Goal: Task Accomplishment & Management: Use online tool/utility

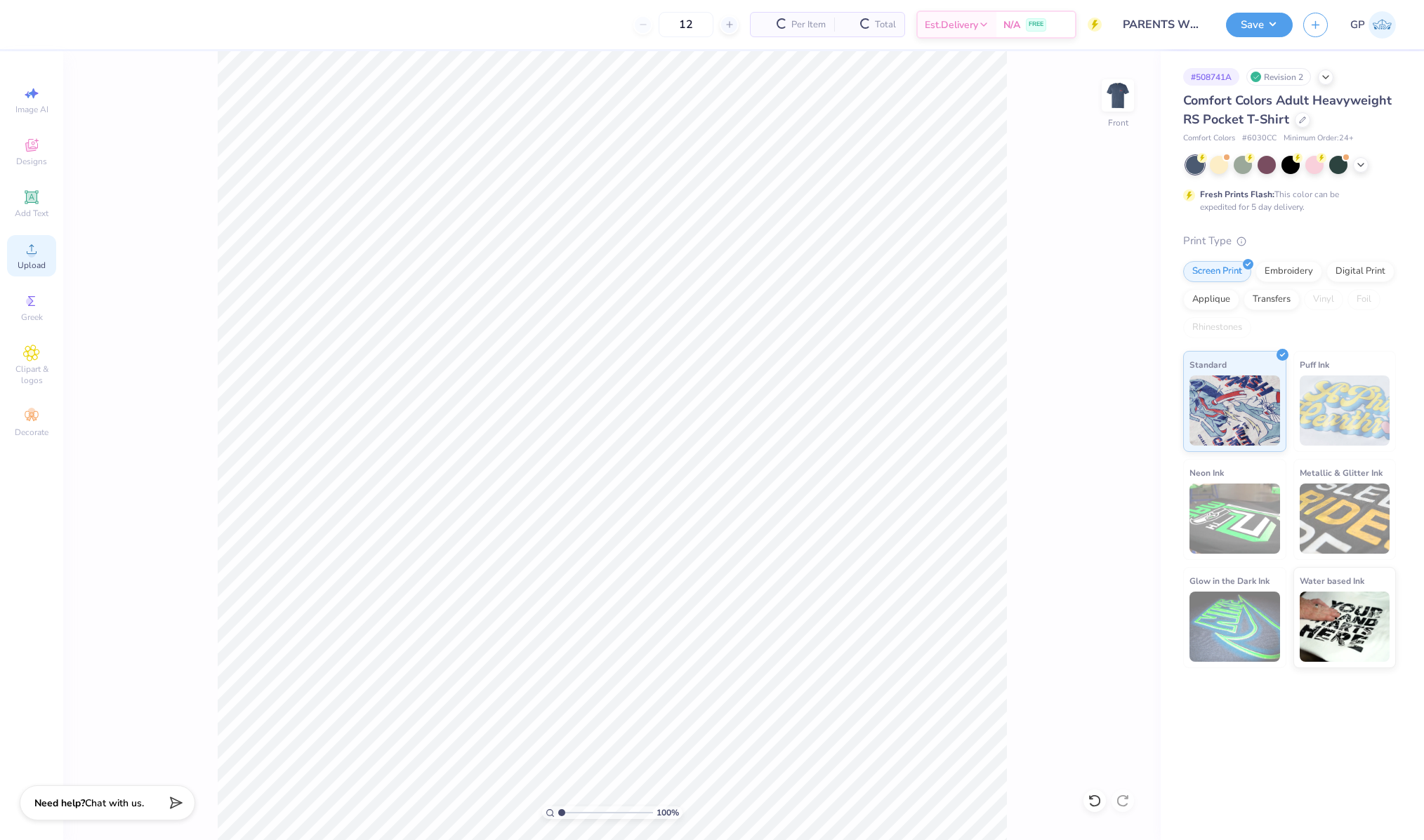
click at [29, 250] on icon at bounding box center [31, 249] width 17 height 17
click at [1107, 386] on input "8.74" at bounding box center [1108, 381] width 50 height 20
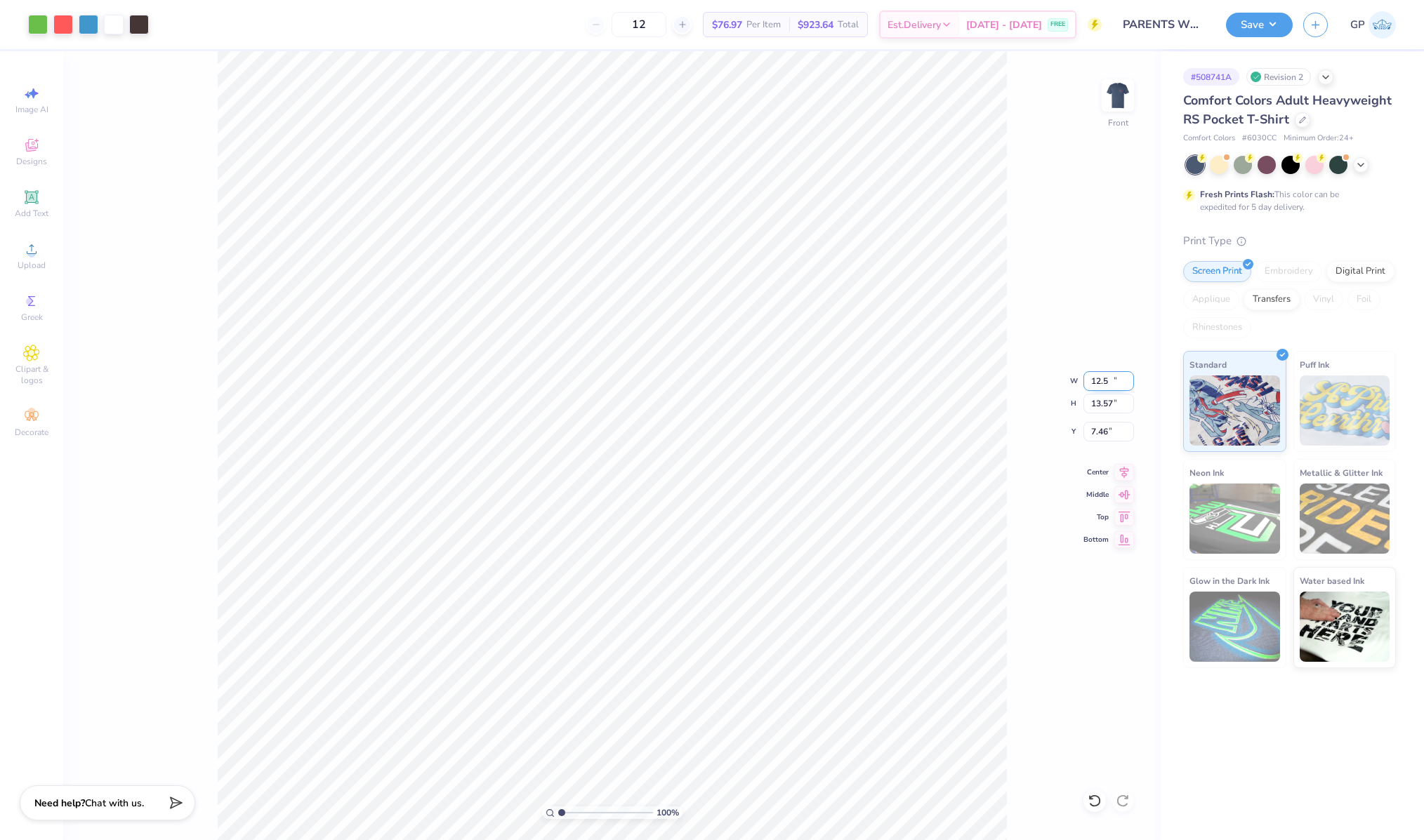
type input "12.50"
type input "13.57"
click at [1106, 432] on input "2.55" at bounding box center [1108, 431] width 50 height 20
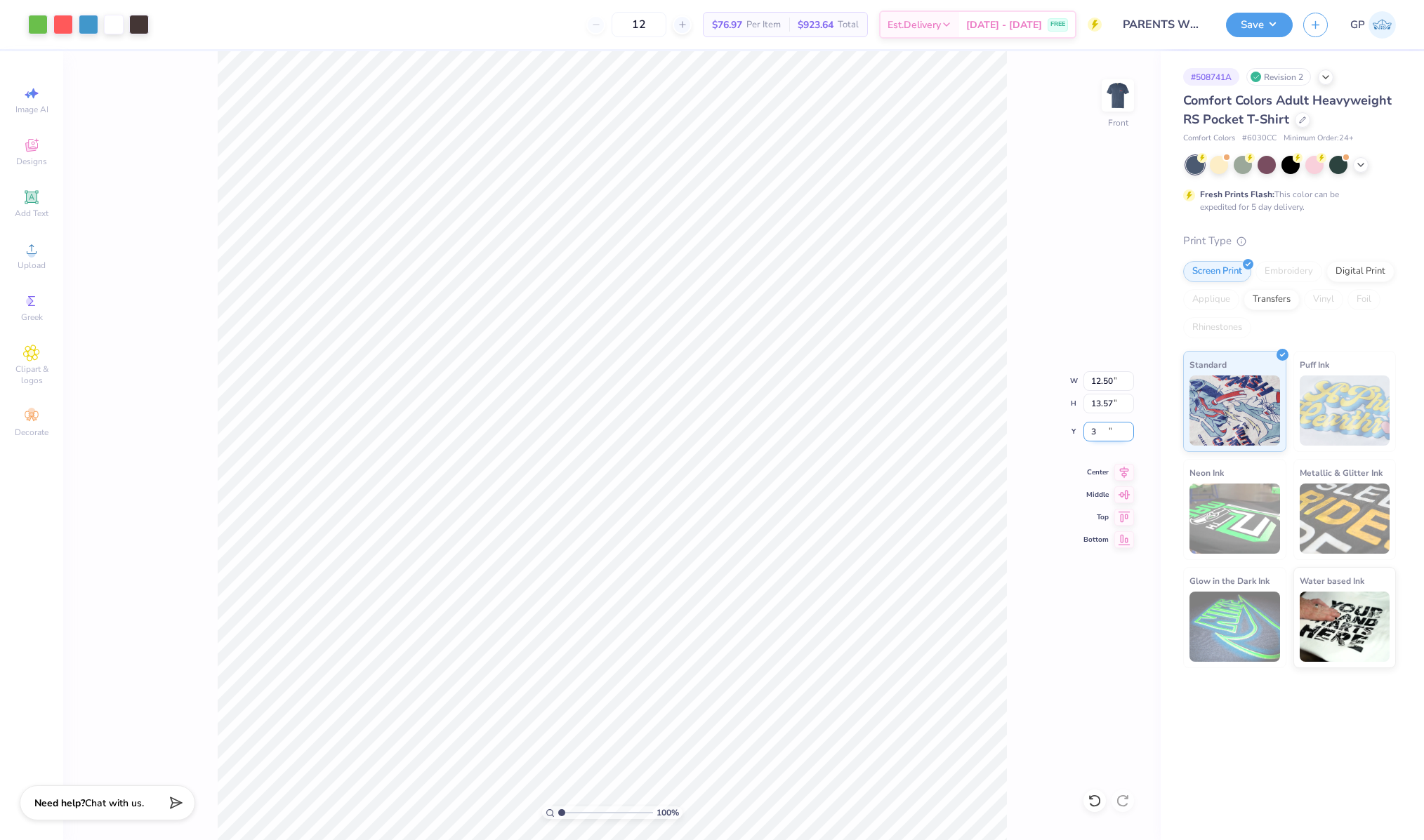
type input "3.00"
click at [1125, 98] on img at bounding box center [1117, 95] width 56 height 56
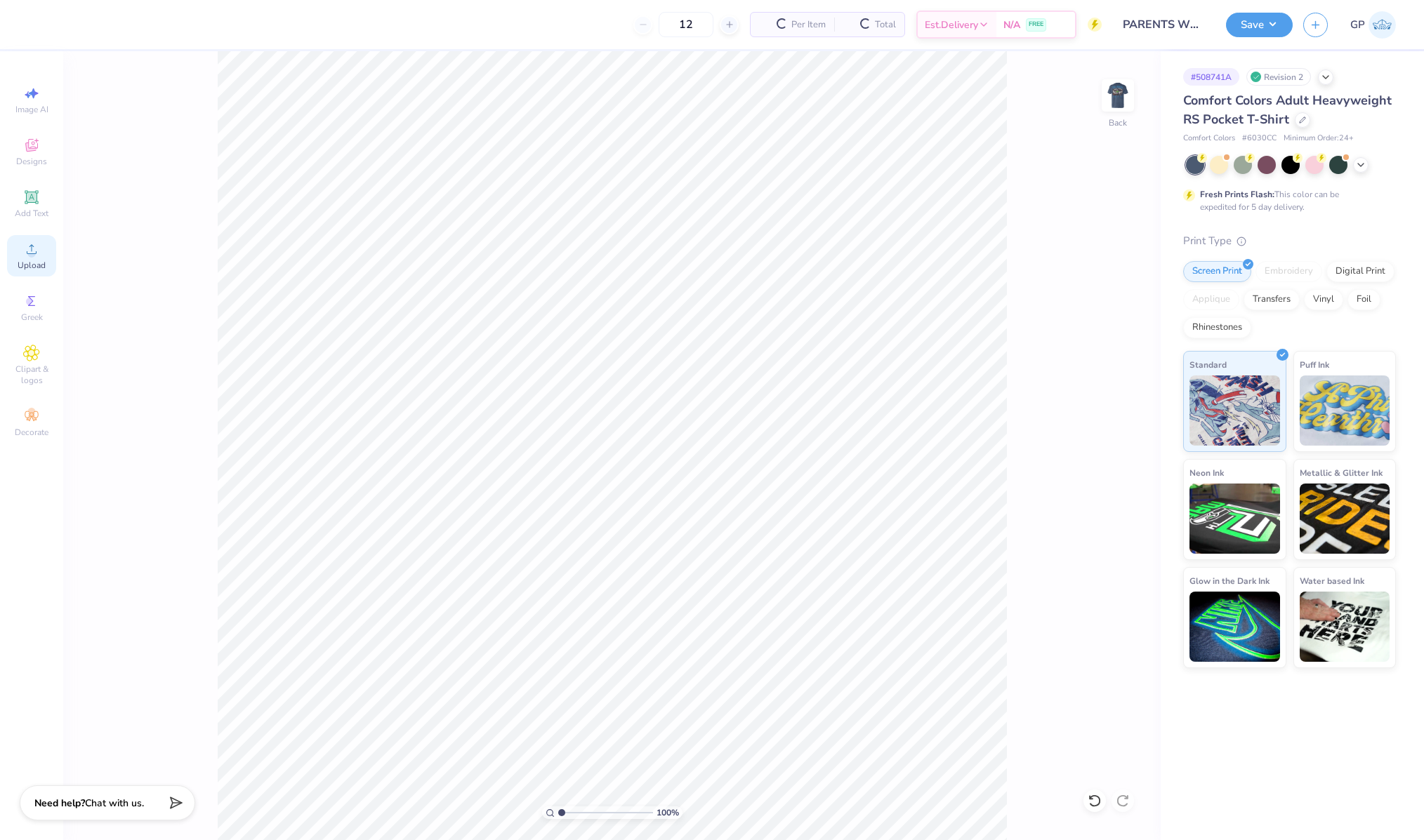
click at [24, 240] on div "Upload" at bounding box center [32, 256] width 50 height 41
click at [1083, 384] on input "3.44" at bounding box center [1096, 382] width 50 height 20
type input "3.30"
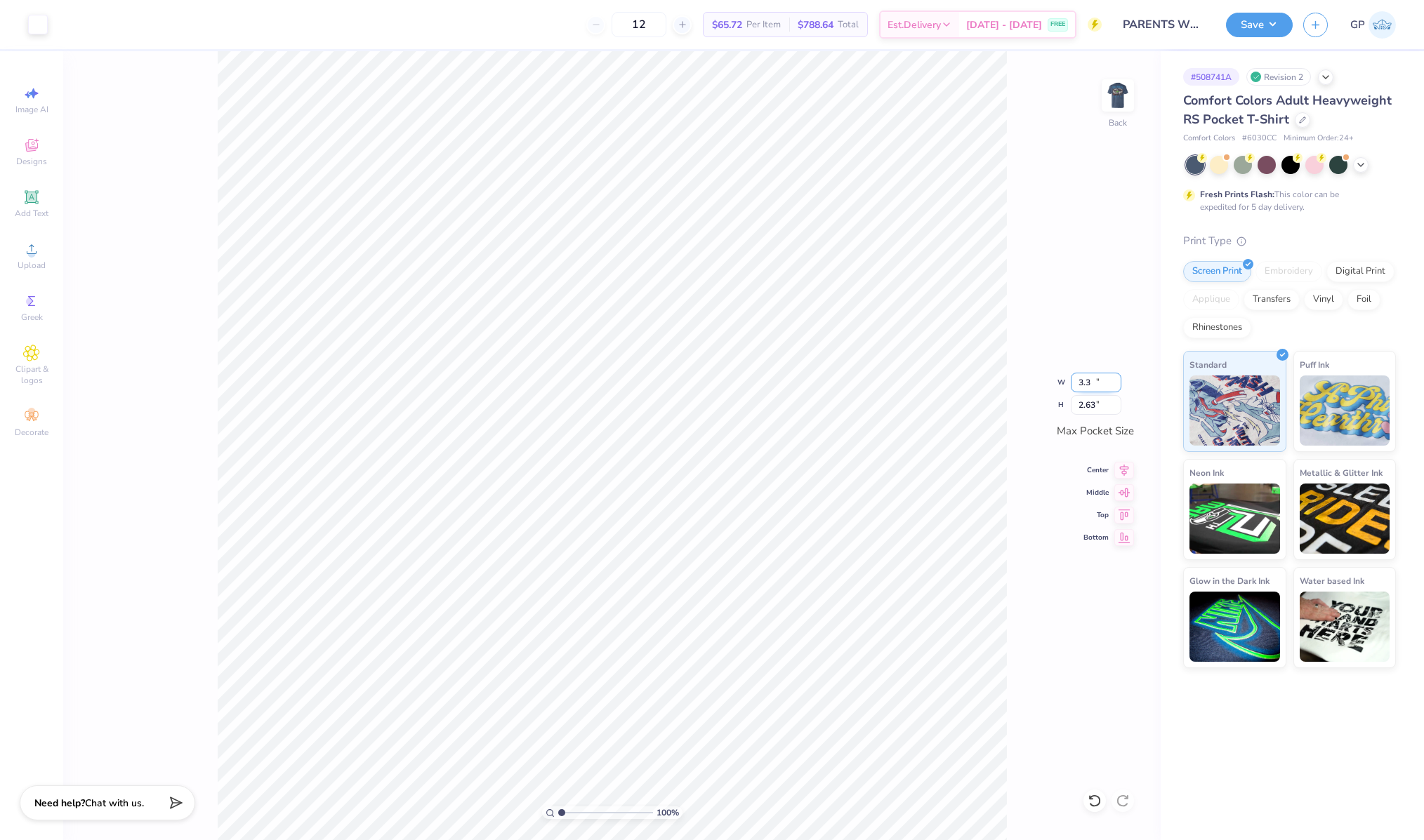
type input "2.63"
click at [1114, 100] on img at bounding box center [1117, 95] width 56 height 56
click at [1256, 16] on button "Save" at bounding box center [1259, 22] width 67 height 24
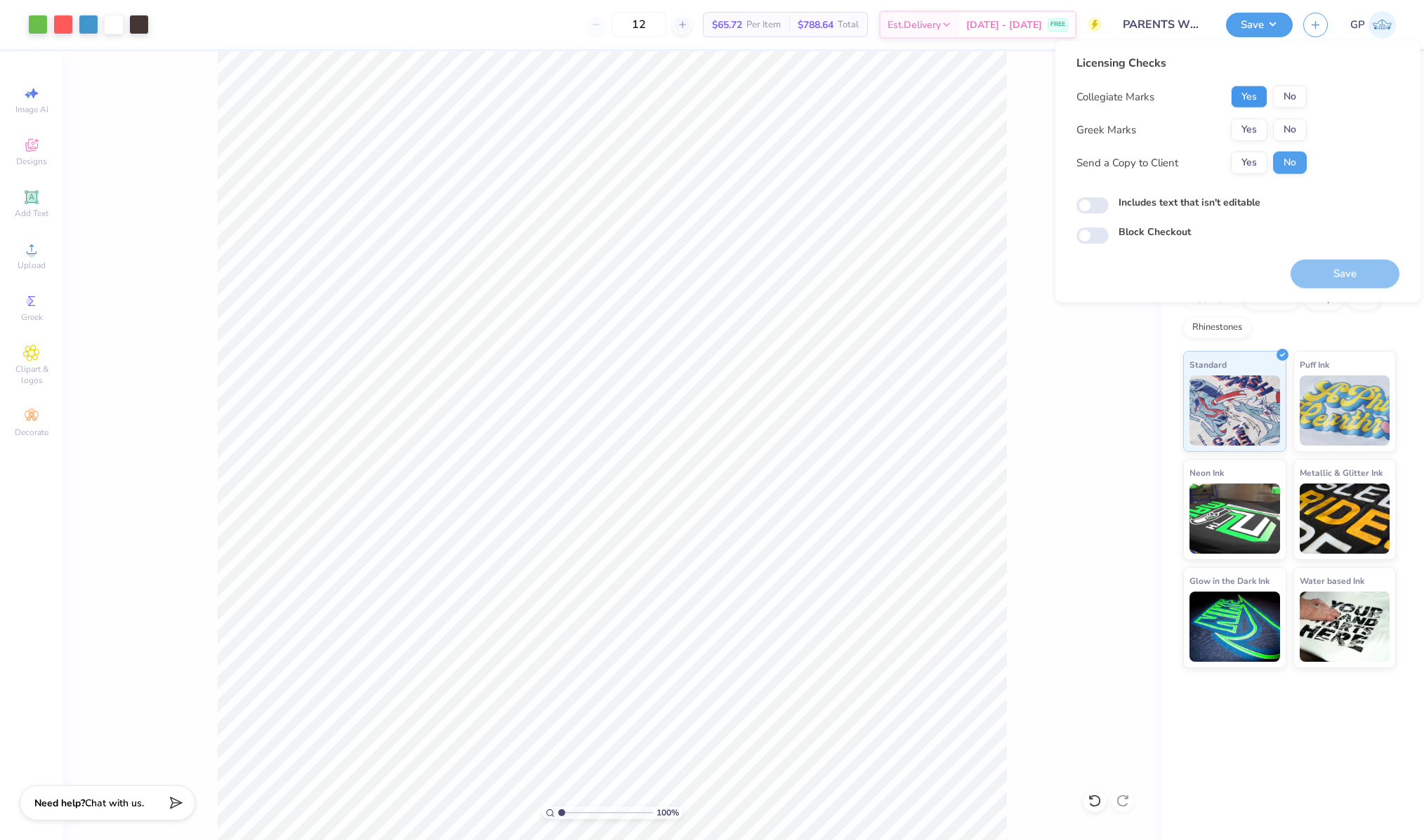
click at [1240, 92] on button "Yes" at bounding box center [1248, 97] width 36 height 22
click at [1244, 129] on button "Yes" at bounding box center [1248, 130] width 36 height 22
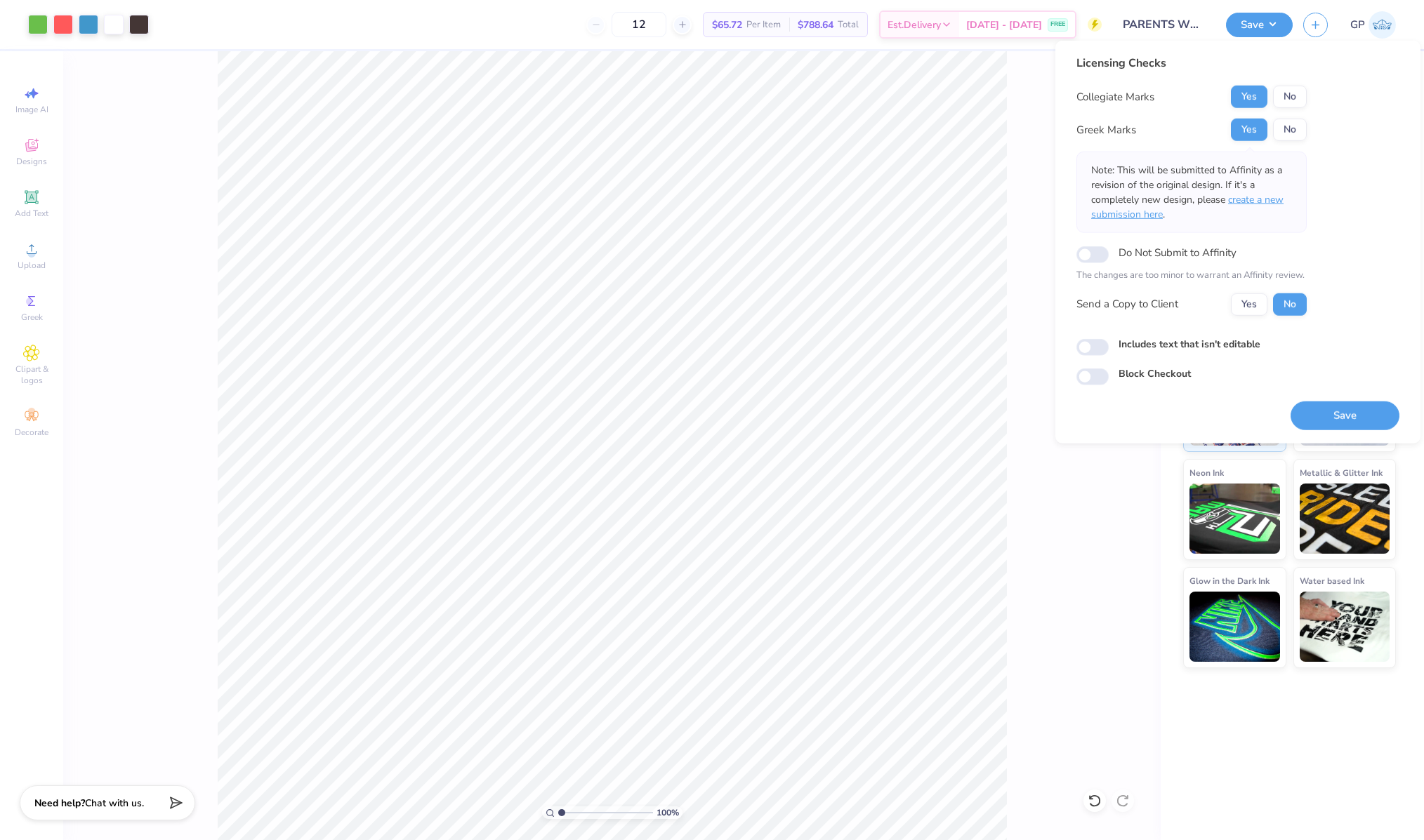
click at [1272, 199] on span "create a new submission here" at bounding box center [1187, 207] width 192 height 28
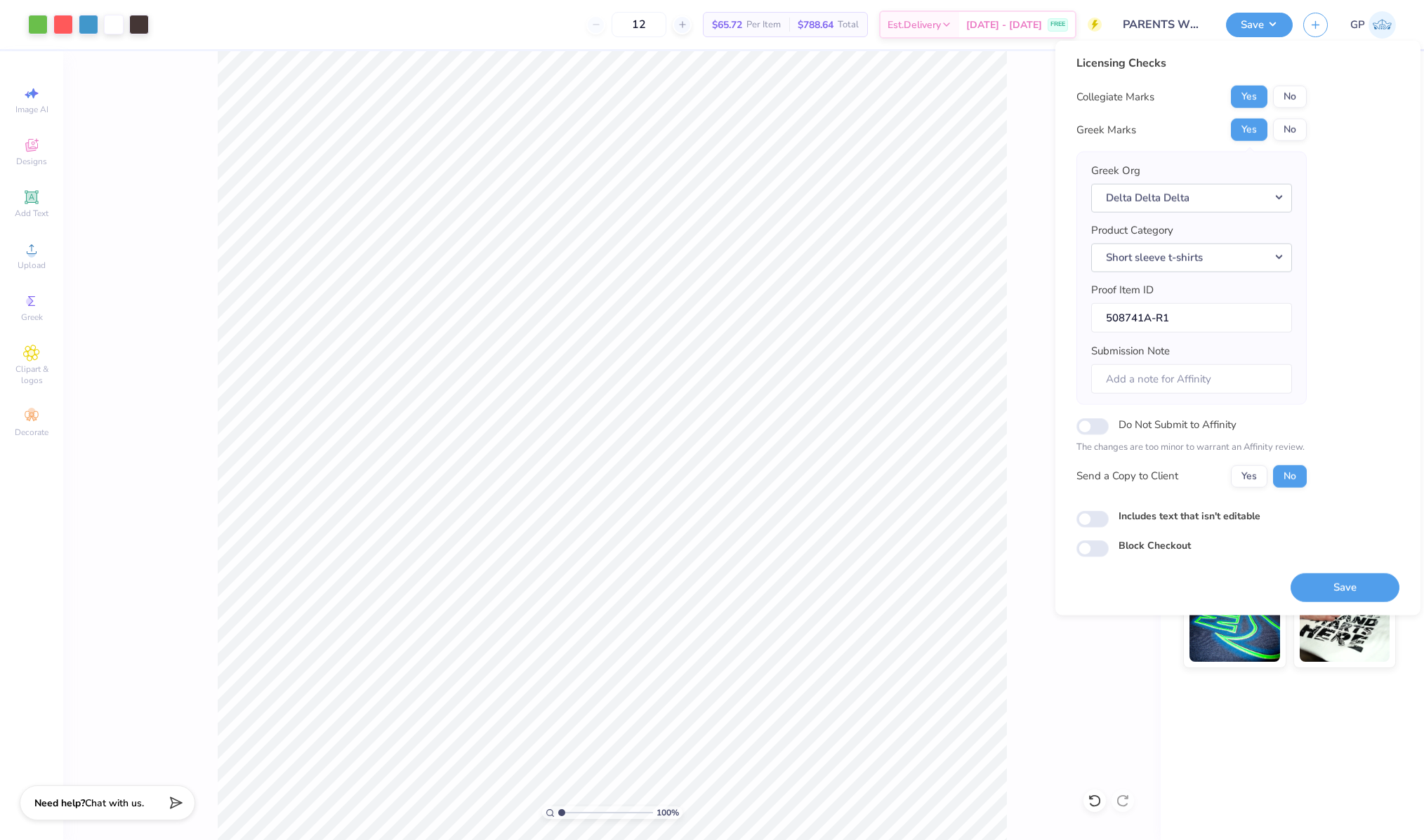
click at [1094, 526] on div "Licensing Checks Collegiate Marks Yes No Greek Marks Yes No Greek Org Delta Del…" at bounding box center [1237, 306] width 323 height 502
click at [1103, 525] on div "Includes text that isn't editable" at bounding box center [1237, 518] width 323 height 19
click at [1100, 513] on input "Includes text that isn't editable" at bounding box center [1092, 519] width 33 height 17
checkbox input "true"
click at [1362, 577] on button "Save" at bounding box center [1344, 587] width 109 height 29
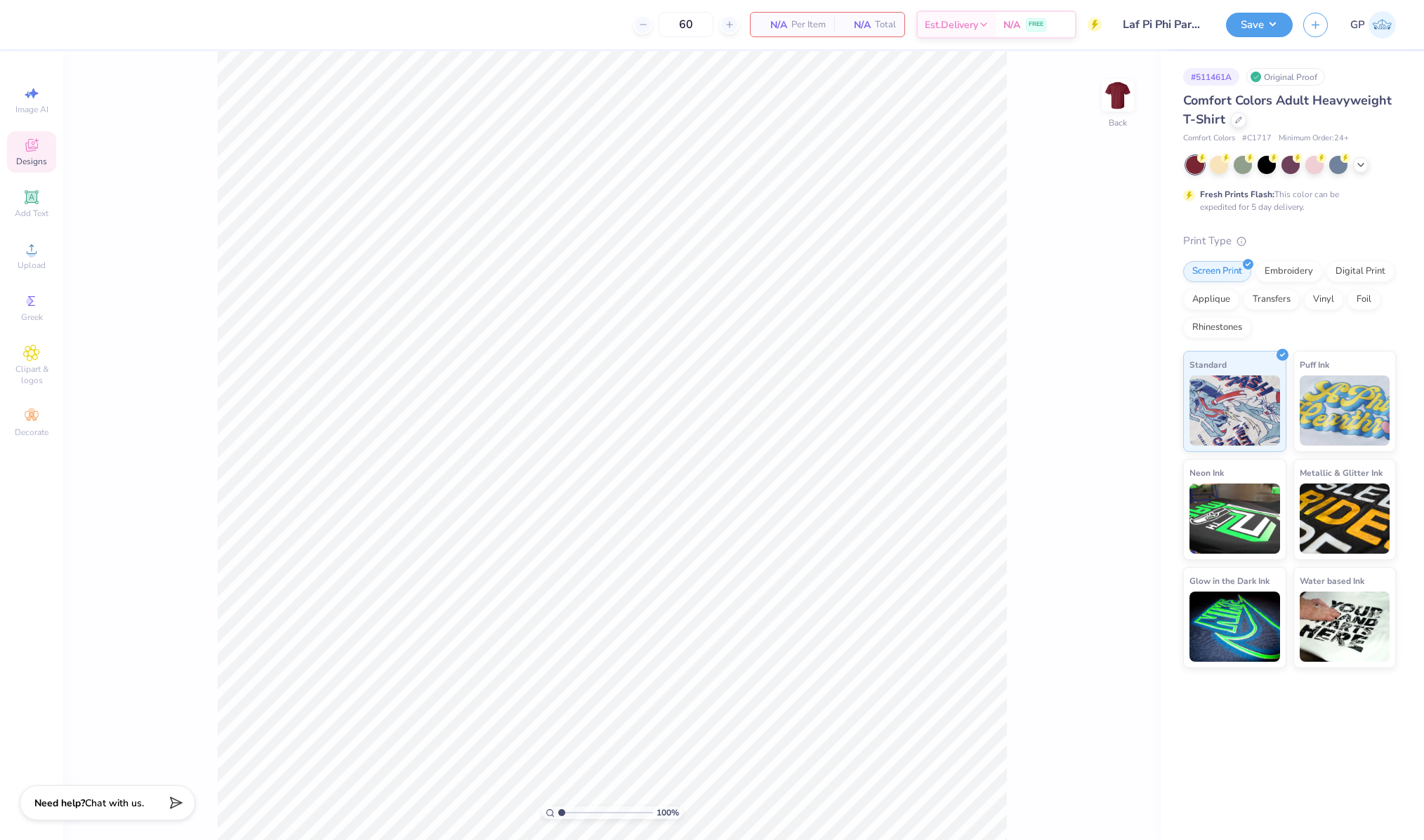
click at [41, 153] on div "Designs" at bounding box center [32, 152] width 50 height 41
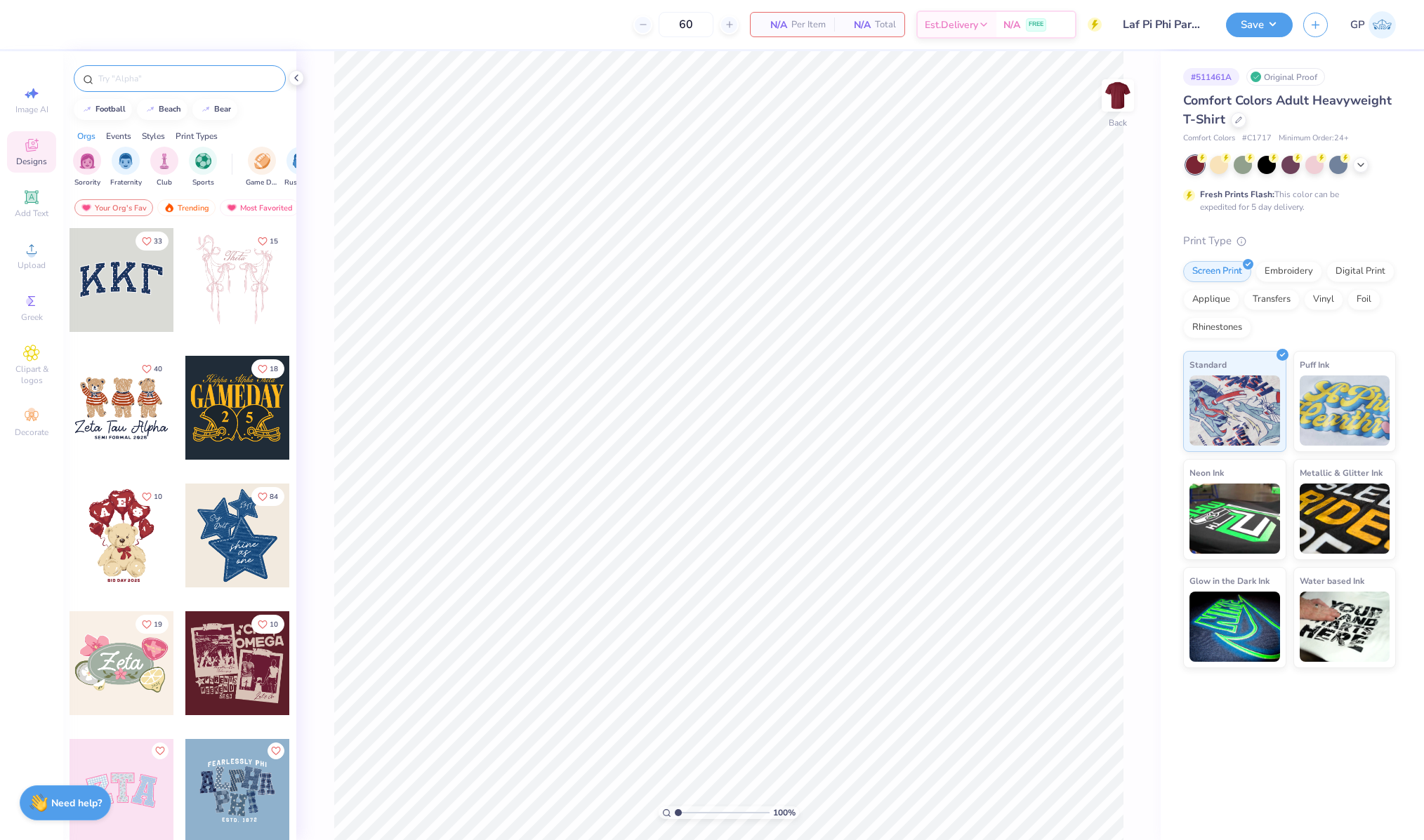
click at [183, 73] on input "text" at bounding box center [186, 78] width 180 height 14
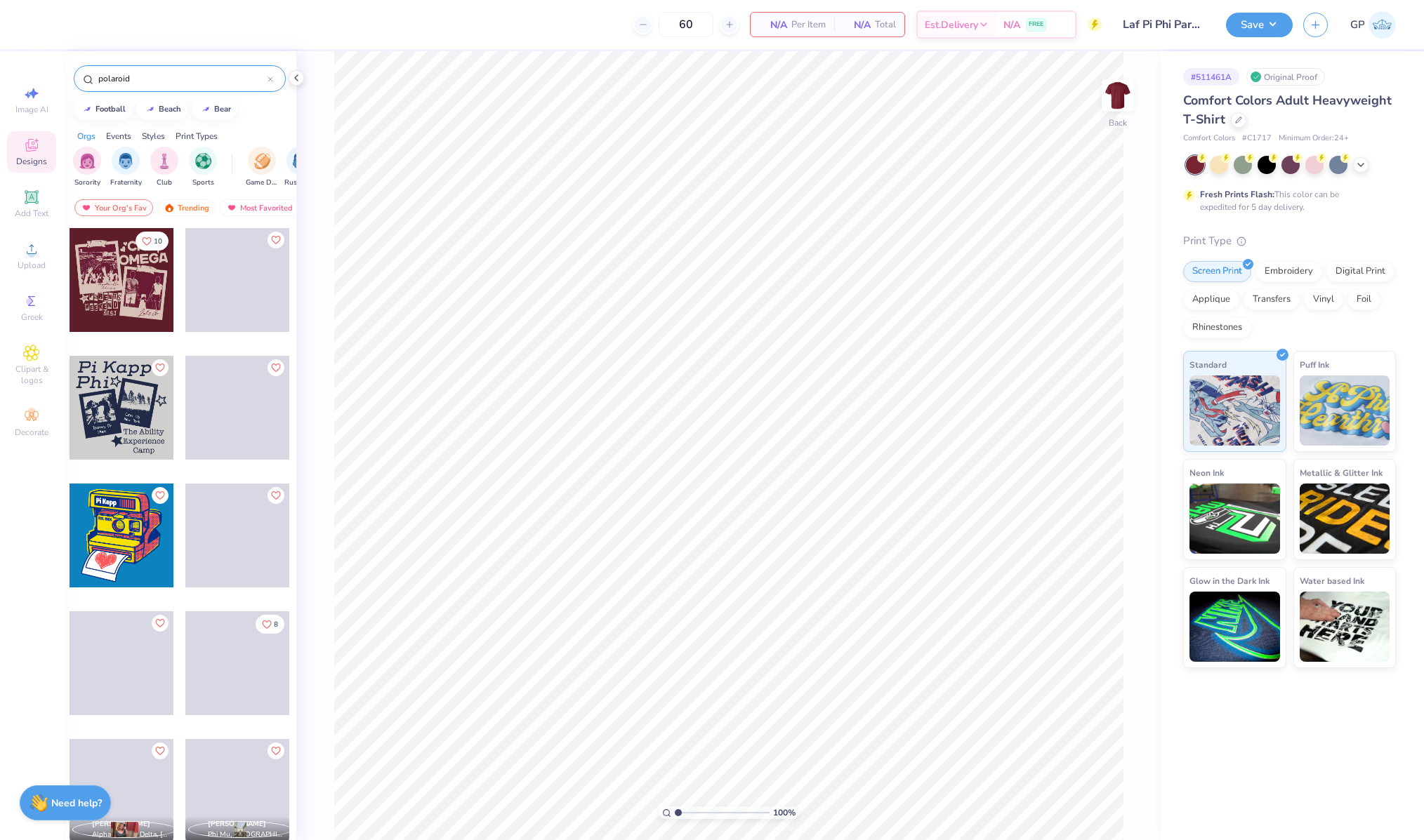
type input "polaroid"
click at [102, 296] on div at bounding box center [121, 280] width 104 height 104
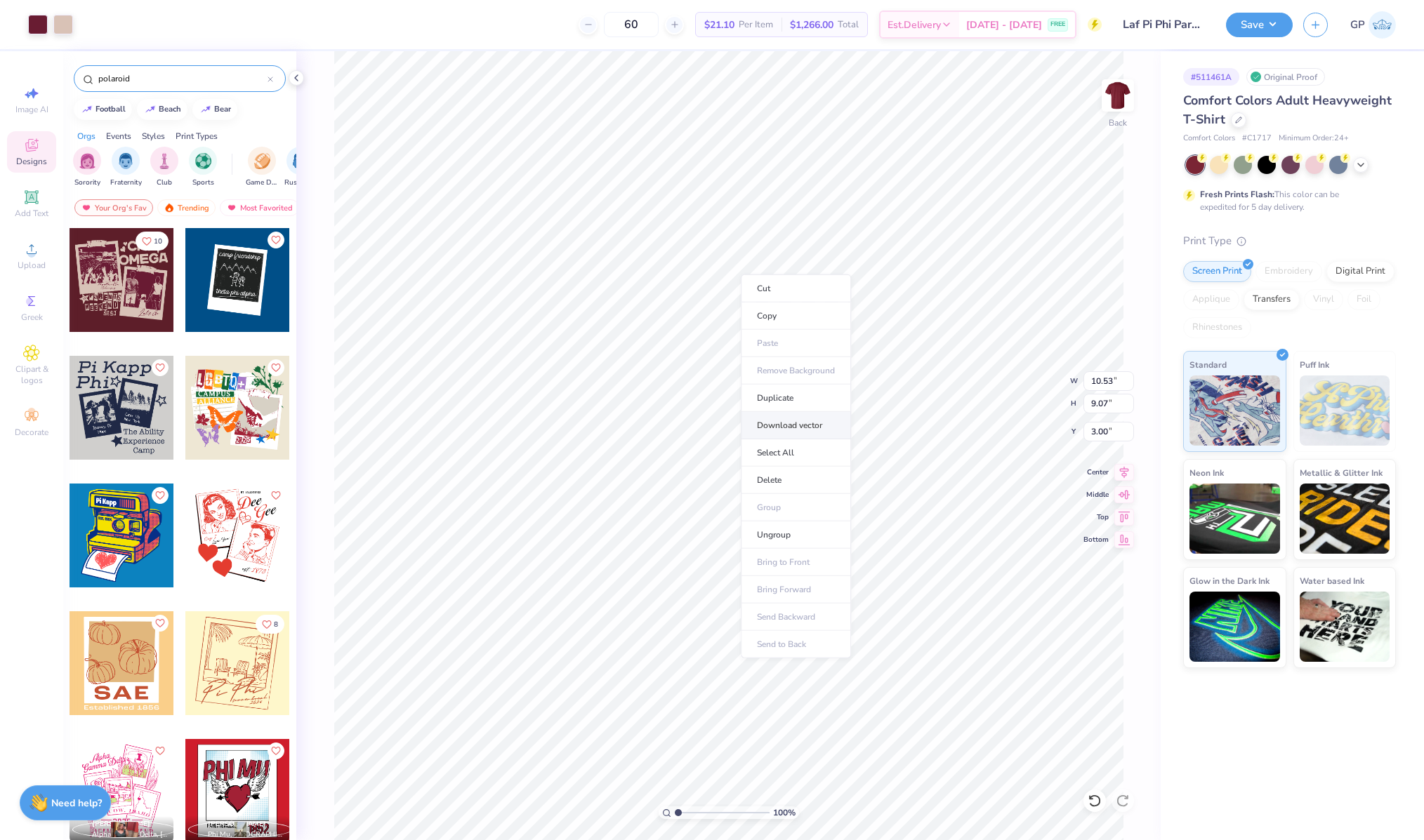
click at [808, 423] on li "Download vector" at bounding box center [795, 426] width 110 height 27
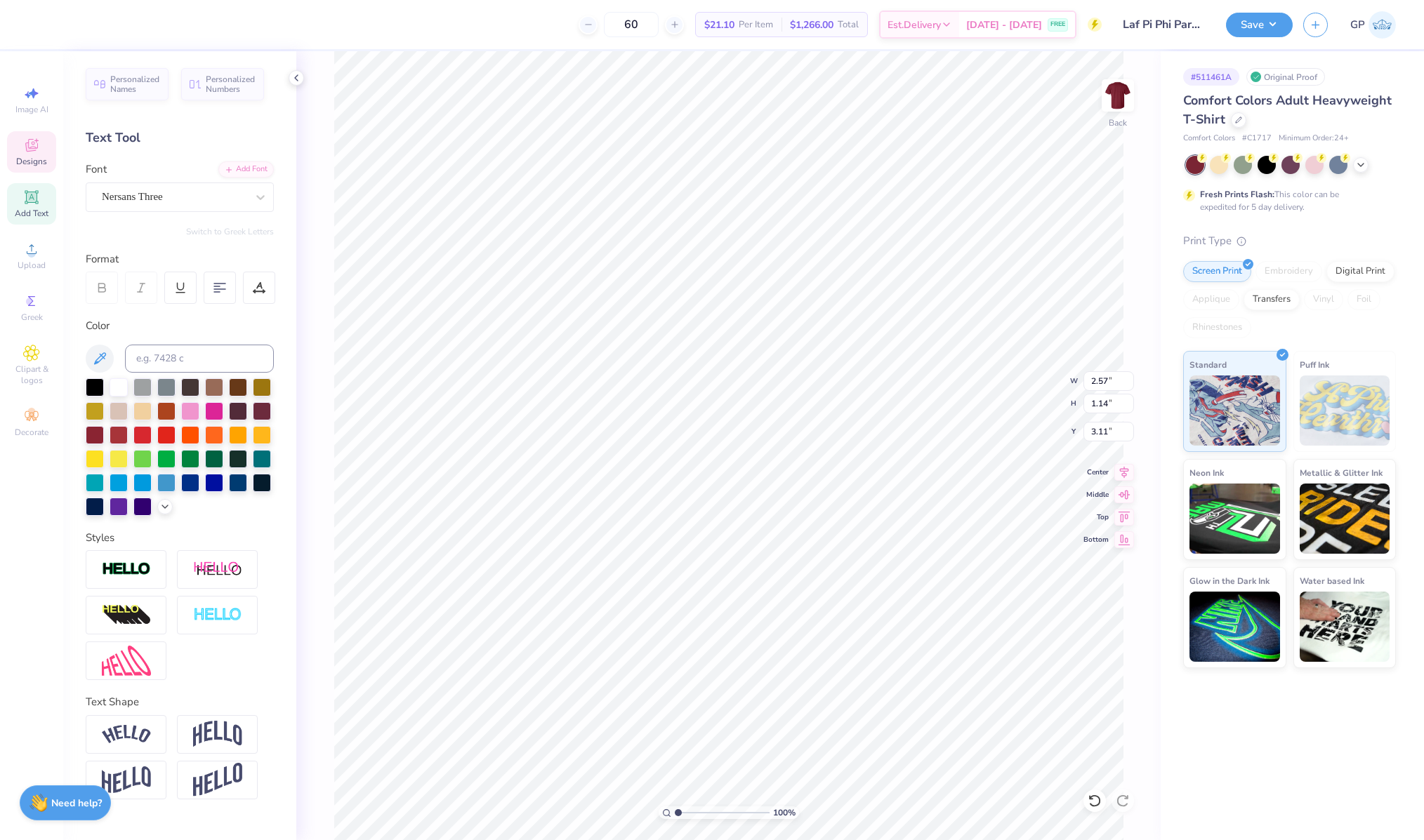
type input "3.62"
type input "1.13"
type input "8.85"
click at [38, 208] on span "Add Text" at bounding box center [32, 213] width 34 height 11
type input "13.39"
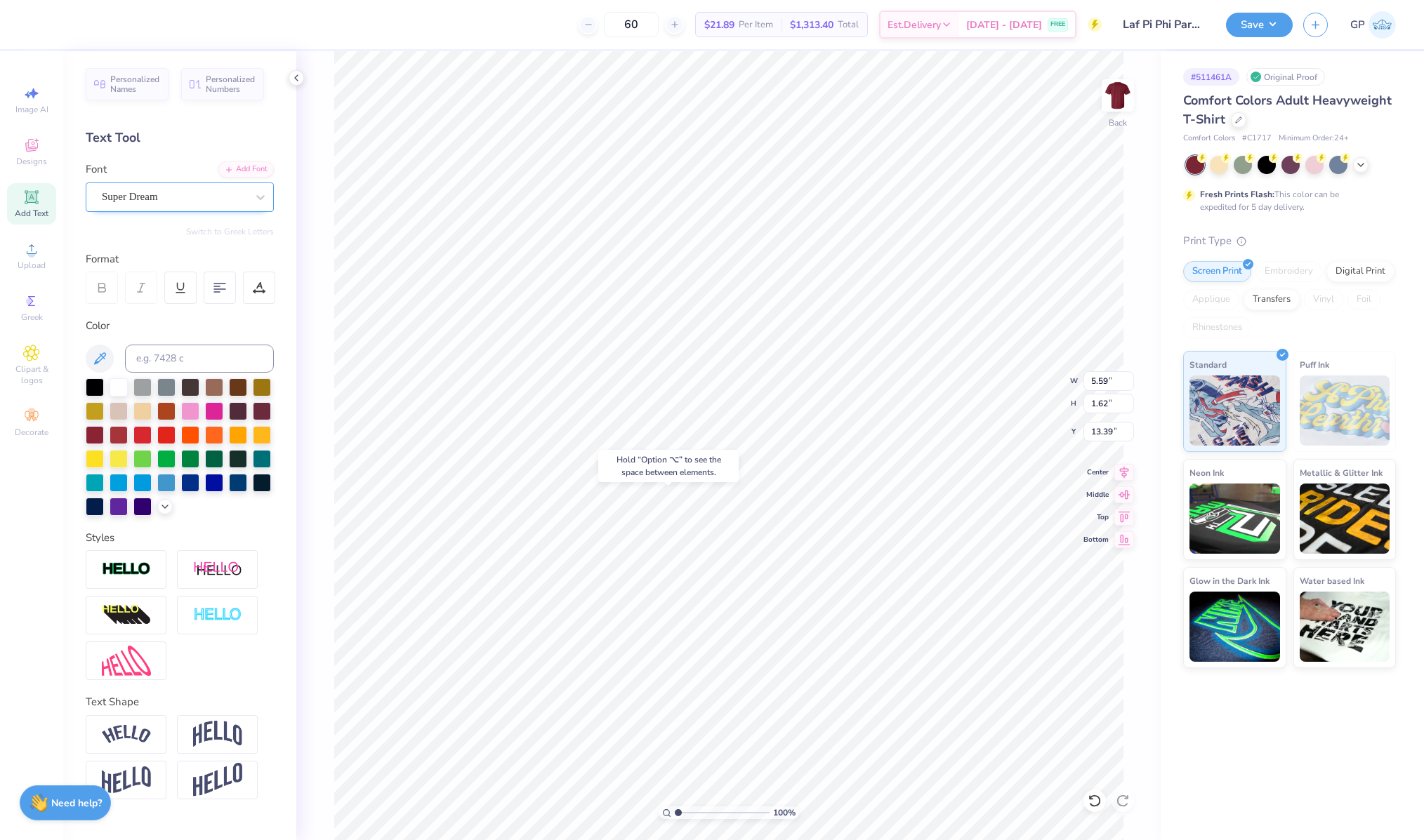
click at [210, 193] on div "Super Dream" at bounding box center [174, 197] width 148 height 21
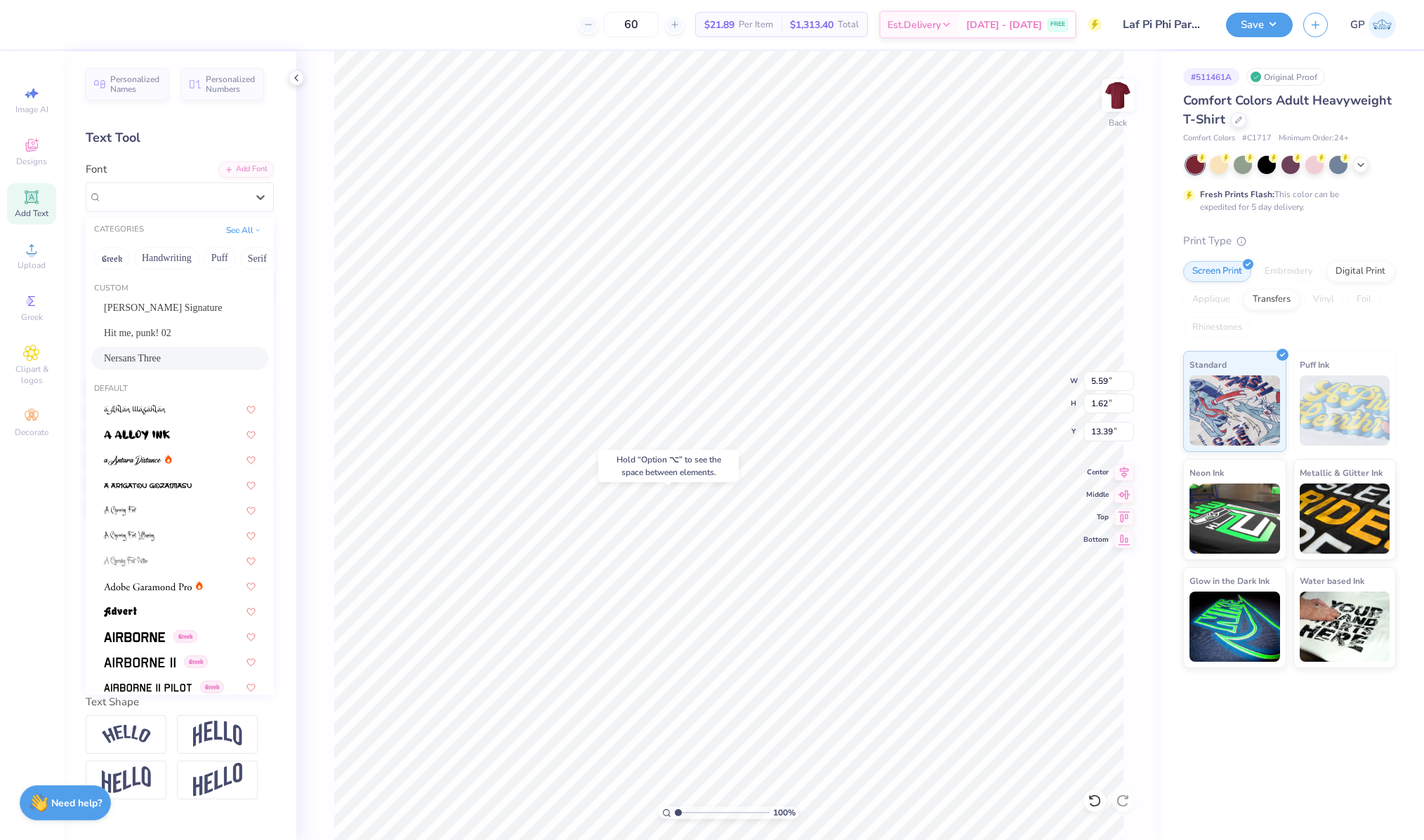
click at [161, 358] on span "Nersans Three" at bounding box center [132, 358] width 57 height 15
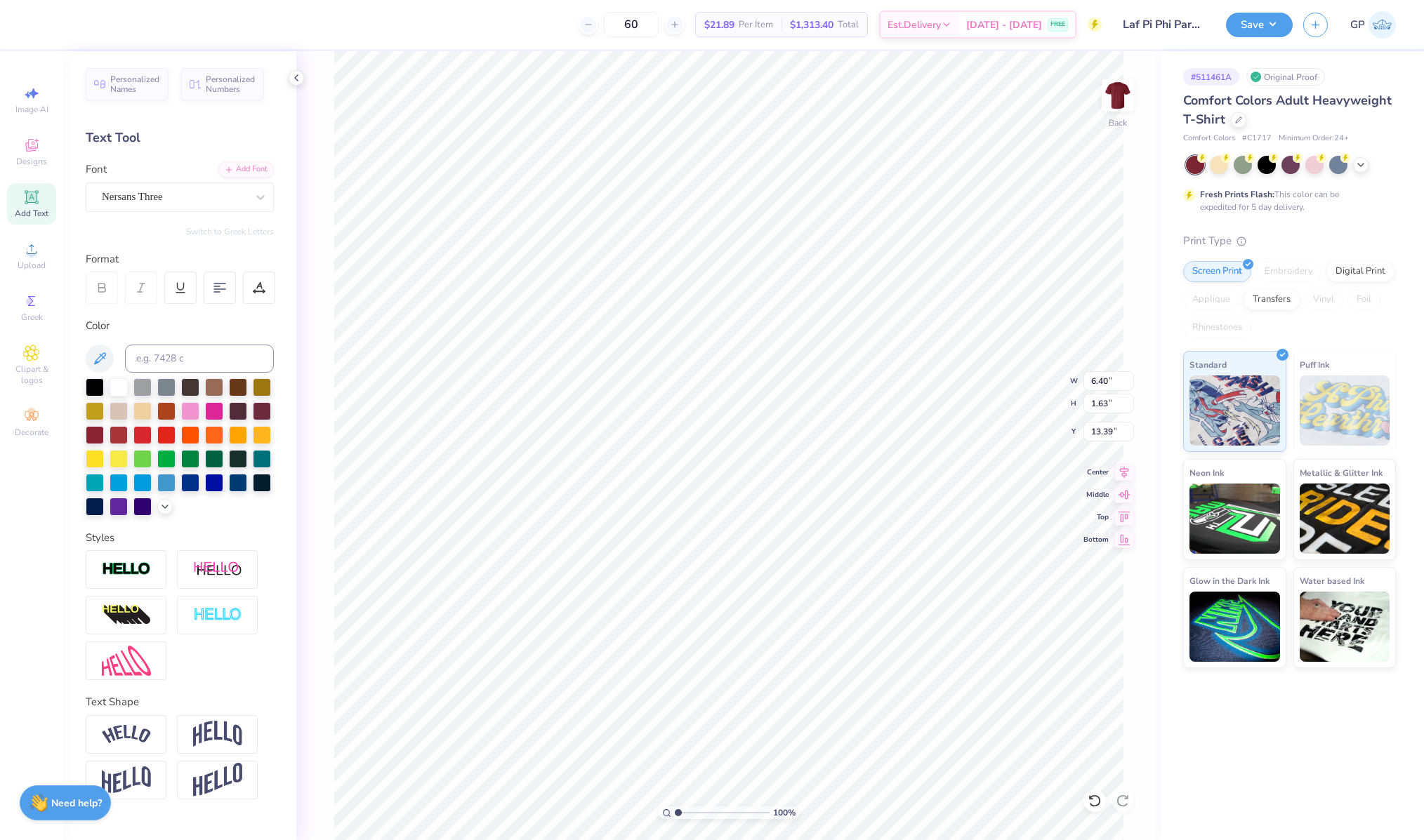
type input "6.40"
type input "1.63"
type input "13.38"
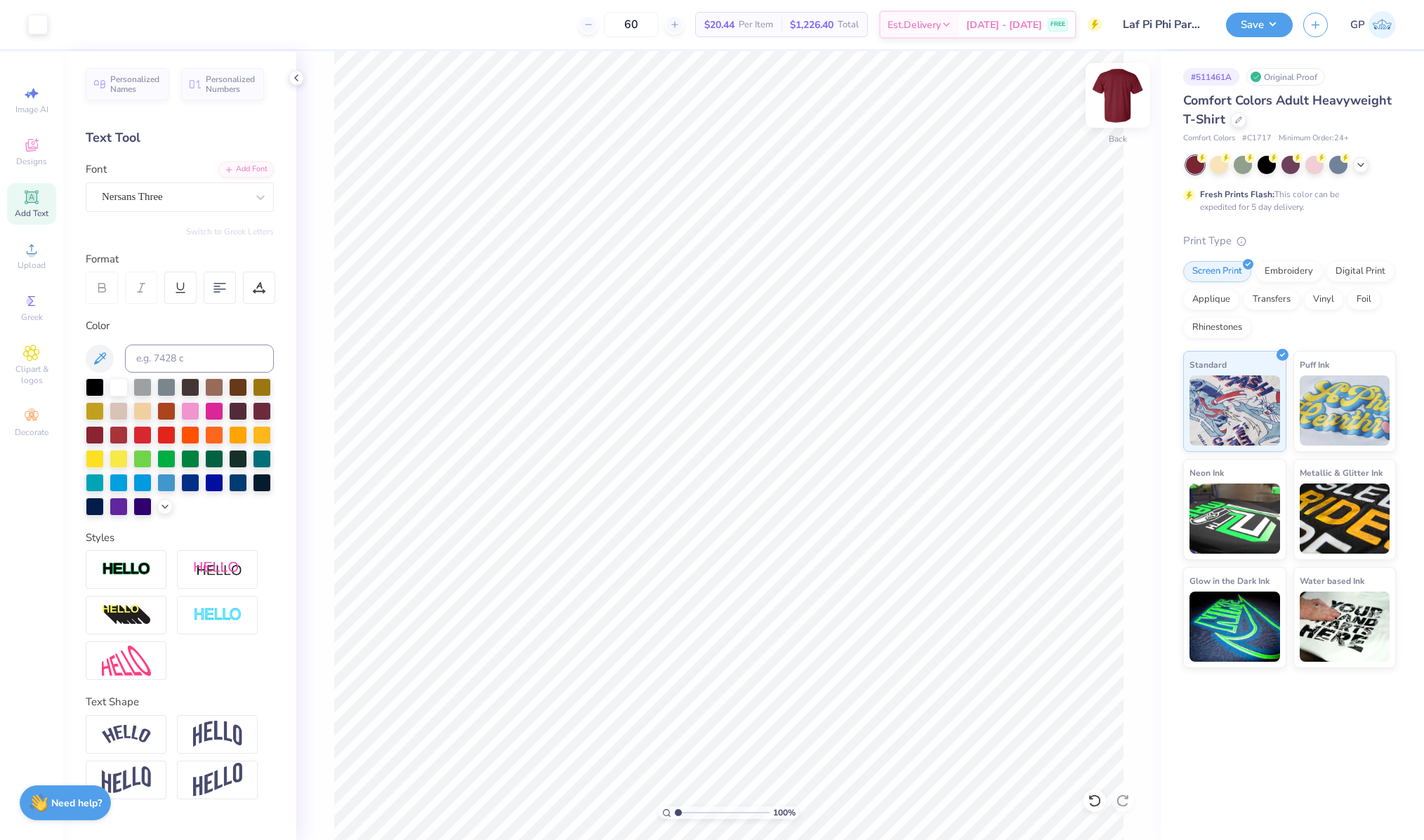
click at [1120, 103] on img at bounding box center [1117, 95] width 56 height 56
click at [30, 259] on div "Upload" at bounding box center [32, 256] width 50 height 41
click at [1108, 384] on input "10.53" at bounding box center [1108, 381] width 50 height 20
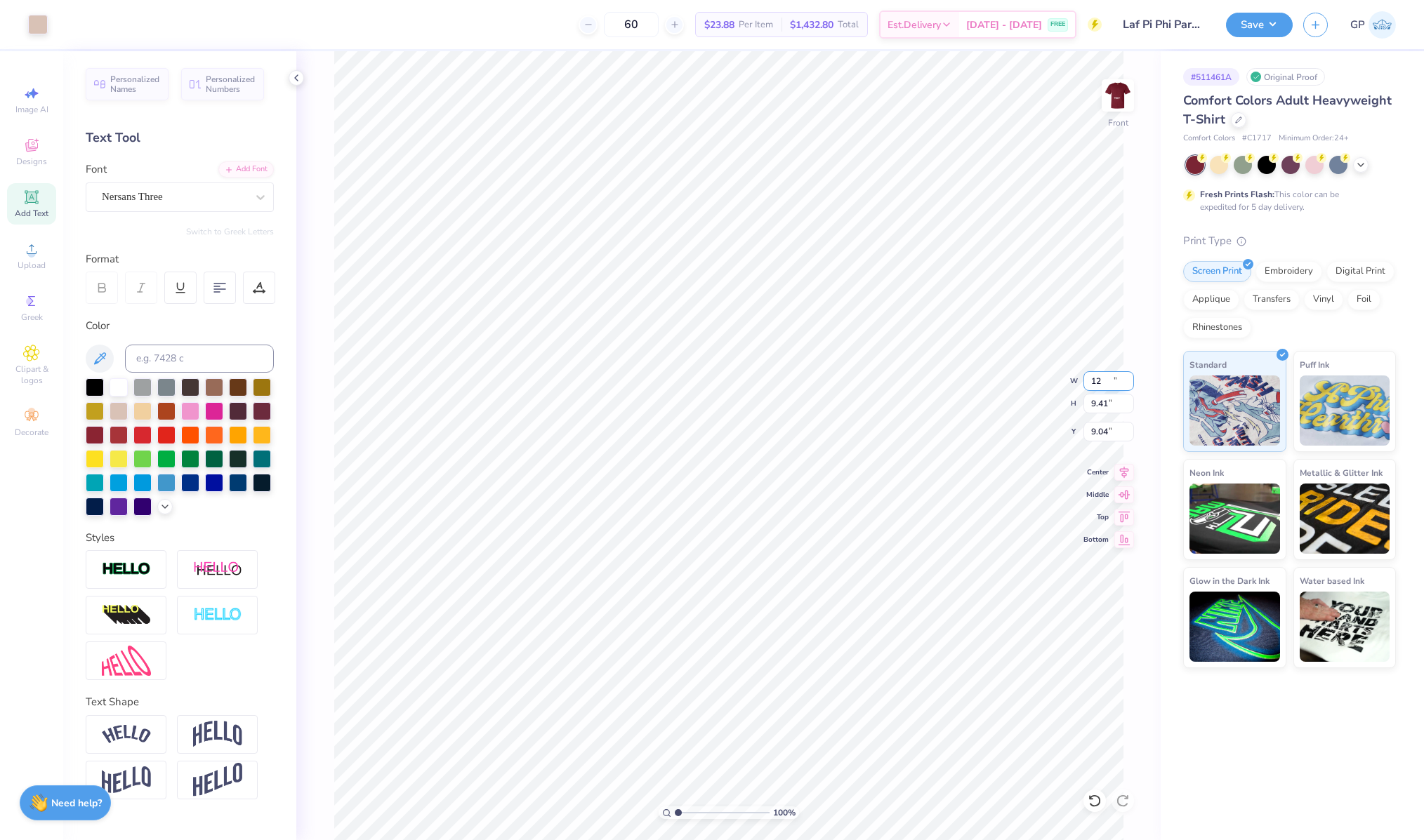
type input "12.00"
type input "9.41"
type input "9.04"
click at [1110, 428] on input "9.04" at bounding box center [1108, 431] width 50 height 20
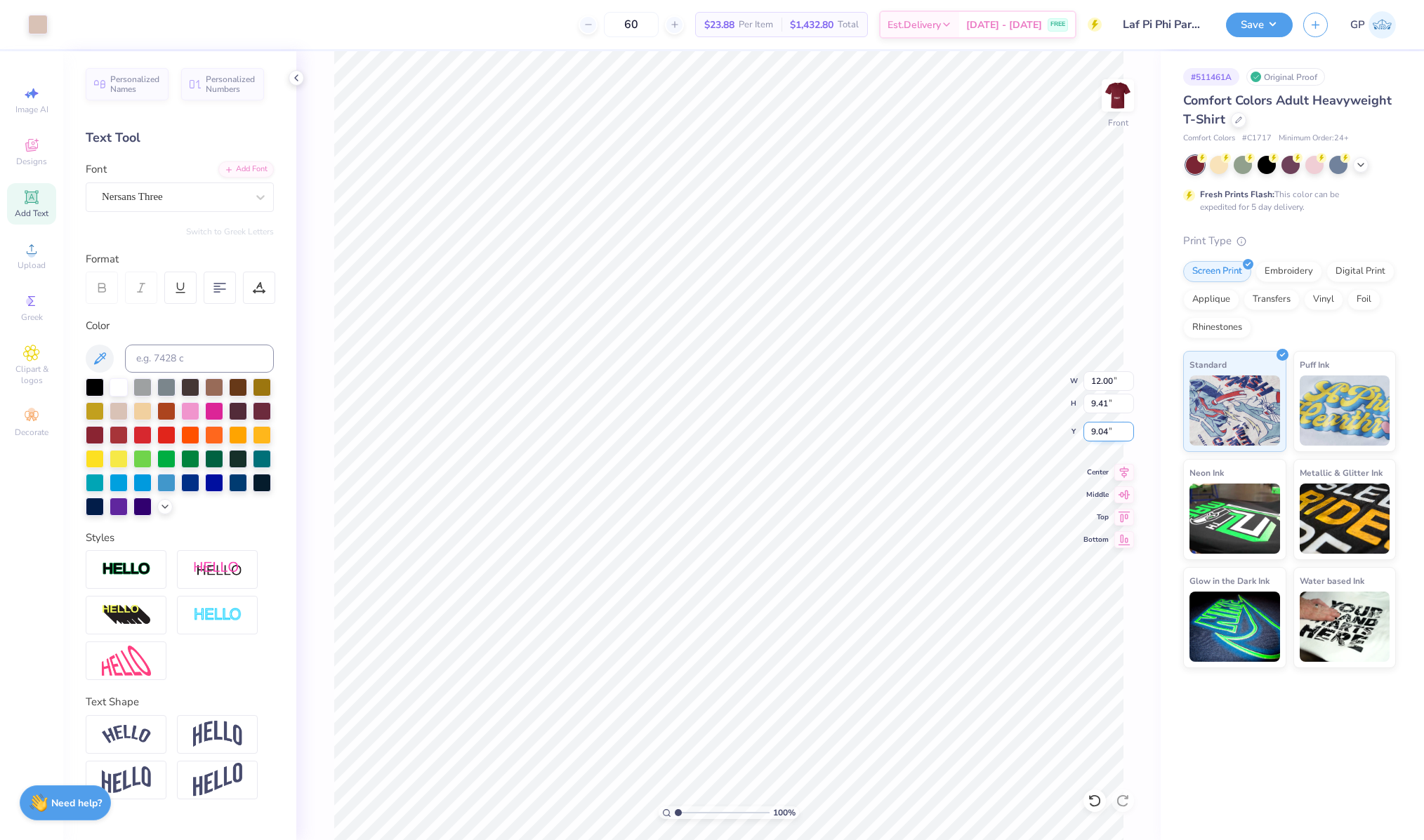
click at [1110, 428] on input "9.04" at bounding box center [1108, 431] width 50 height 20
type input "3.00"
click at [1112, 93] on img at bounding box center [1117, 95] width 56 height 56
type textarea "Family & Alumni Weekend 2025"
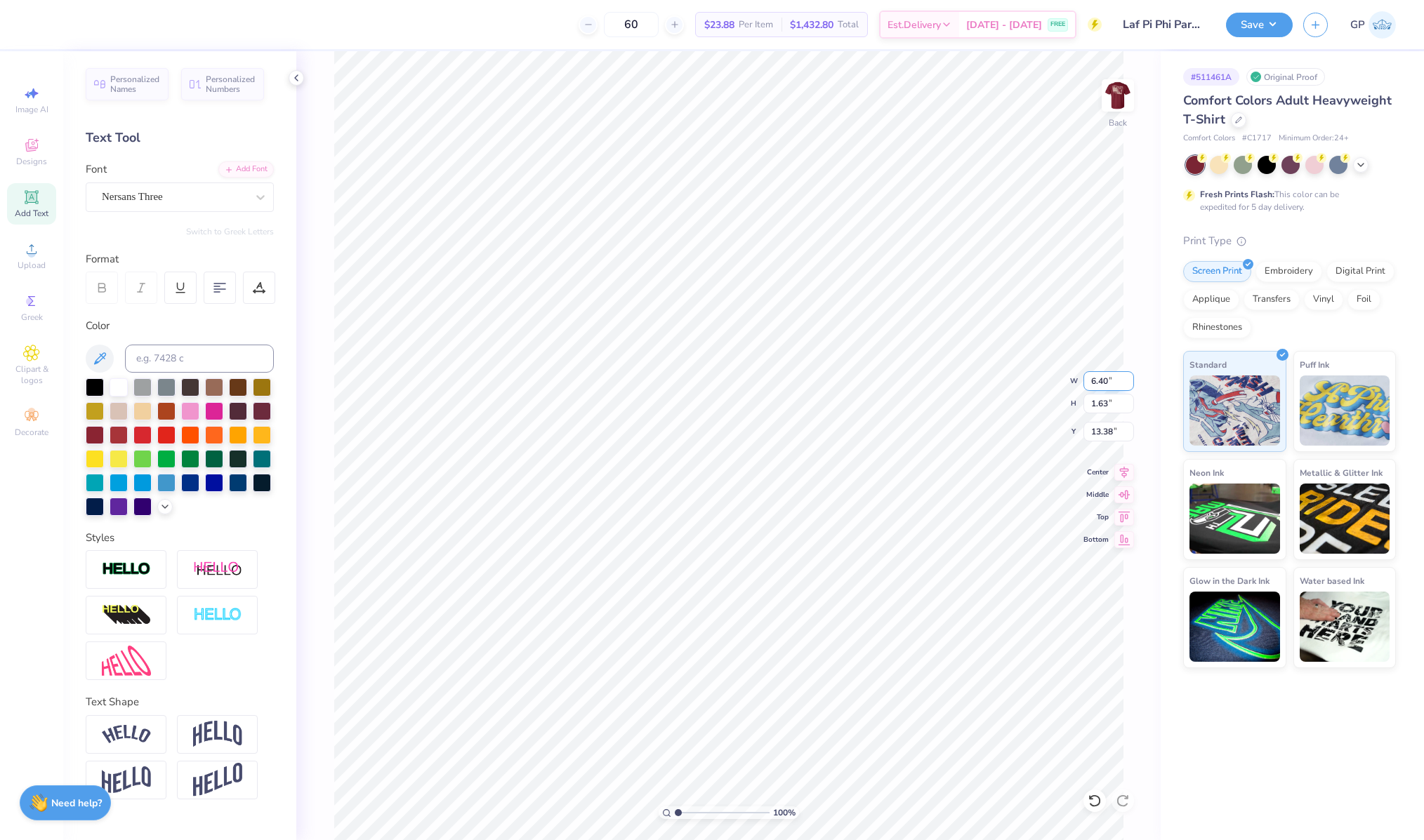
click at [1105, 380] on input "6.40" at bounding box center [1108, 381] width 50 height 20
type input "14.17"
type input "0.63"
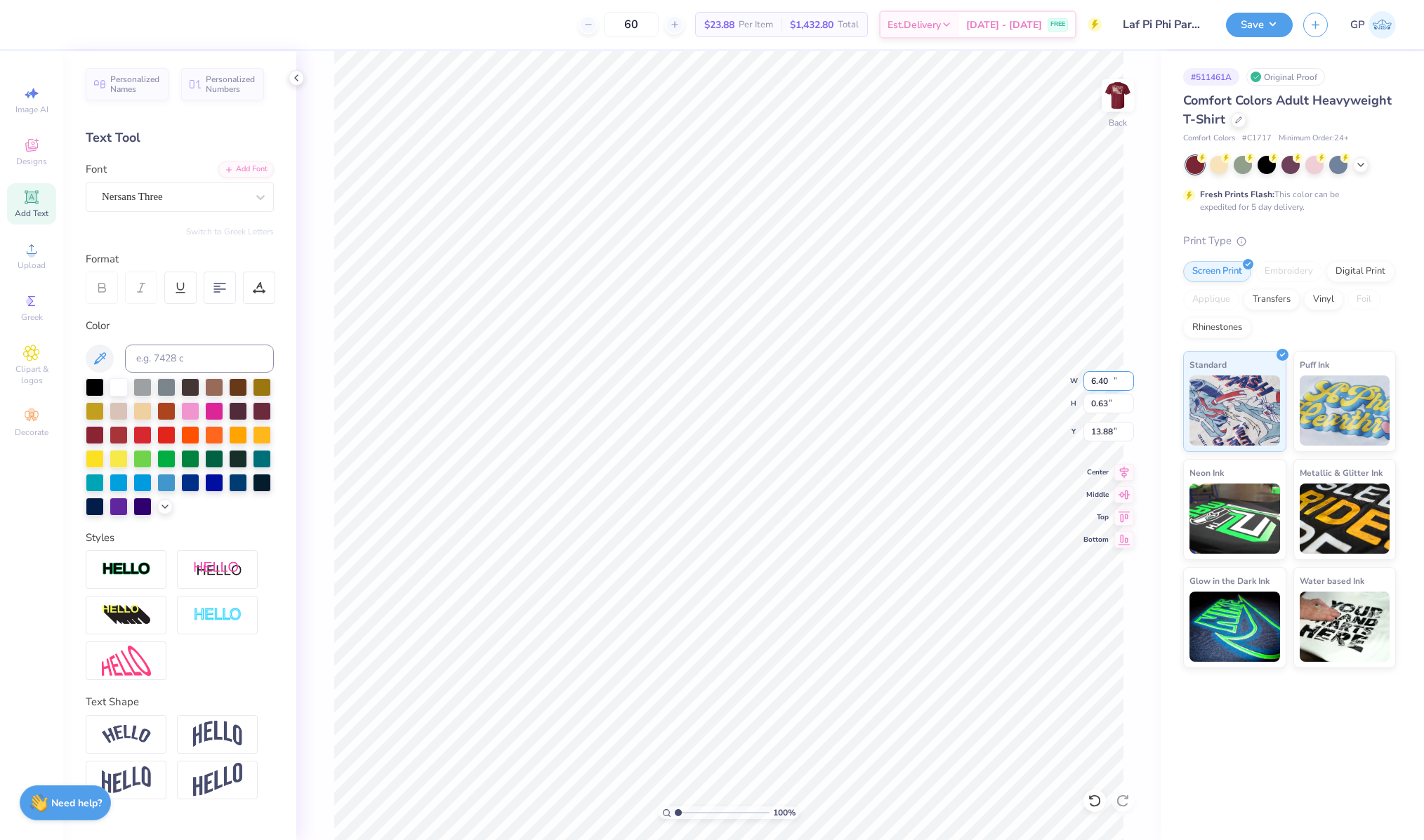
type input "13.88"
click at [1105, 380] on input "14.17" at bounding box center [1108, 381] width 50 height 20
type input "3.50"
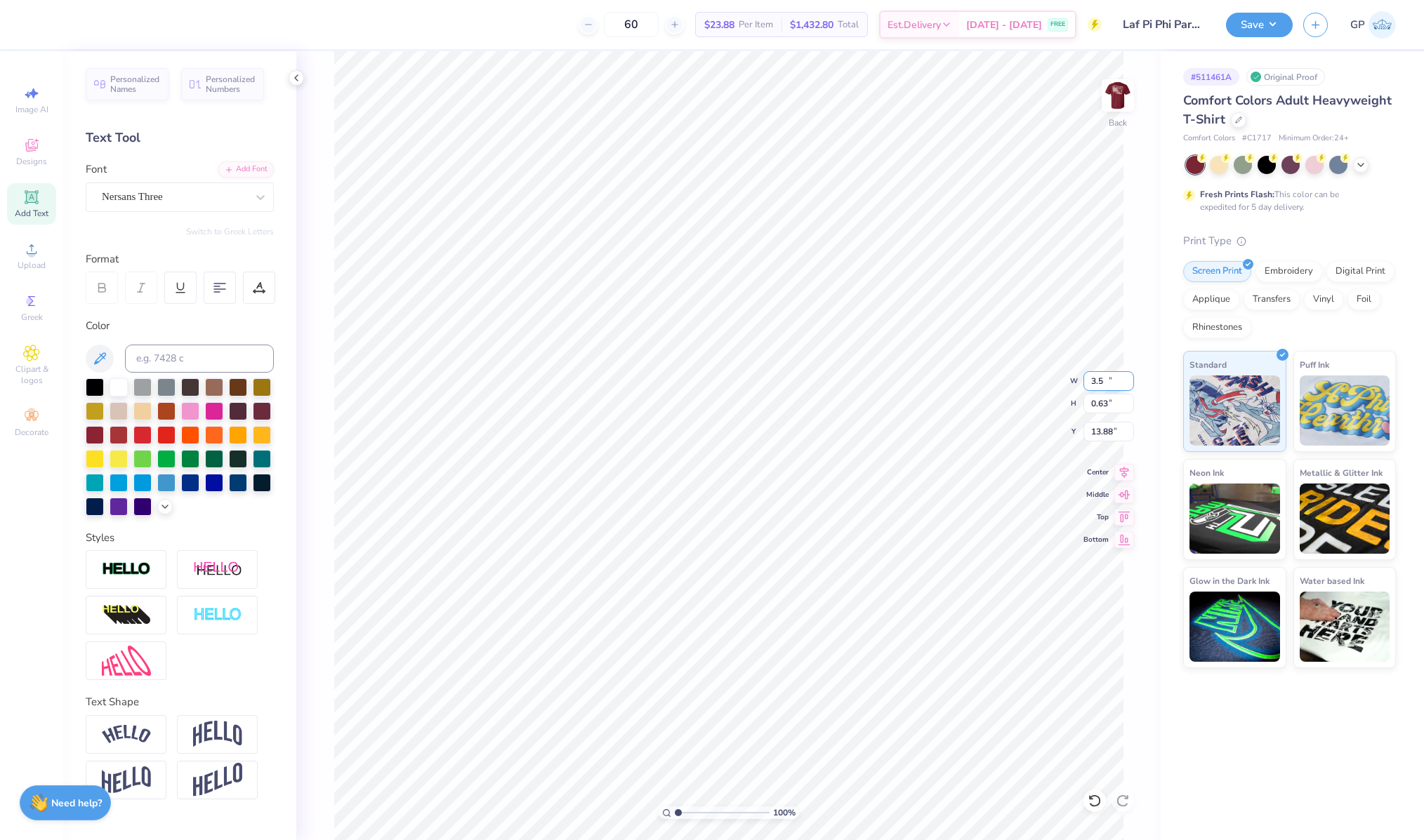
type input "0.16"
type input "14.12"
type input "13.67"
paste textarea "Pi Beta Phi"
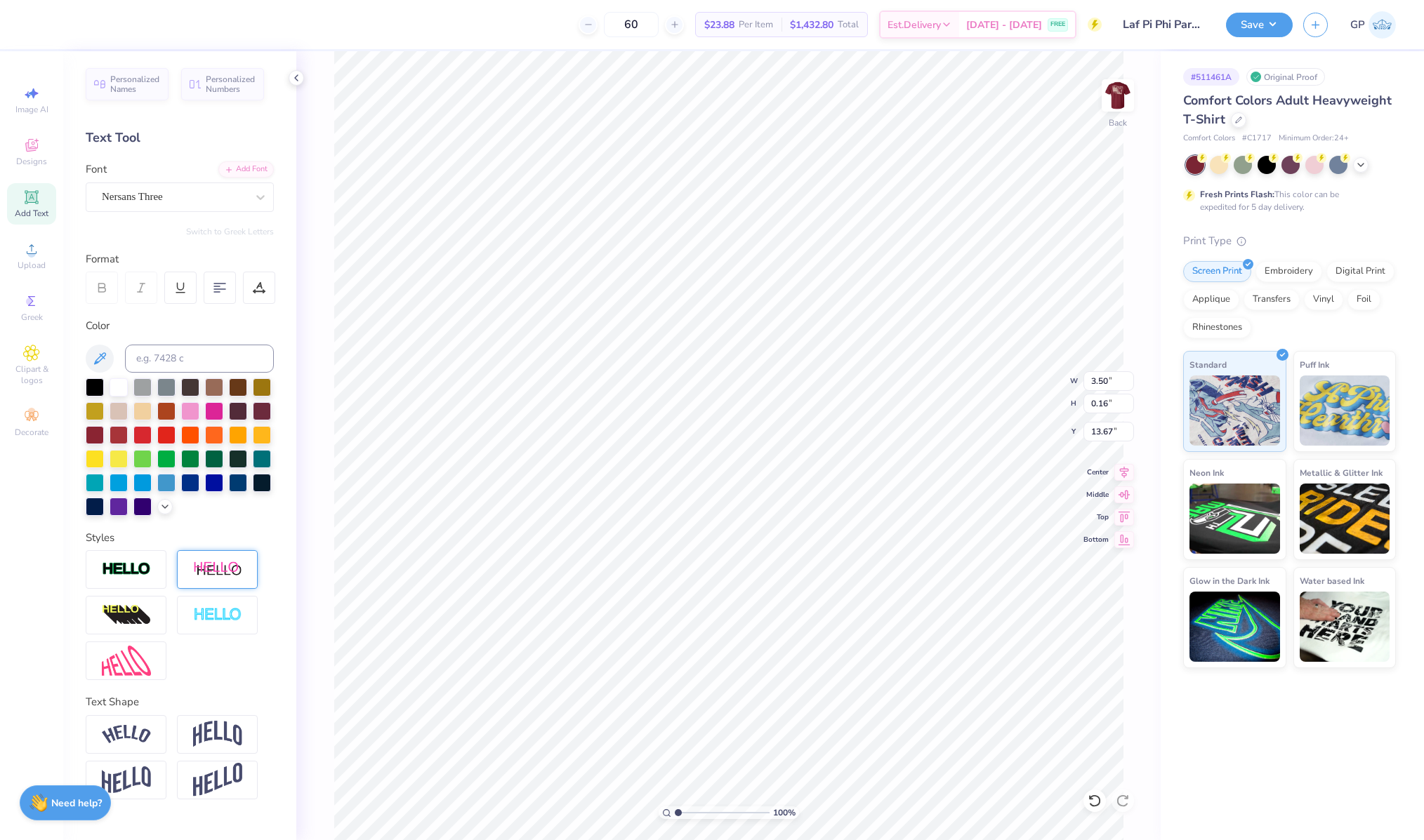
type textarea "Pi Beta Phi"
type input "1.27"
type input "0.15"
click at [1103, 380] on input "1.27" at bounding box center [1108, 381] width 50 height 20
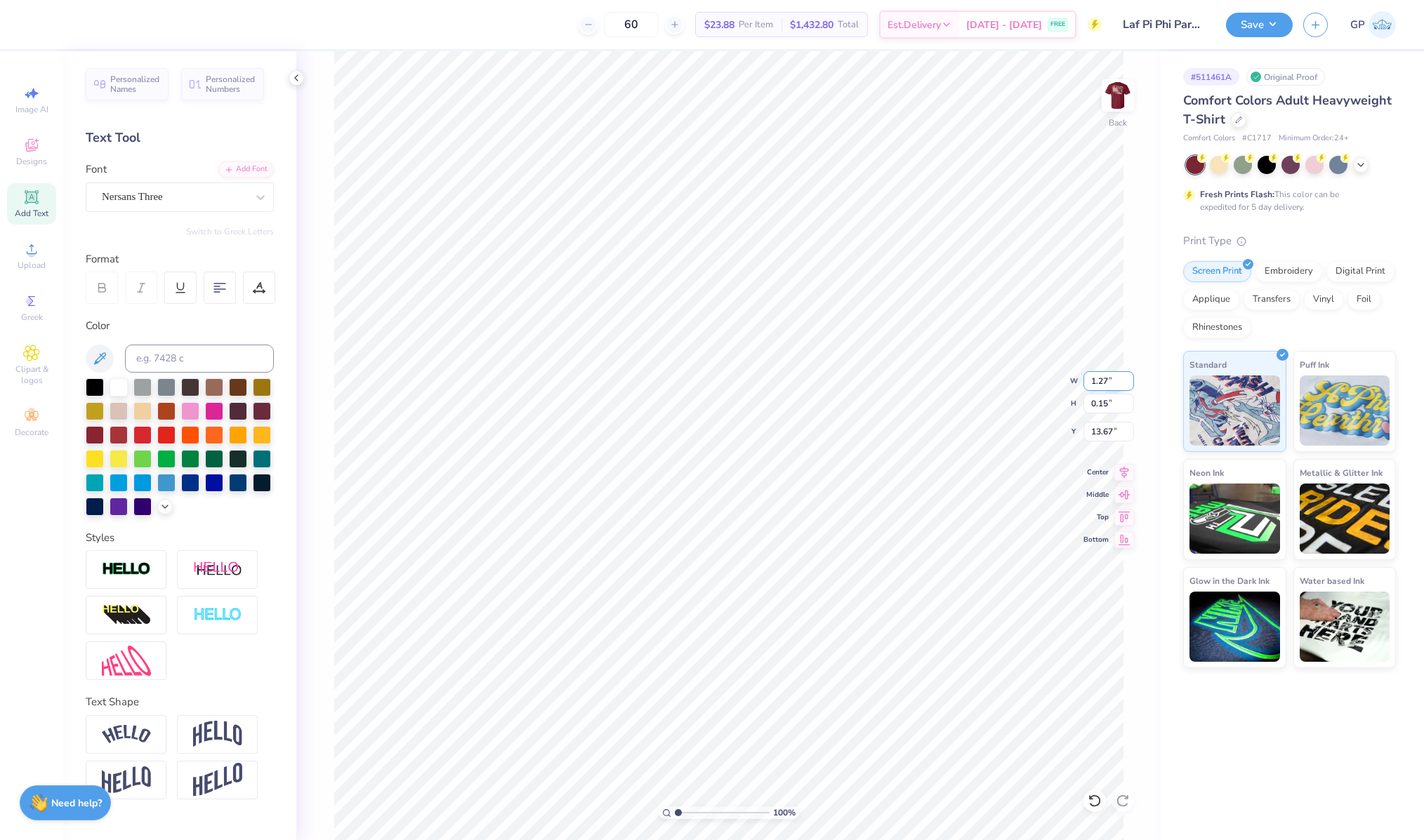
click at [1103, 380] on input "1.27" at bounding box center [1108, 381] width 50 height 20
type input "3.50"
type input "0.41"
type input "13.54"
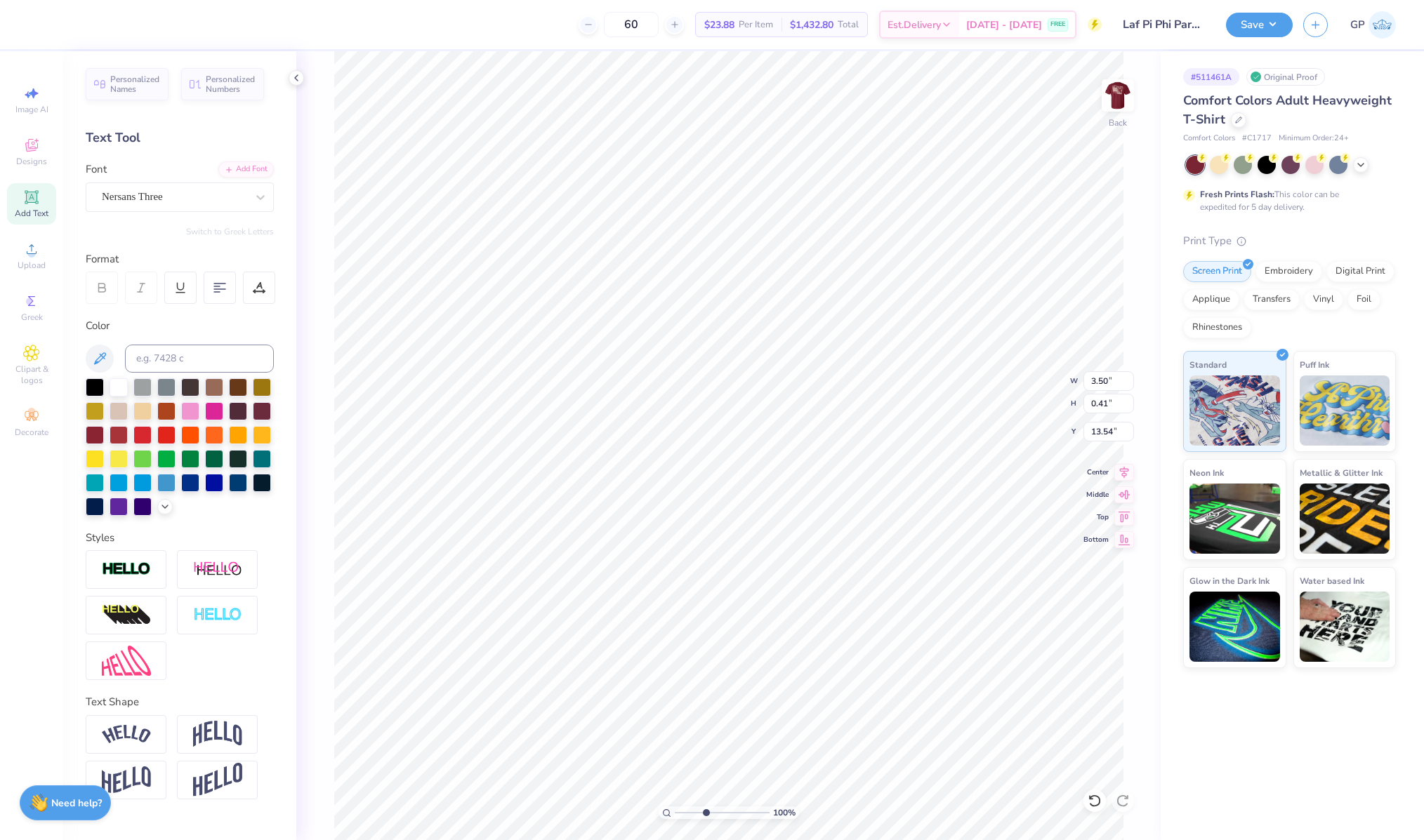
click at [706, 811] on input "range" at bounding box center [722, 813] width 95 height 13
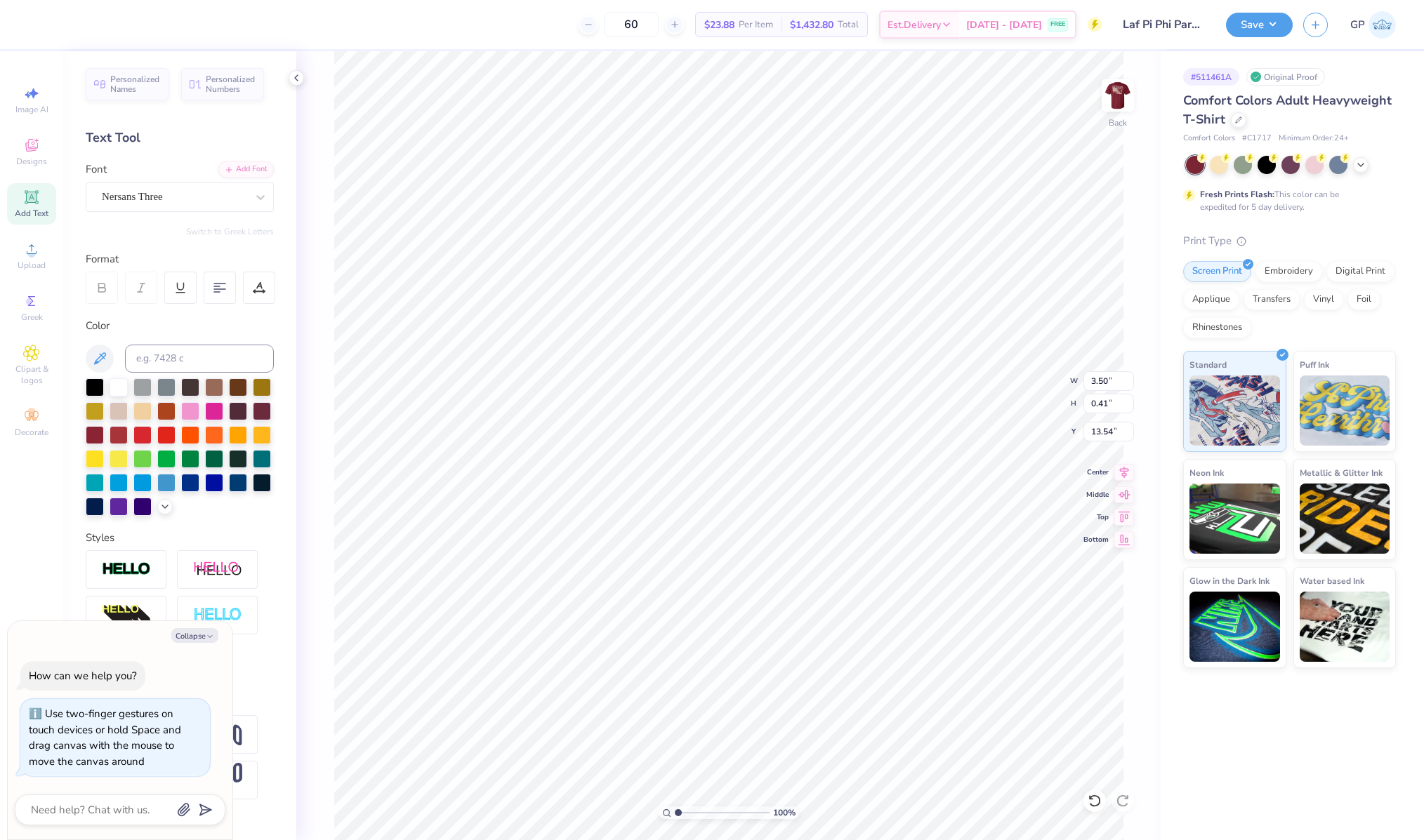
type input "1"
click at [625, 809] on div "100 %" at bounding box center [729, 445] width 789 height 789
click at [1124, 462] on div "100 % Back W 3.50 3.50 " H 0.41 0.41 " Y 13.54 13.54 " Center Middle Top Bottom" at bounding box center [728, 445] width 864 height 789
click at [1124, 476] on icon at bounding box center [1124, 470] width 20 height 17
click at [1120, 468] on icon at bounding box center [1124, 470] width 9 height 12
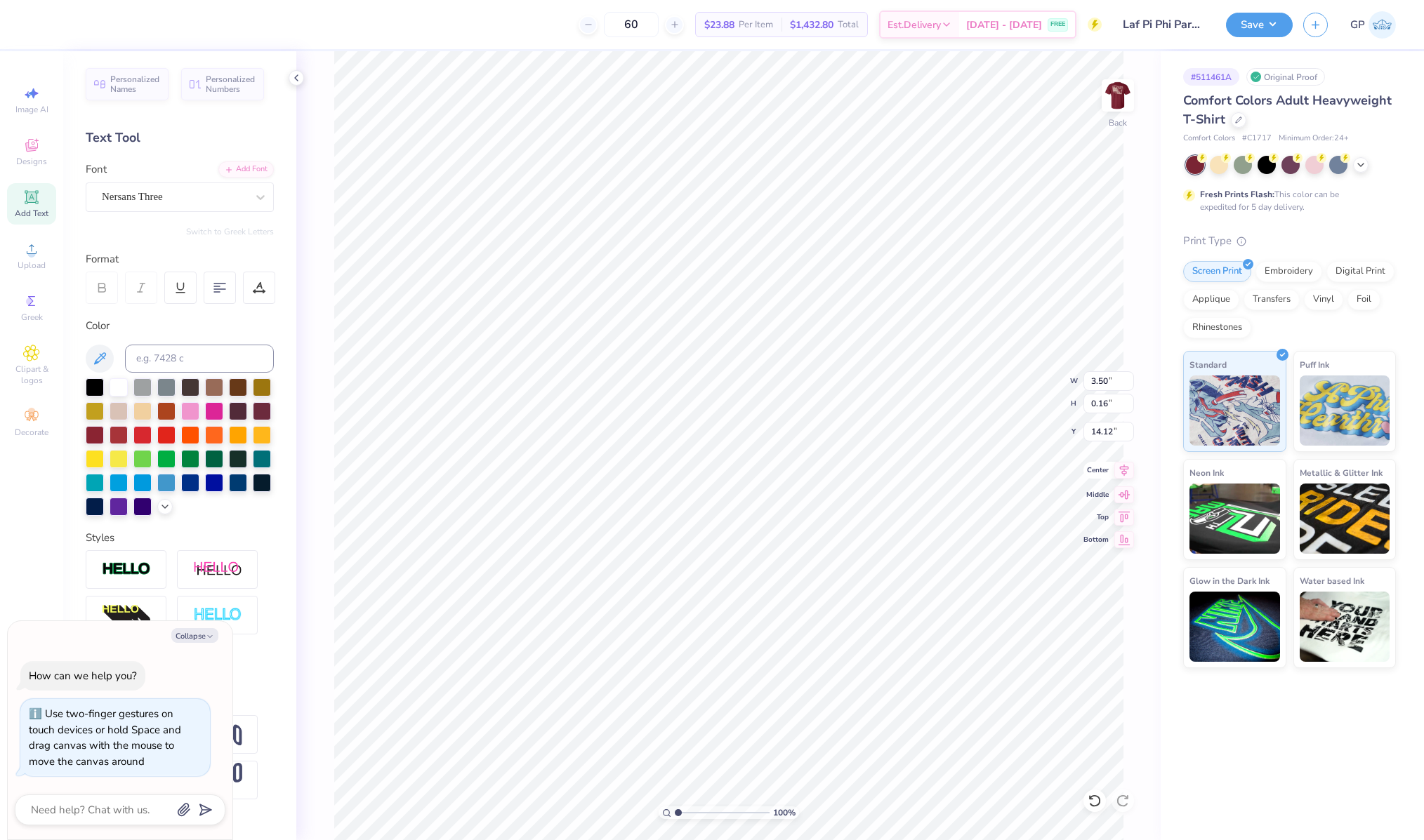
click at [1127, 469] on icon at bounding box center [1124, 470] width 20 height 17
type textarea "x"
type input "3.00"
click at [1117, 109] on img at bounding box center [1117, 95] width 56 height 56
click at [1126, 93] on img at bounding box center [1117, 95] width 56 height 56
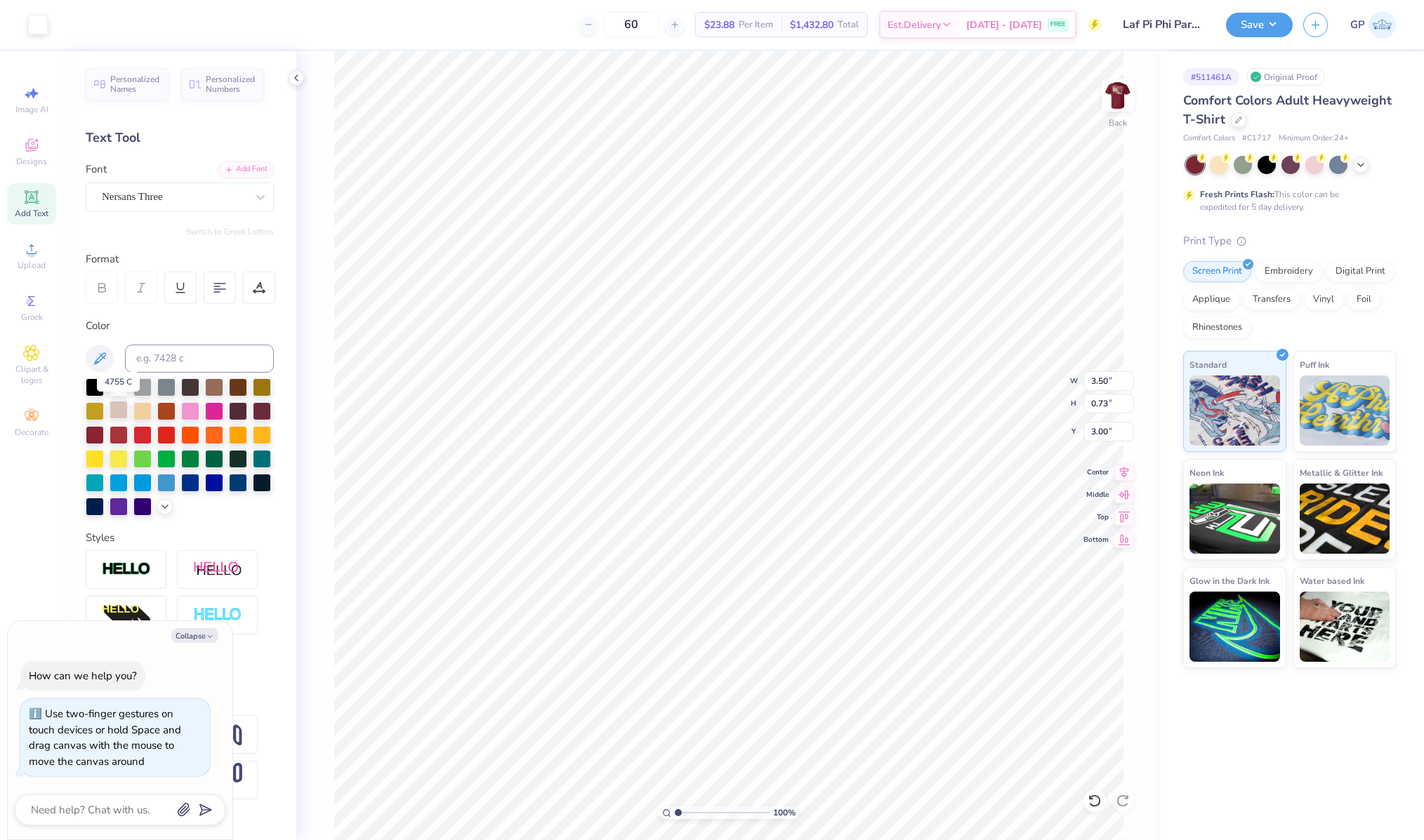
click at [114, 411] on div at bounding box center [118, 409] width 18 height 18
click at [61, 32] on div at bounding box center [63, 23] width 20 height 20
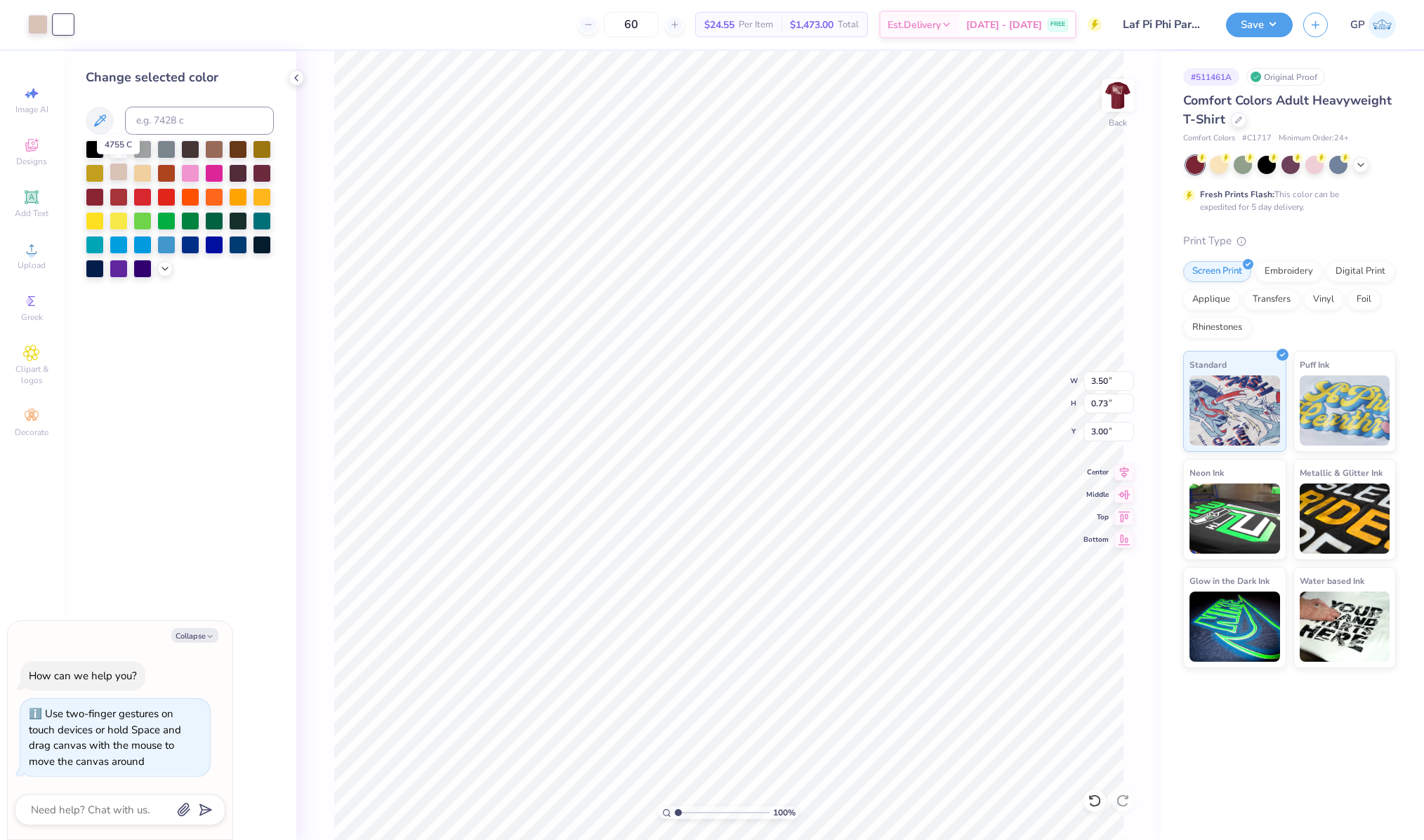
click at [117, 171] on div at bounding box center [118, 171] width 18 height 18
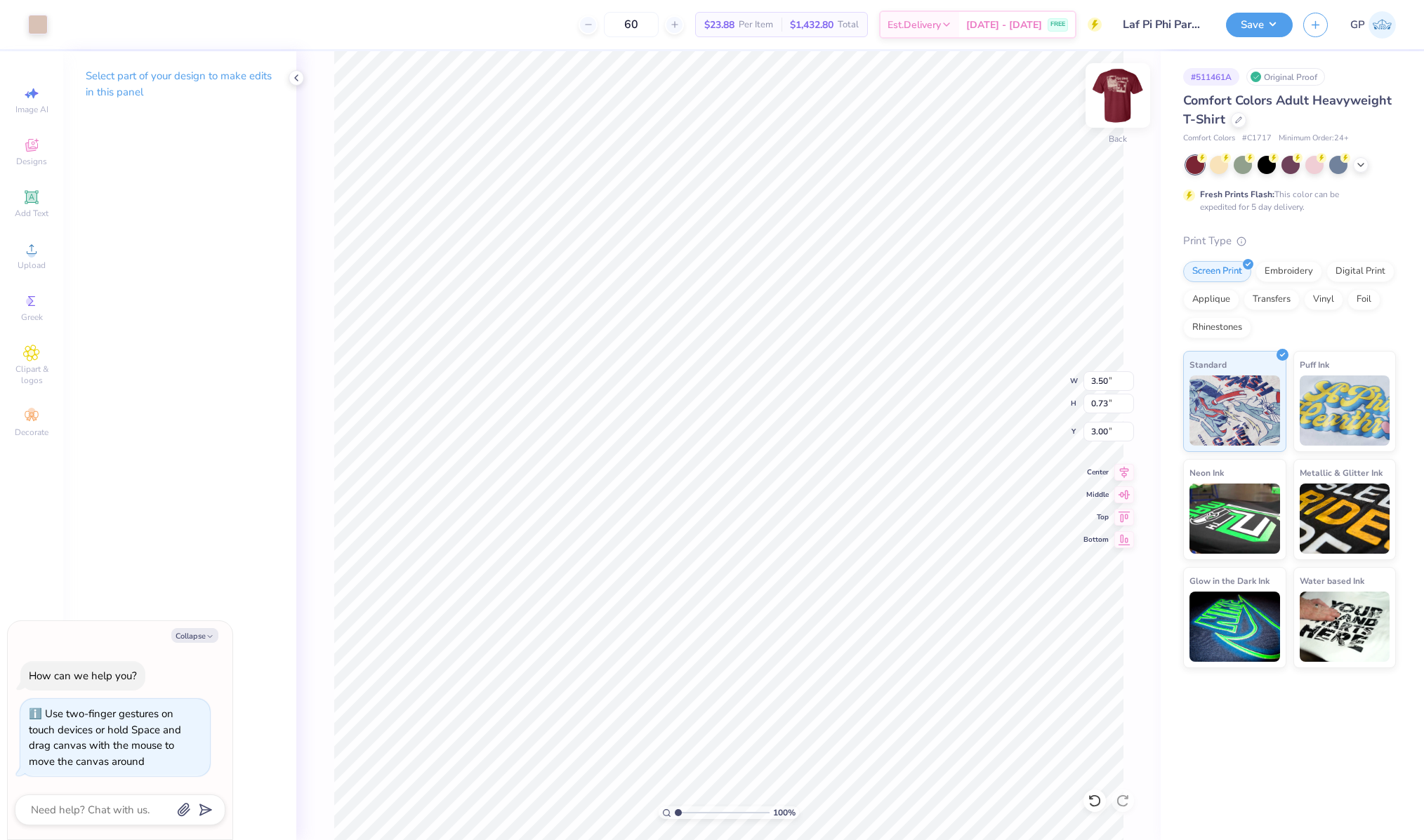
click at [1114, 106] on img at bounding box center [1117, 95] width 56 height 56
click at [1243, 14] on button "Save" at bounding box center [1259, 22] width 67 height 24
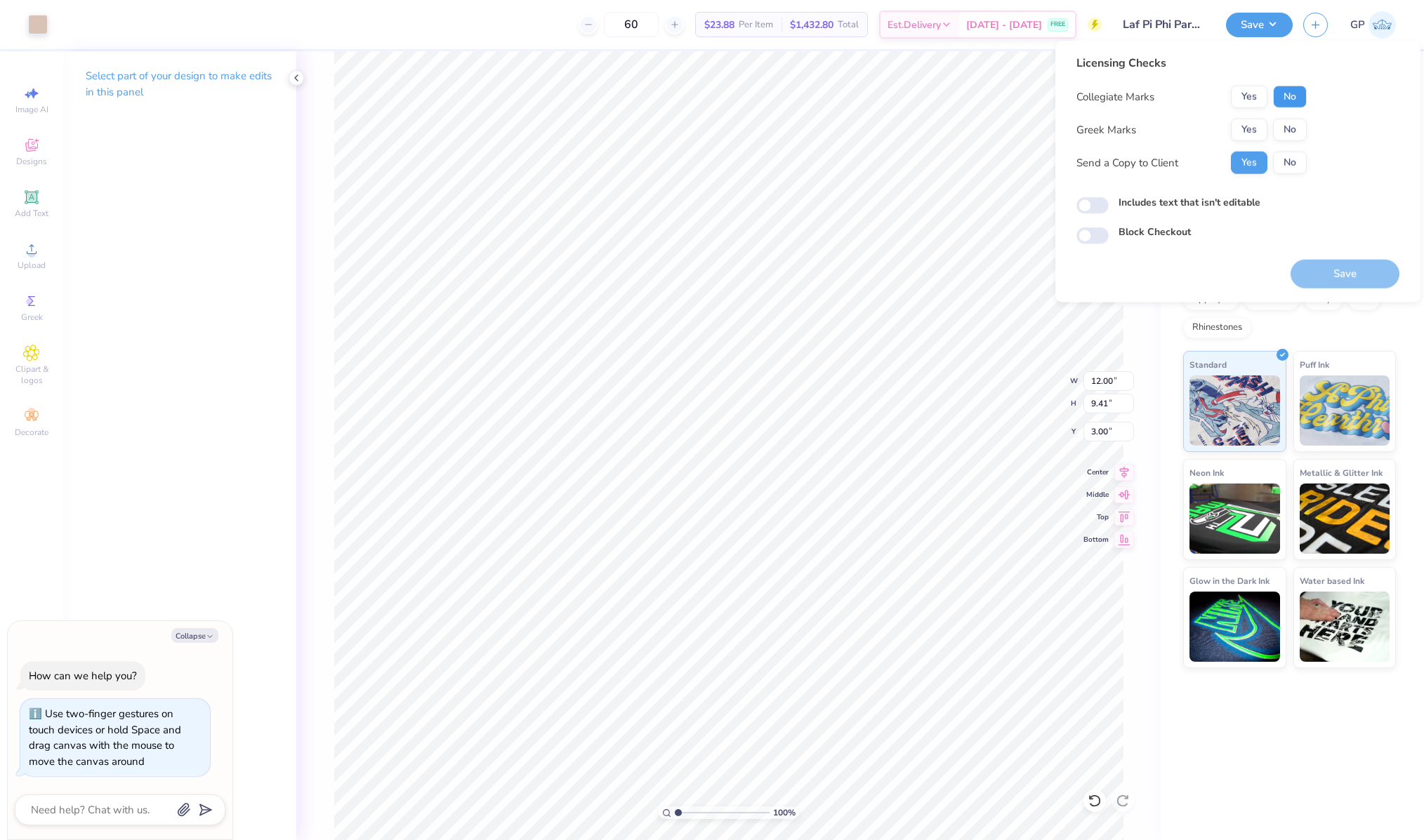
click at [1281, 93] on button "No" at bounding box center [1290, 97] width 34 height 22
click at [1236, 122] on button "Yes" at bounding box center [1248, 130] width 36 height 22
type textarea "x"
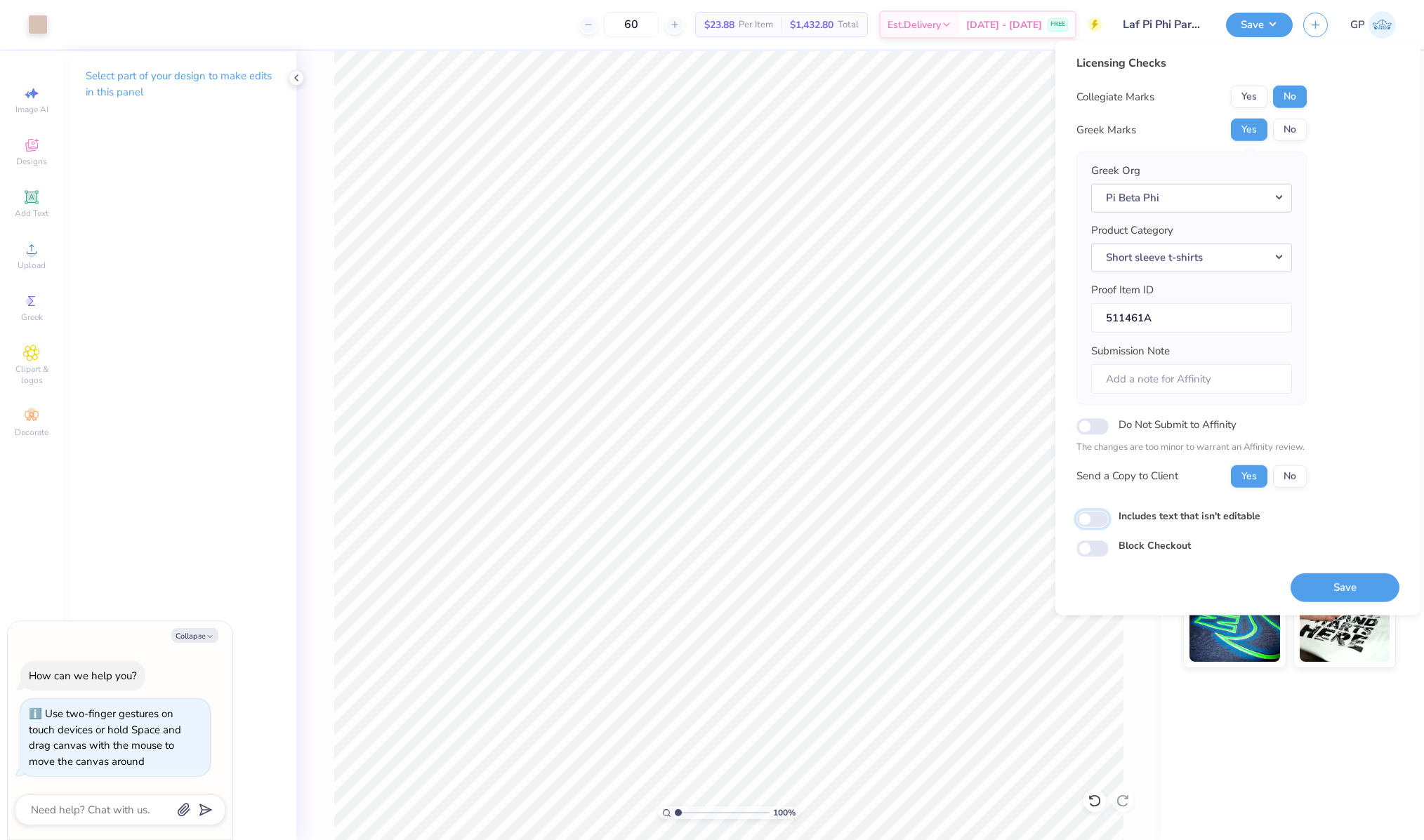
click at [1097, 516] on input "Includes text that isn't editable" at bounding box center [1092, 519] width 33 height 17
checkbox input "true"
click at [1295, 574] on button "Save" at bounding box center [1344, 587] width 109 height 29
type textarea "x"
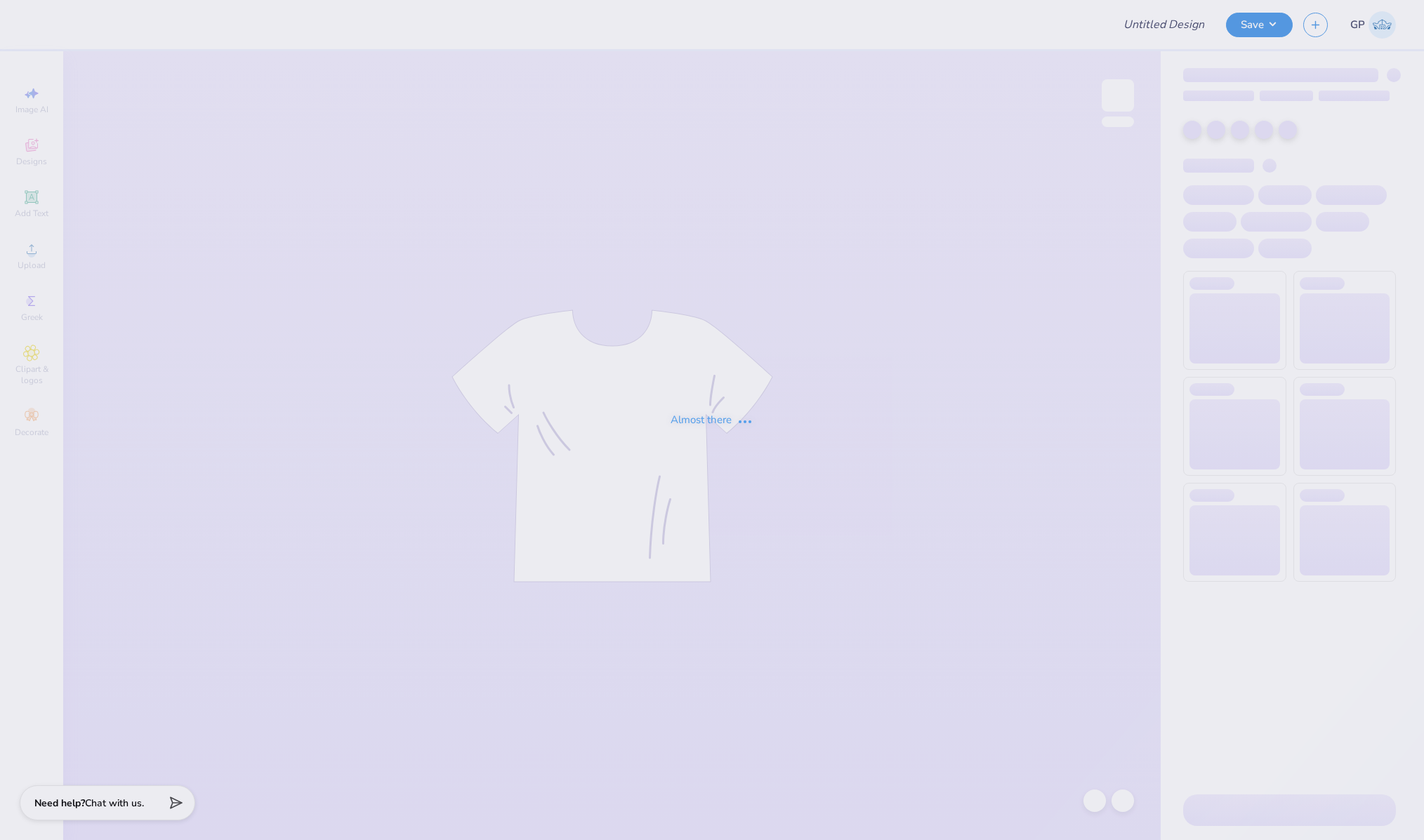
type input "Laf Pi Phi Parents Weekend"
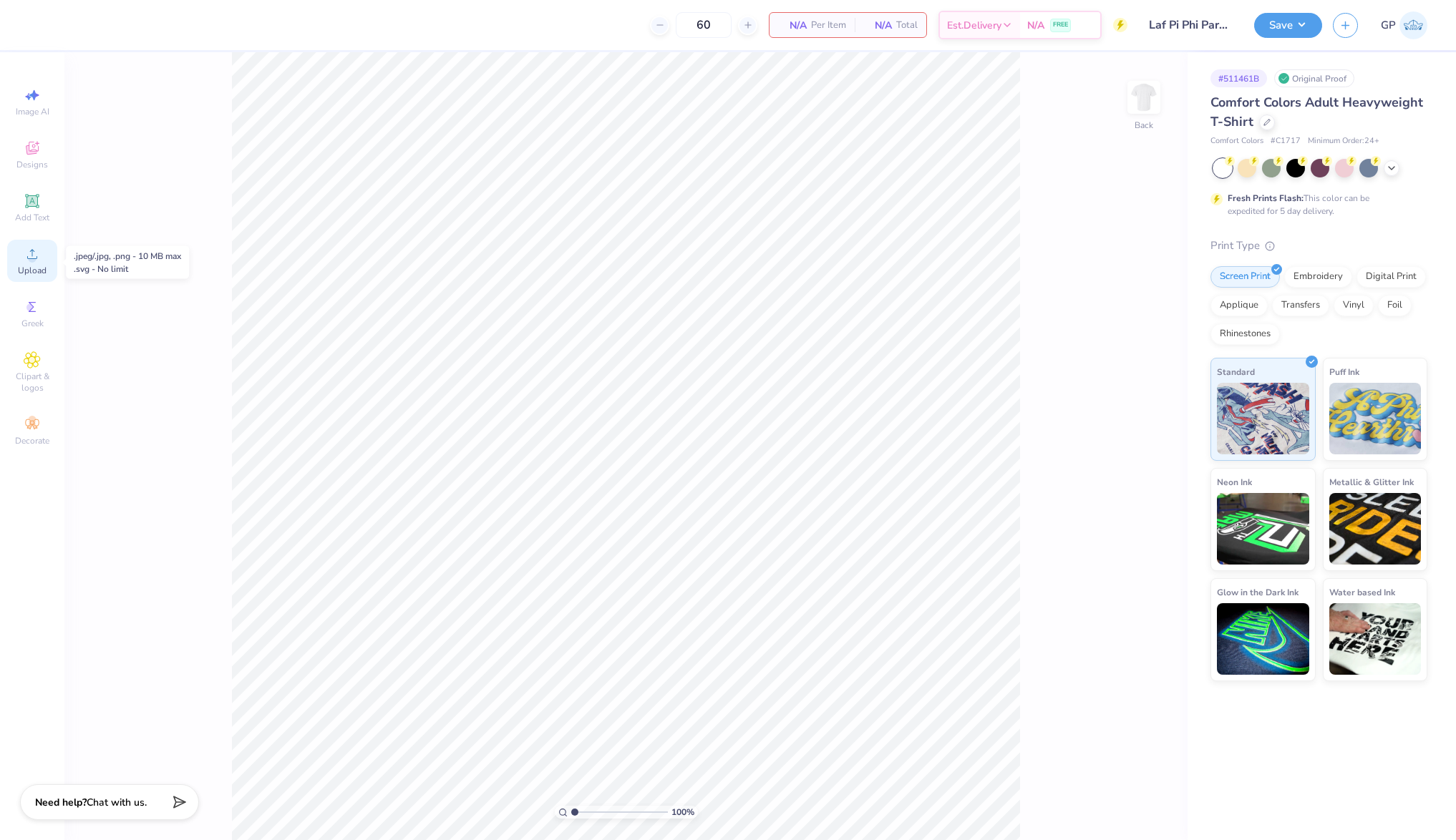
click at [22, 261] on div "Upload" at bounding box center [32, 261] width 50 height 42
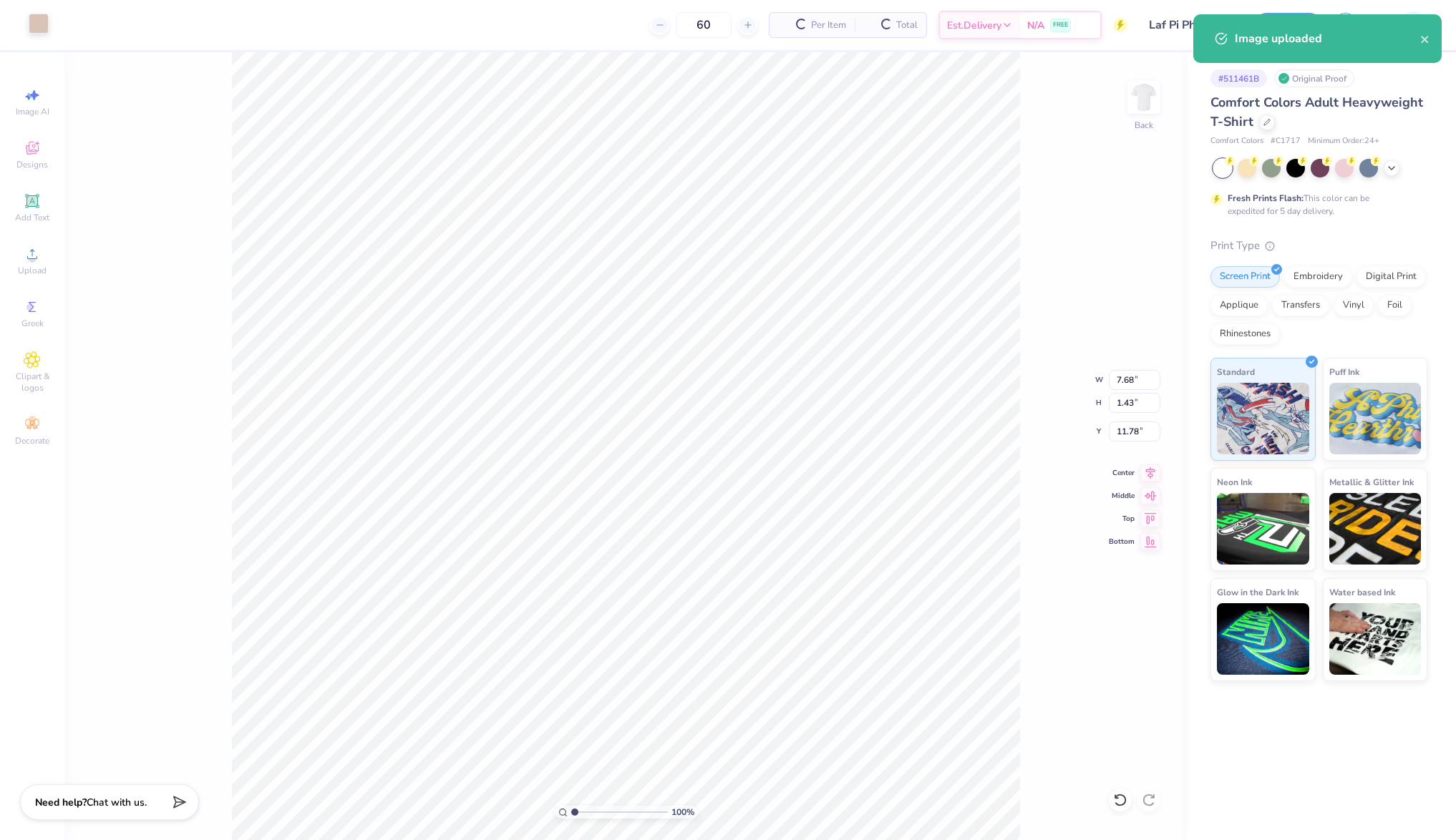
click at [32, 23] on div at bounding box center [38, 23] width 20 height 20
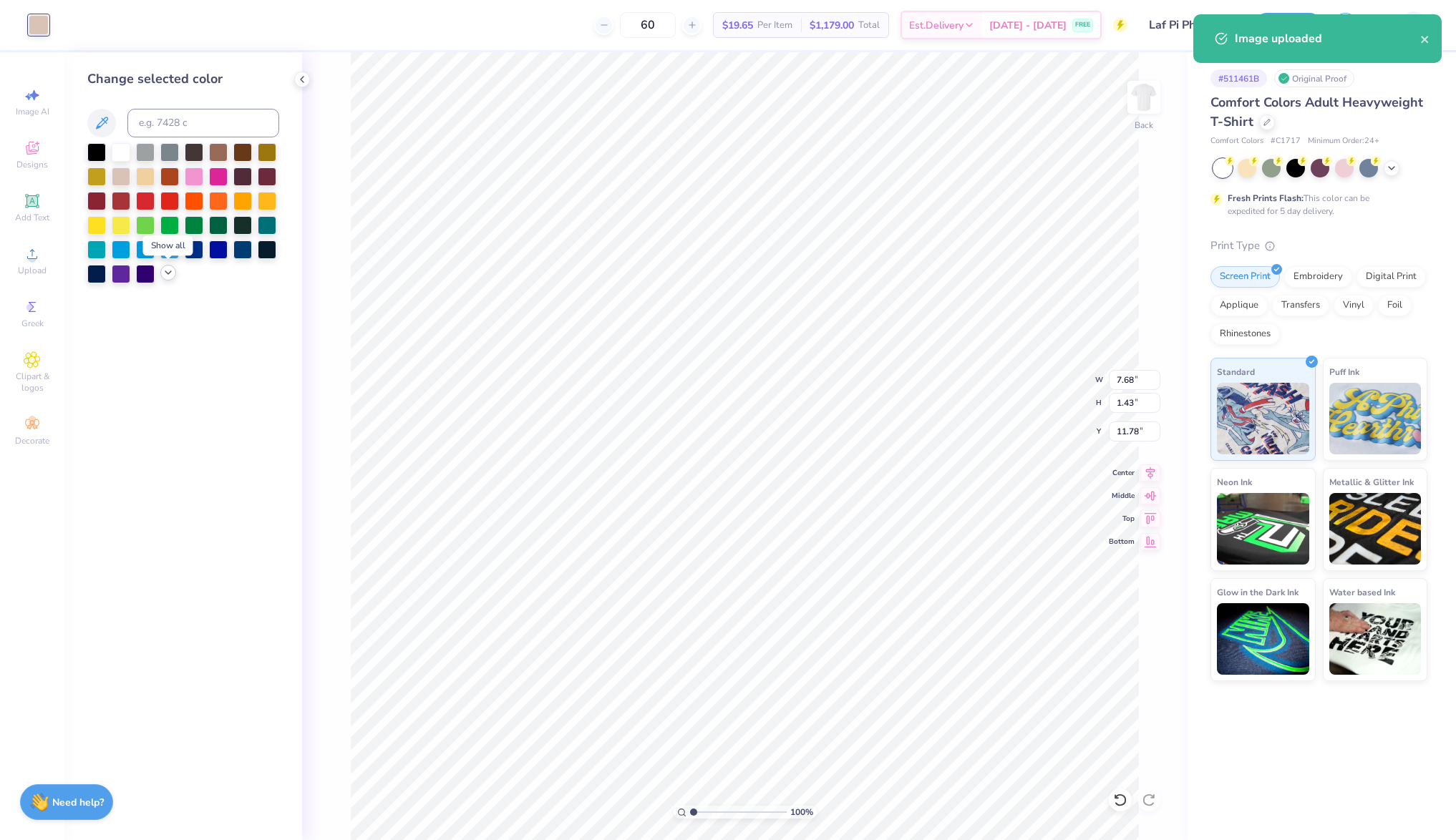
click at [164, 276] on icon at bounding box center [168, 272] width 11 height 11
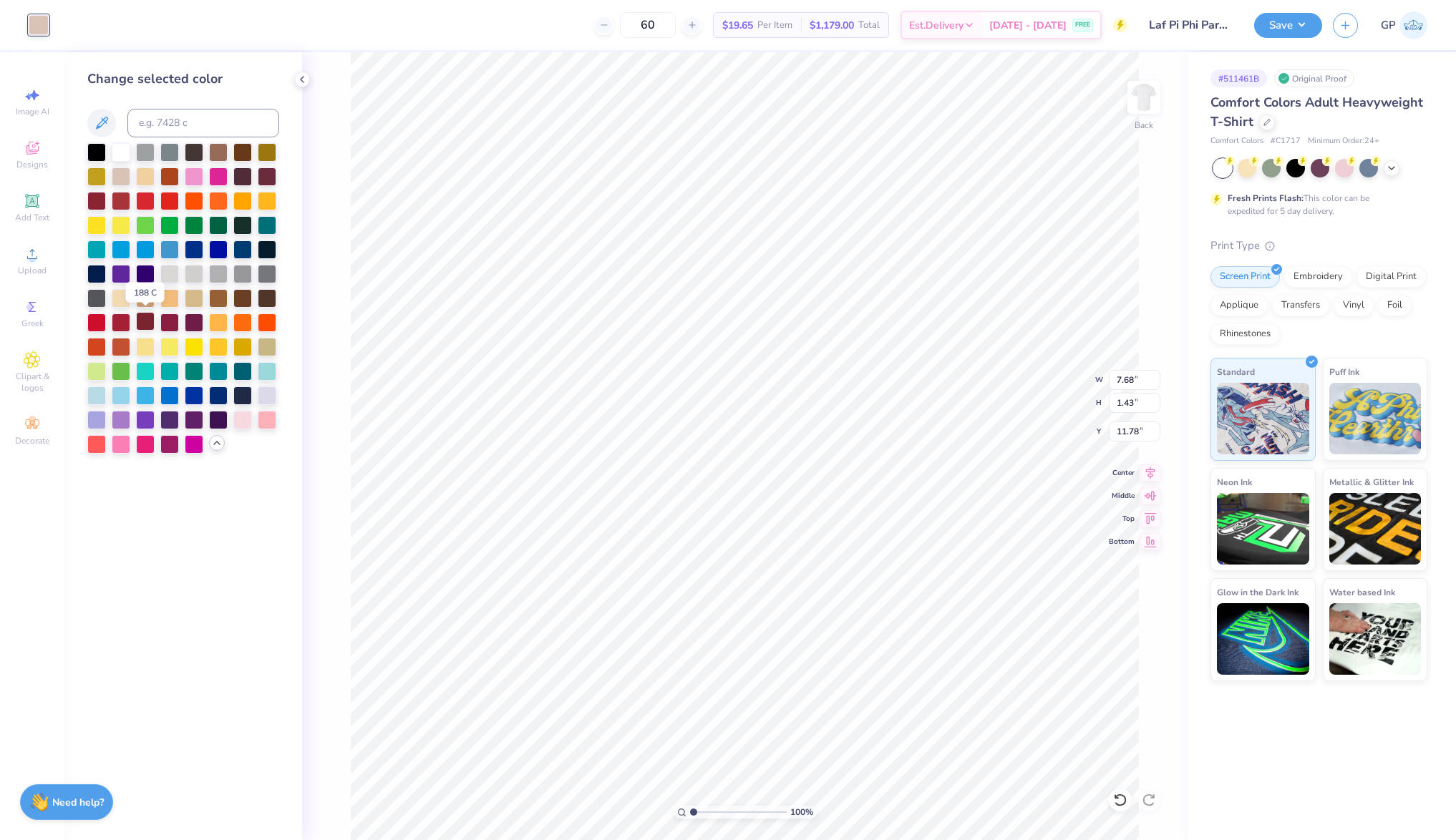
click at [149, 322] on div at bounding box center [145, 321] width 19 height 19
click at [1128, 379] on input "7.68" at bounding box center [1135, 380] width 51 height 20
type input "3.50"
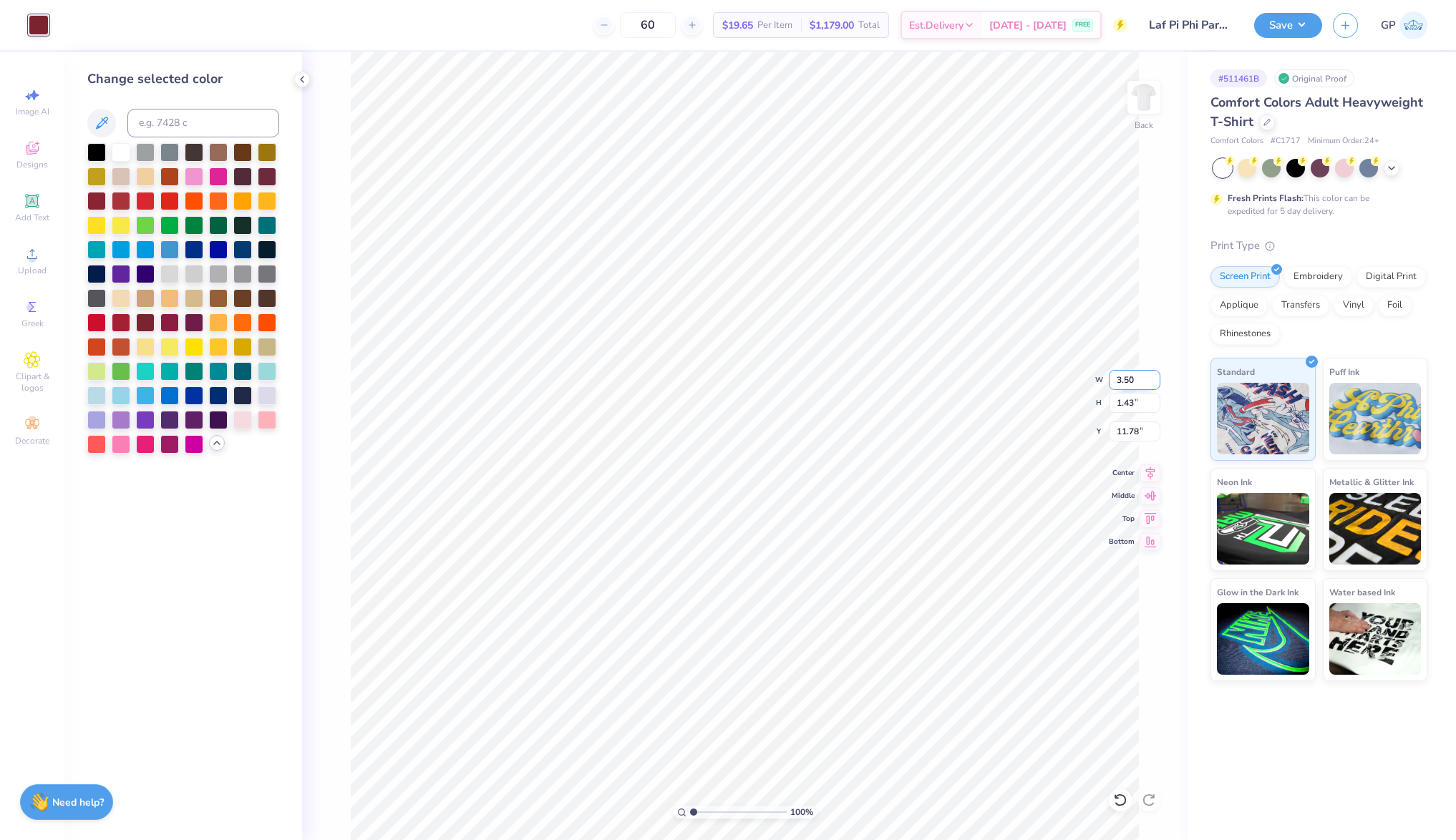
type input "0.65"
click at [1124, 429] on input "12.17" at bounding box center [1135, 432] width 51 height 20
type input "3.00"
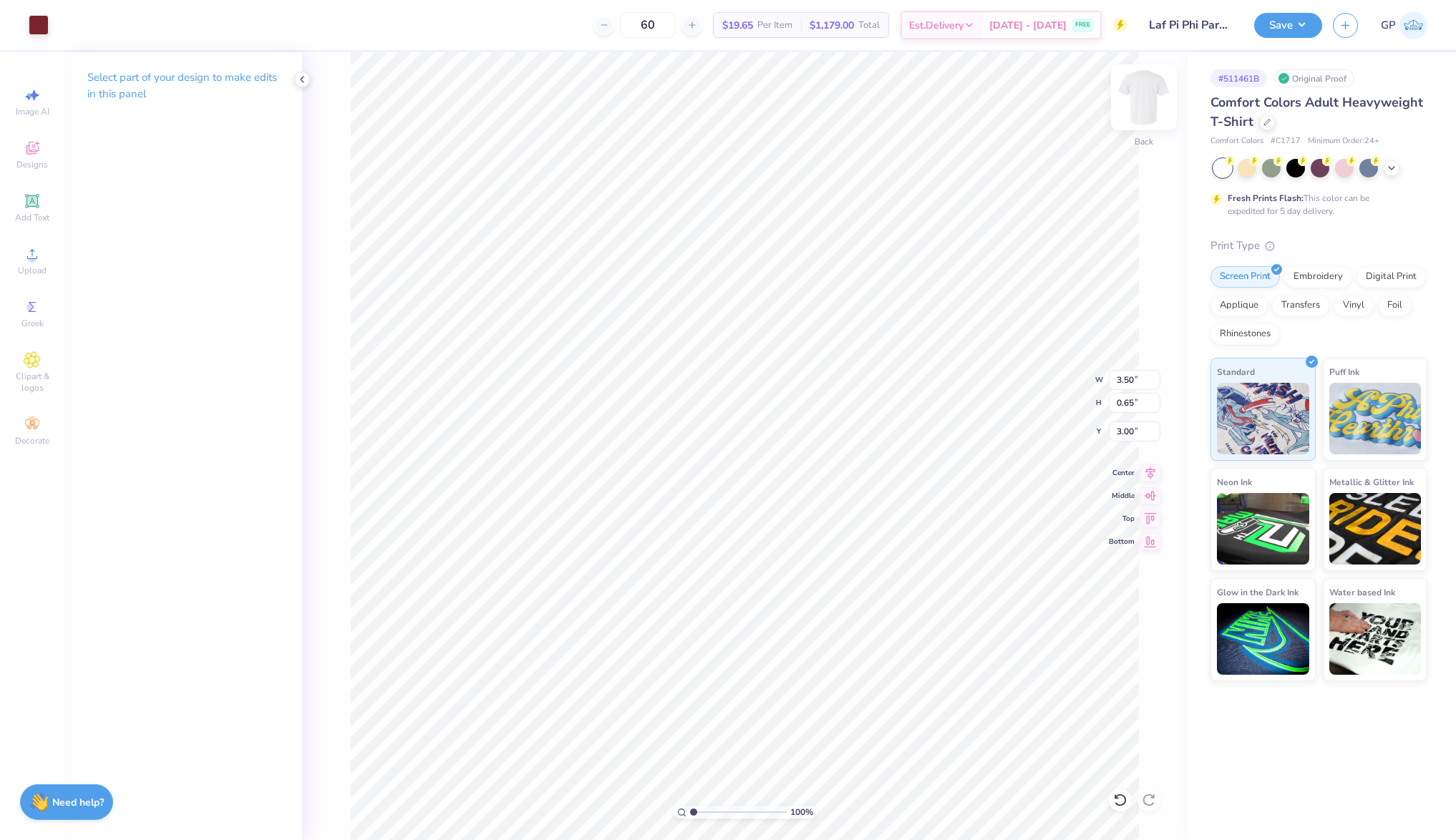
click at [1152, 93] on img at bounding box center [1144, 97] width 57 height 57
click at [36, 259] on icon at bounding box center [32, 254] width 10 height 10
click at [42, 17] on div at bounding box center [38, 23] width 20 height 20
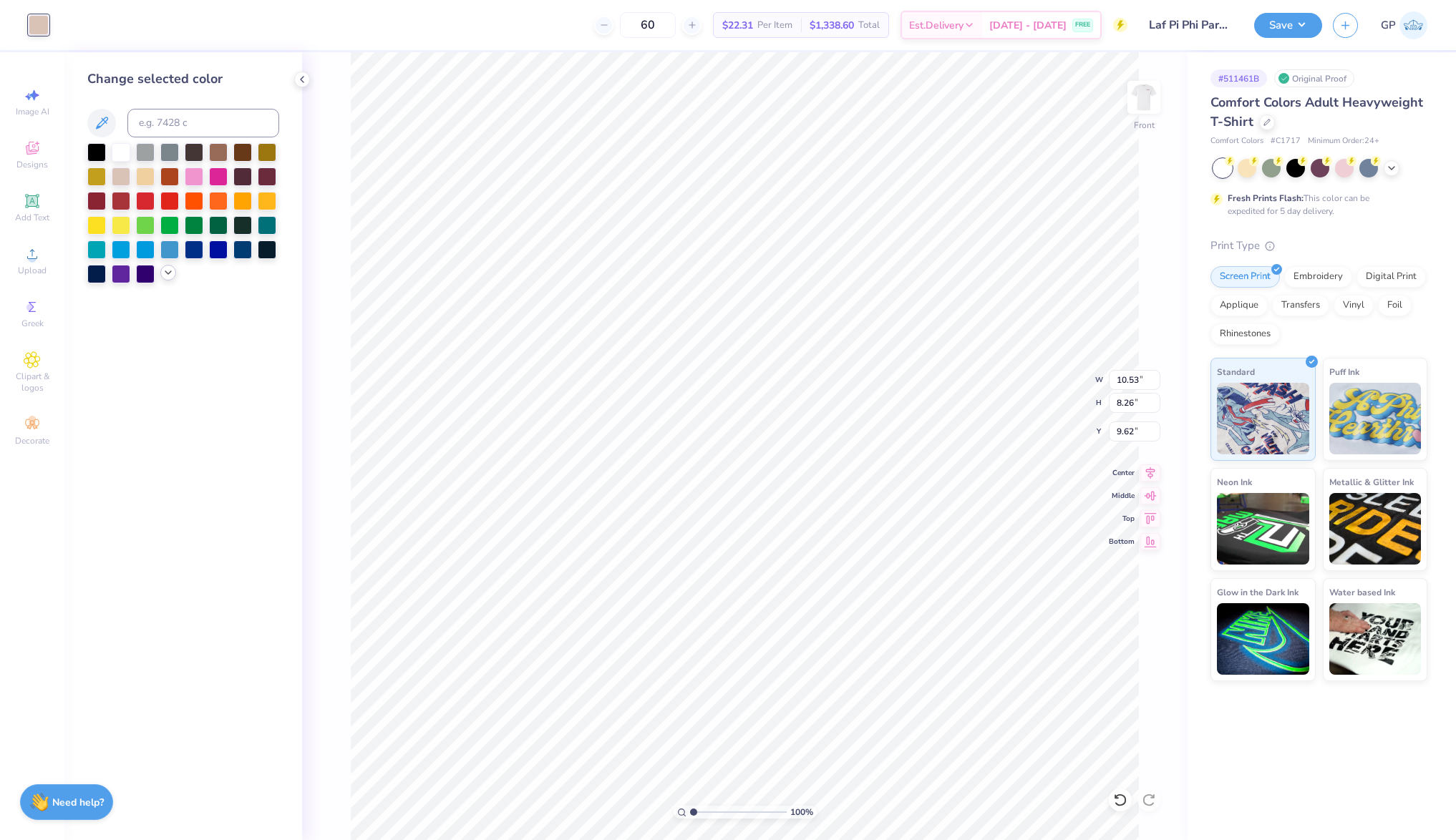
click at [170, 267] on icon at bounding box center [168, 272] width 11 height 11
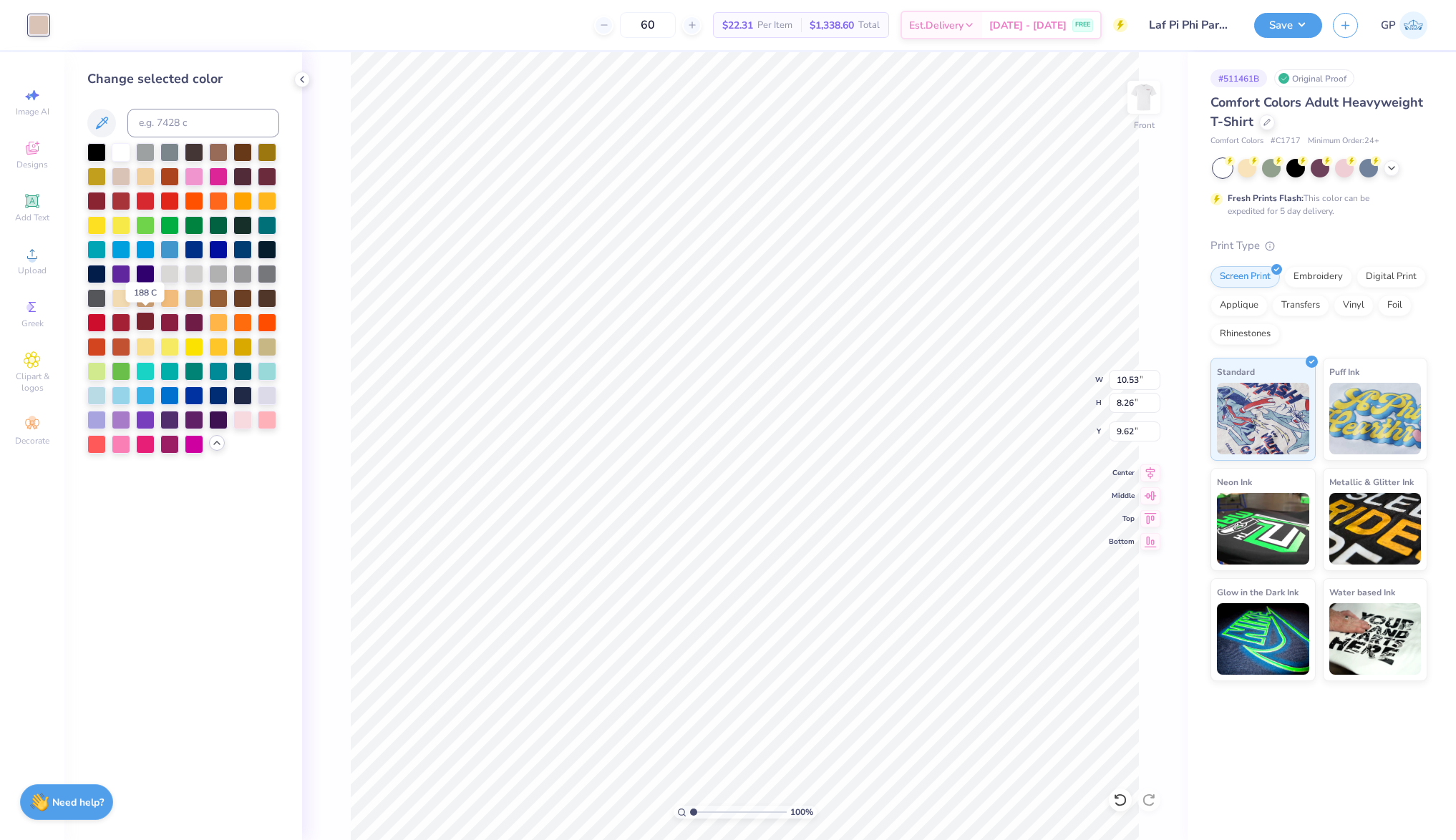
click at [145, 315] on div at bounding box center [145, 321] width 19 height 19
click at [1123, 372] on input "10.53" at bounding box center [1135, 380] width 51 height 20
type input "12.00"
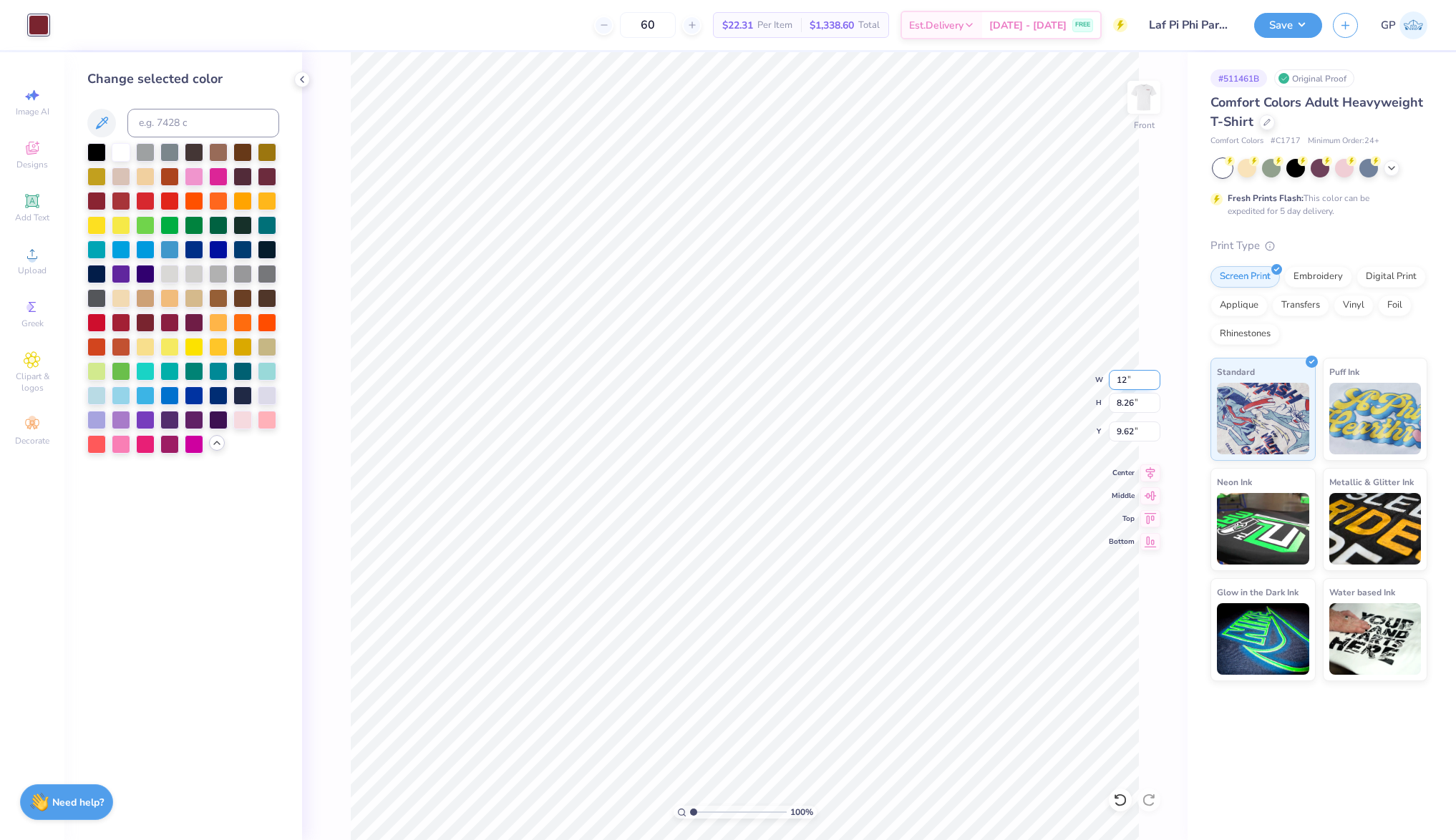
type input "9.41"
click at [1130, 432] on input "9.04" at bounding box center [1135, 432] width 51 height 20
type input "3.00"
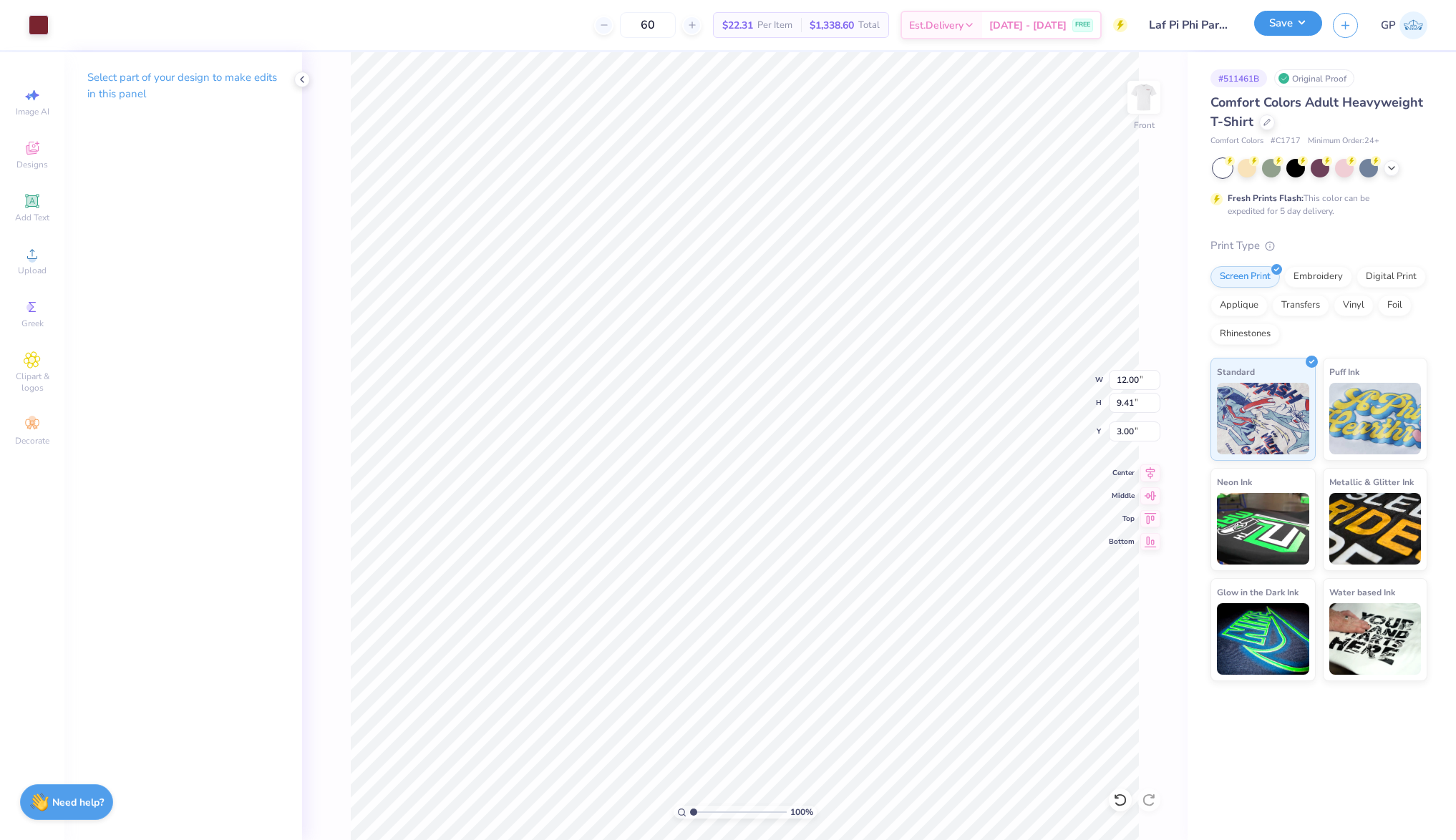
click at [1274, 33] on button "Save" at bounding box center [1288, 23] width 68 height 25
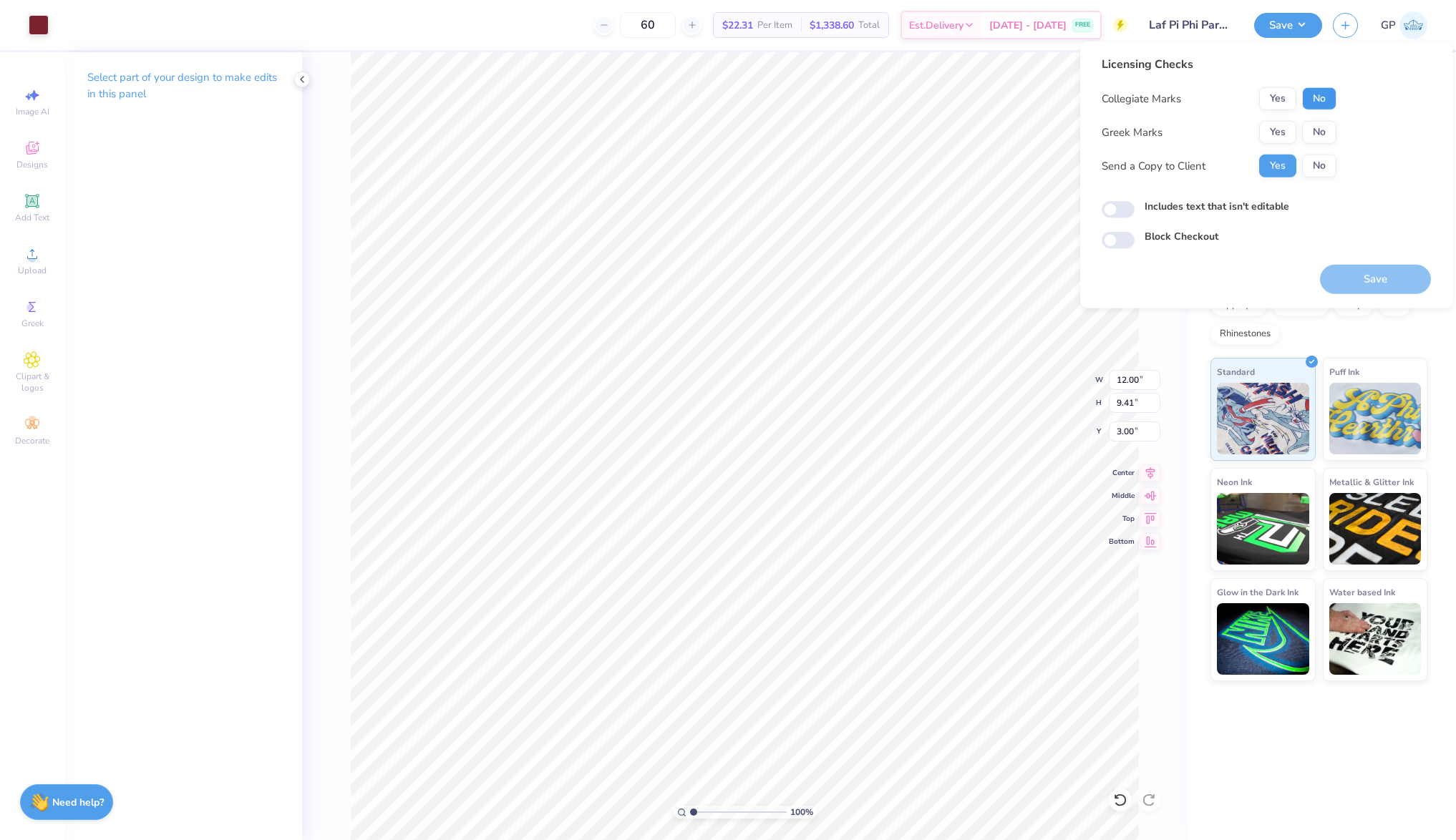
click at [1318, 99] on button "No" at bounding box center [1320, 99] width 35 height 23
click at [1285, 126] on button "Yes" at bounding box center [1277, 133] width 37 height 23
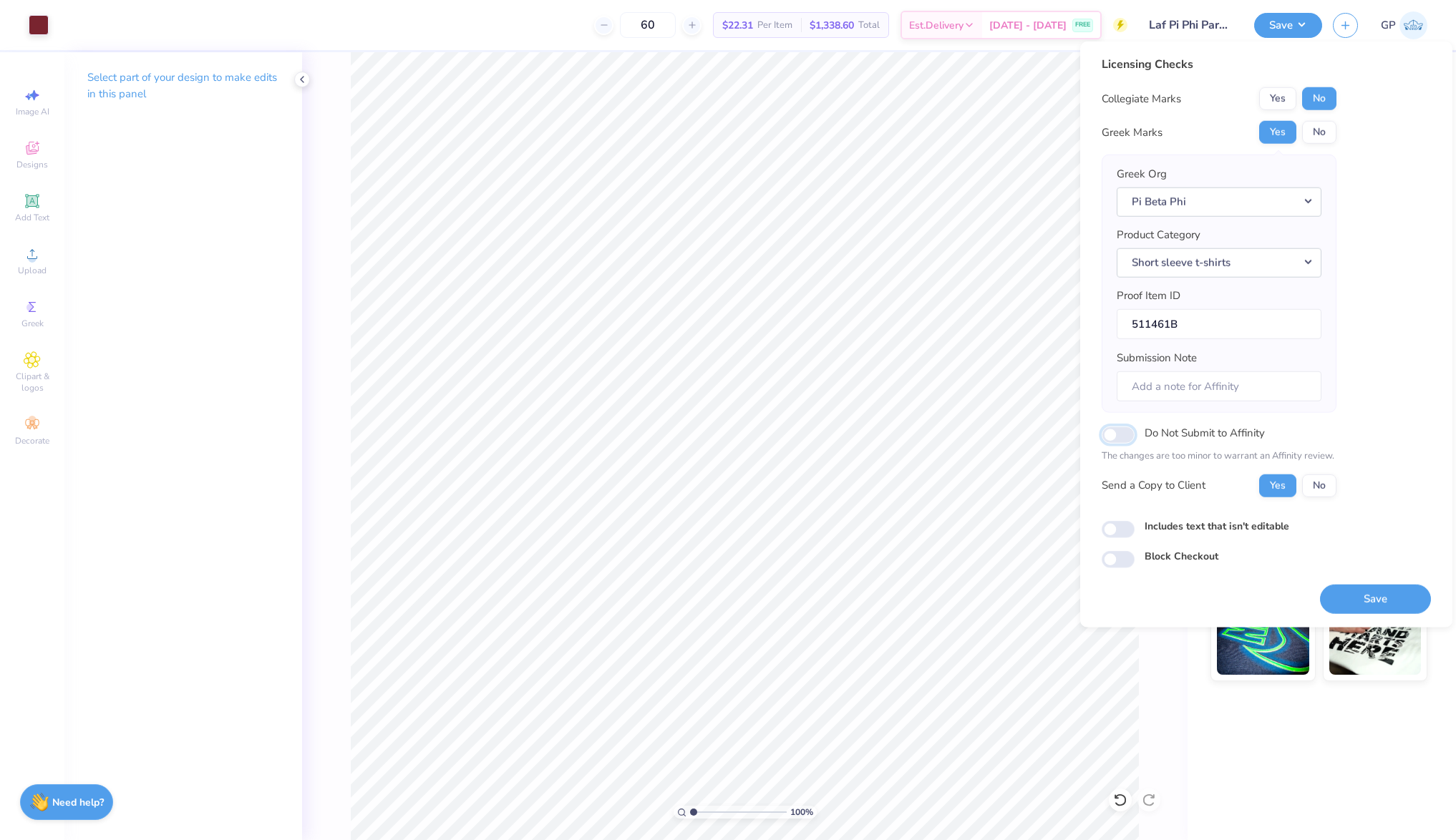
click at [1121, 434] on input "Do Not Submit to Affinity" at bounding box center [1118, 435] width 33 height 17
checkbox input "true"
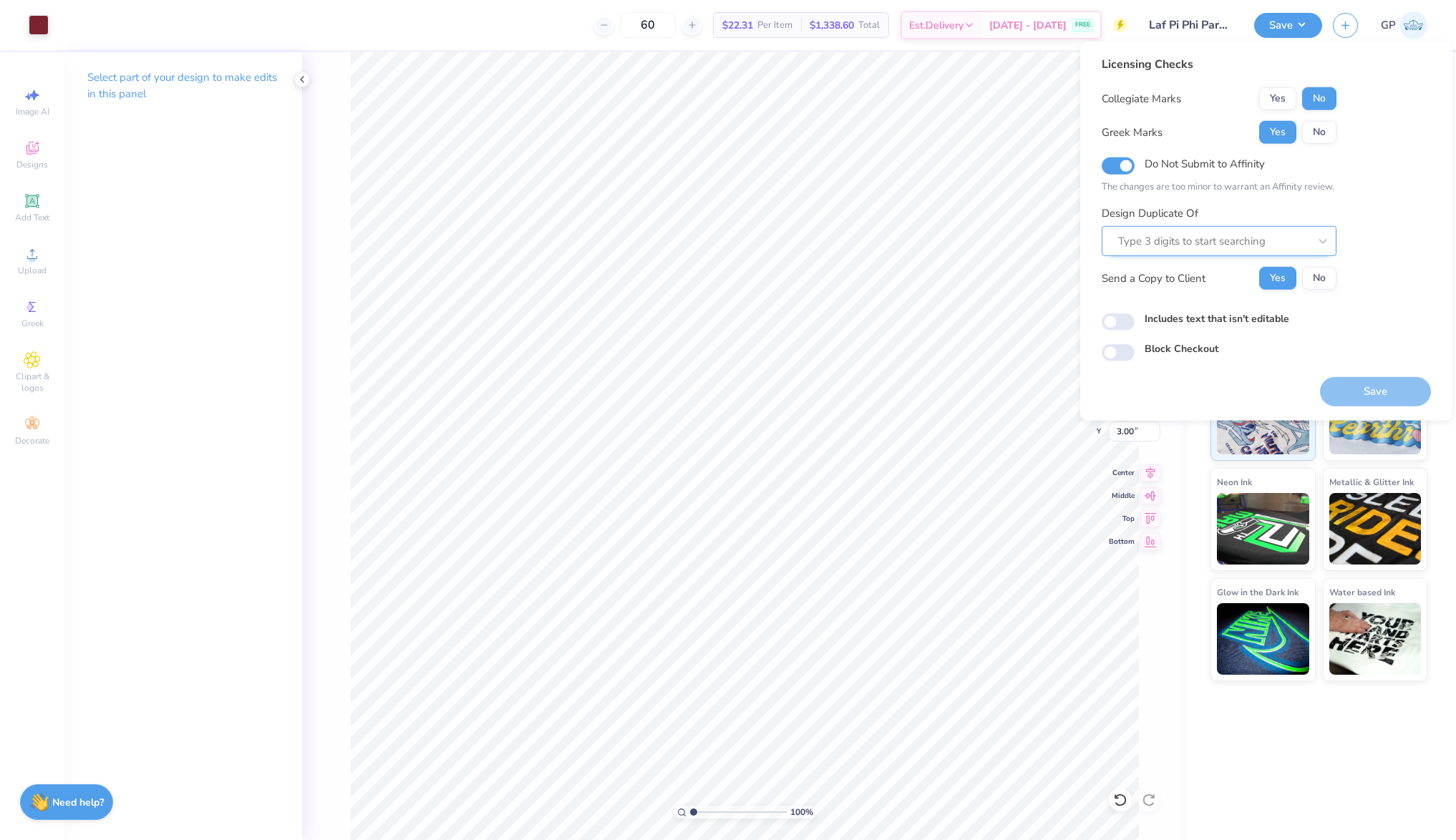
click at [1198, 249] on div at bounding box center [1213, 242] width 191 height 20
click at [1206, 237] on div at bounding box center [1213, 242] width 191 height 20
paste input "511461B"
click at [1181, 271] on div "511461A" at bounding box center [1219, 279] width 223 height 23
type input "511461A"
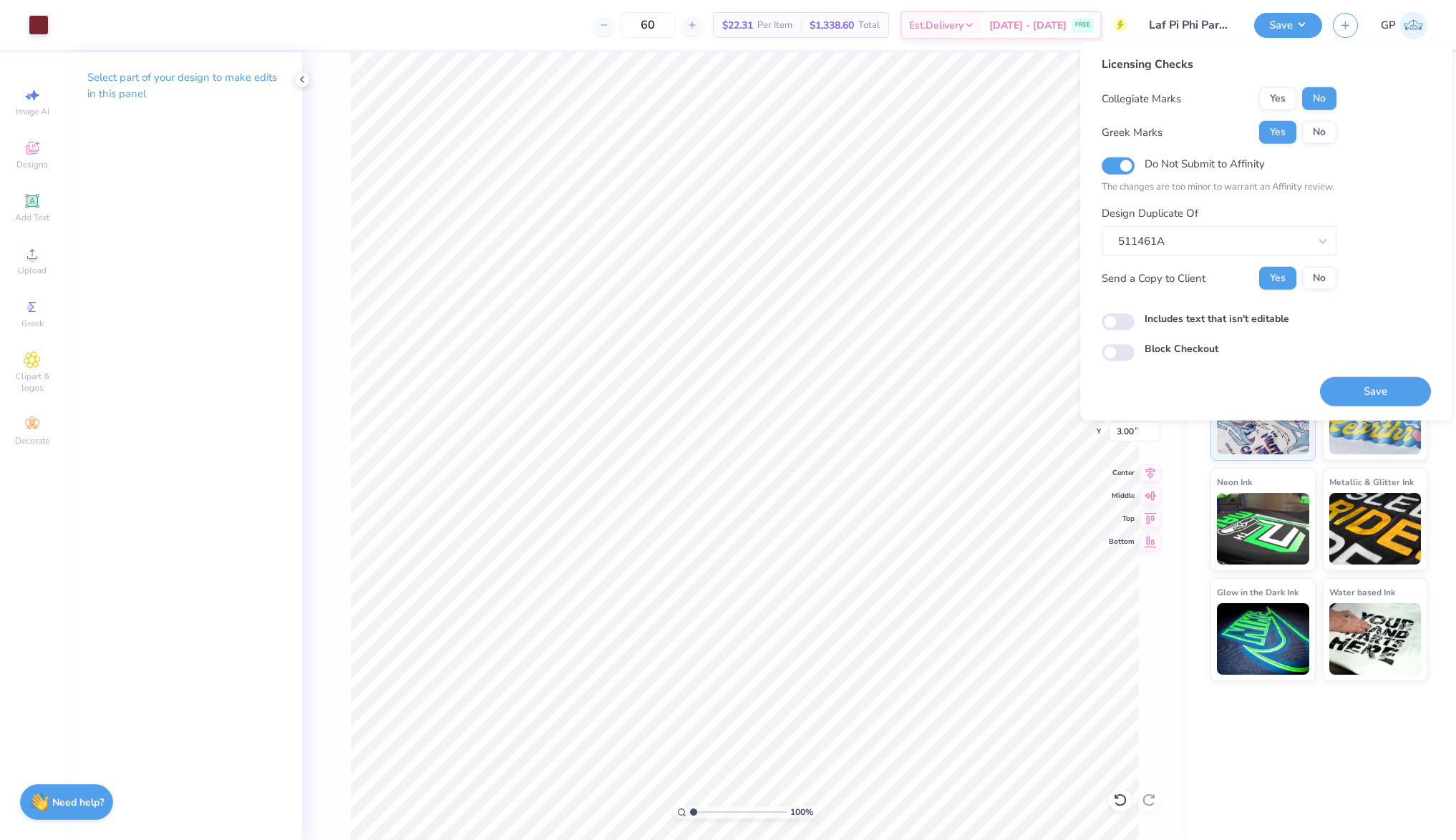
click at [1114, 332] on div "Licensing Checks Collegiate Marks Yes No Greek Marks Yes No Do Not Submit to Af…" at bounding box center [1266, 209] width 329 height 306
click at [1131, 321] on input "Includes text that isn't editable" at bounding box center [1118, 322] width 33 height 17
checkbox input "true"
click at [1401, 379] on button "Save" at bounding box center [1375, 392] width 111 height 29
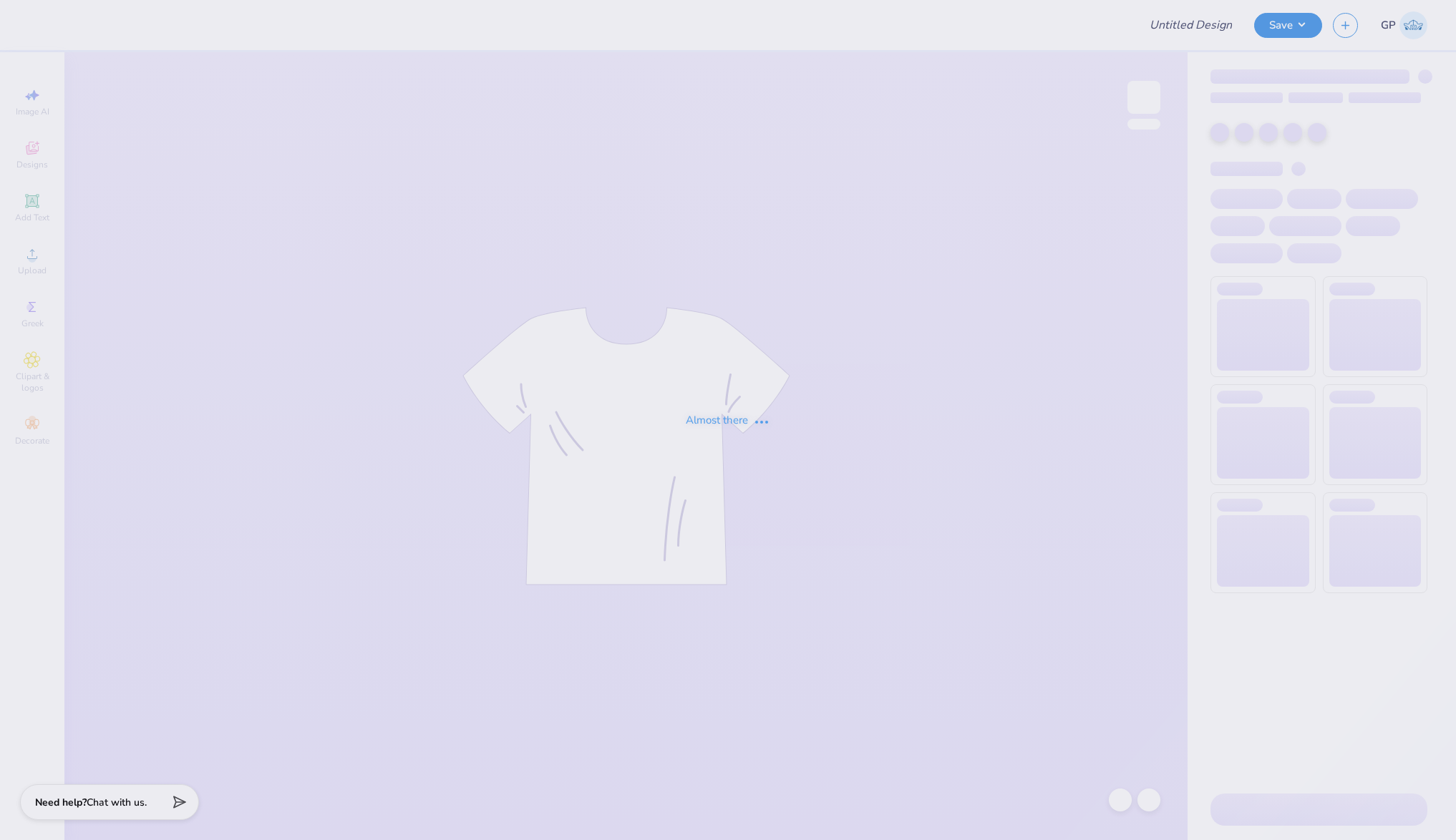
type input "Laf Pi Phi Parents Weekend"
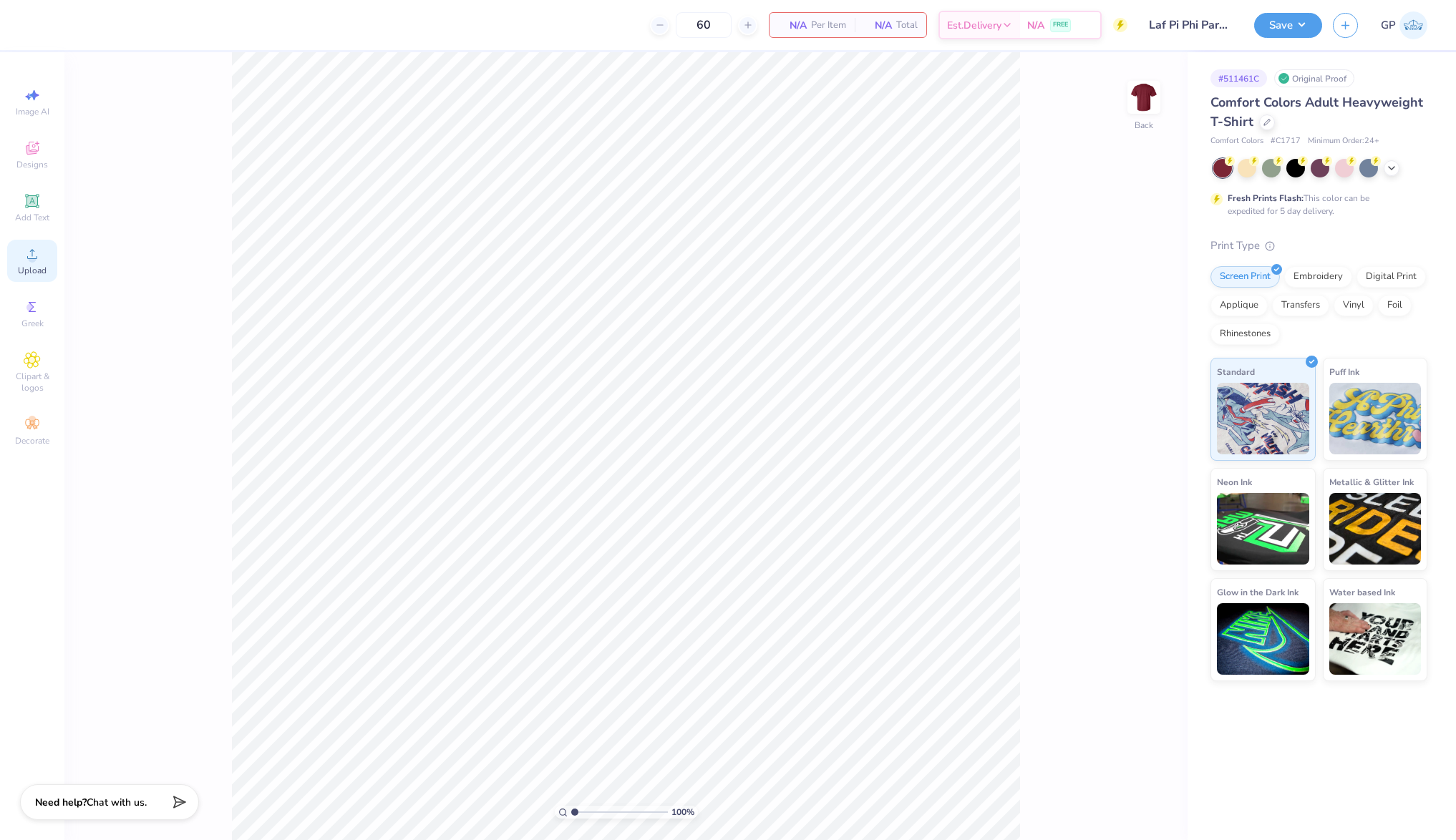
click at [54, 246] on div "Upload" at bounding box center [32, 261] width 50 height 42
click at [44, 15] on div at bounding box center [38, 23] width 20 height 20
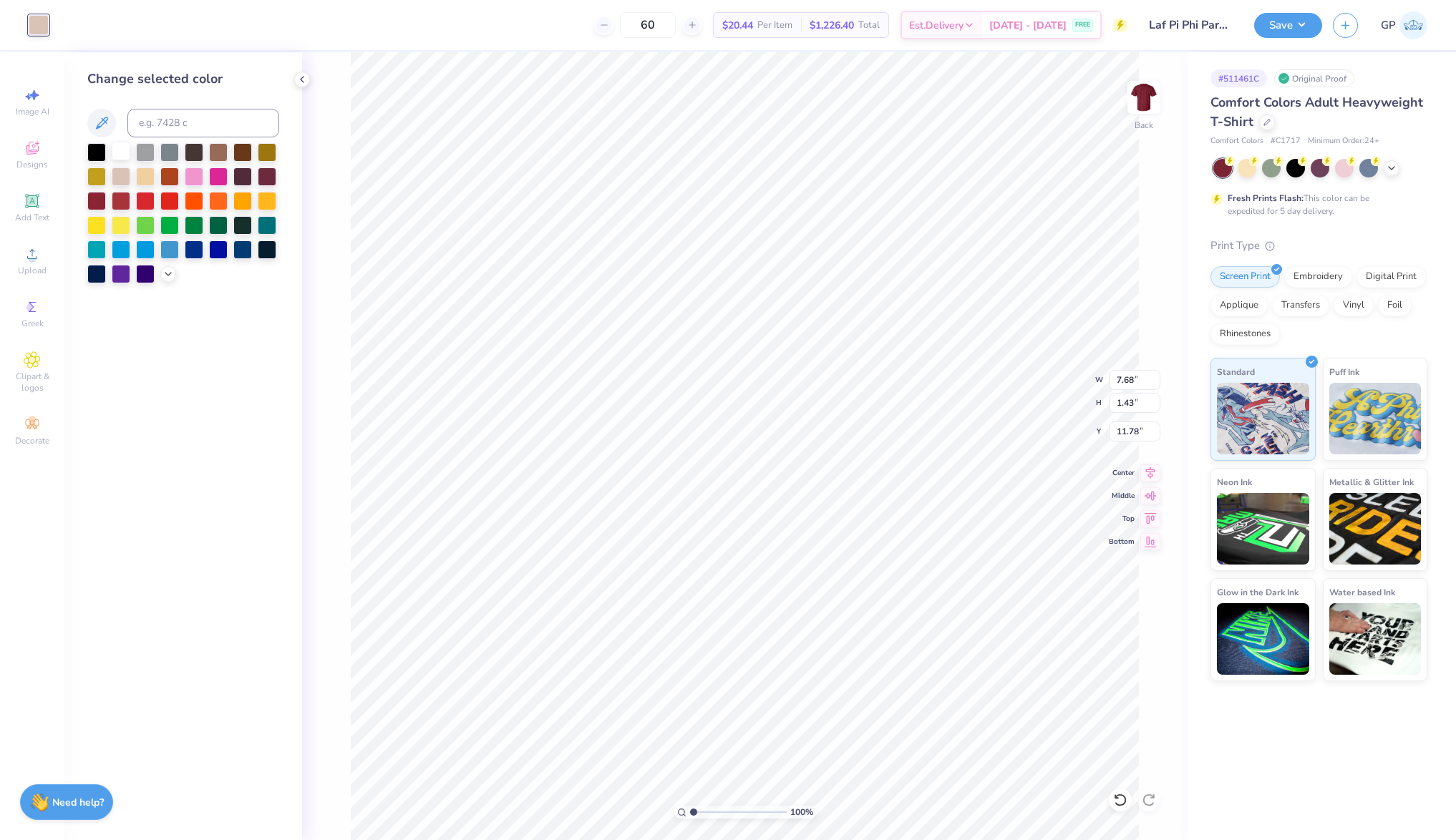
click at [127, 154] on div at bounding box center [121, 151] width 19 height 19
click at [1138, 382] on input "7.68" at bounding box center [1135, 380] width 51 height 20
type input "3.50"
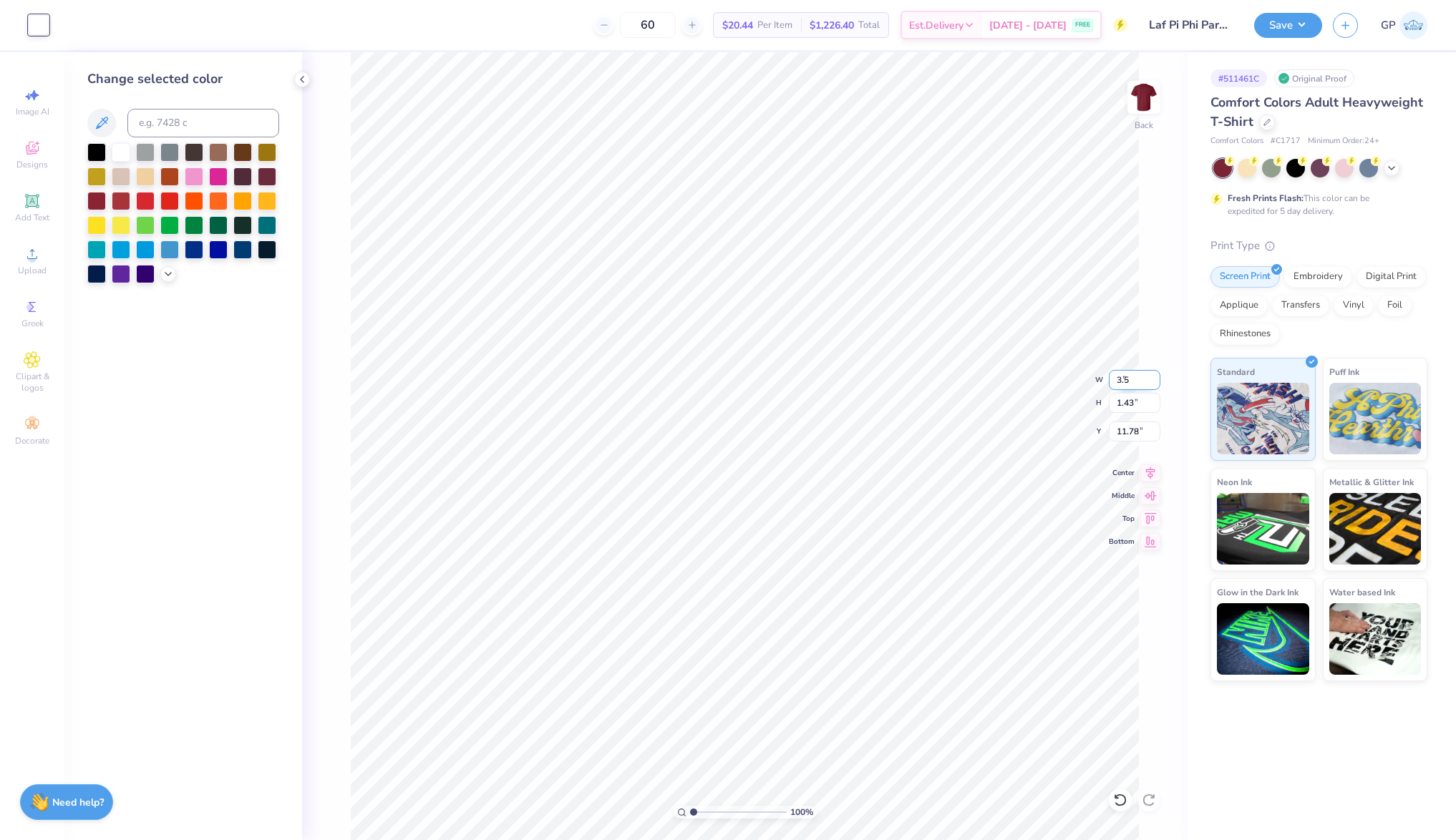
type input "0.65"
click at [1133, 429] on input "12.17" at bounding box center [1135, 432] width 51 height 20
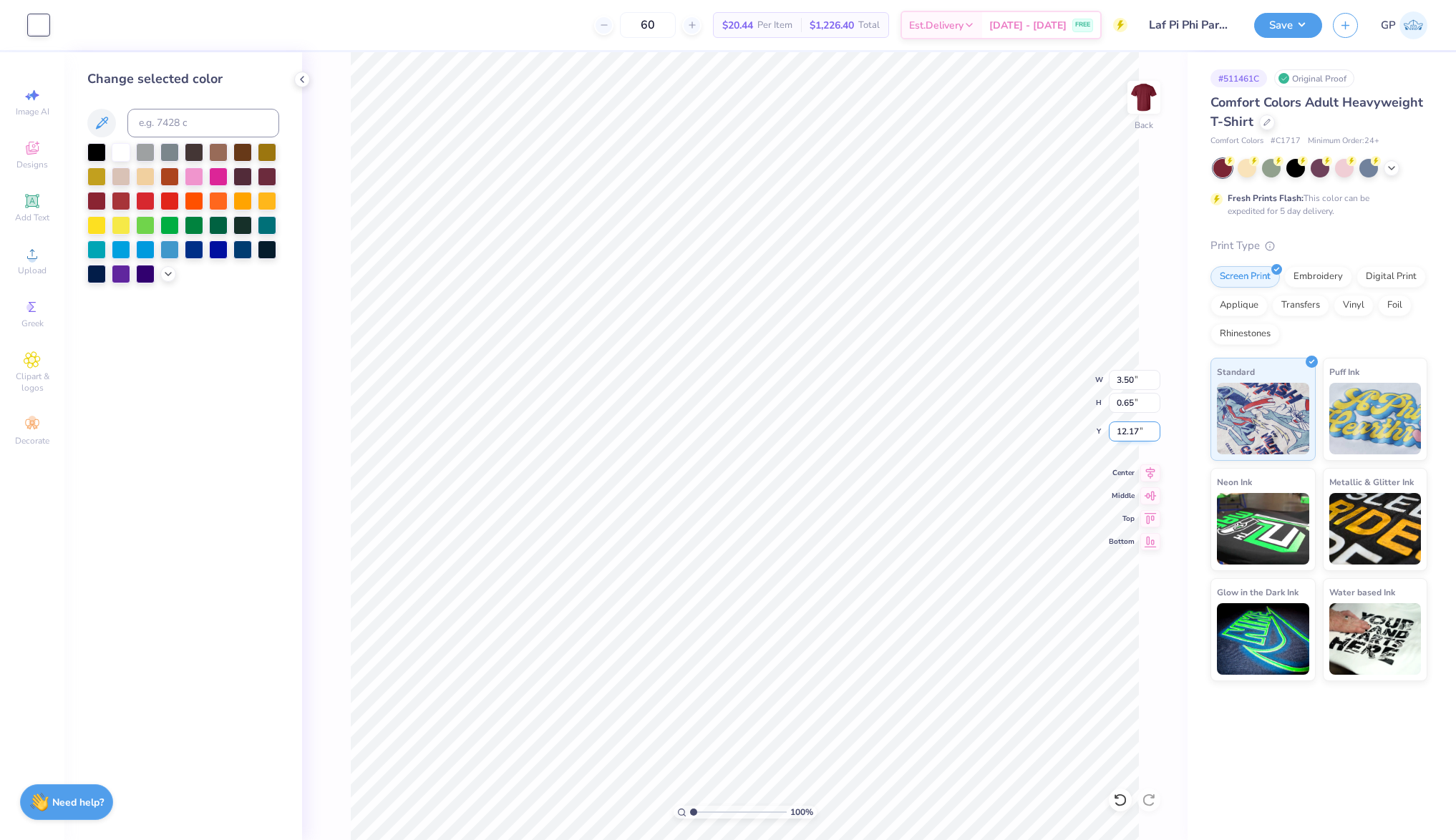
click at [1133, 429] on input "12.17" at bounding box center [1135, 432] width 51 height 20
click at [1127, 434] on input "2.67" at bounding box center [1135, 432] width 51 height 20
type input "3.00"
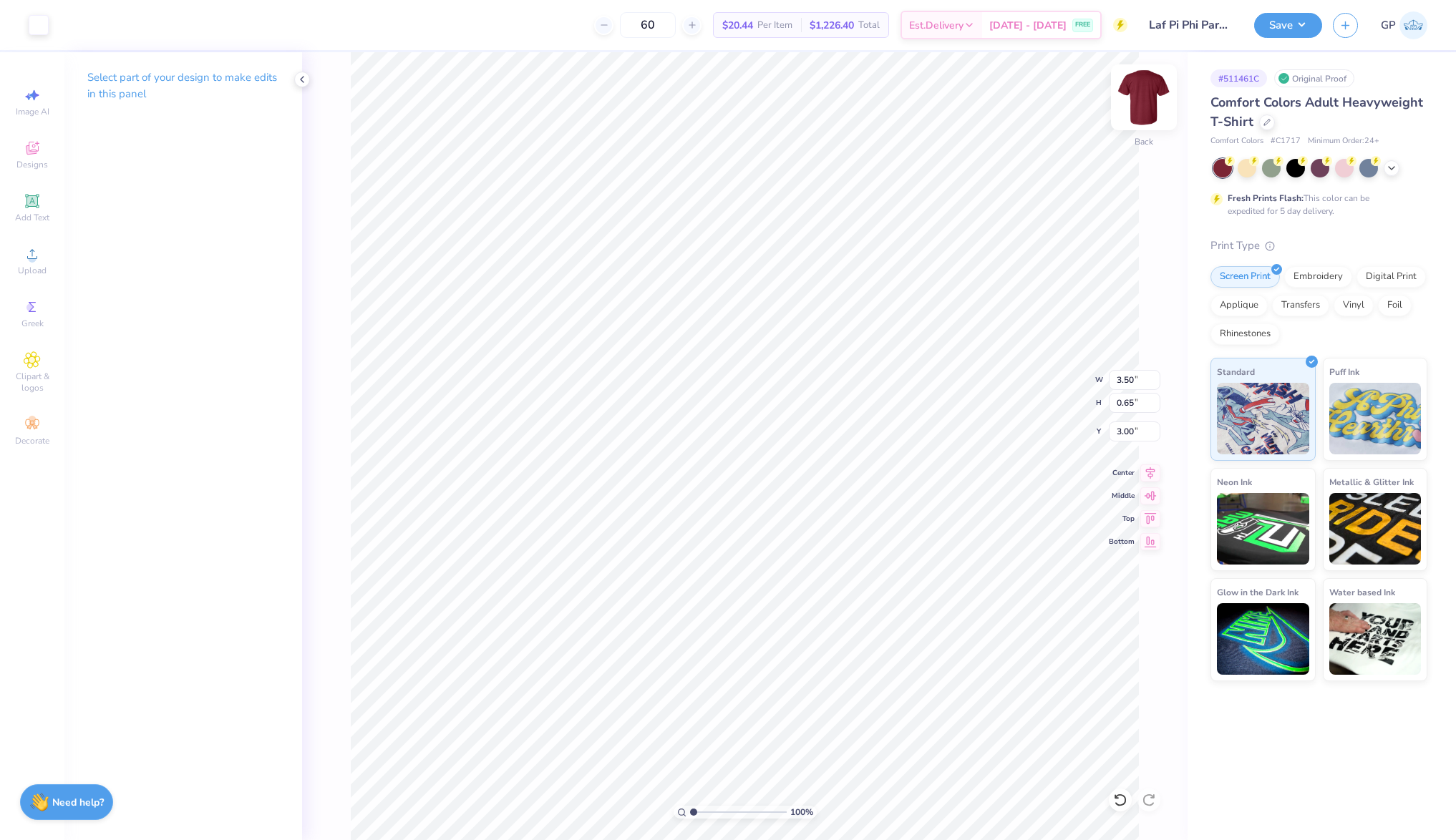
click at [1139, 108] on img at bounding box center [1144, 97] width 57 height 57
click at [36, 267] on span "Upload" at bounding box center [32, 270] width 29 height 11
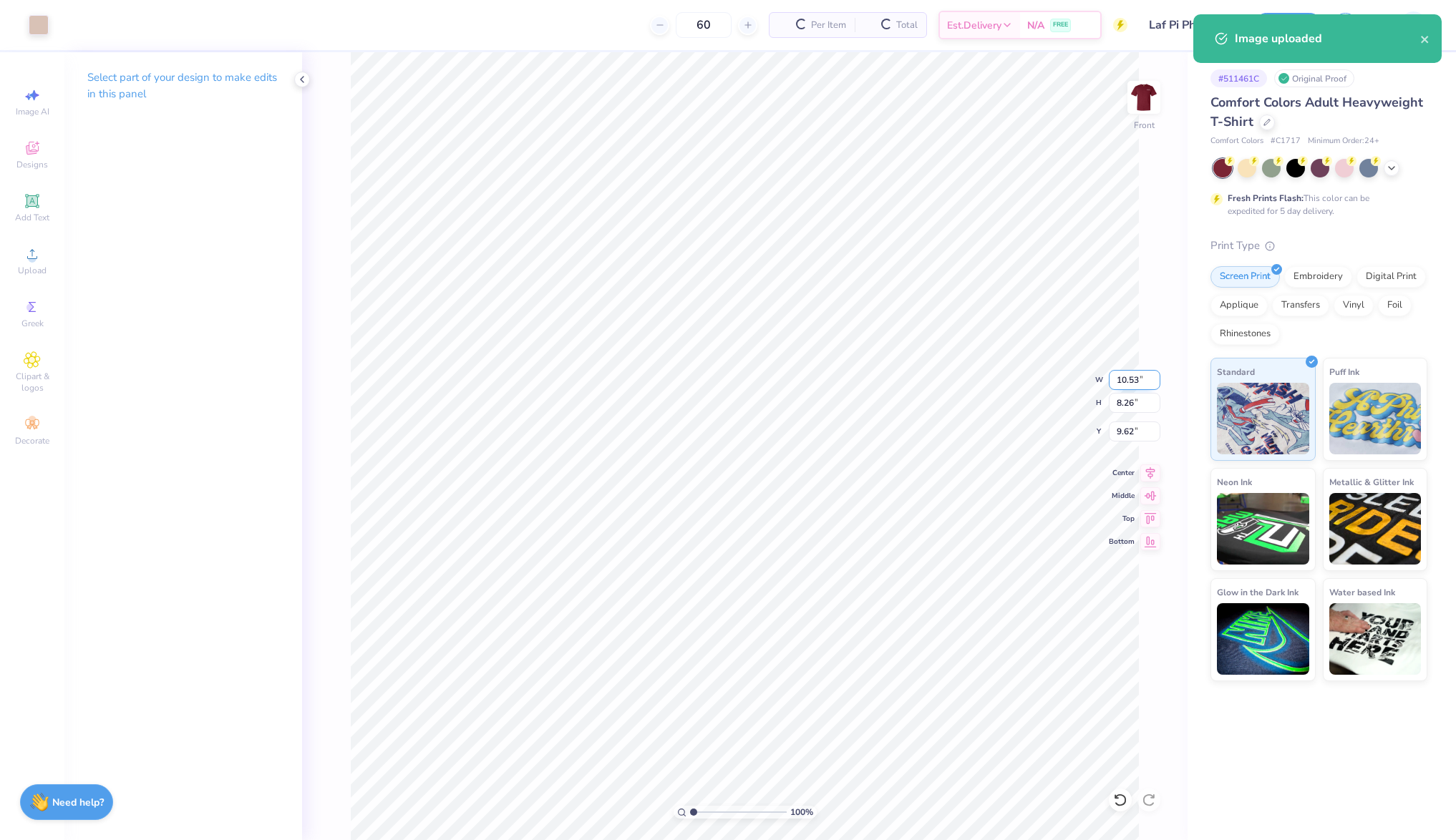
click at [1130, 375] on input "10.53" at bounding box center [1135, 380] width 51 height 20
type input "12.00"
type input "9.41"
click at [1122, 426] on input "9.04" at bounding box center [1135, 432] width 51 height 20
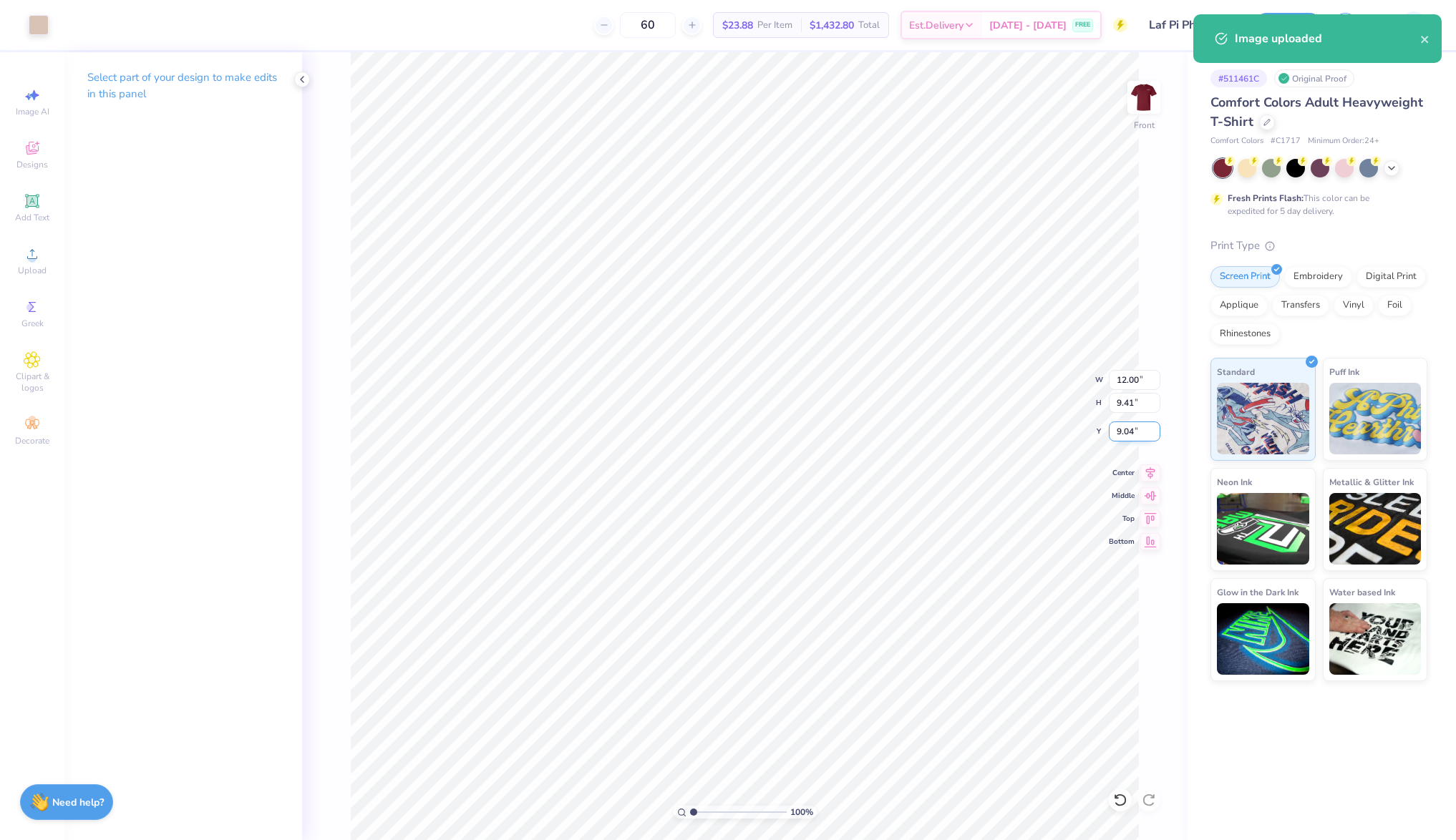
click at [1122, 426] on input "9.04" at bounding box center [1135, 432] width 51 height 20
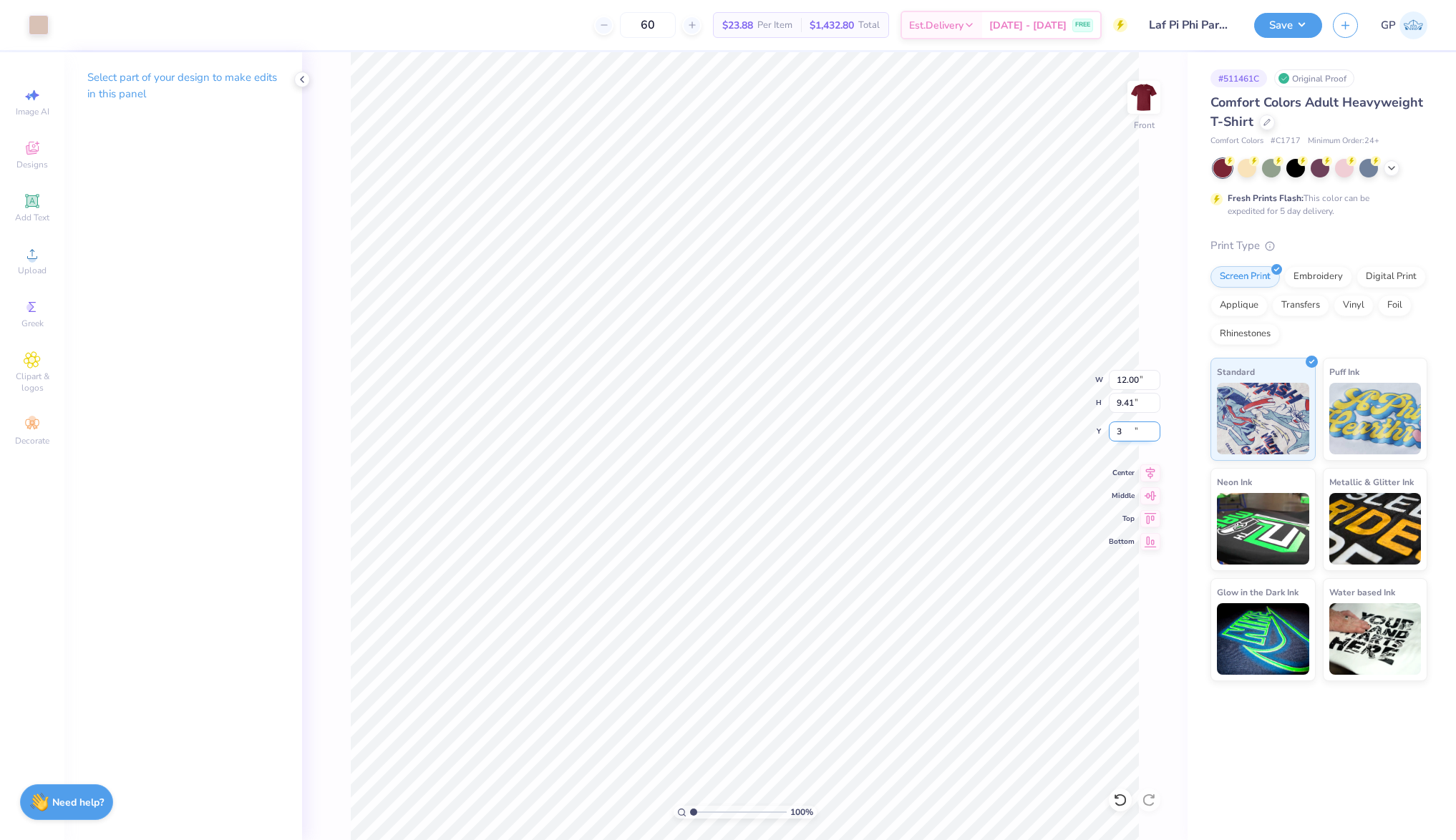
type input "3.00"
click at [41, 22] on div at bounding box center [38, 23] width 20 height 20
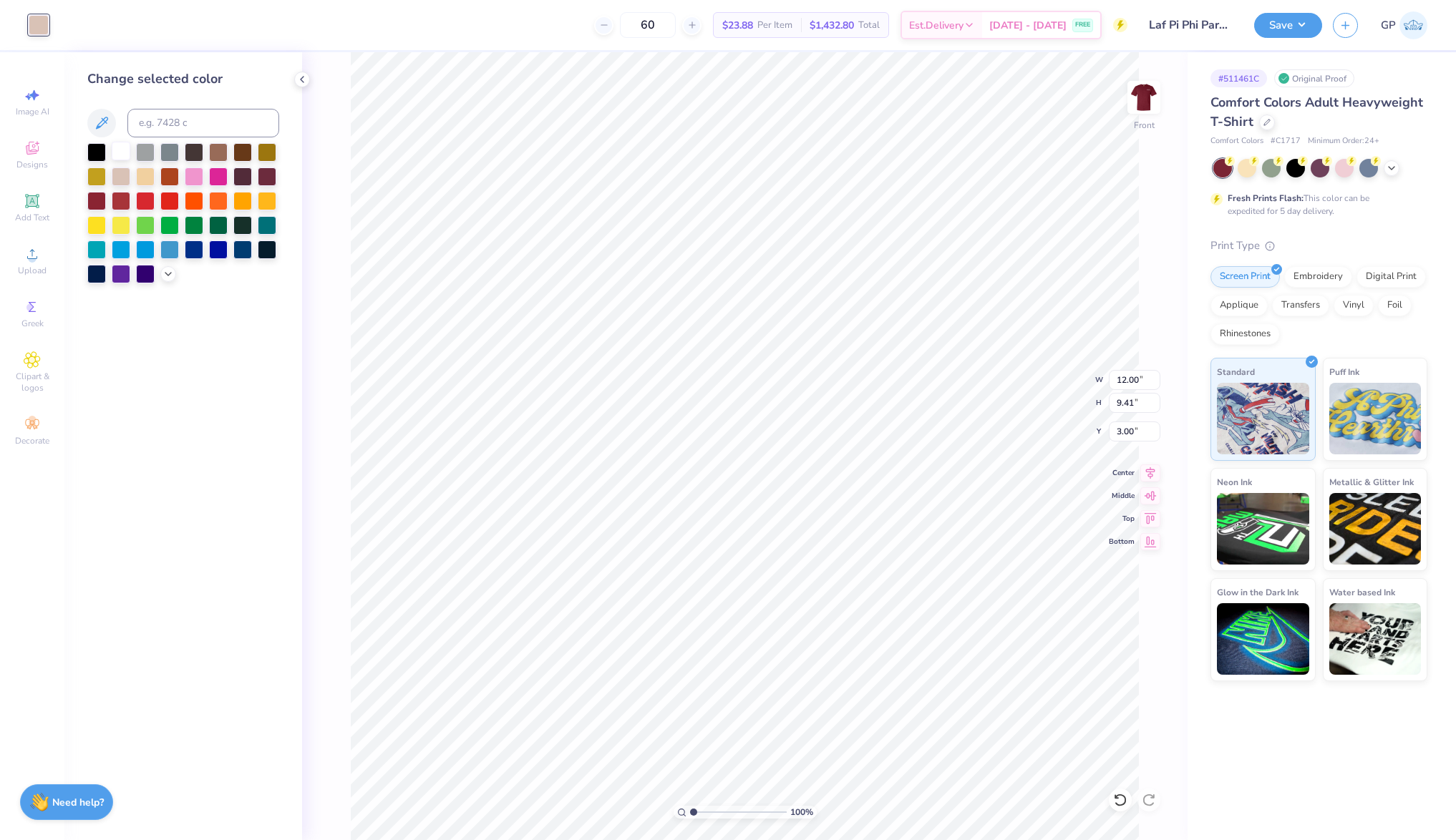
click at [123, 145] on div at bounding box center [121, 151] width 19 height 19
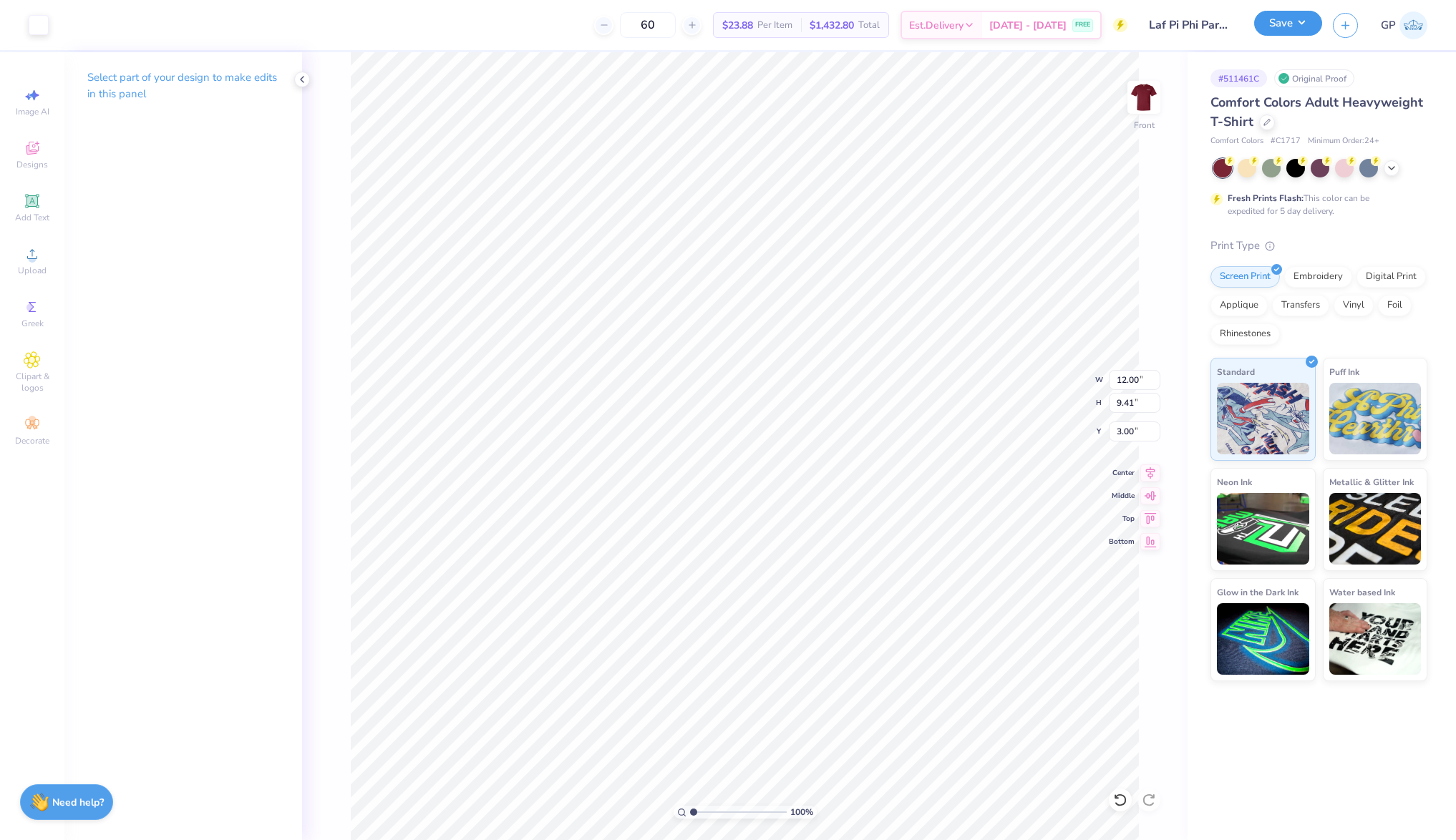
click at [1271, 25] on button "Save" at bounding box center [1288, 23] width 68 height 25
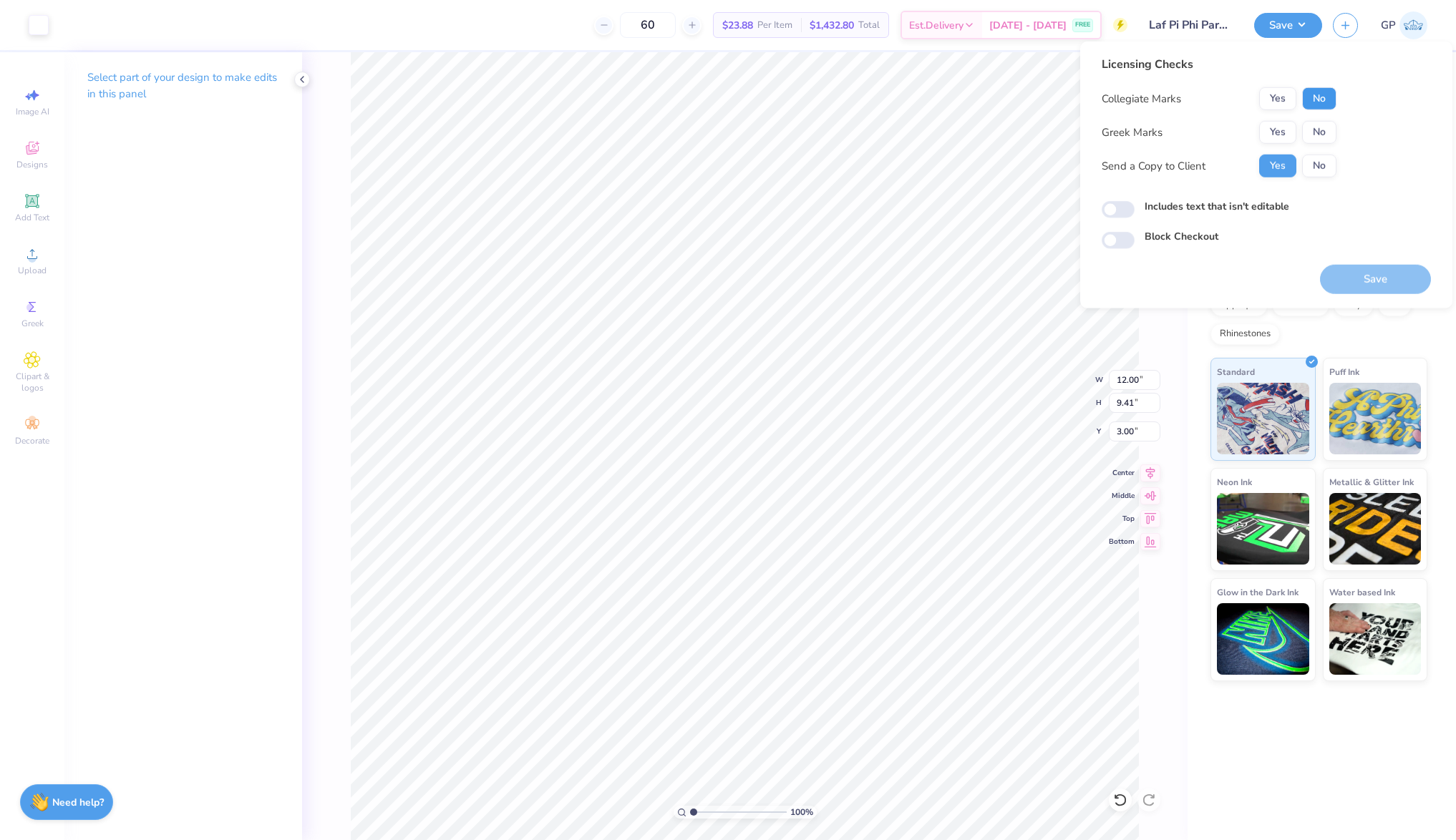
click at [1323, 95] on button "No" at bounding box center [1320, 99] width 35 height 23
click at [1268, 136] on button "Yes" at bounding box center [1277, 133] width 37 height 23
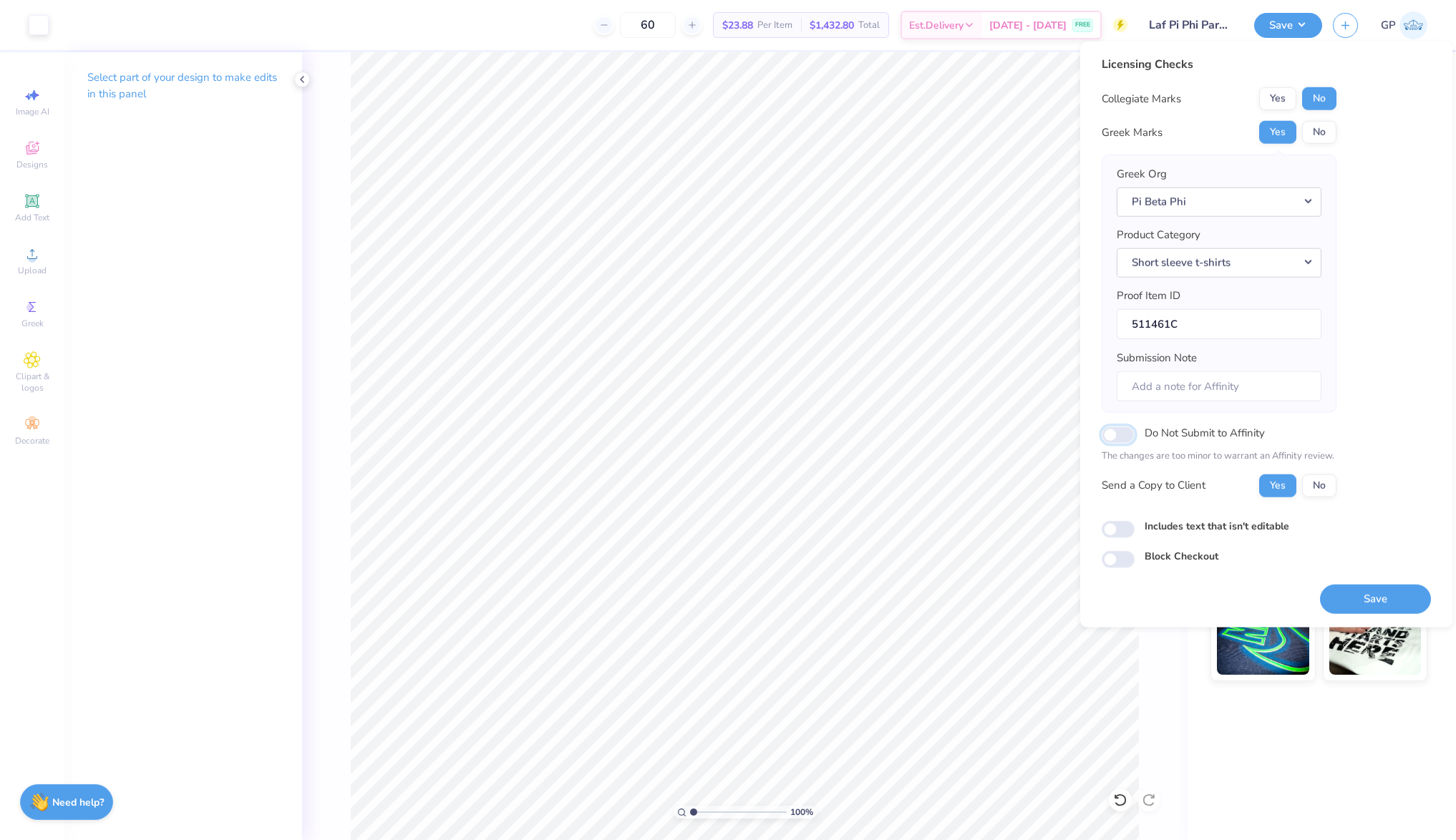
click at [1124, 437] on input "Do Not Submit to Affinity" at bounding box center [1118, 435] width 33 height 17
checkbox input "true"
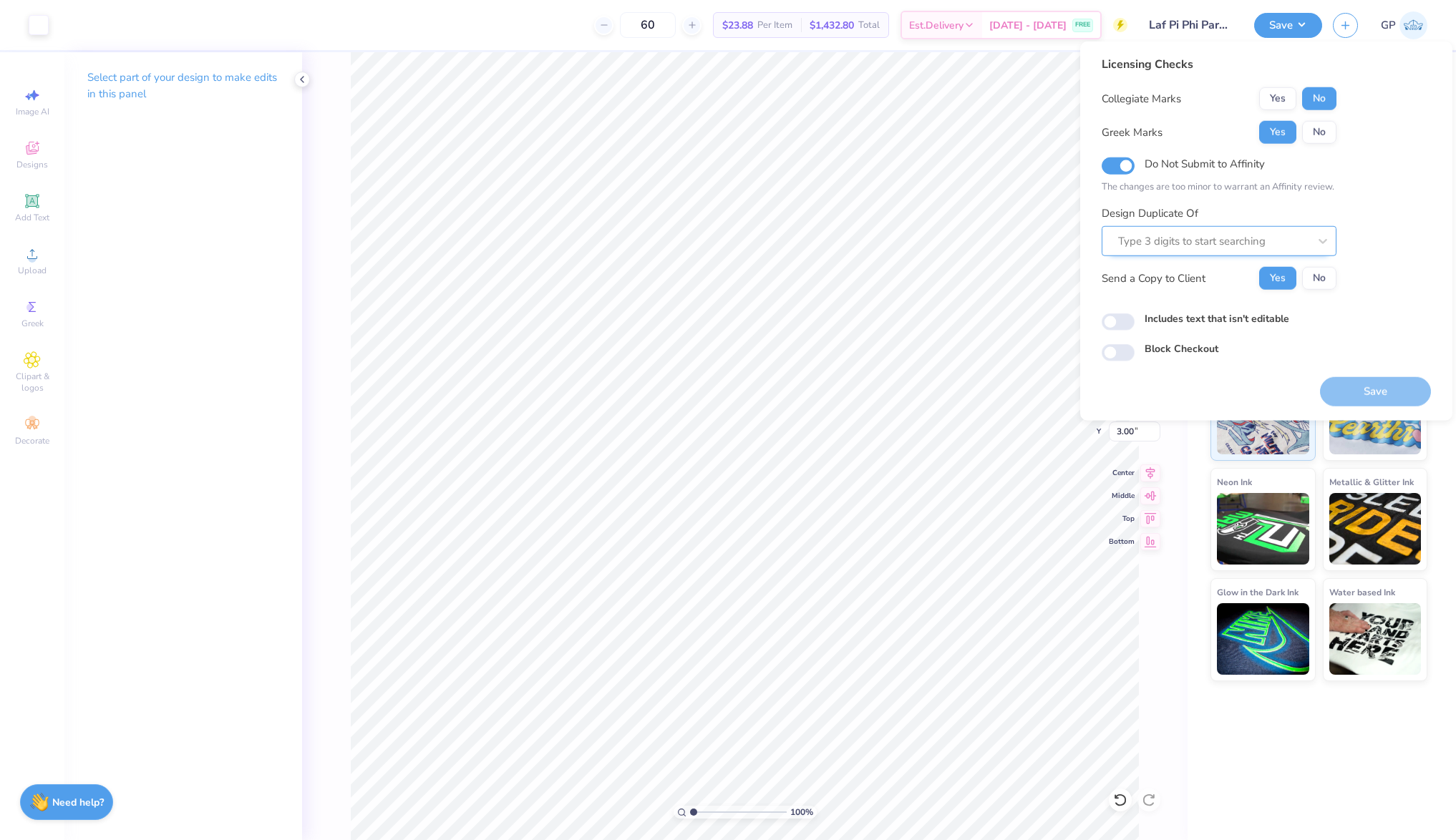
click at [1194, 232] on div at bounding box center [1213, 242] width 191 height 20
paste input "511461"
click at [1164, 264] on div "511461A" at bounding box center [1219, 279] width 235 height 35
click at [1159, 278] on div "511461A" at bounding box center [1219, 279] width 223 height 23
type input "511461"
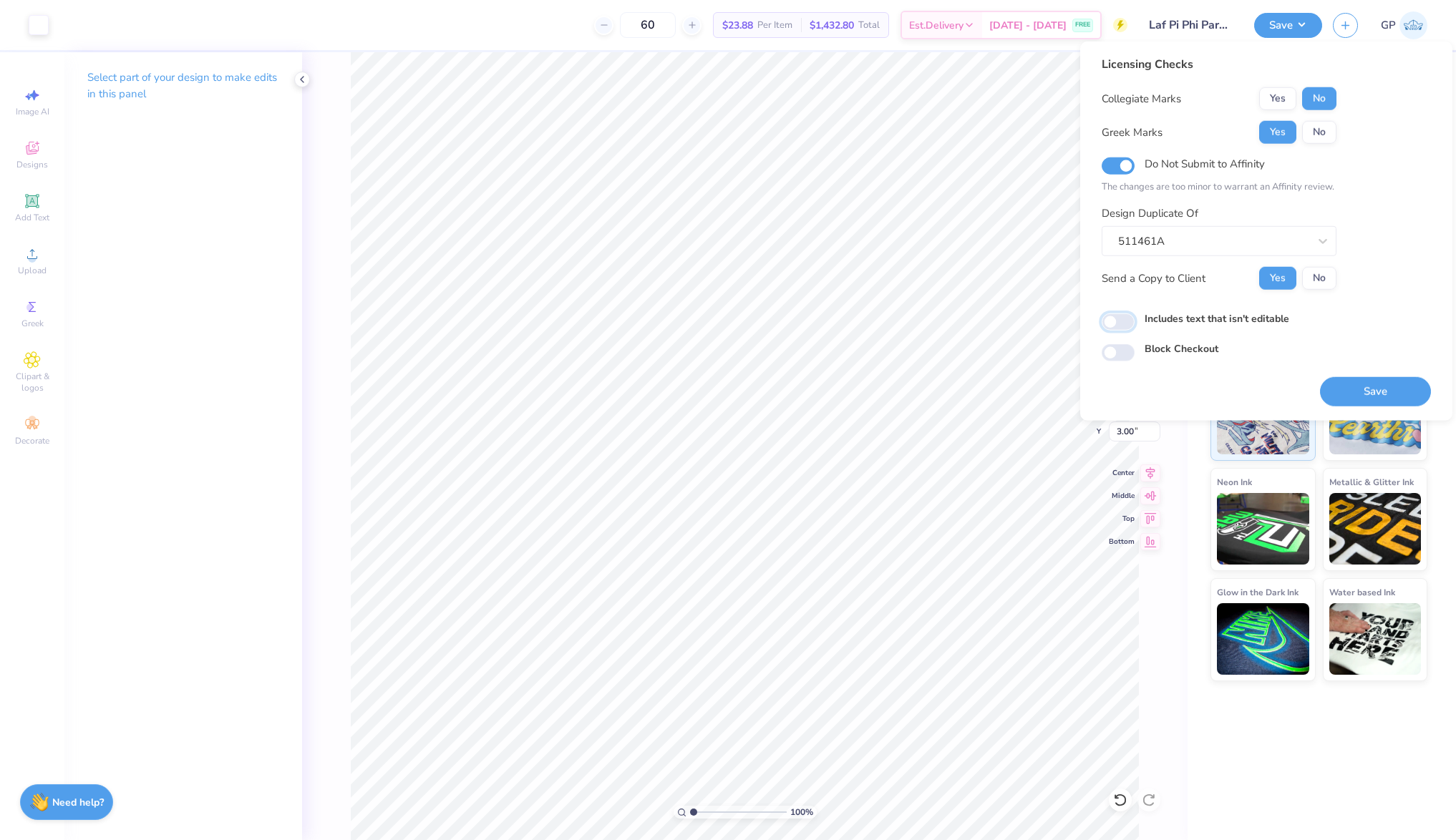
click at [1124, 314] on input "Includes text that isn't editable" at bounding box center [1118, 322] width 33 height 17
checkbox input "true"
click at [1406, 386] on button "Save" at bounding box center [1375, 392] width 111 height 29
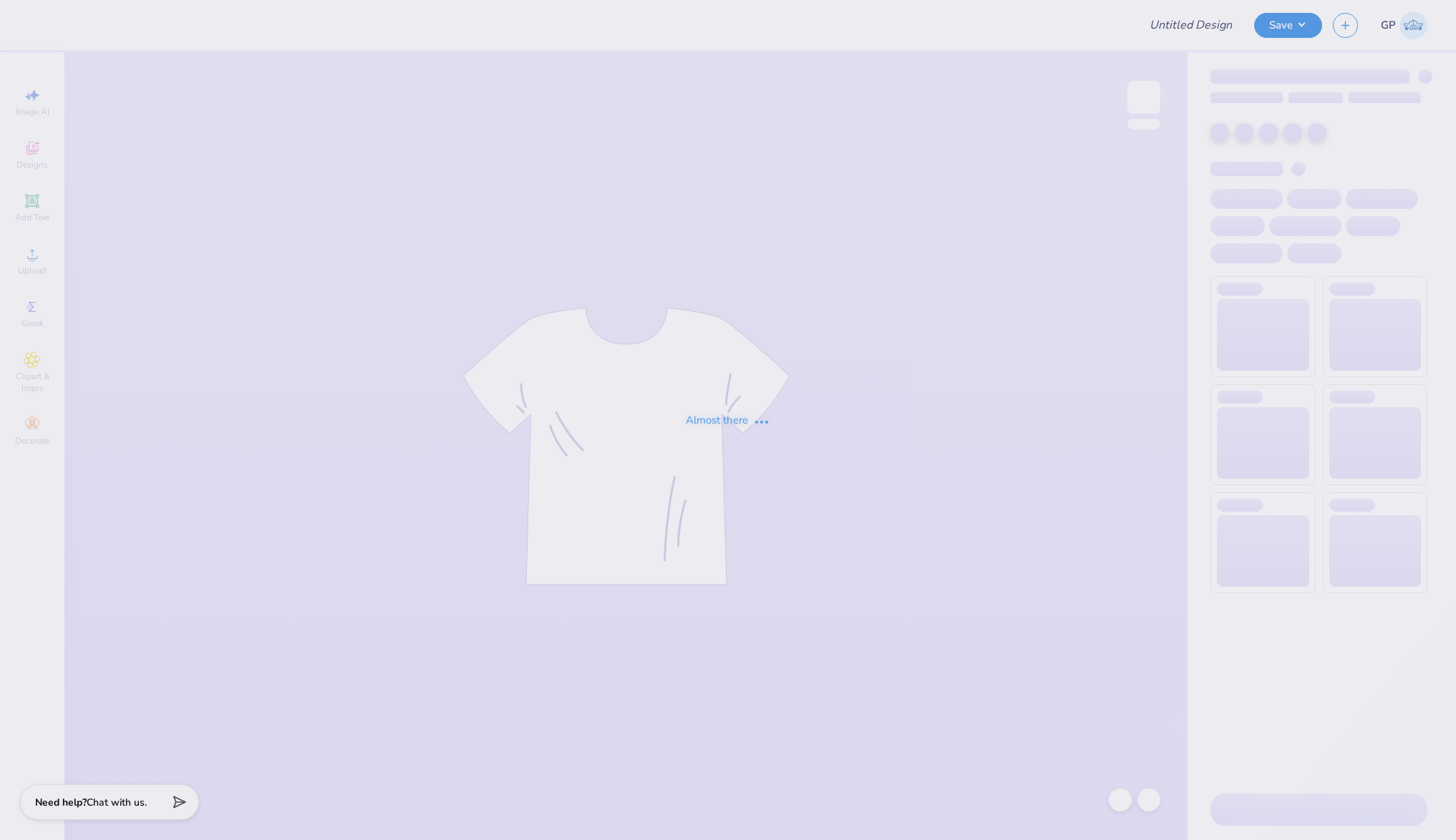
type input "Laf Pi Phi Parents Weekend"
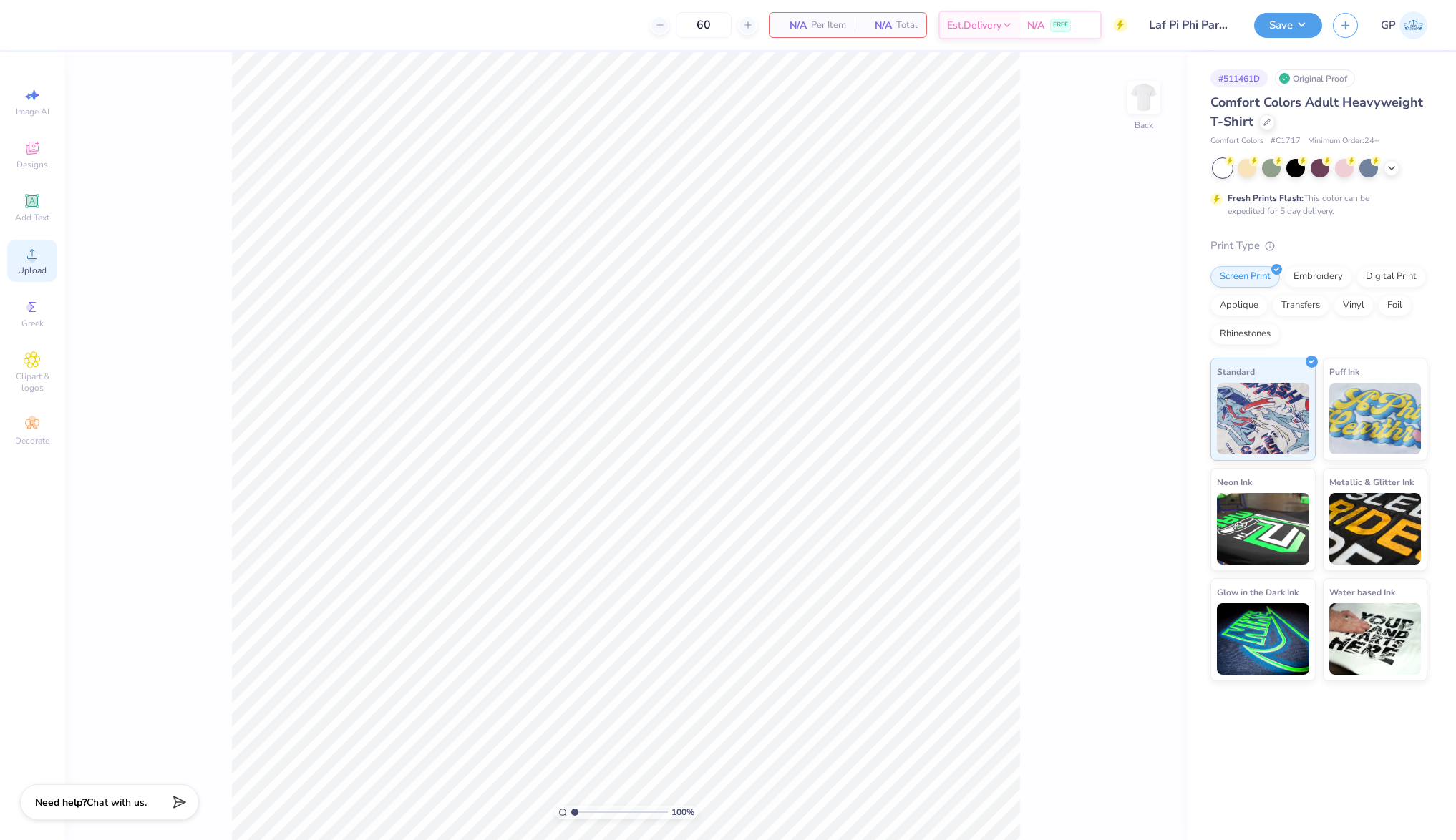
click at [33, 262] on circle at bounding box center [32, 258] width 8 height 8
click at [1124, 385] on input "7.68" at bounding box center [1135, 380] width 51 height 20
type input "3.50"
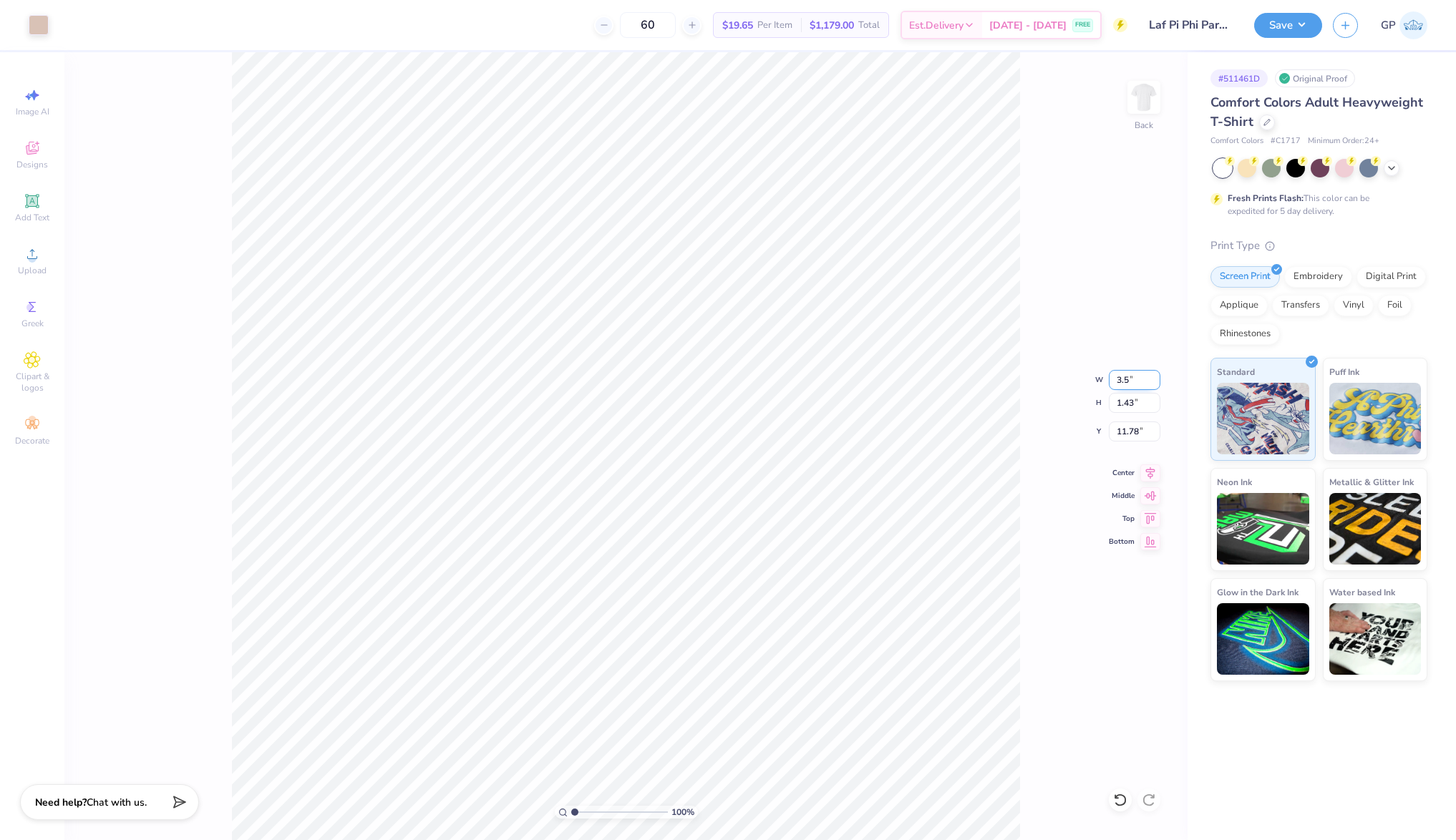
type input "0.65"
click at [1124, 437] on input "12.17" at bounding box center [1135, 432] width 51 height 20
click at [1124, 437] on input "3" at bounding box center [1135, 432] width 51 height 20
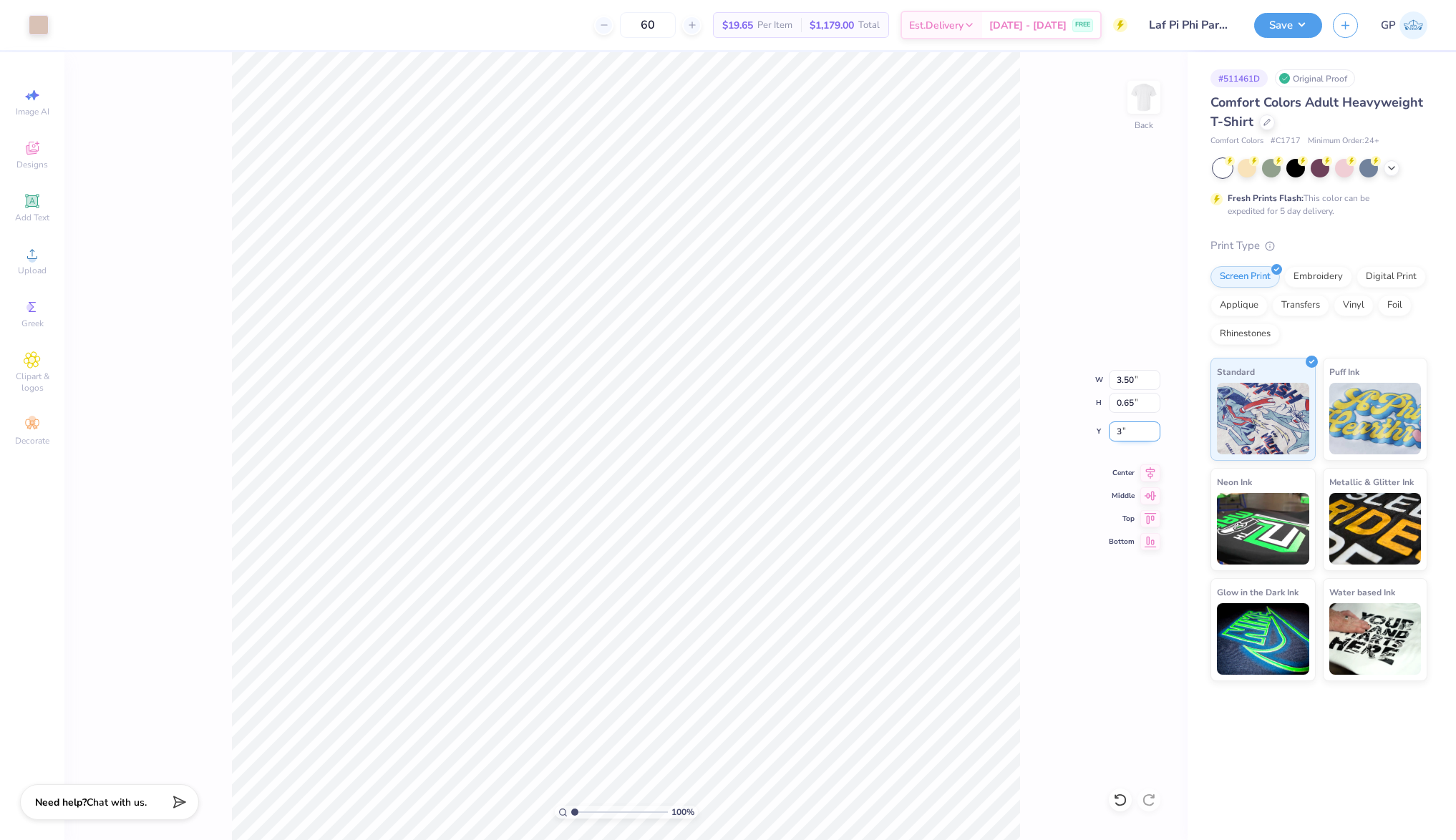
type input "3.00"
click at [1148, 108] on img at bounding box center [1144, 97] width 57 height 57
click at [38, 254] on icon at bounding box center [32, 254] width 17 height 17
click at [1132, 381] on input "10.53" at bounding box center [1135, 380] width 51 height 20
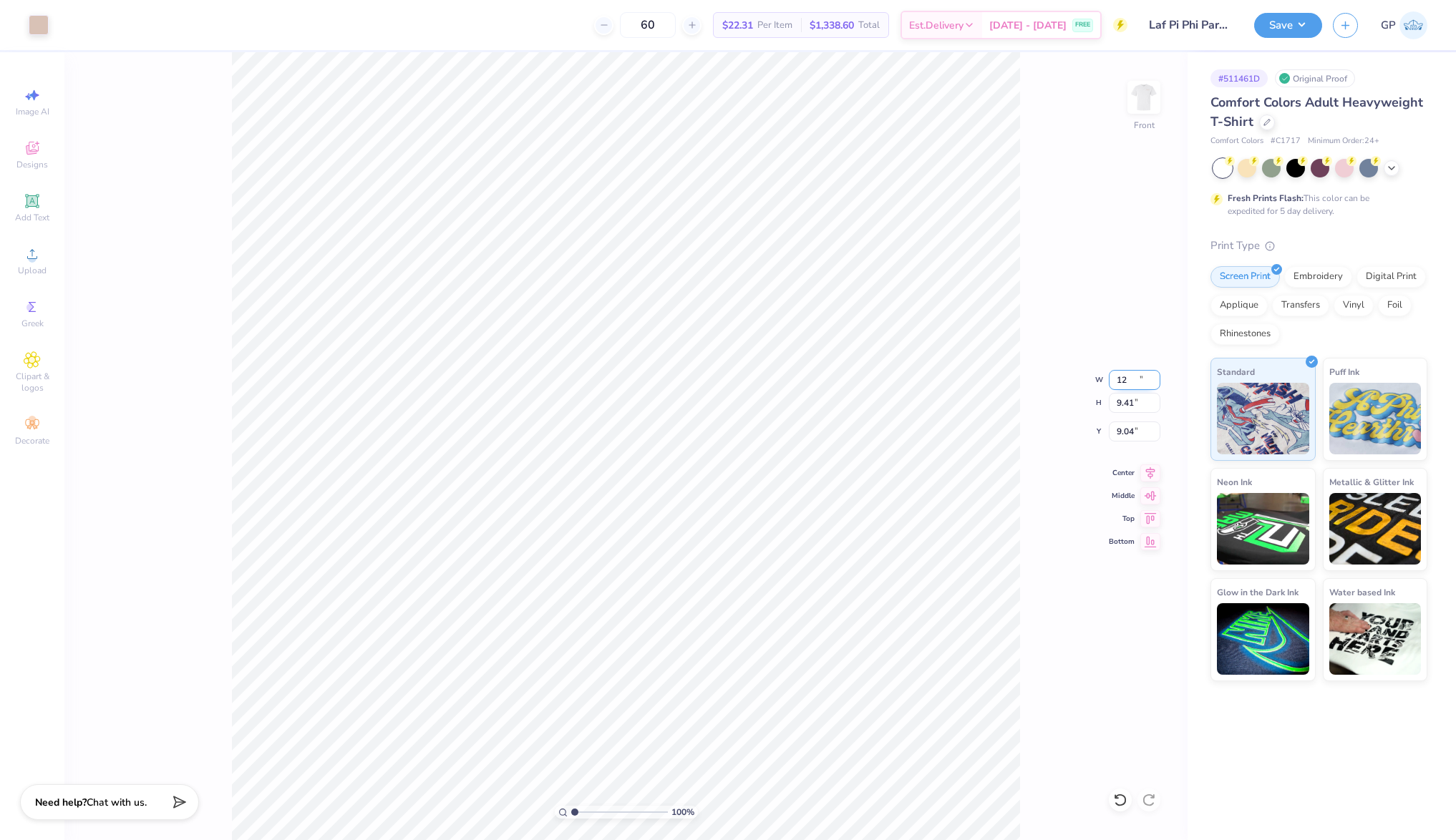
type input "12.00"
type input "9.41"
click at [1128, 435] on input "9.04" at bounding box center [1135, 432] width 51 height 20
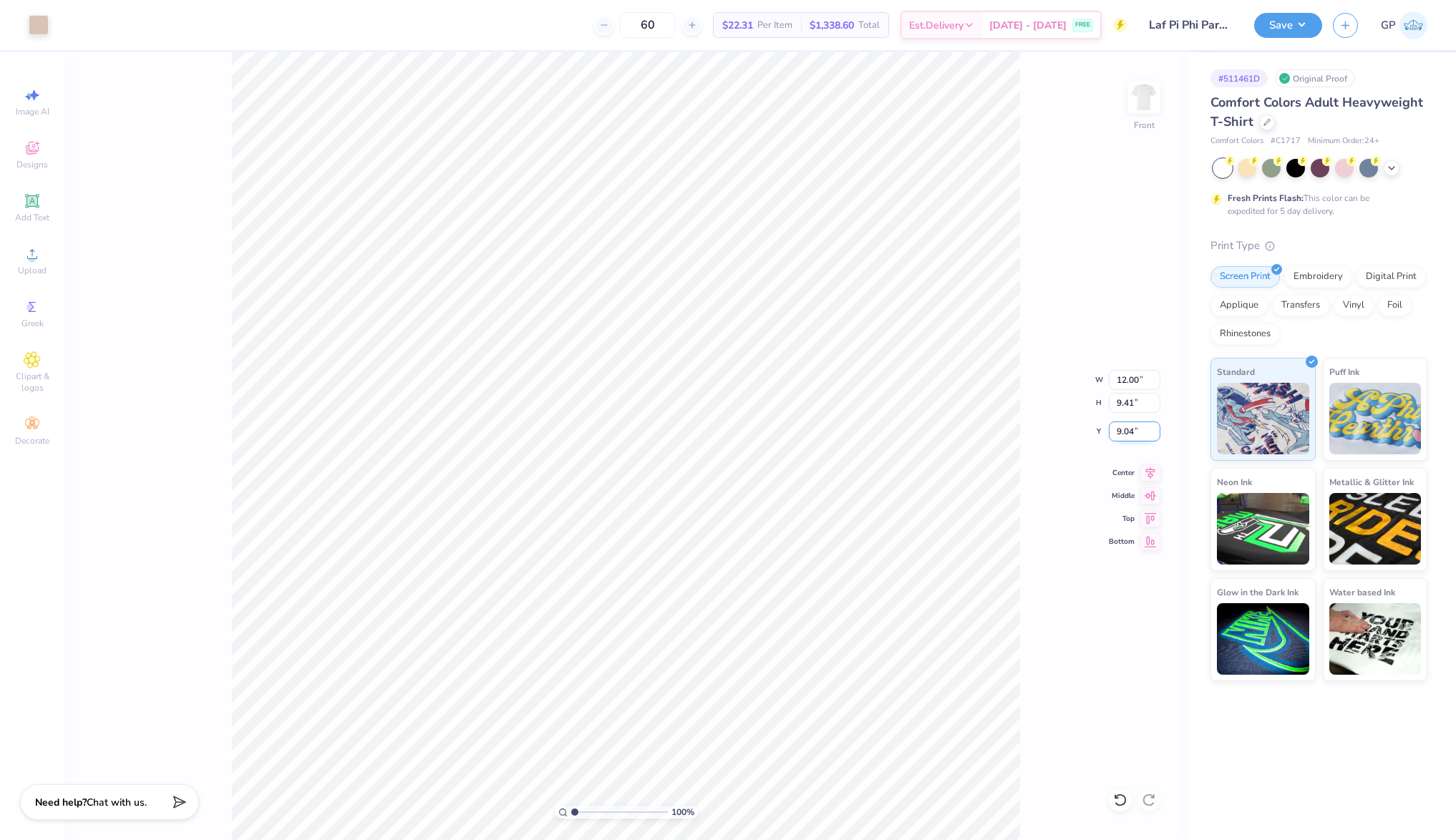
click at [1128, 435] on input "9.04" at bounding box center [1135, 432] width 51 height 20
type input "3.00"
click at [1067, 309] on div "100 % Front W 12.00 12.00 " H 9.41 9.41 " Y 3.00 3.00 " Center Middle Top Bottom" at bounding box center [626, 446] width 1124 height 788
click at [1266, 20] on button "Save" at bounding box center [1288, 23] width 68 height 25
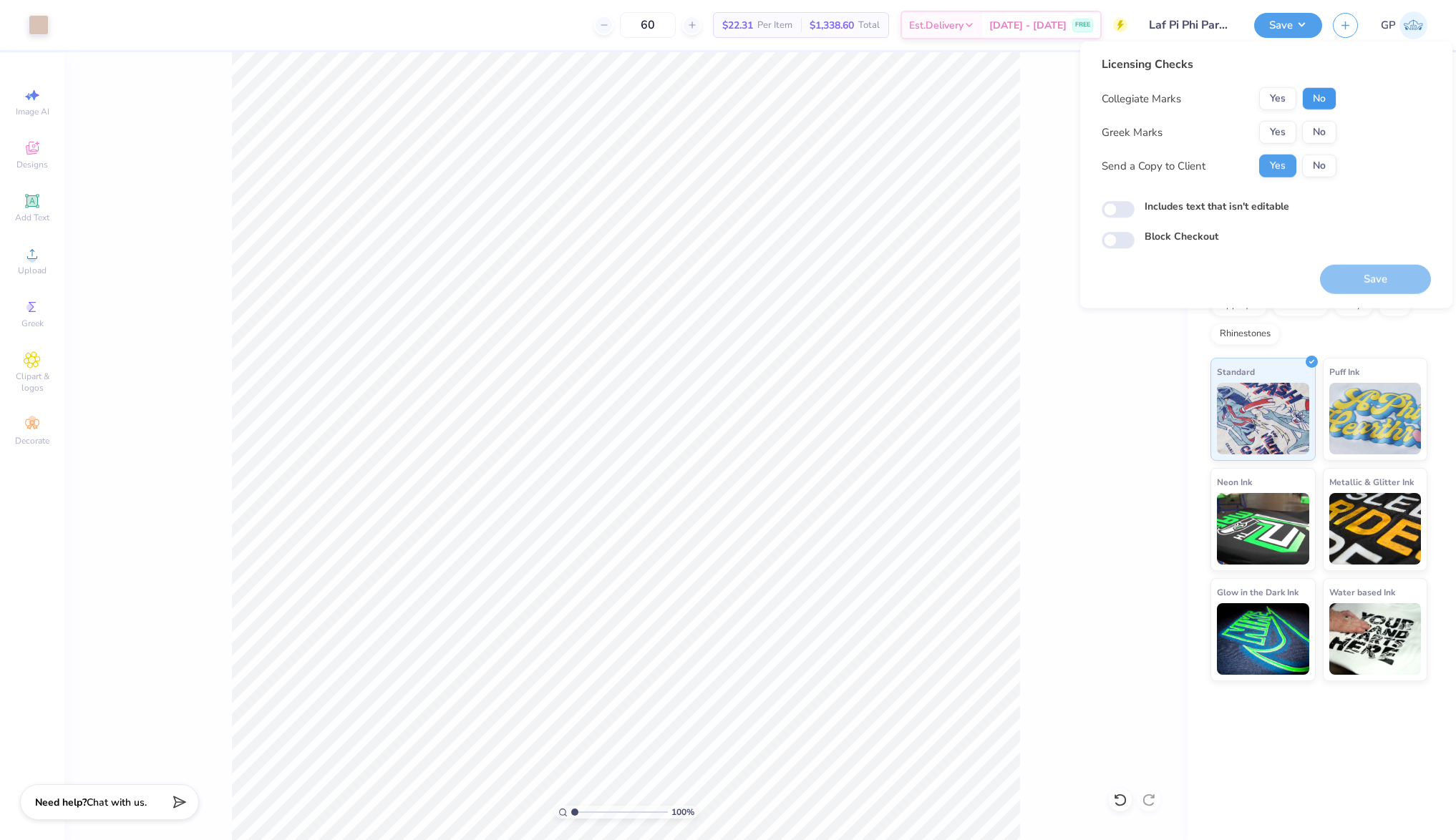
click at [1335, 90] on button "No" at bounding box center [1320, 99] width 35 height 23
click at [1285, 129] on button "Yes" at bounding box center [1277, 133] width 37 height 23
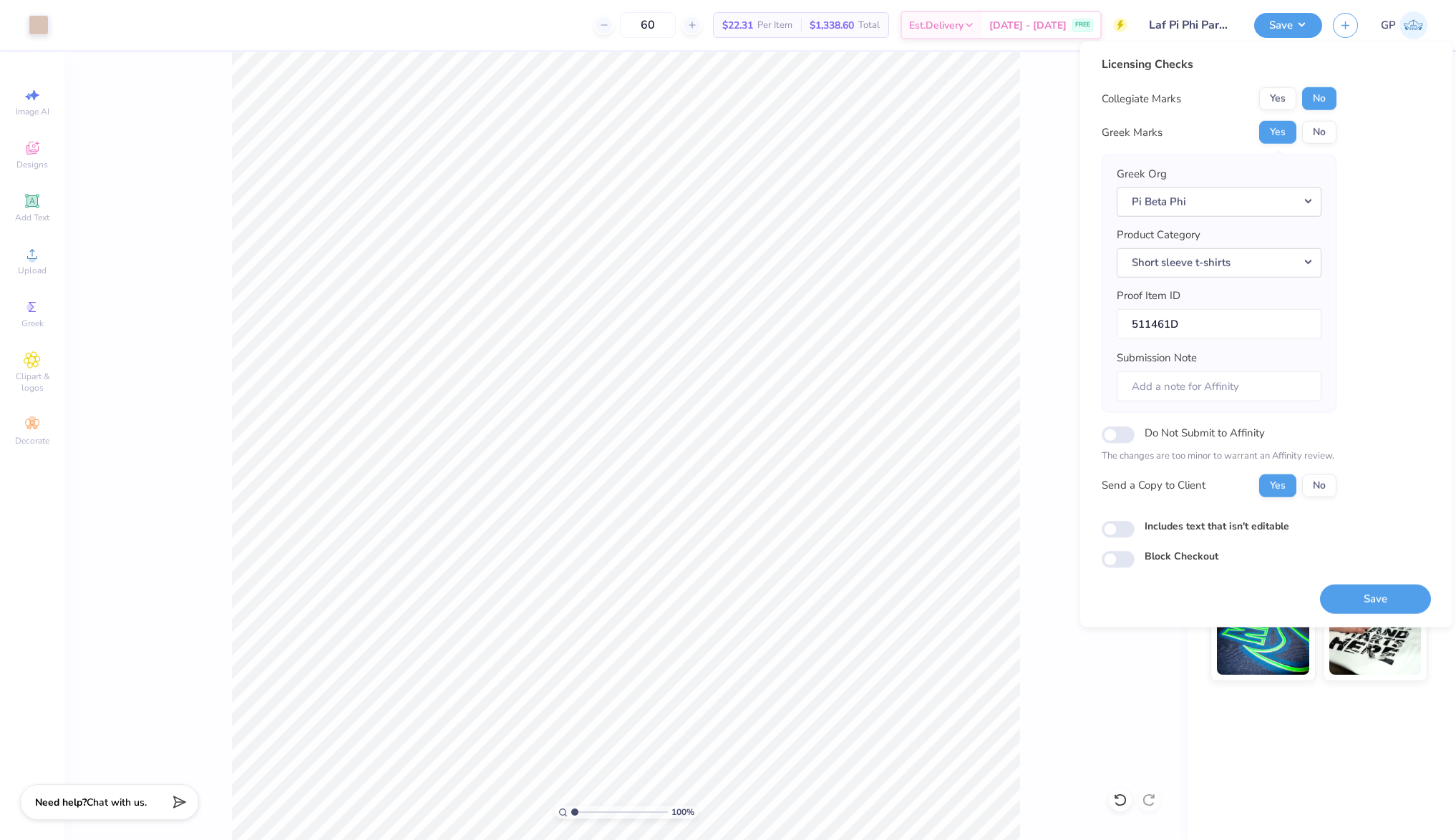
click at [1118, 538] on div "Licensing Checks Collegiate Marks Yes No Greek Marks Yes No Greek Org Pi Beta P…" at bounding box center [1266, 312] width 329 height 512
click at [1123, 524] on input "Includes text that isn't editable" at bounding box center [1118, 530] width 33 height 17
checkbox input "true"
click at [1123, 439] on input "Do Not Submit to Affinity" at bounding box center [1118, 435] width 33 height 17
checkbox input "true"
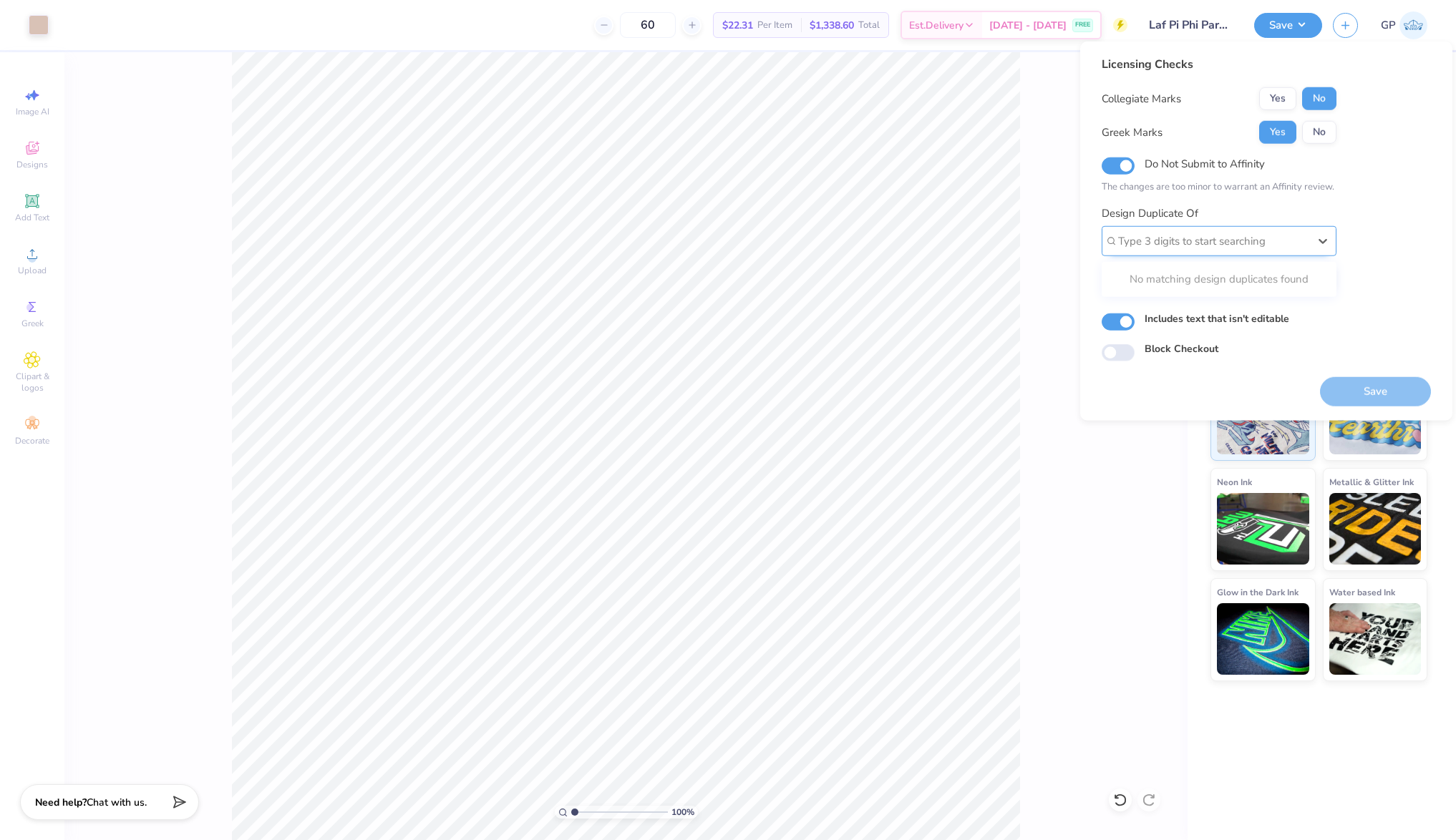
click at [1155, 245] on div at bounding box center [1213, 242] width 191 height 20
paste input "511461"
click at [1155, 276] on div "511461A" at bounding box center [1219, 279] width 223 height 23
type input "511461"
click at [1390, 383] on button "Save" at bounding box center [1375, 392] width 111 height 29
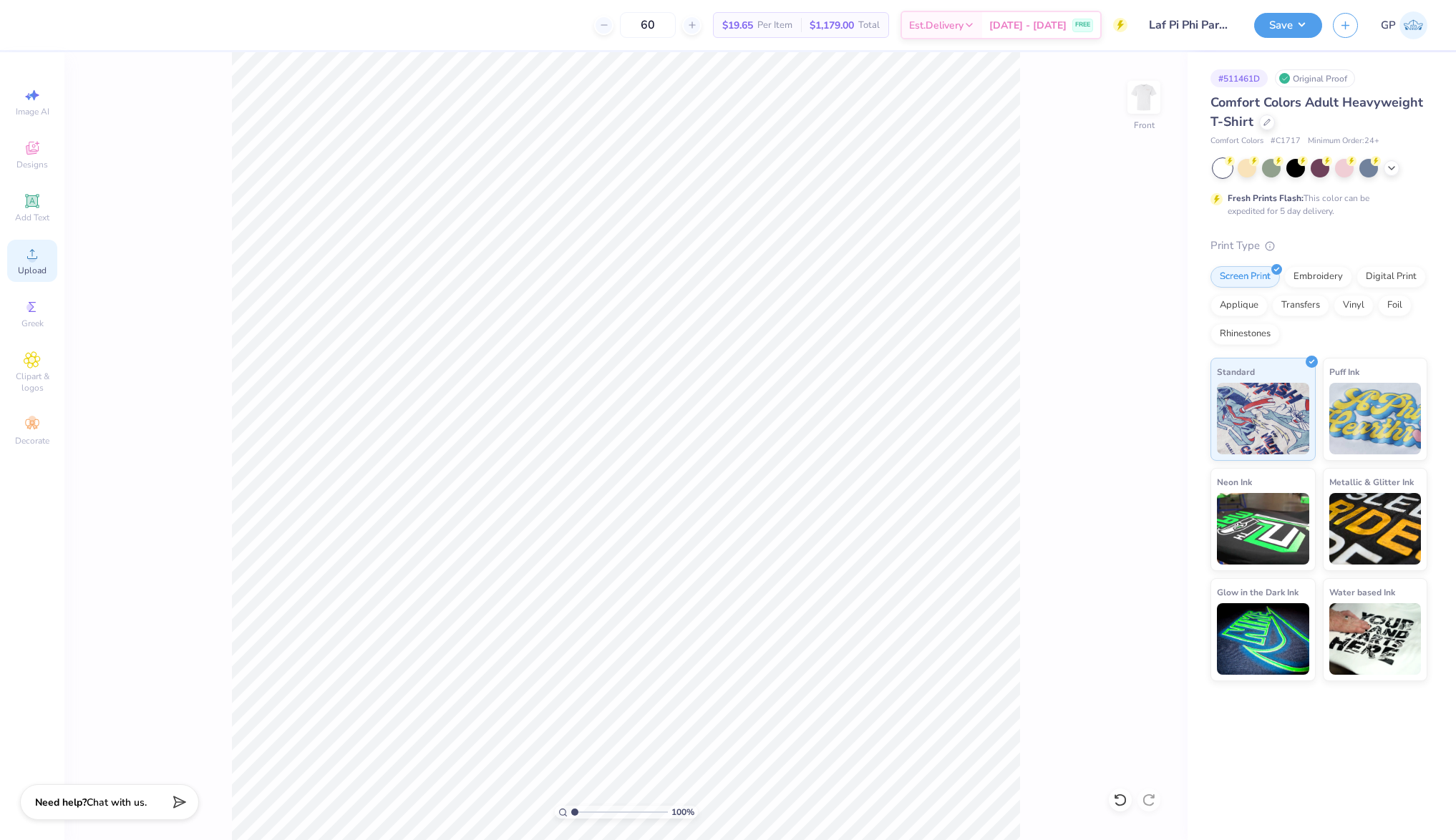
click at [31, 272] on span "Upload" at bounding box center [32, 270] width 29 height 11
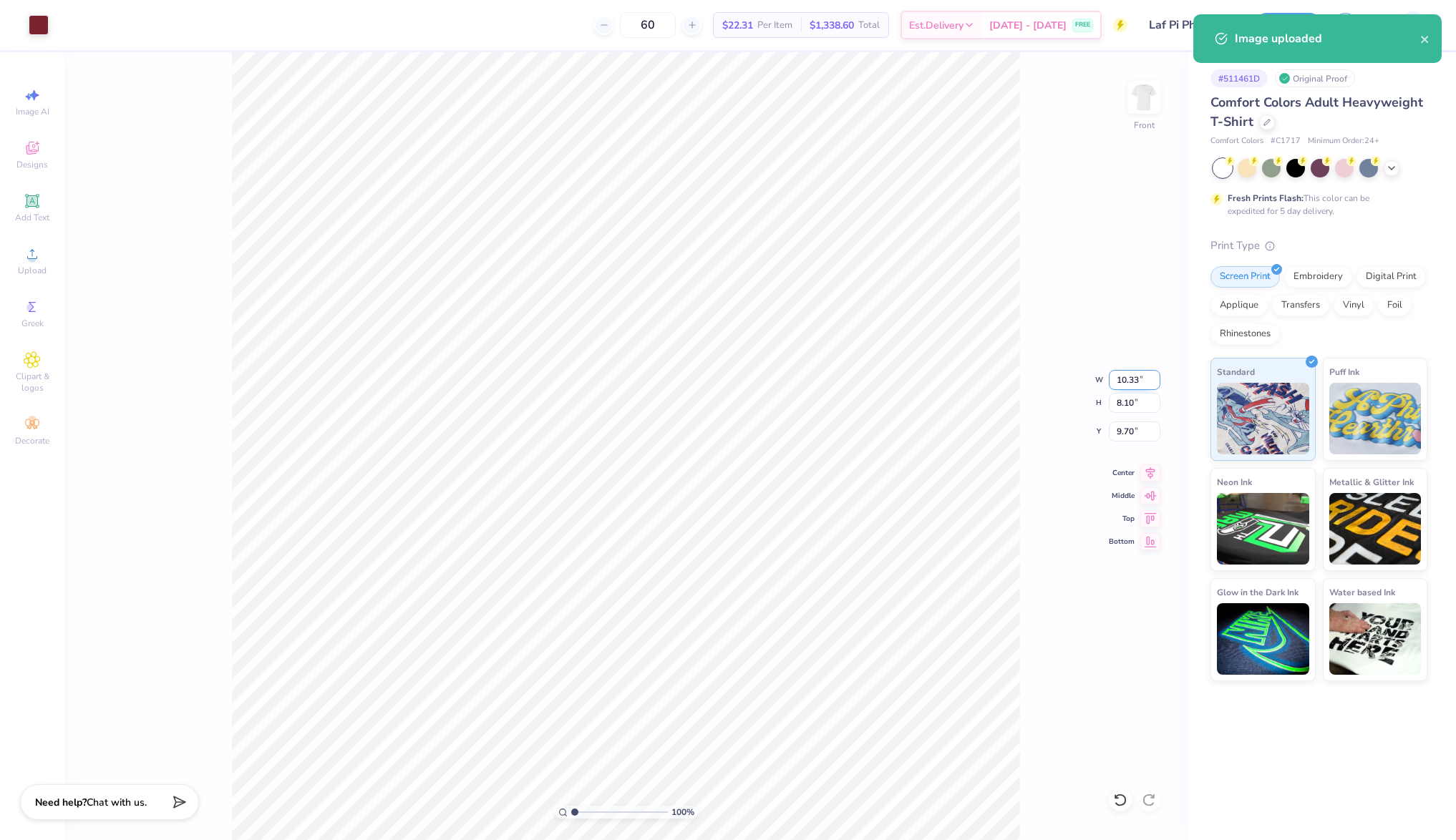
click at [1129, 376] on input "10.33" at bounding box center [1135, 380] width 51 height 20
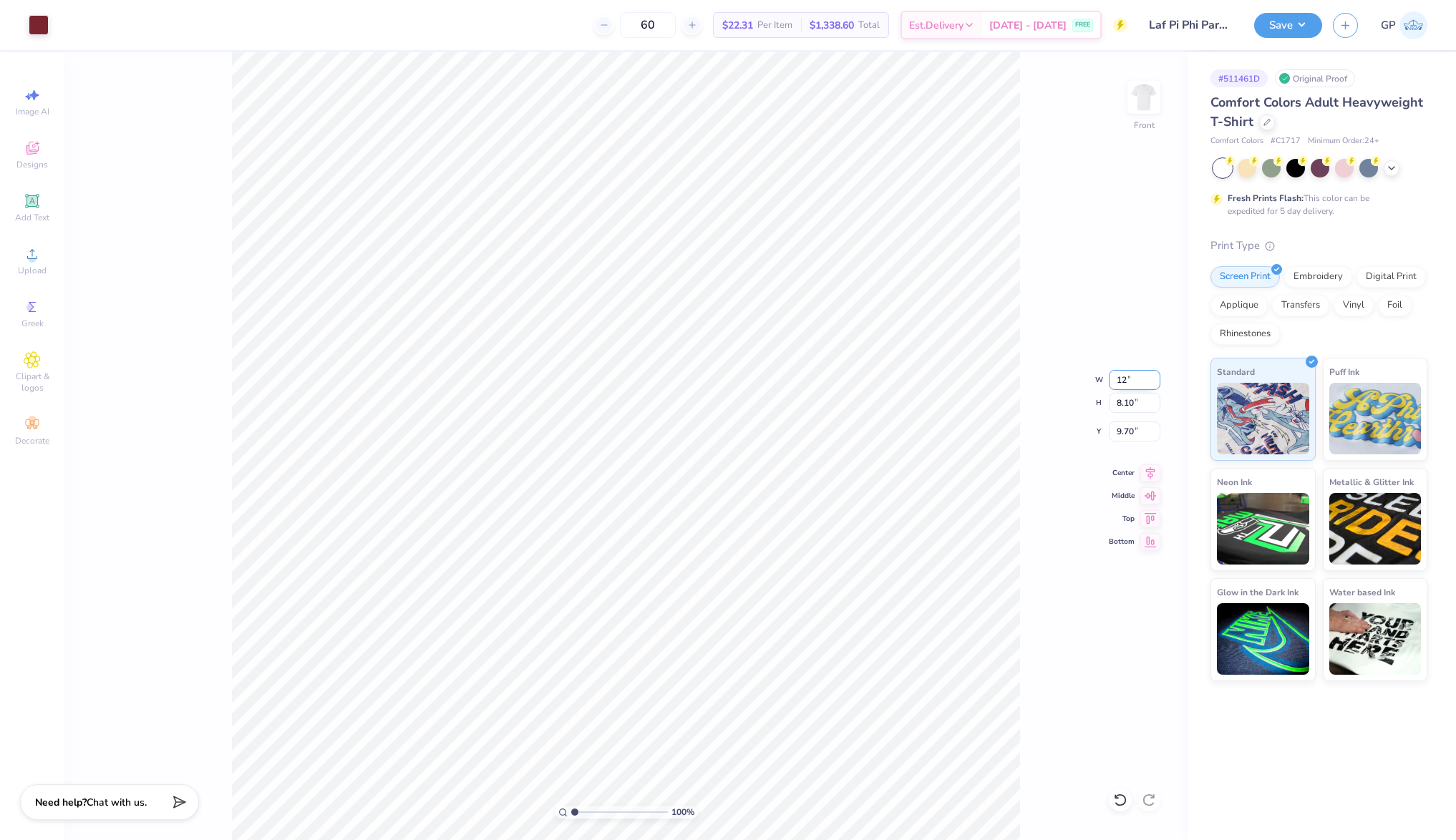
type input "12.00"
type input "9.41"
click at [1132, 435] on input "9.04" at bounding box center [1135, 432] width 51 height 20
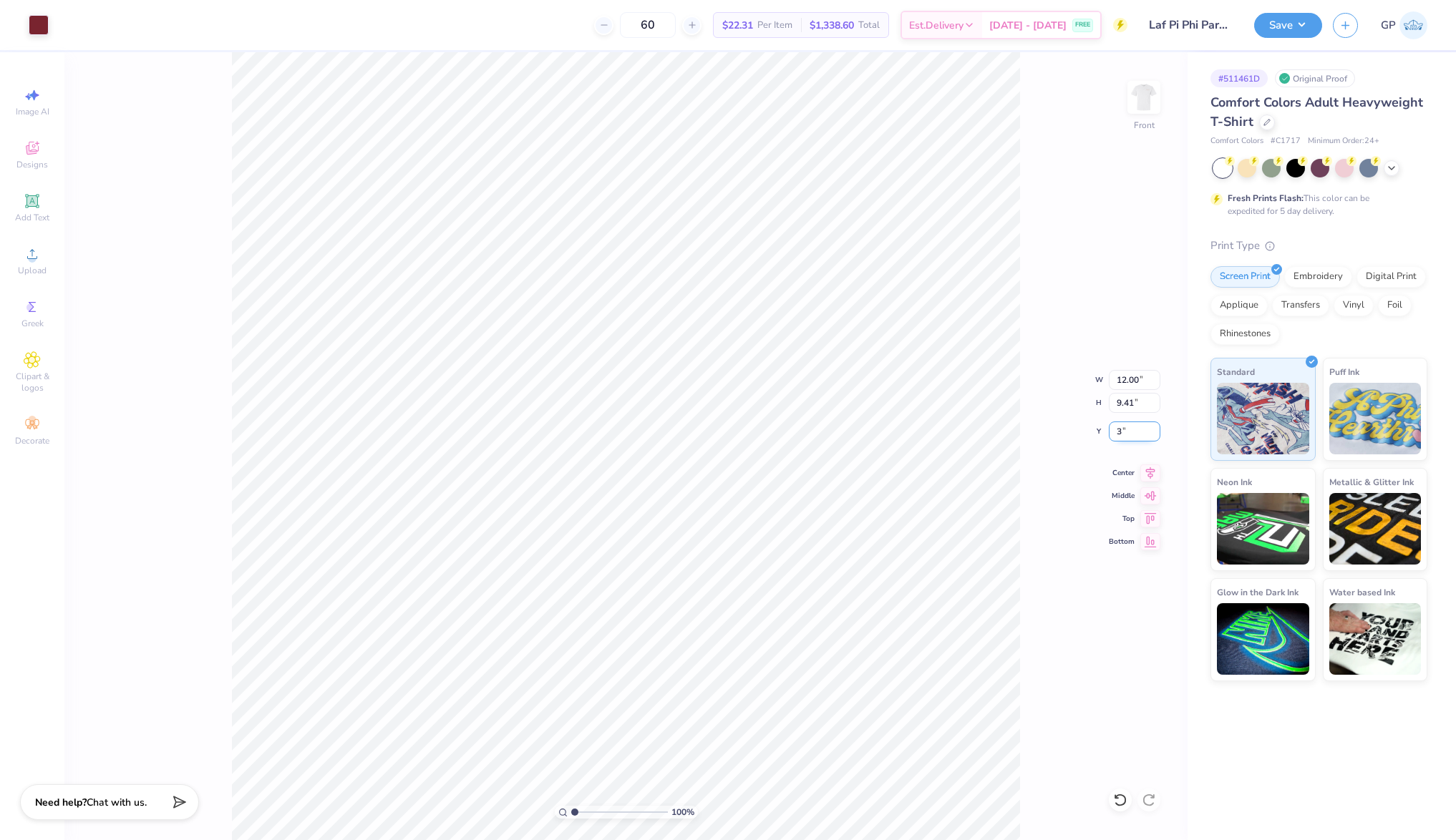
type input "3.00"
click at [1124, 101] on div "100 % Front W 12.00 12.00 " H 9.41 9.41 " Y 3.00 3.00 " Center Middle Top Bottom" at bounding box center [626, 446] width 1124 height 788
click at [1141, 99] on img at bounding box center [1144, 97] width 57 height 57
click at [44, 14] on div at bounding box center [38, 23] width 20 height 20
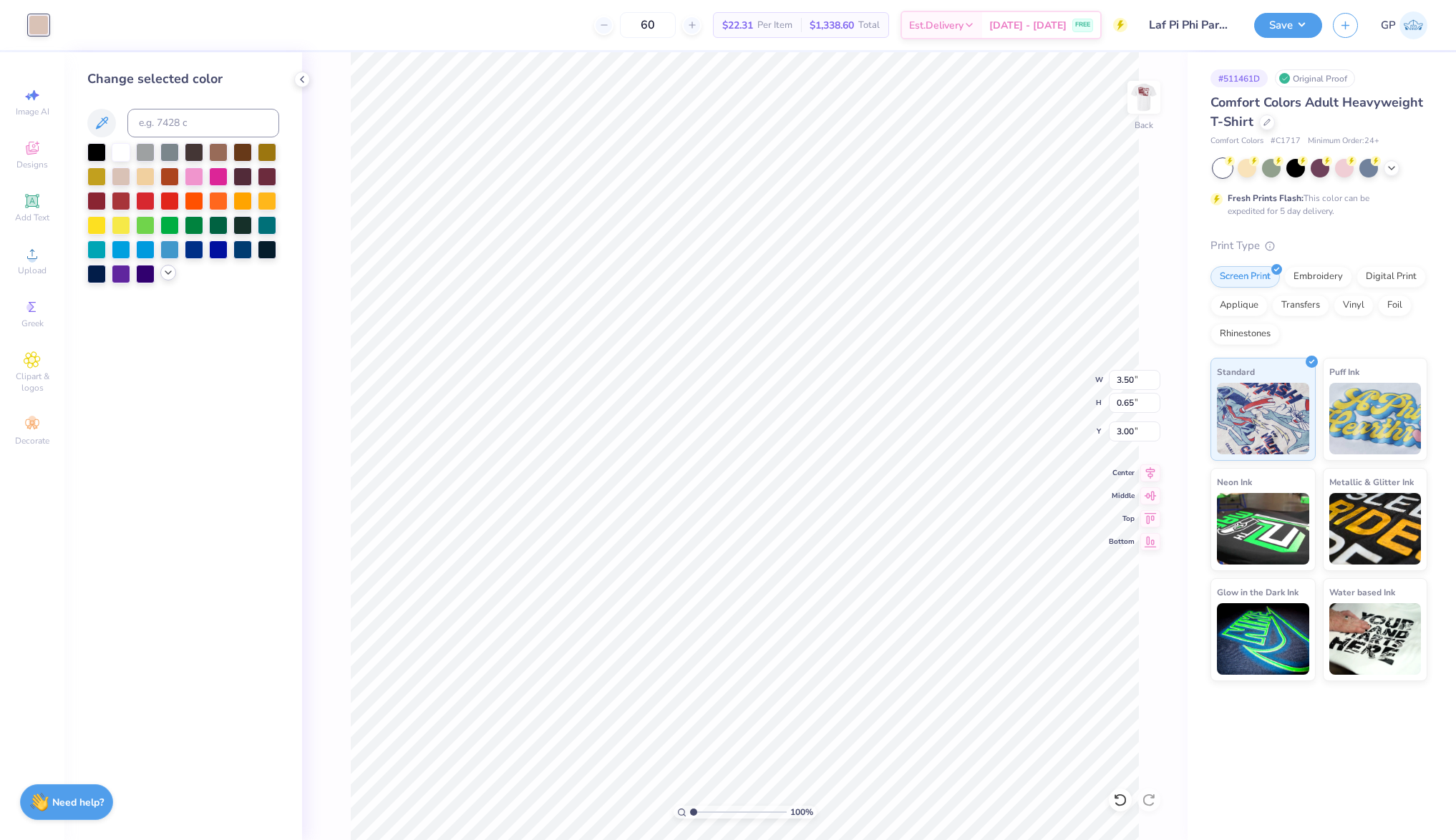
click at [164, 276] on icon at bounding box center [168, 272] width 11 height 11
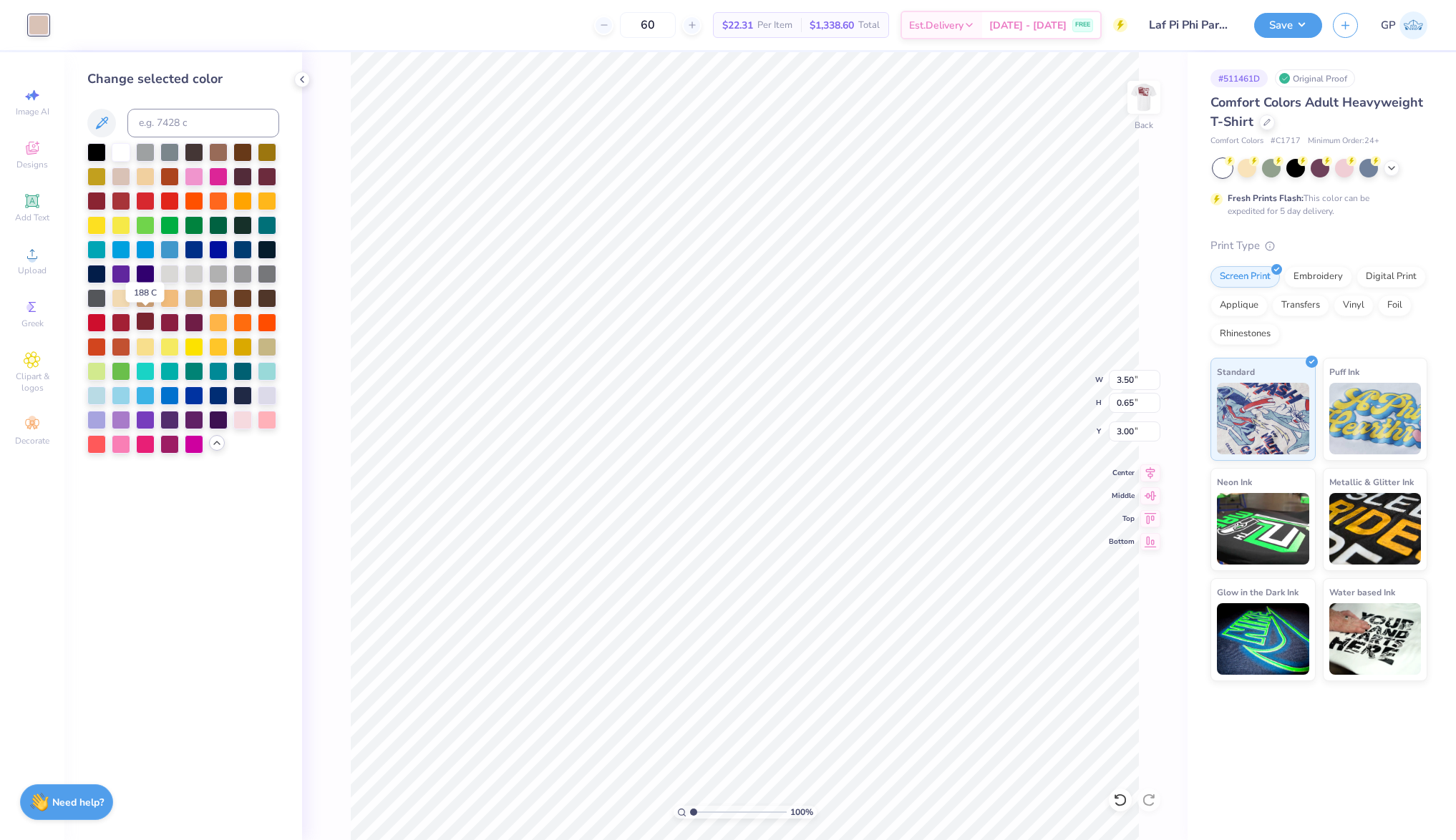
click at [146, 320] on div at bounding box center [145, 321] width 19 height 19
click at [1130, 92] on img at bounding box center [1144, 97] width 57 height 57
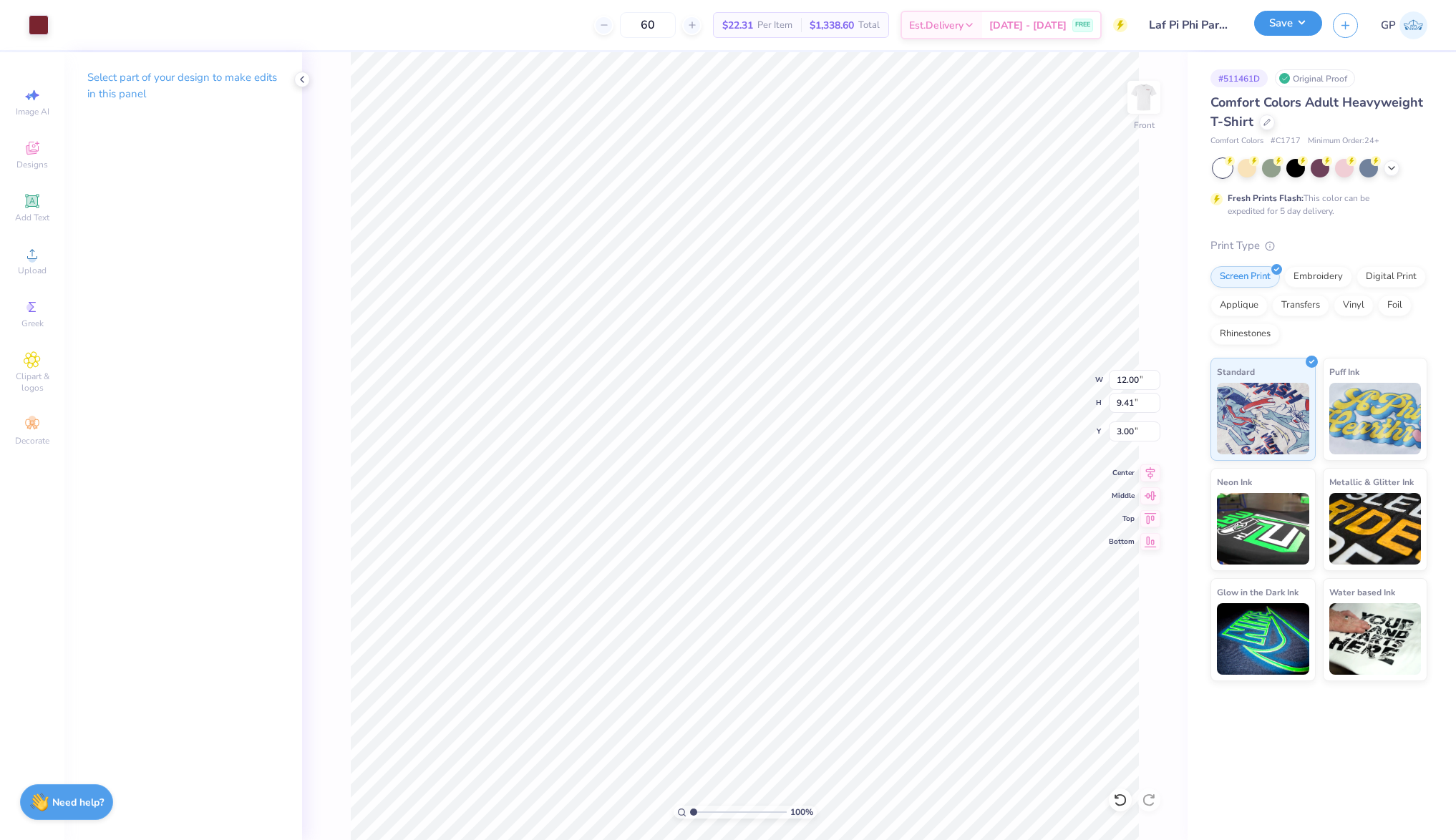
click at [1292, 19] on button "Save" at bounding box center [1288, 23] width 68 height 25
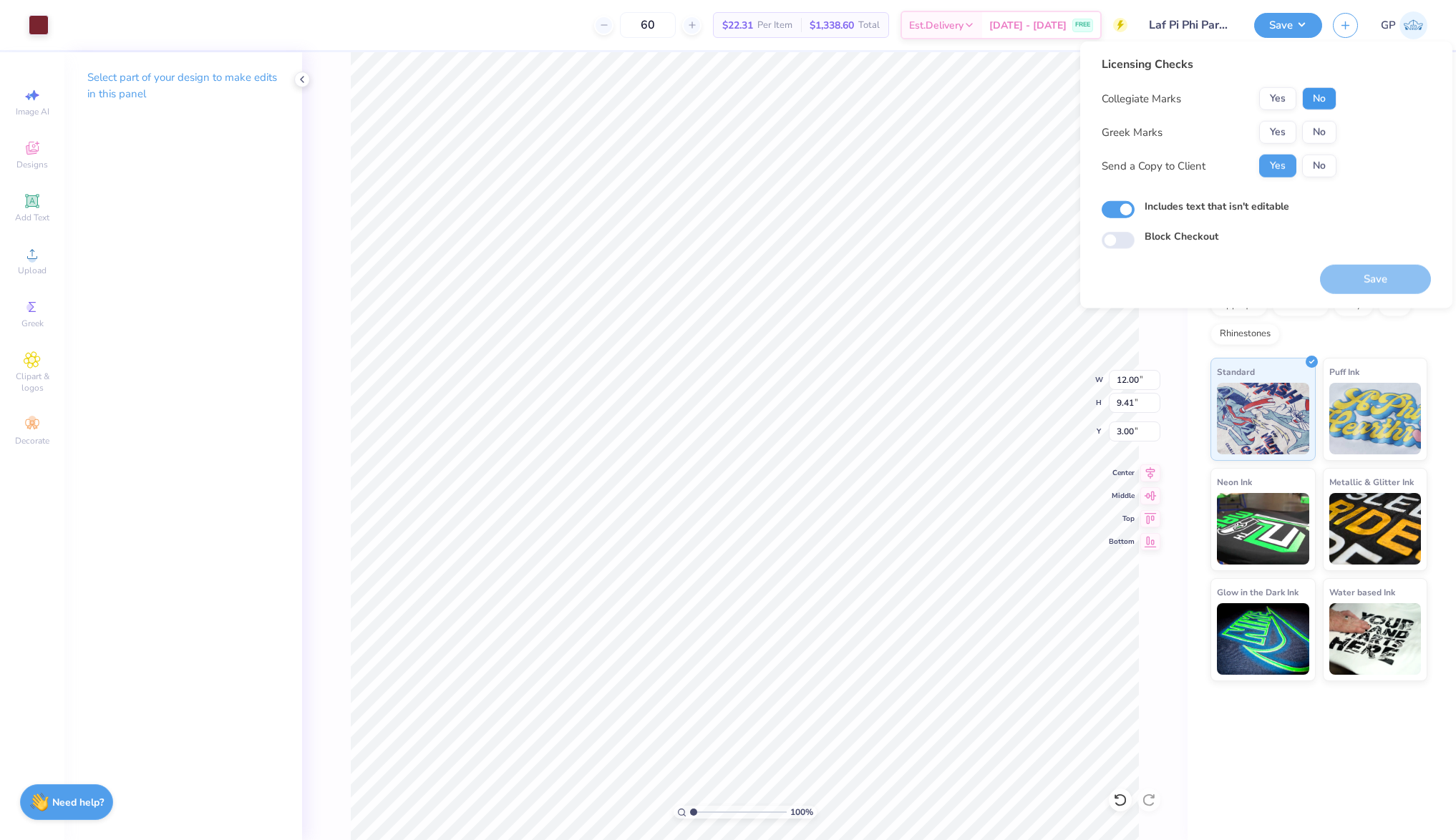
click at [1321, 93] on button "No" at bounding box center [1320, 99] width 35 height 23
click at [1262, 134] on button "Yes" at bounding box center [1277, 133] width 37 height 23
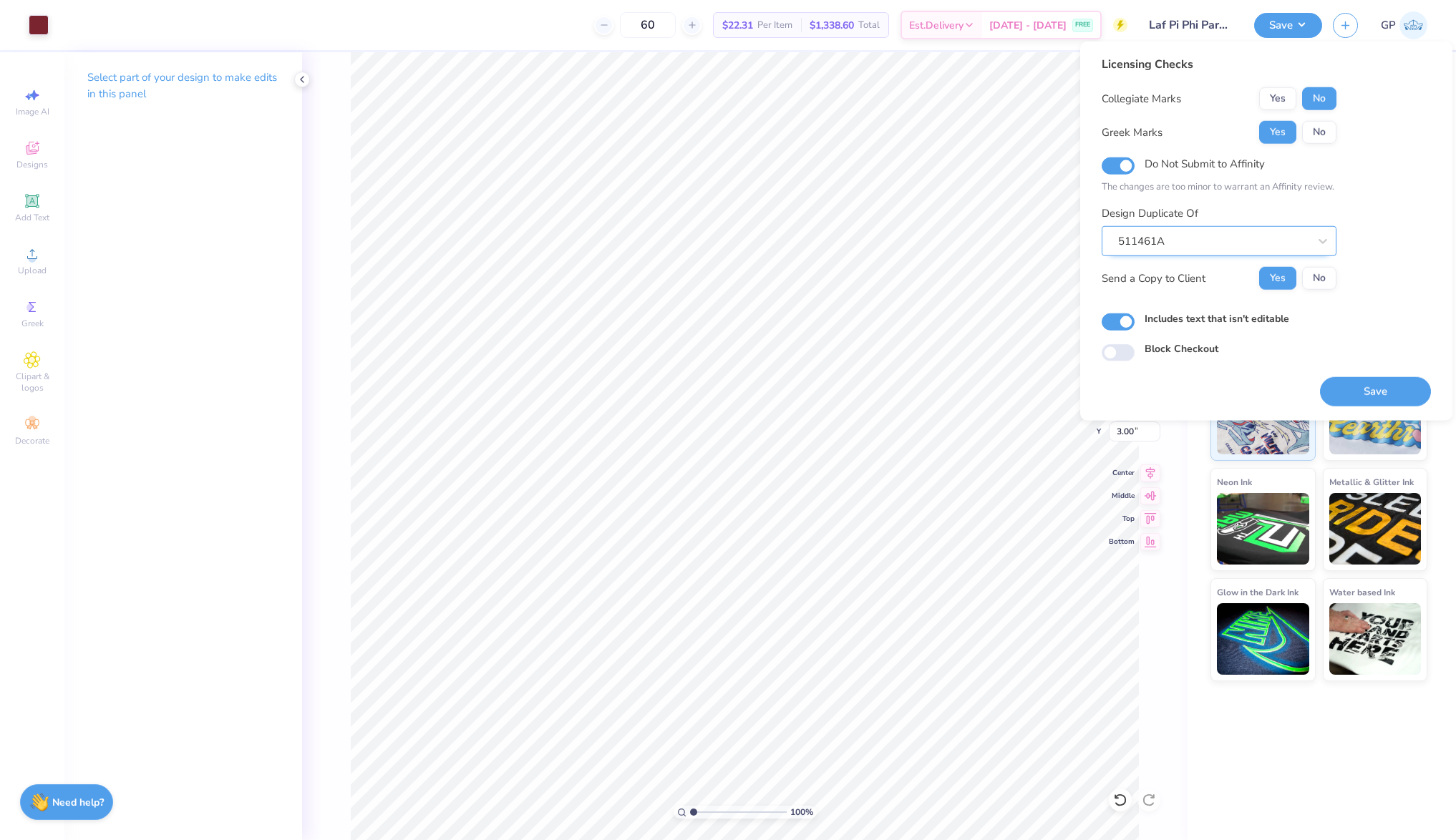
click at [1170, 242] on div "511461A" at bounding box center [1213, 241] width 194 height 22
paste input "511461"
click at [1153, 279] on div "511461C" at bounding box center [1219, 279] width 223 height 23
type input "511461"
click at [1371, 399] on button "Save" at bounding box center [1375, 392] width 111 height 29
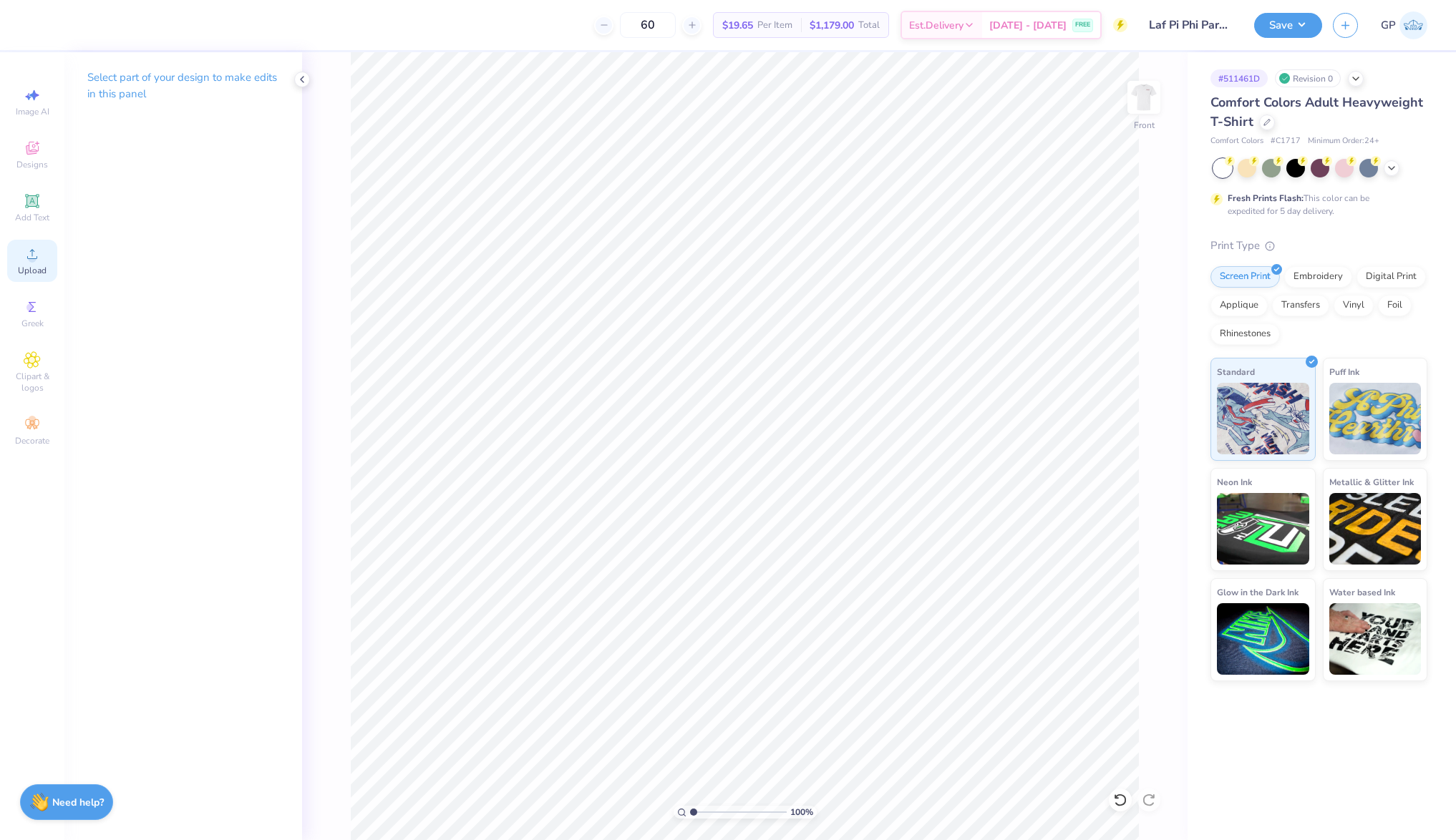
click at [35, 258] on circle at bounding box center [32, 258] width 8 height 8
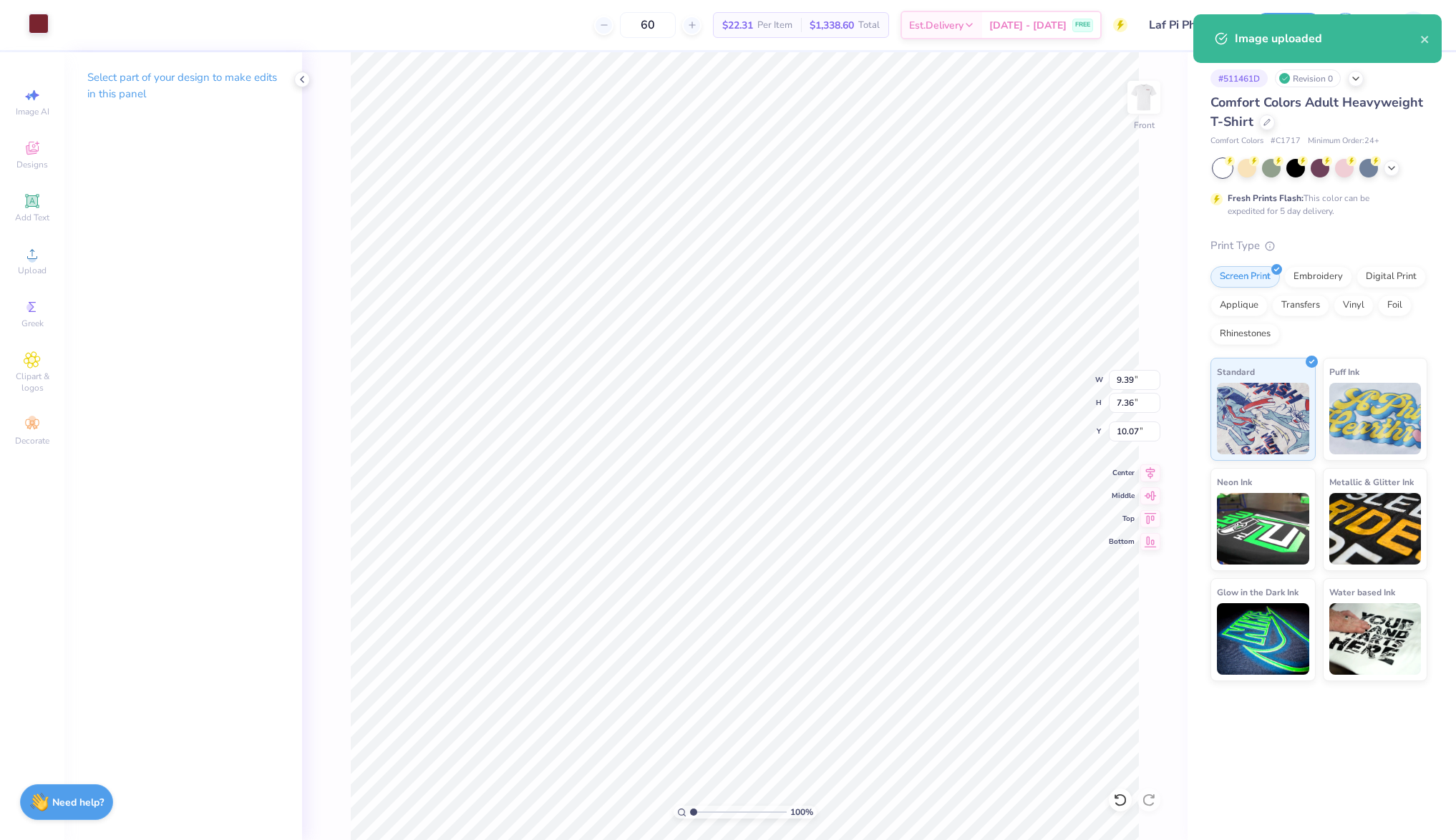
click at [49, 18] on div at bounding box center [38, 23] width 20 height 20
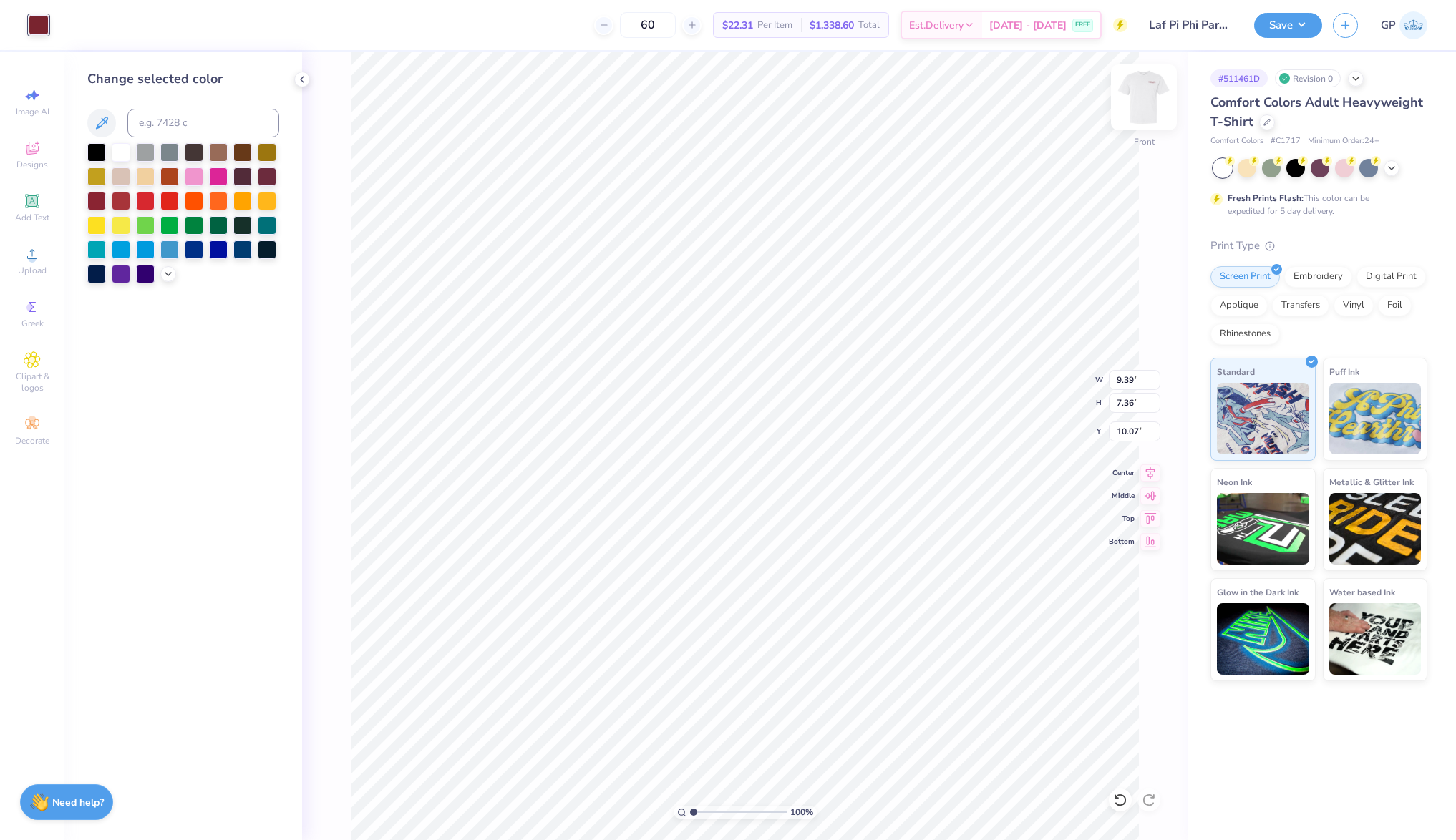
click at [1143, 100] on img at bounding box center [1144, 97] width 57 height 57
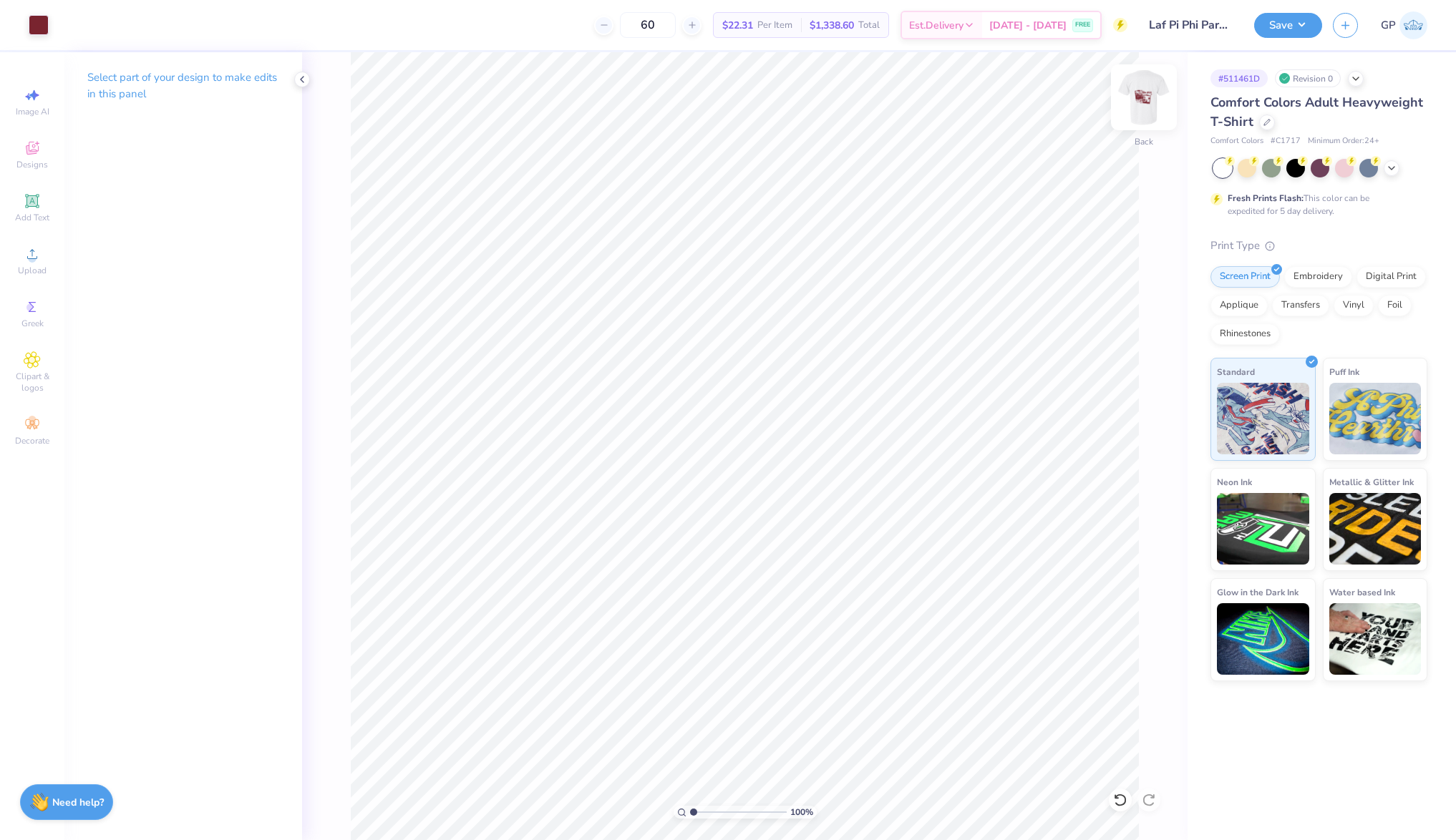
click at [1144, 100] on img at bounding box center [1144, 97] width 57 height 57
click at [1130, 381] on input "9.39" at bounding box center [1135, 380] width 51 height 20
type input "12.00"
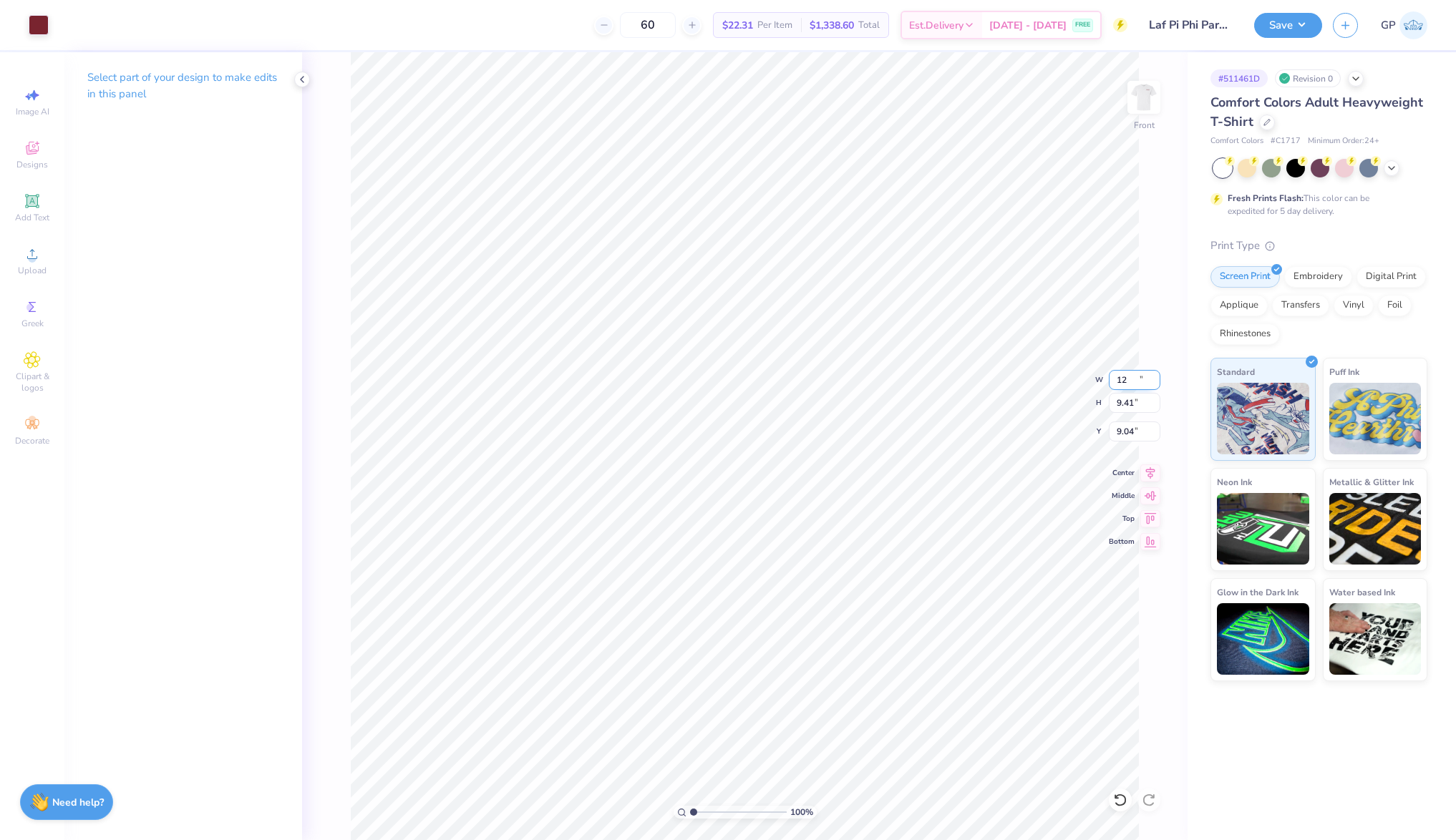
type input "9.41"
click at [1140, 435] on input "9.04" at bounding box center [1135, 432] width 51 height 20
click at [1140, 435] on input "9.043" at bounding box center [1135, 432] width 51 height 20
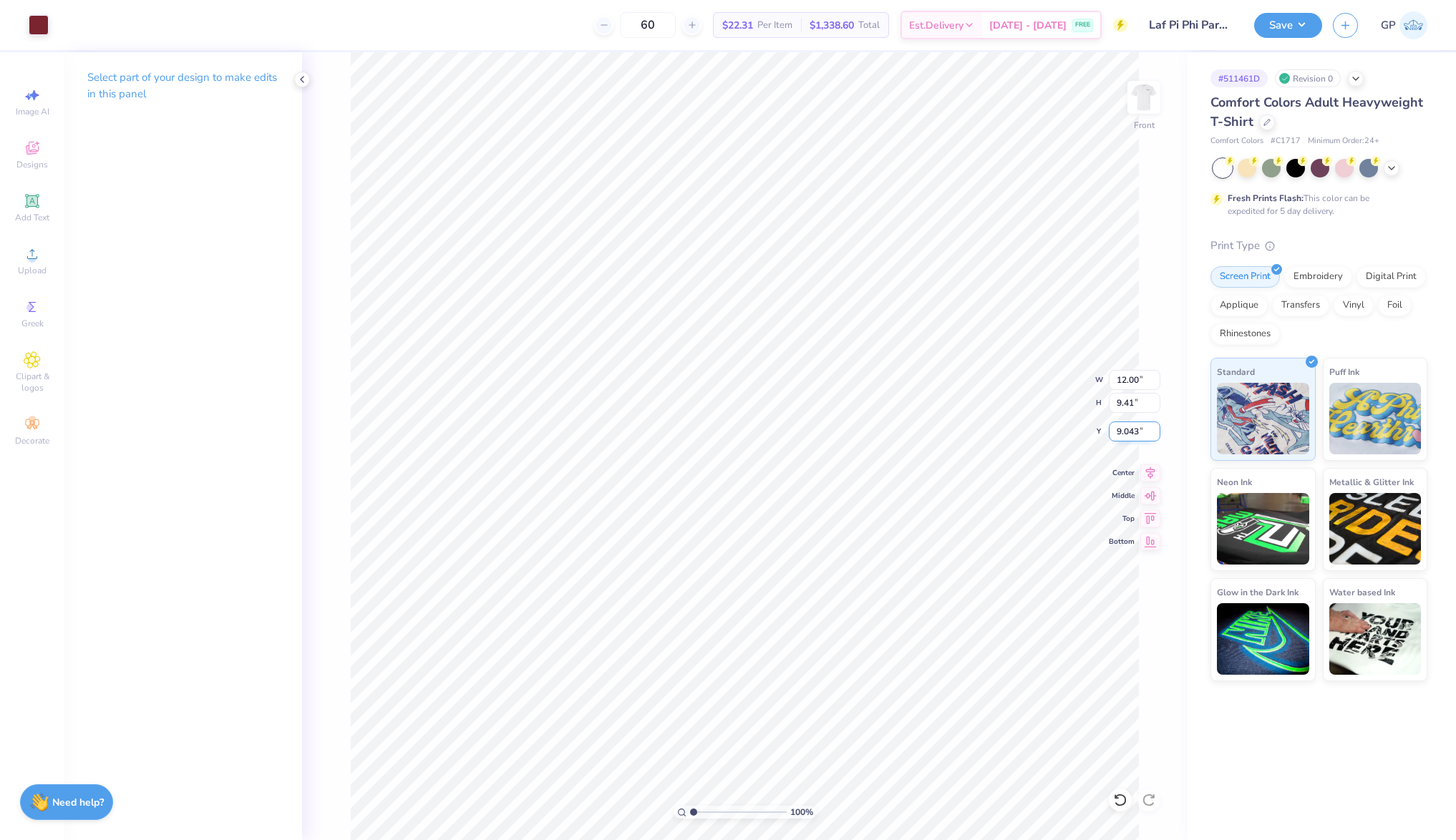
click at [1140, 435] on input "9.043" at bounding box center [1135, 432] width 51 height 20
type input "3.00"
click at [1277, 17] on button "Save" at bounding box center [1288, 23] width 68 height 25
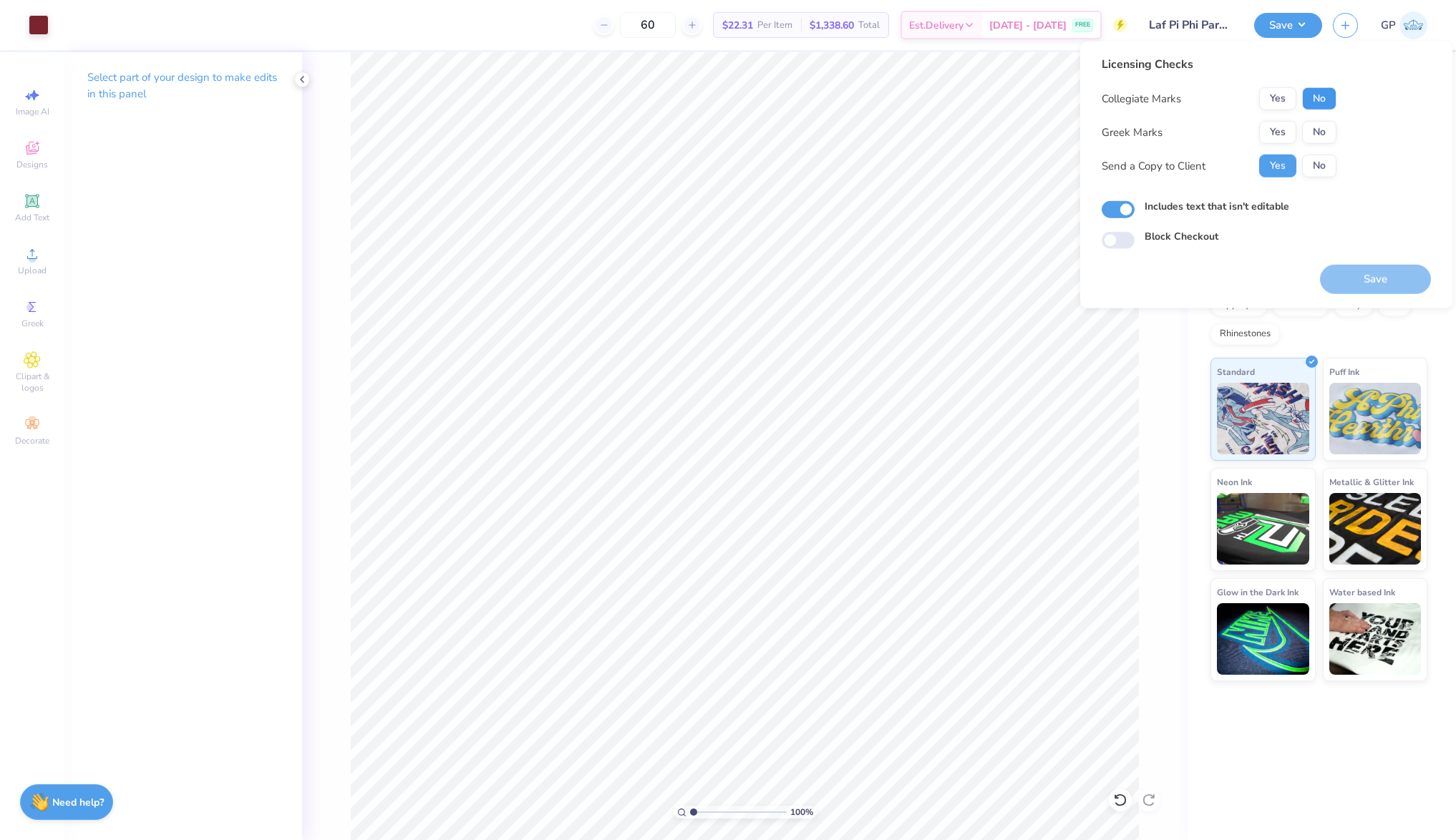
click at [1317, 90] on button "No" at bounding box center [1320, 99] width 35 height 23
click at [1272, 128] on button "Yes" at bounding box center [1277, 133] width 37 height 23
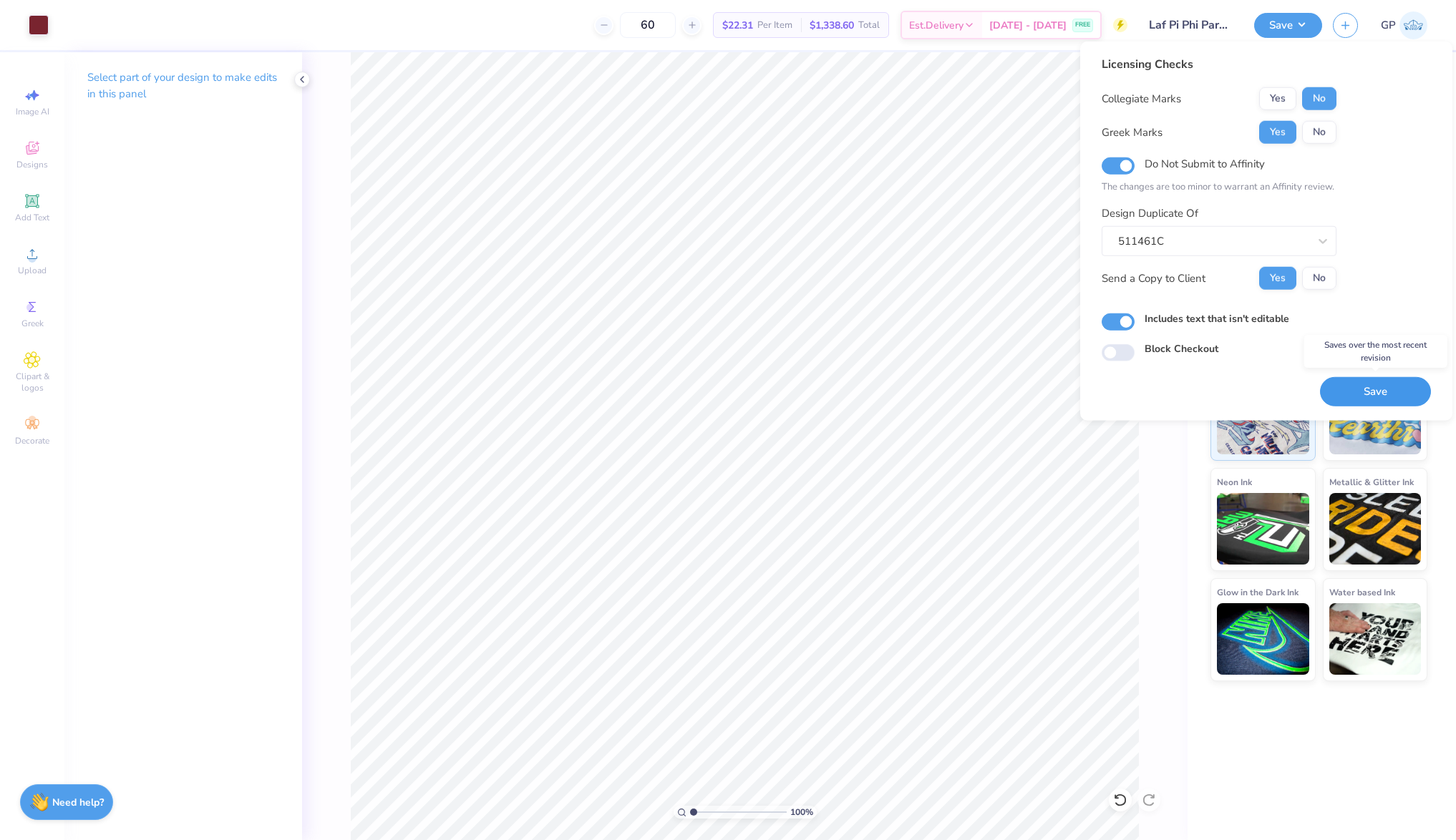
click at [1385, 389] on button "Save" at bounding box center [1375, 392] width 111 height 29
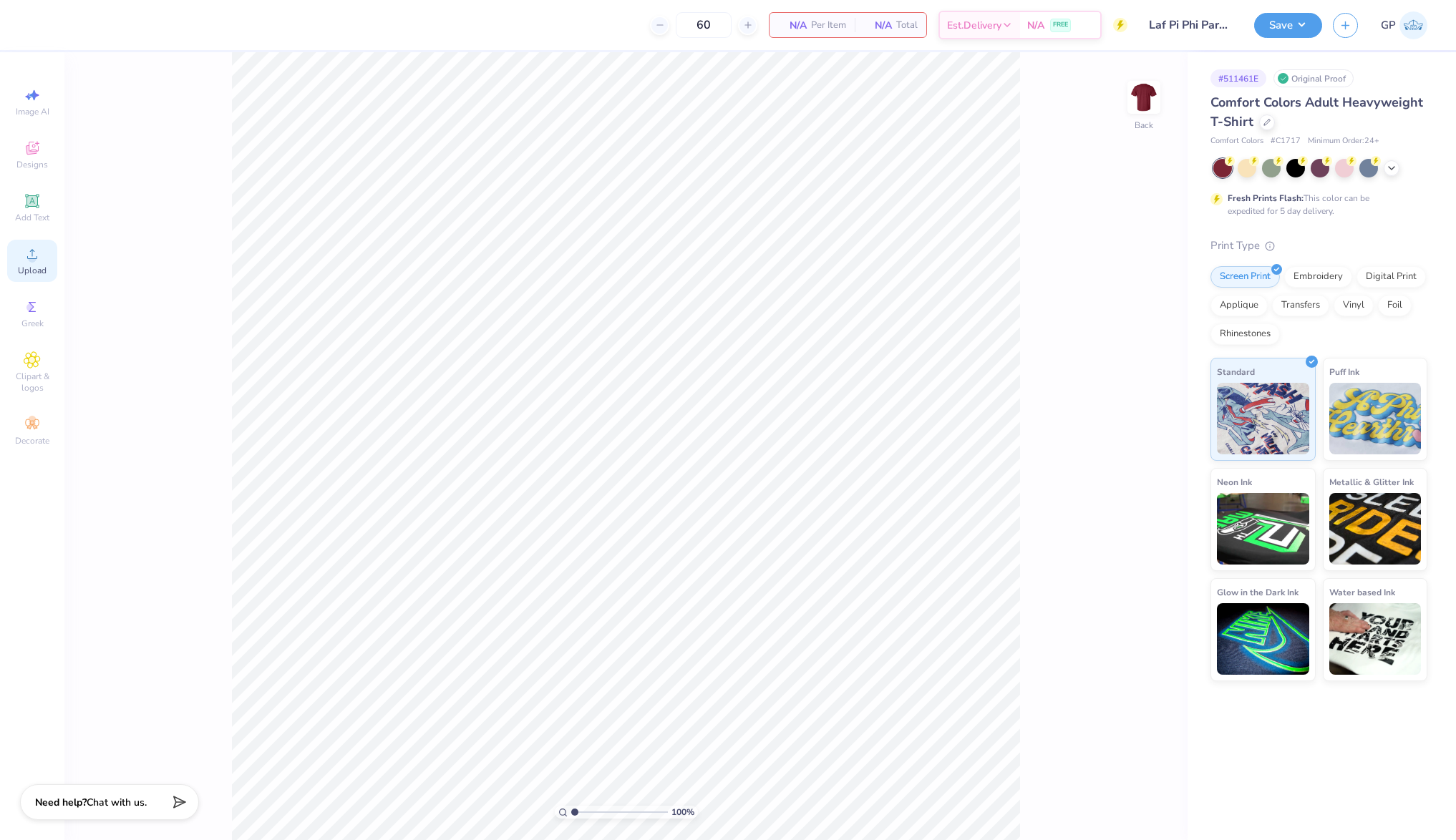
click at [31, 266] on span "Upload" at bounding box center [32, 270] width 29 height 11
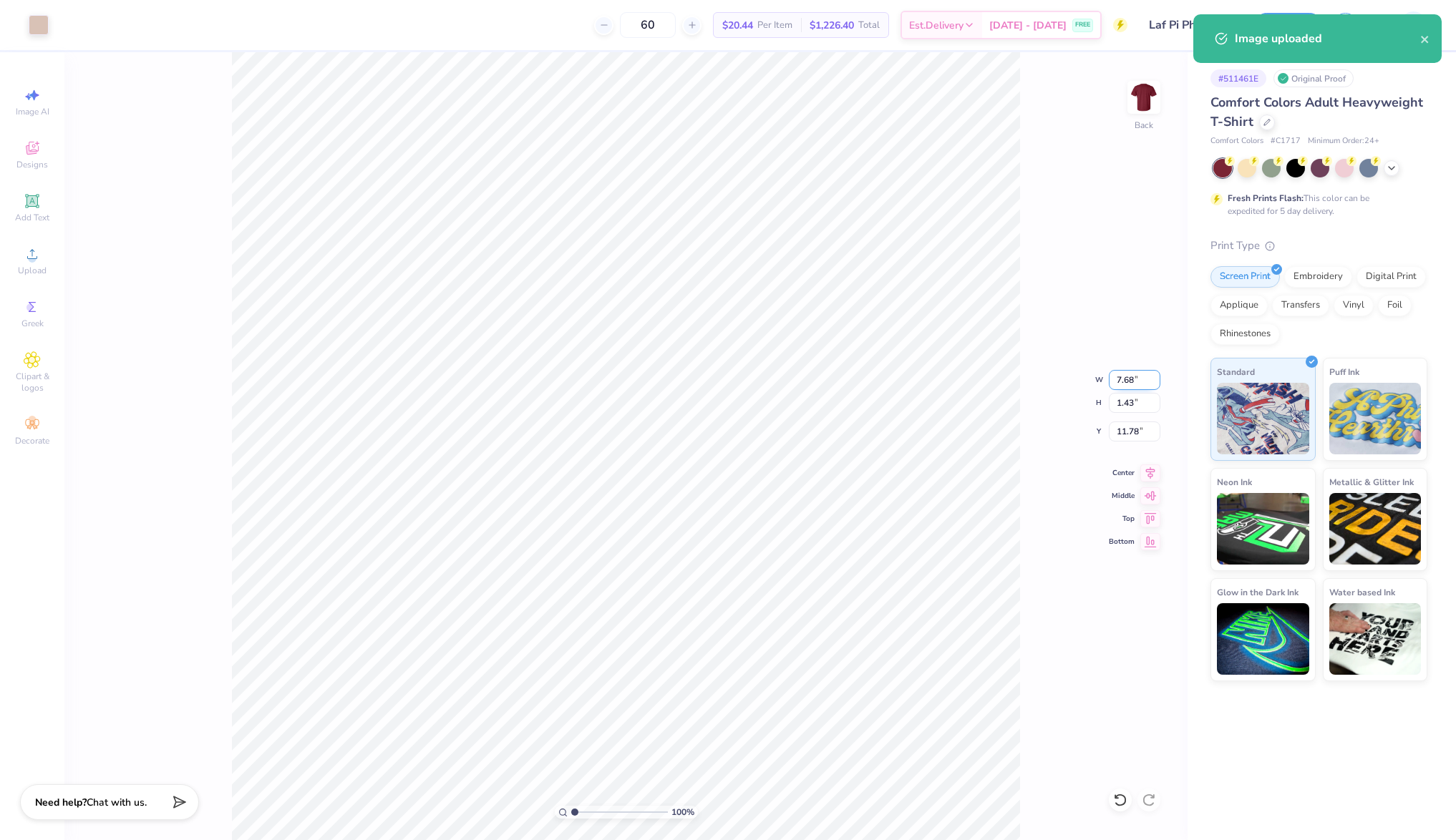
click at [1139, 373] on input "7.68" at bounding box center [1135, 380] width 51 height 20
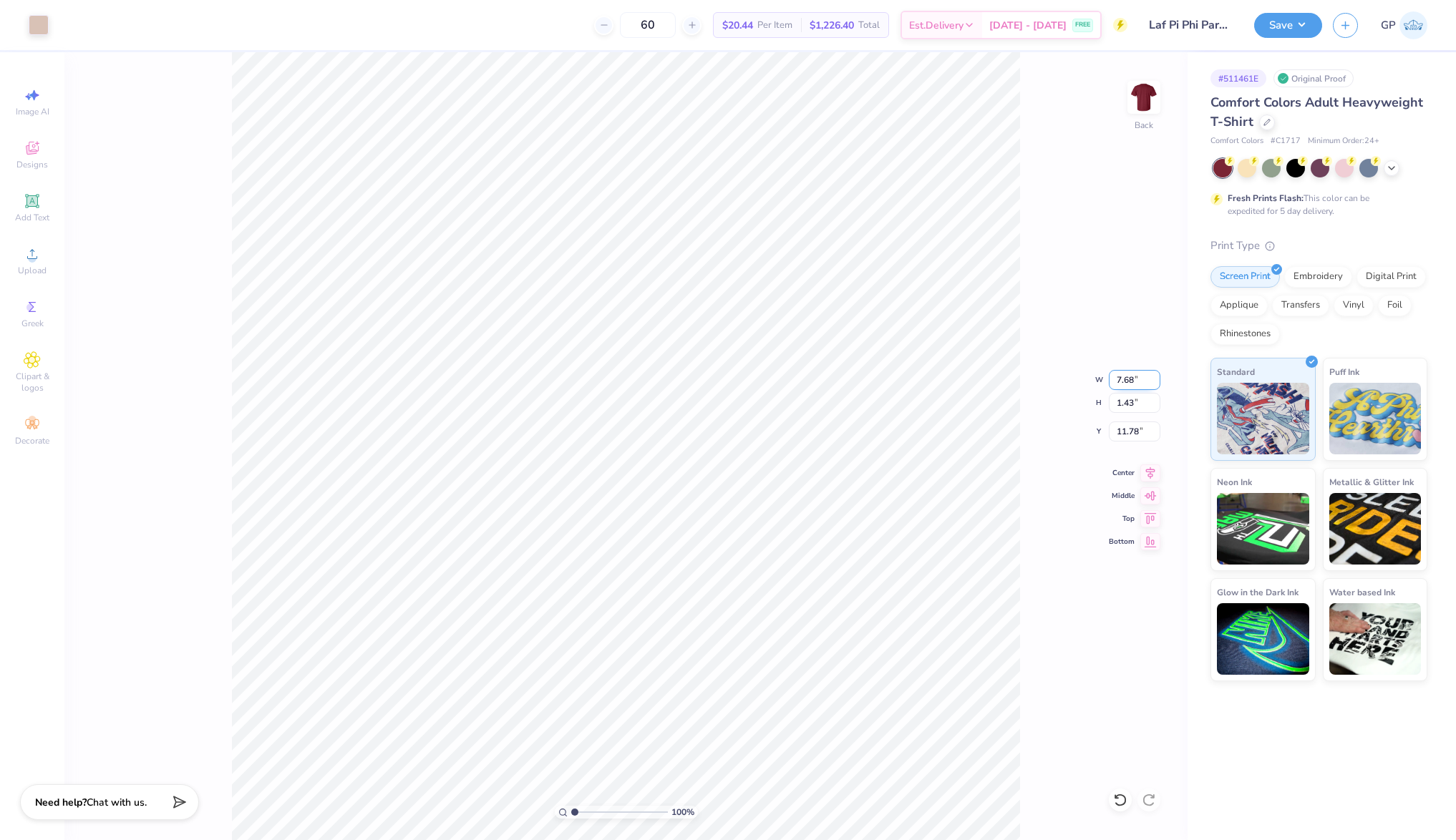
click at [1139, 373] on input "7.68" at bounding box center [1135, 380] width 51 height 20
type input "3.50"
type input "0.65"
click at [1137, 422] on input "2.67" at bounding box center [1135, 432] width 51 height 20
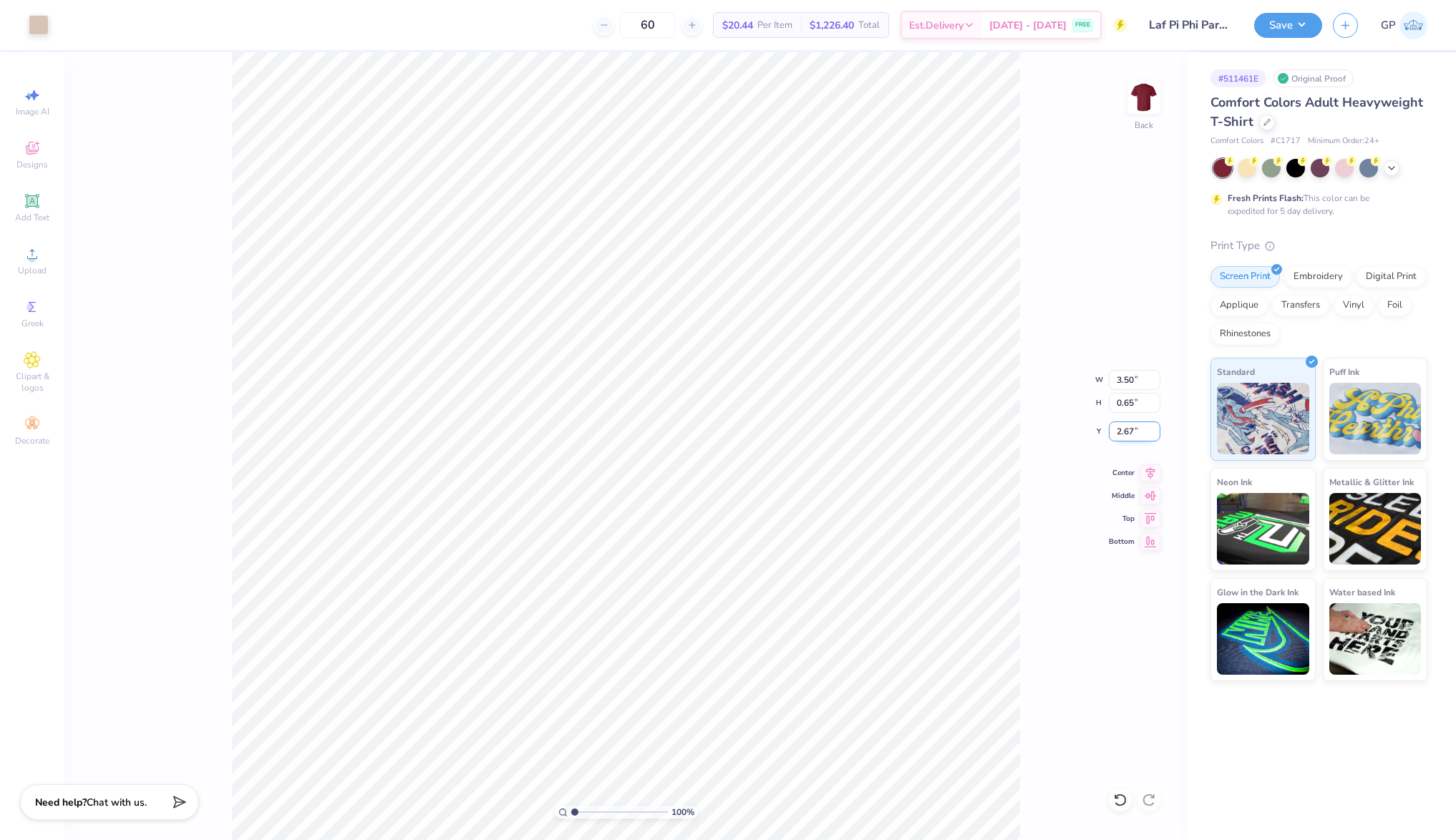
click at [1137, 422] on input "2.67" at bounding box center [1135, 432] width 51 height 20
type input "3.00"
click at [1139, 97] on img at bounding box center [1144, 97] width 57 height 57
click at [22, 259] on div "Upload" at bounding box center [32, 261] width 50 height 42
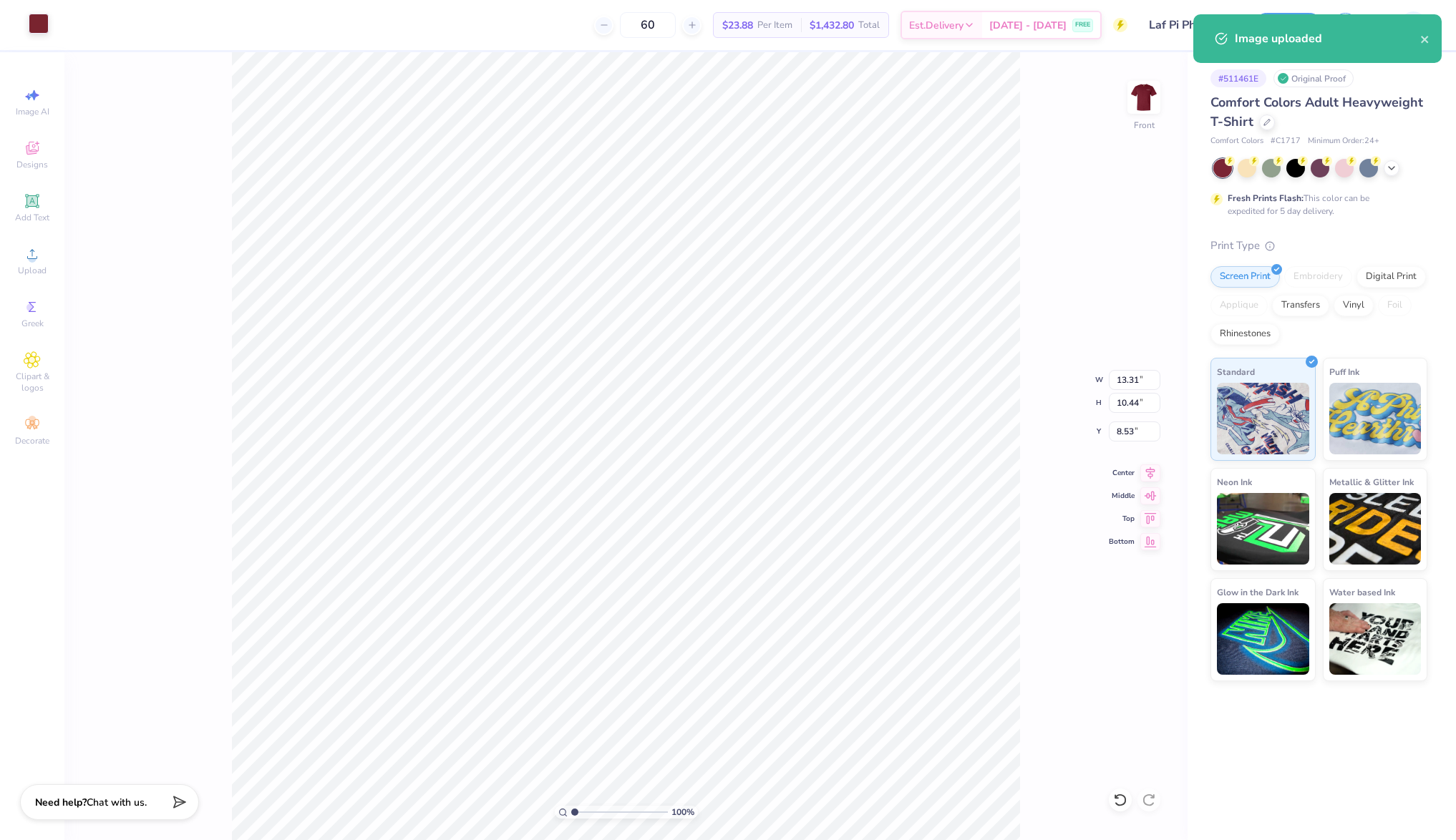
click at [46, 26] on div at bounding box center [38, 23] width 20 height 20
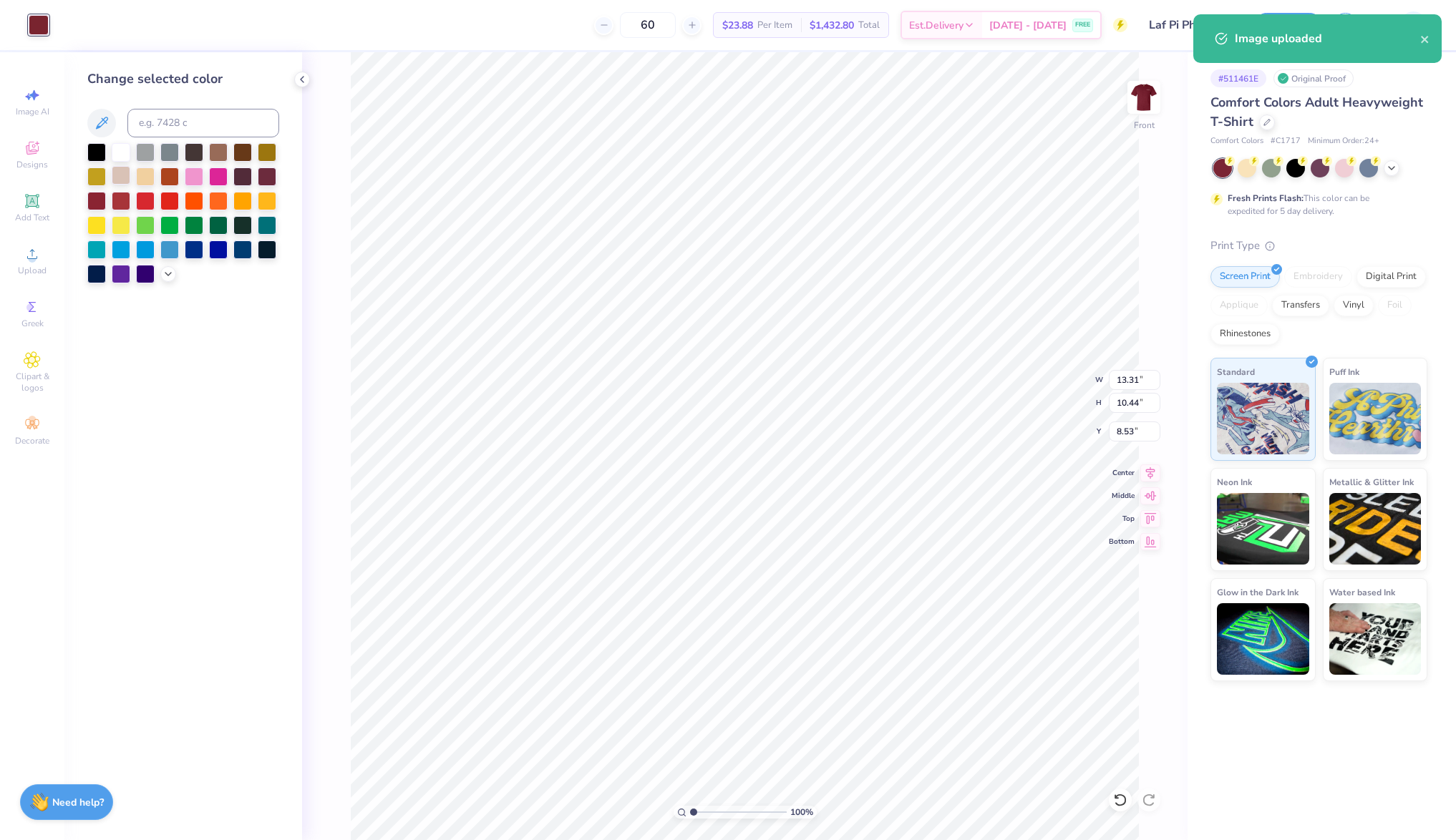
click at [124, 176] on div at bounding box center [121, 175] width 19 height 19
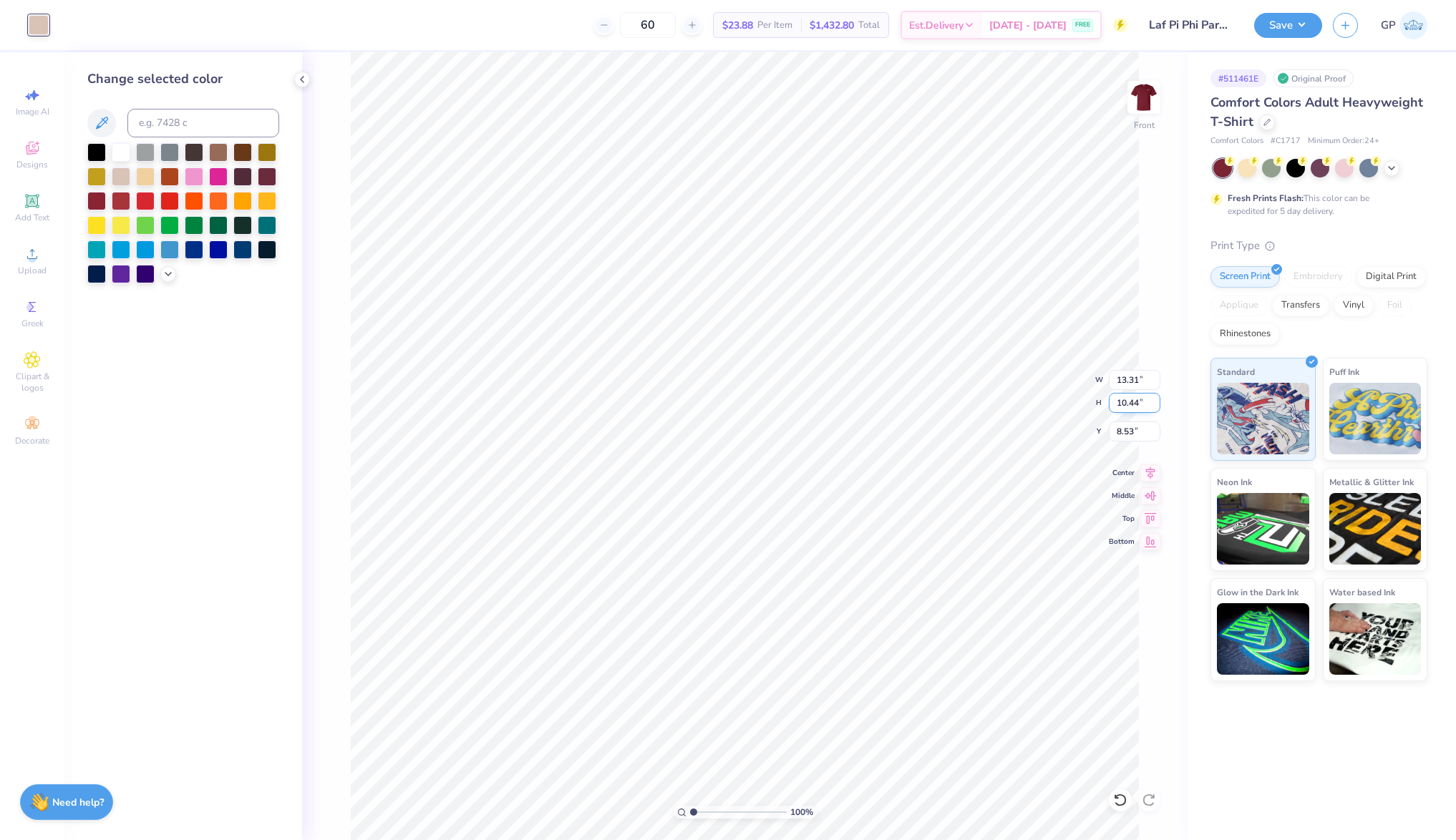
click at [1136, 402] on input "10.44" at bounding box center [1135, 403] width 51 height 20
click at [1127, 371] on input "13.31" at bounding box center [1135, 380] width 51 height 20
type input "12.00"
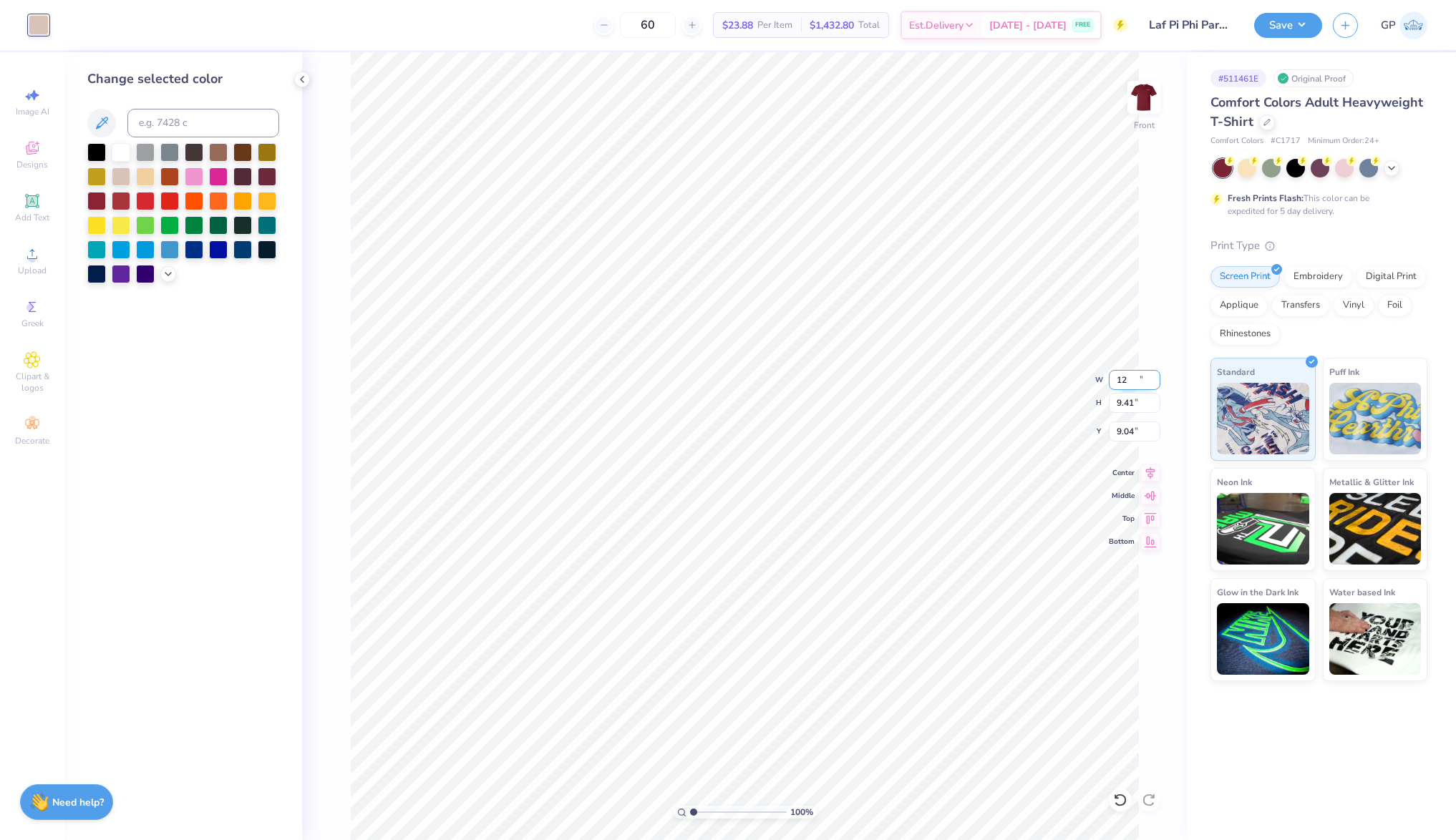
type input "9.41"
click at [1133, 432] on input "9.04" at bounding box center [1135, 432] width 51 height 20
type input "3.00"
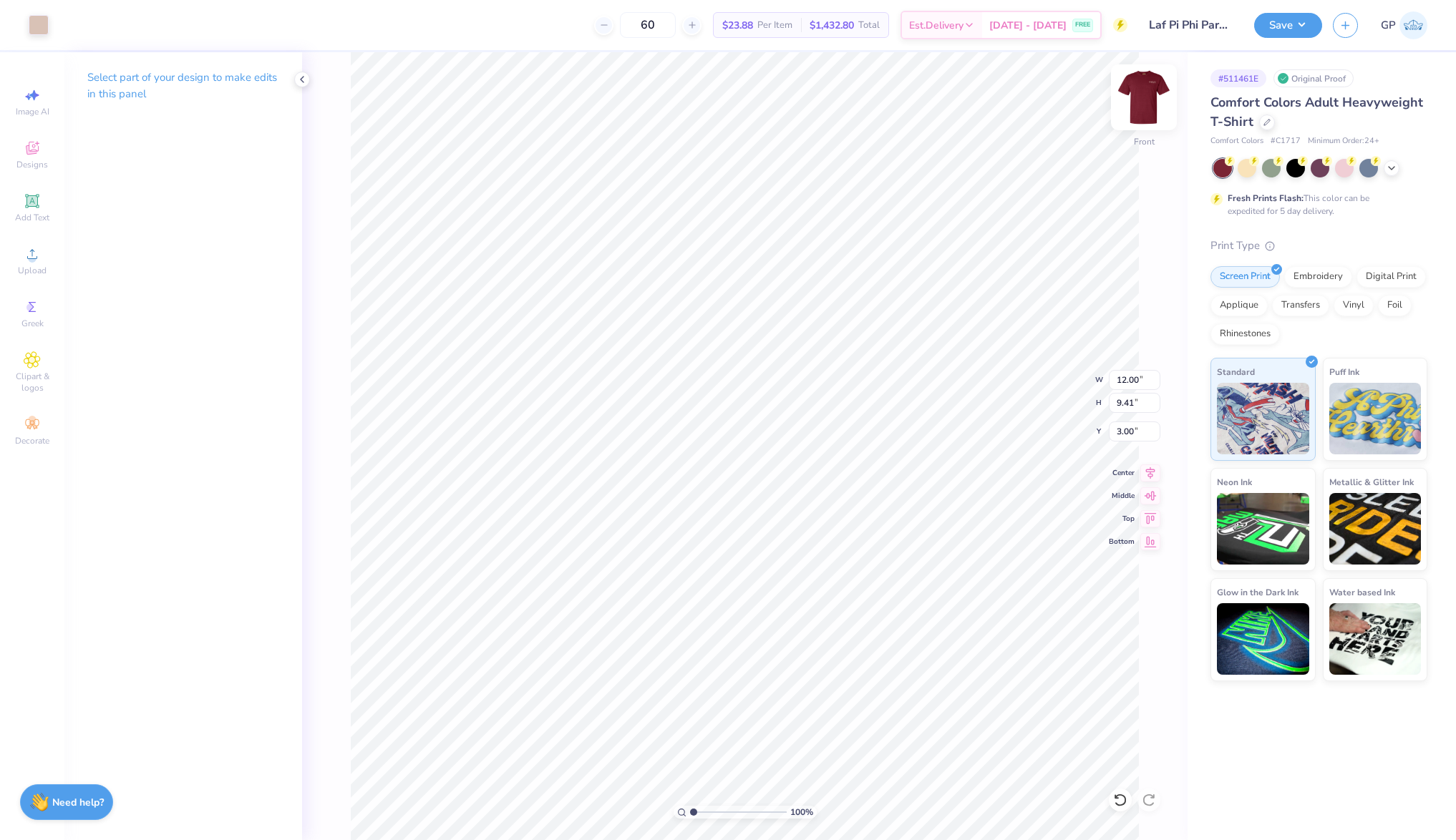
click at [1155, 124] on img at bounding box center [1144, 97] width 57 height 57
click at [1272, 26] on button "Save" at bounding box center [1288, 23] width 68 height 25
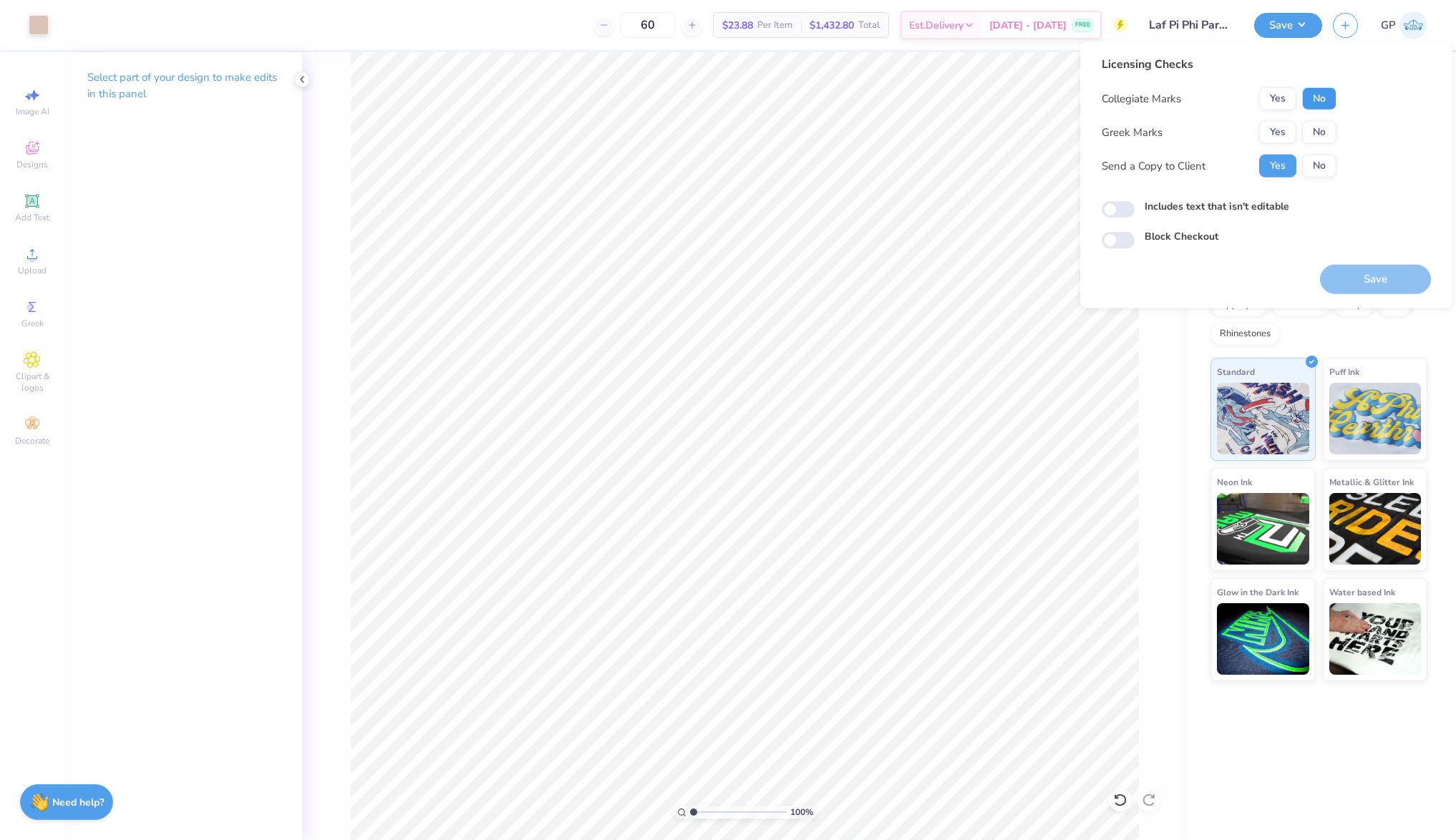
click at [1326, 94] on button "No" at bounding box center [1320, 99] width 35 height 23
click at [1260, 136] on button "Yes" at bounding box center [1277, 133] width 37 height 23
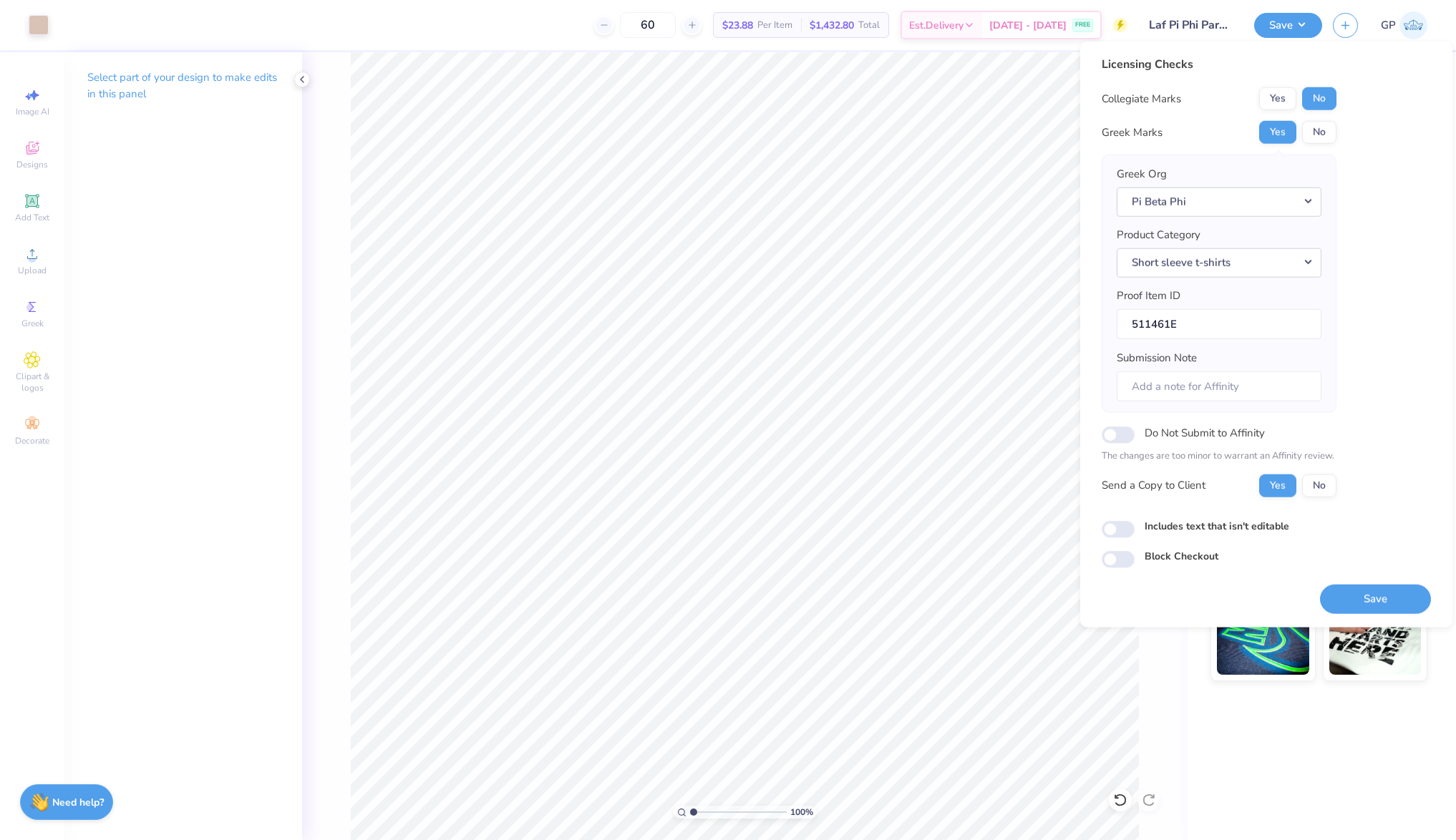
click at [1124, 536] on div "Licensing Checks Collegiate Marks Yes No Greek Marks Yes No Greek Org Pi Beta P…" at bounding box center [1266, 312] width 329 height 512
click at [1127, 523] on input "Includes text that isn't editable" at bounding box center [1118, 530] width 33 height 17
checkbox input "true"
click at [1369, 588] on button "Save" at bounding box center [1375, 598] width 111 height 29
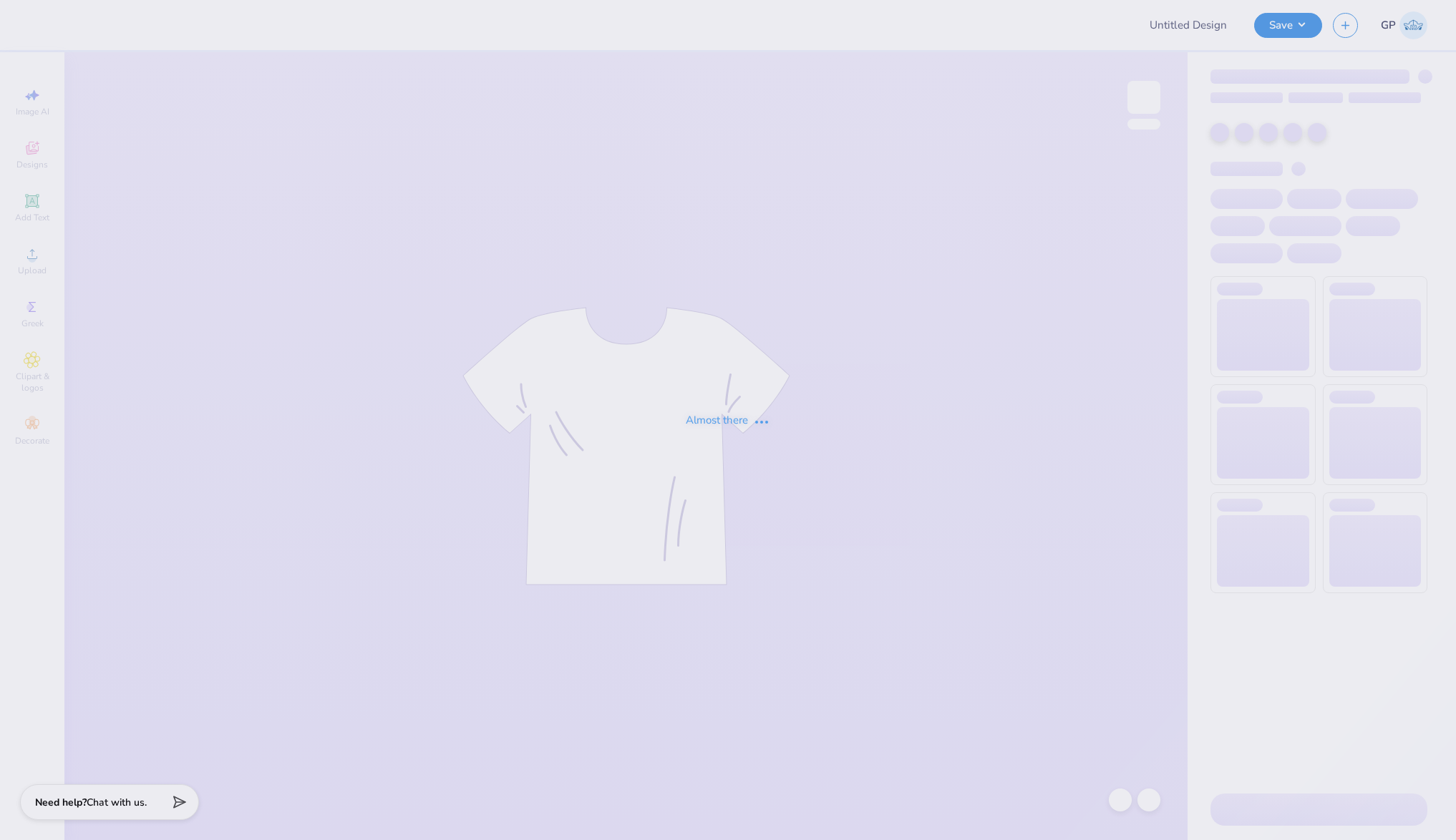
type input "Laf Pi Phi Parents Weekend"
type input "60"
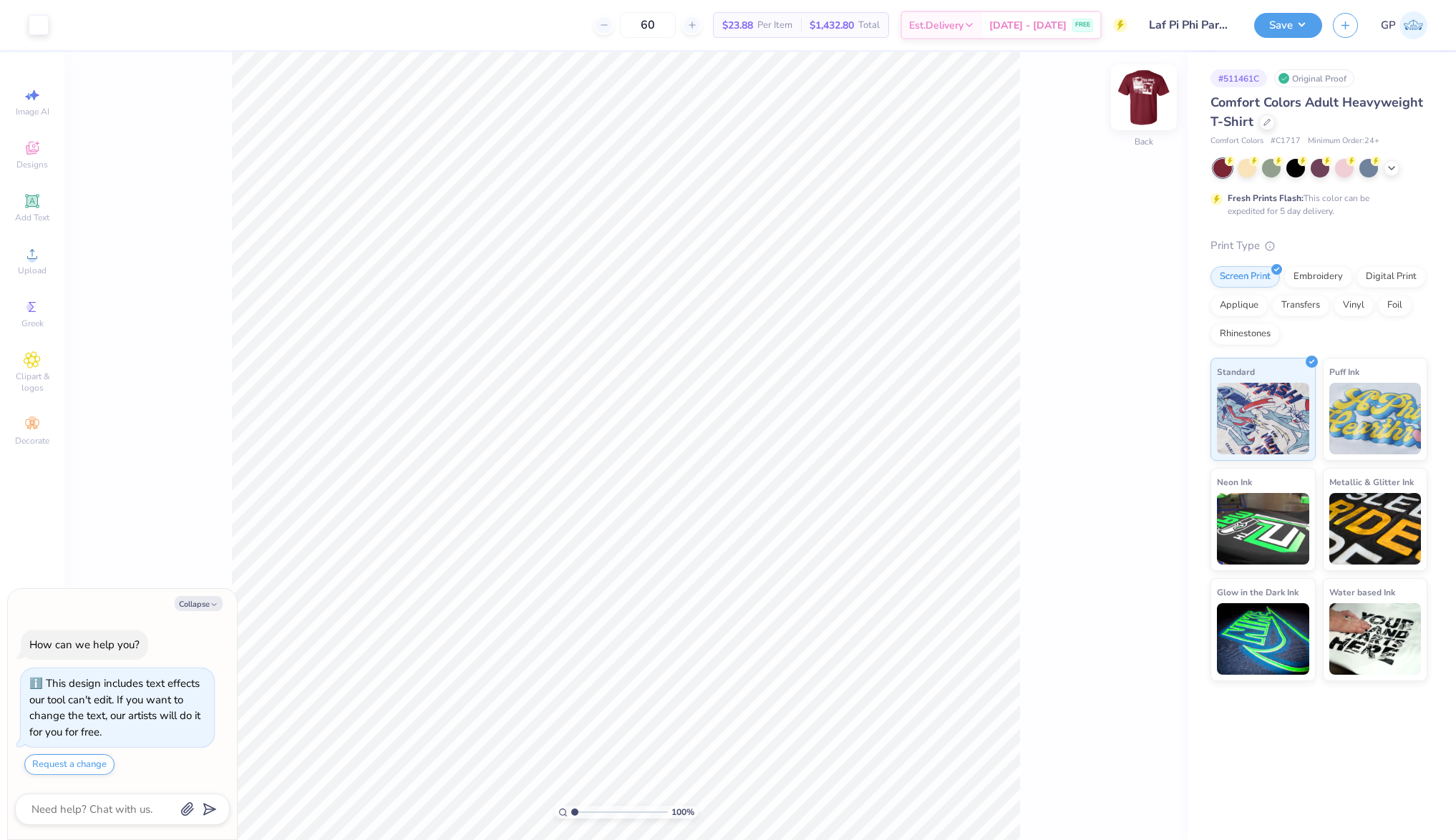
click at [1145, 99] on img at bounding box center [1144, 97] width 57 height 57
click at [30, 272] on span "Upload" at bounding box center [32, 270] width 29 height 11
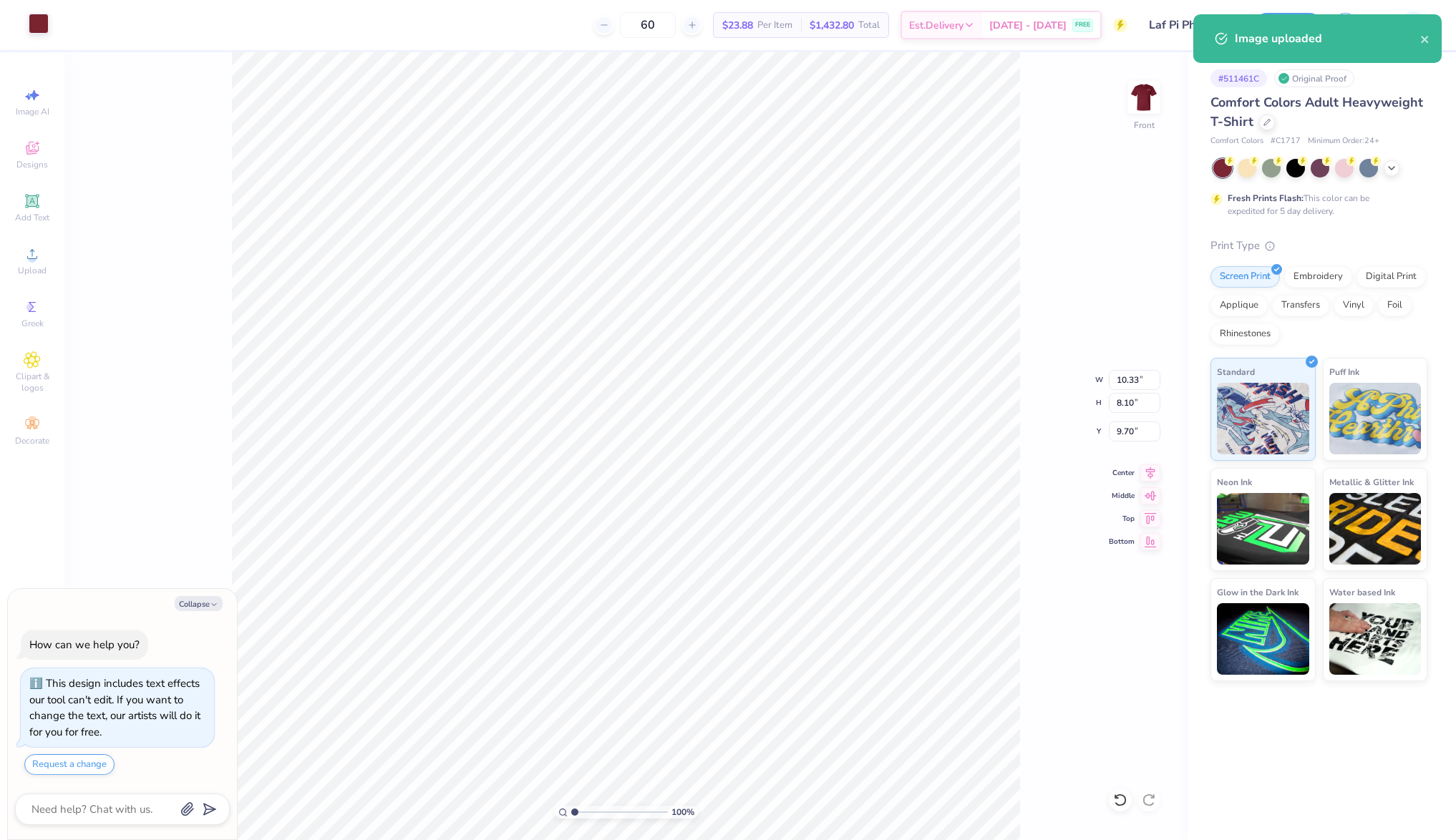
click at [44, 22] on div at bounding box center [38, 23] width 20 height 20
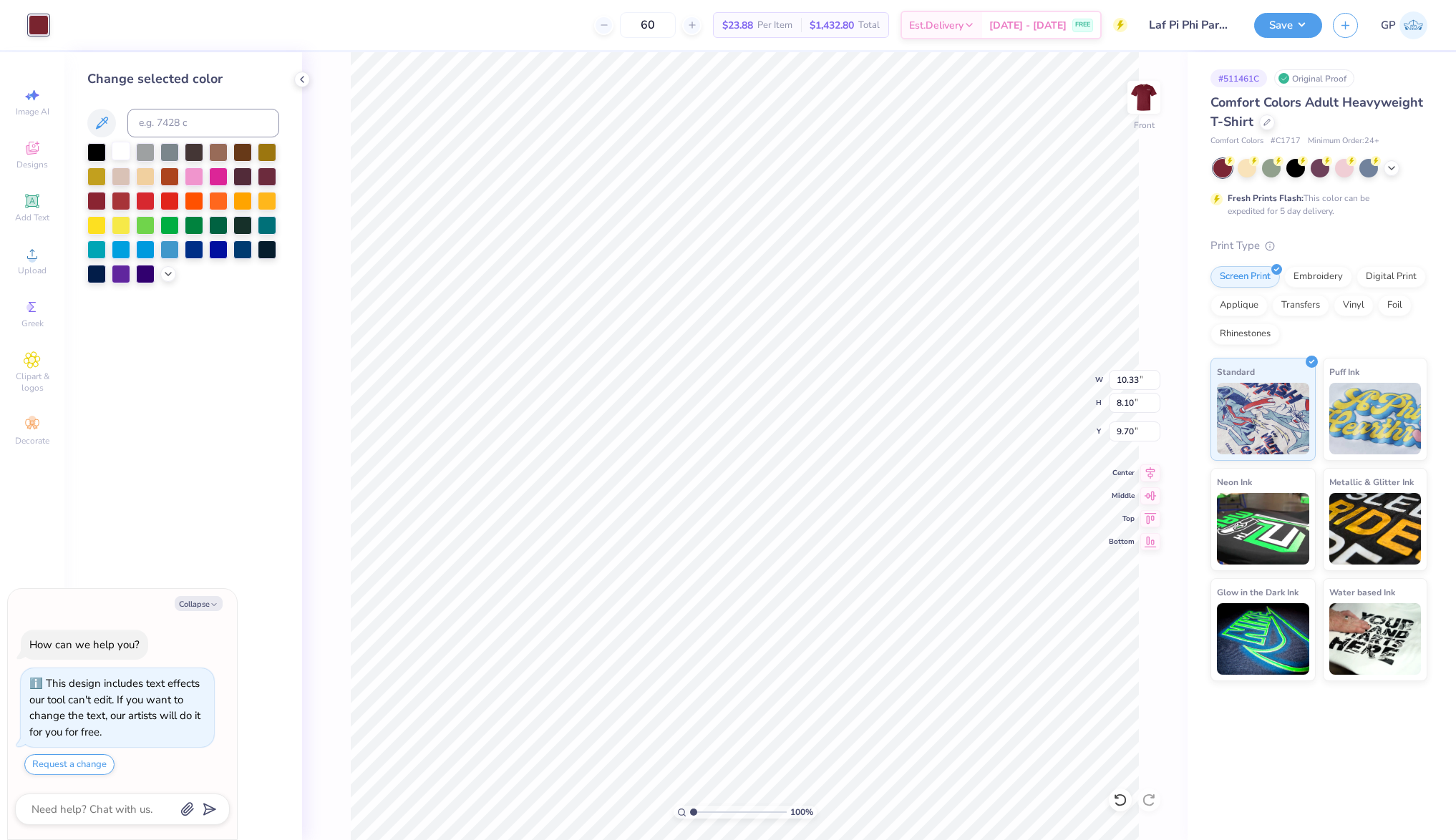
click at [118, 152] on div at bounding box center [121, 151] width 19 height 19
click at [119, 176] on div at bounding box center [121, 175] width 19 height 19
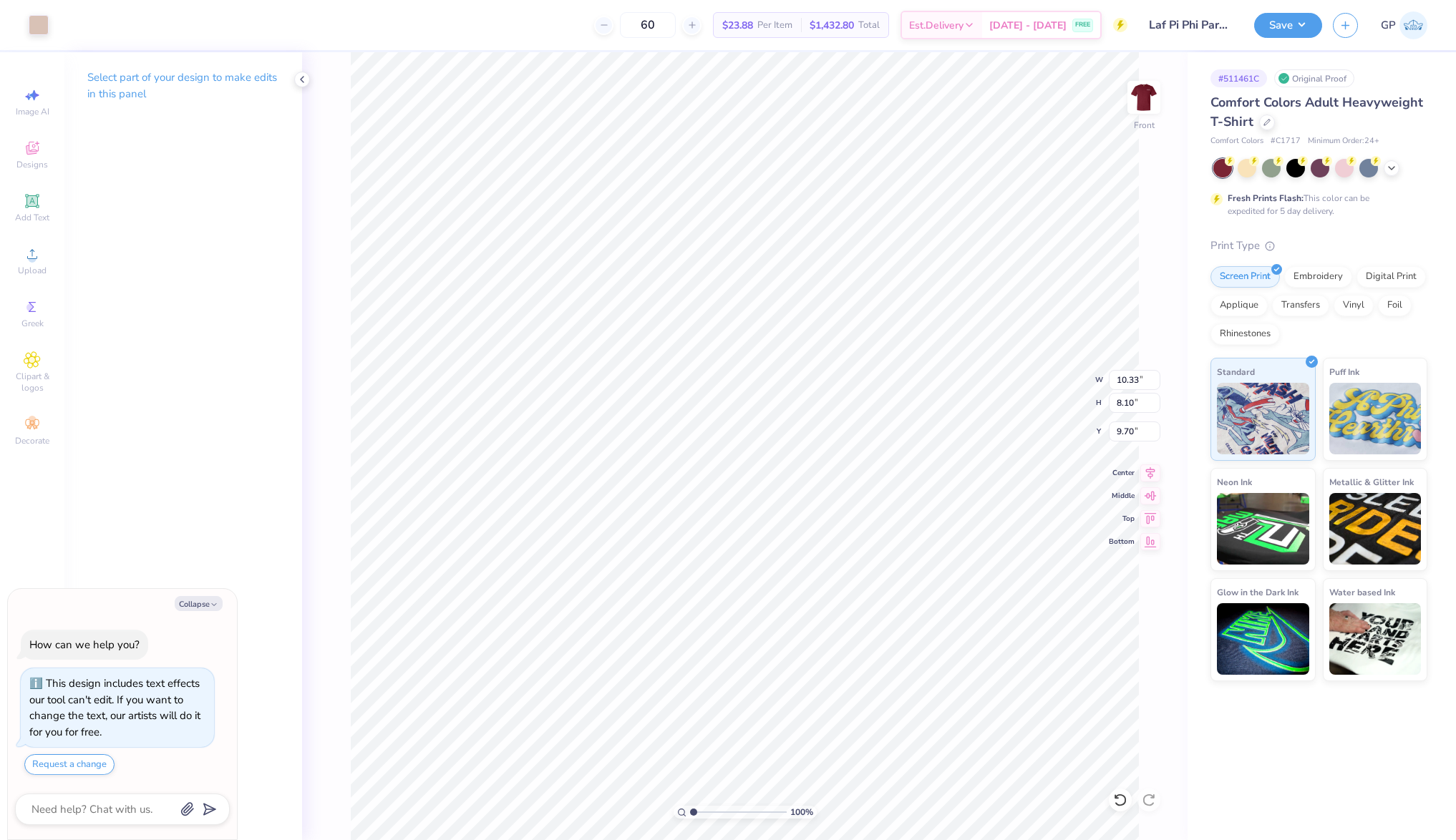
type textarea "x"
type input "2.85"
click at [1141, 377] on input "10.33" at bounding box center [1135, 380] width 51 height 20
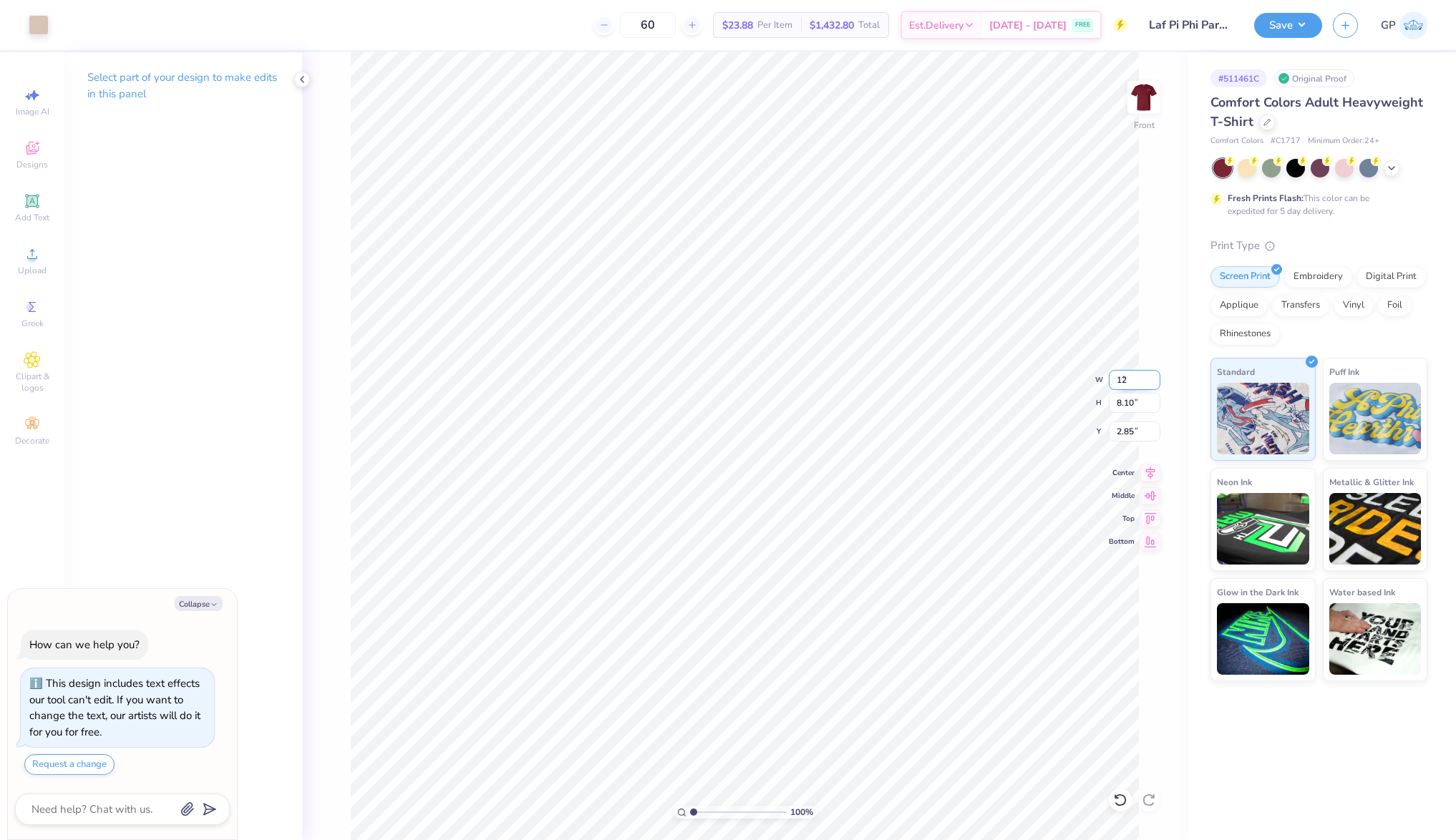
type input "12"
type textarea "x"
type input "12.00"
type input "9.41"
click at [1130, 434] on input "2.19" at bounding box center [1135, 432] width 51 height 20
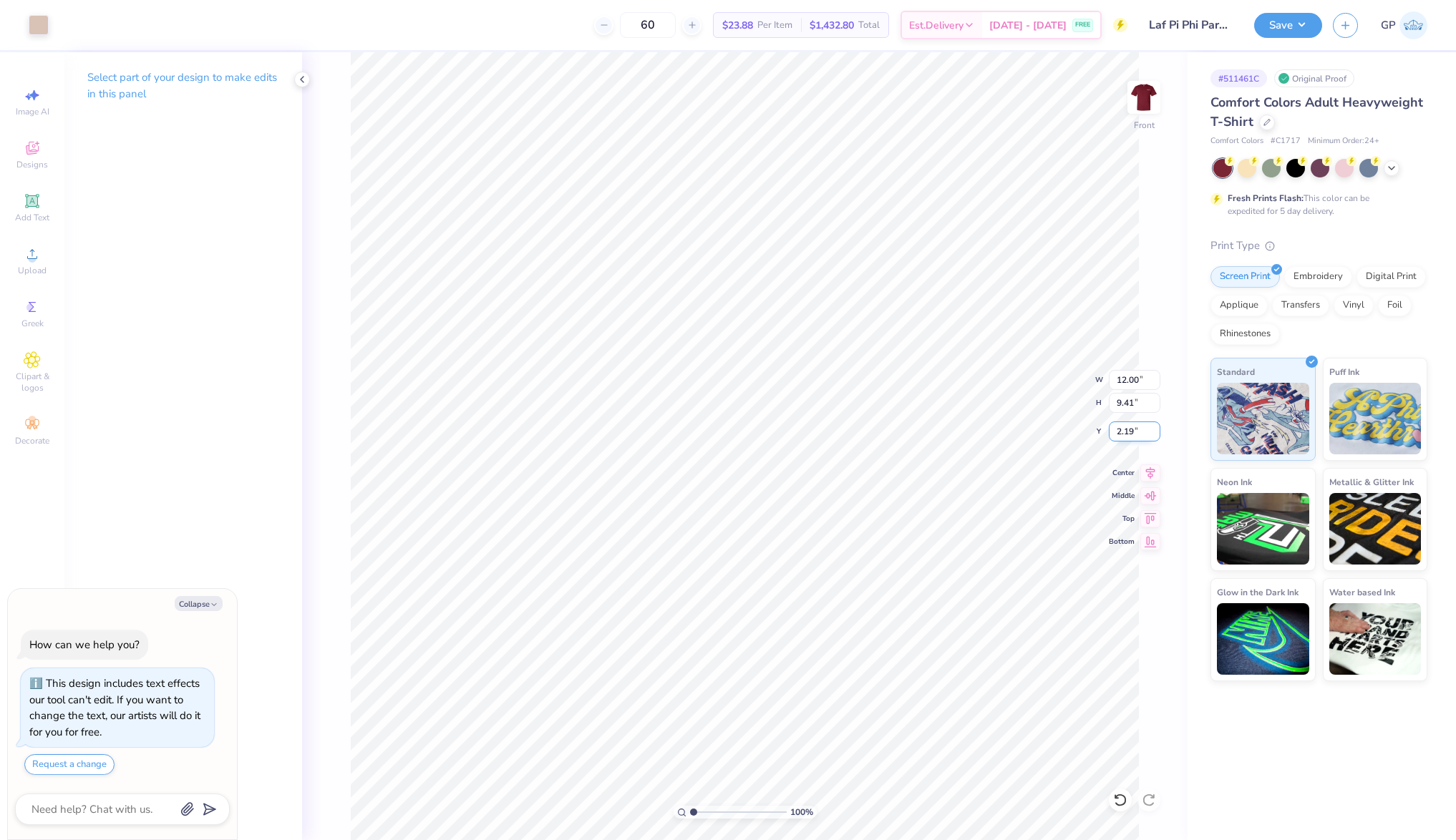
click at [1130, 434] on input "2.19" at bounding box center [1135, 432] width 51 height 20
type input "3"
type textarea "x"
type input "3.00"
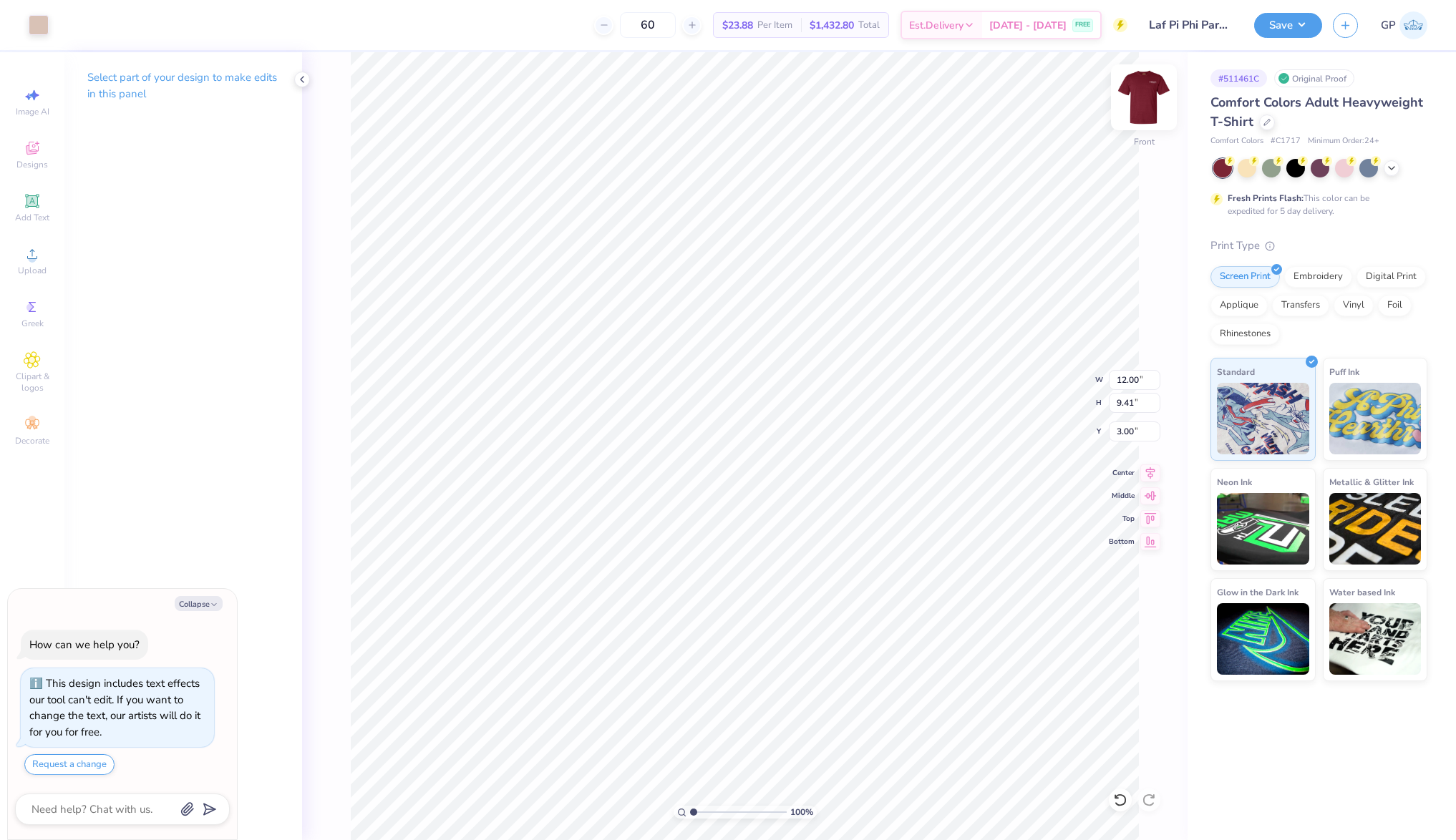
click at [1139, 102] on img at bounding box center [1144, 97] width 57 height 57
click at [29, 16] on div at bounding box center [38, 23] width 20 height 20
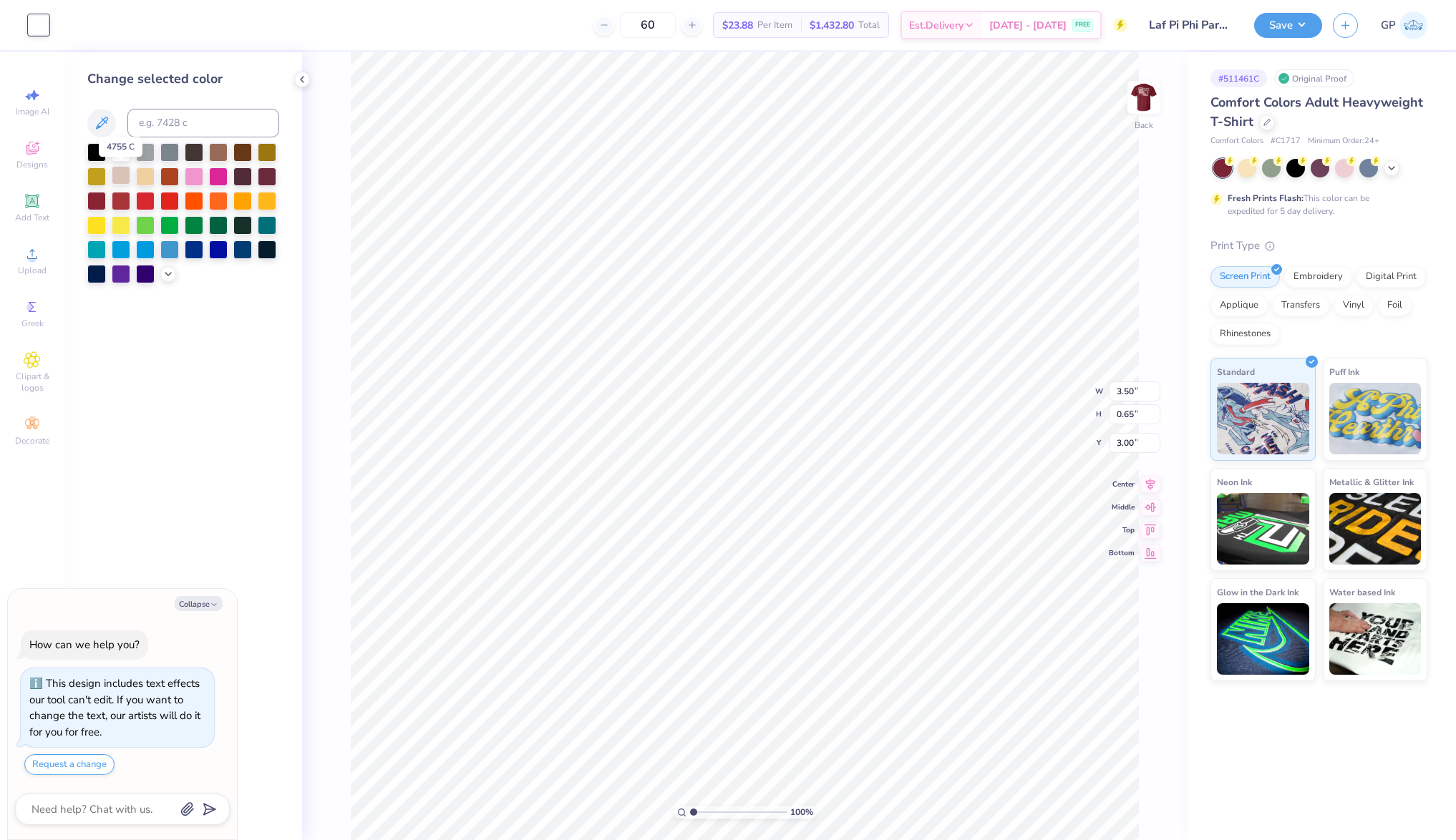
click at [118, 175] on div at bounding box center [121, 175] width 19 height 19
click at [1304, 30] on button "Save" at bounding box center [1288, 23] width 68 height 25
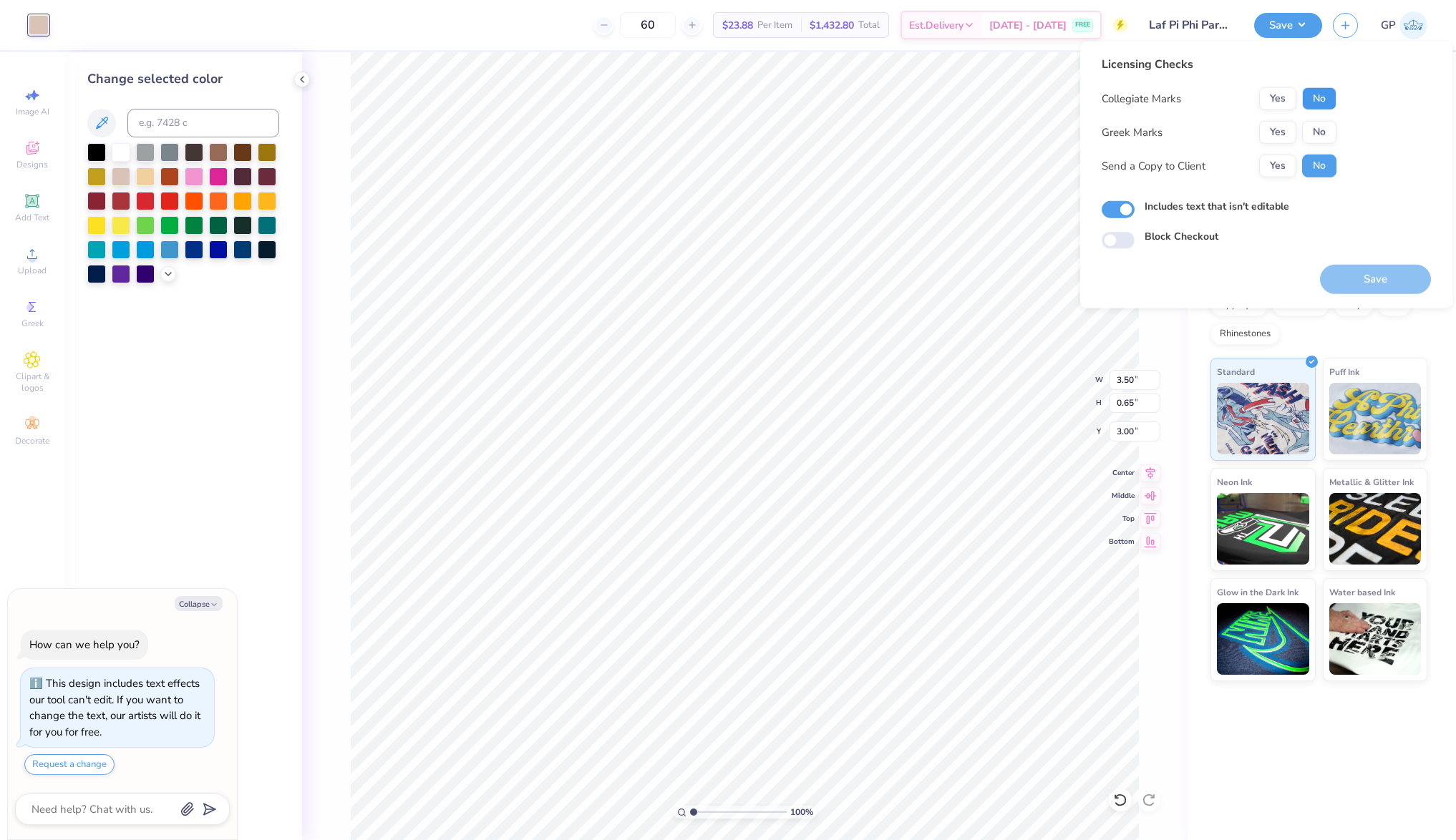
click at [1320, 101] on button "No" at bounding box center [1320, 99] width 35 height 23
click at [1275, 125] on button "Yes" at bounding box center [1277, 133] width 37 height 23
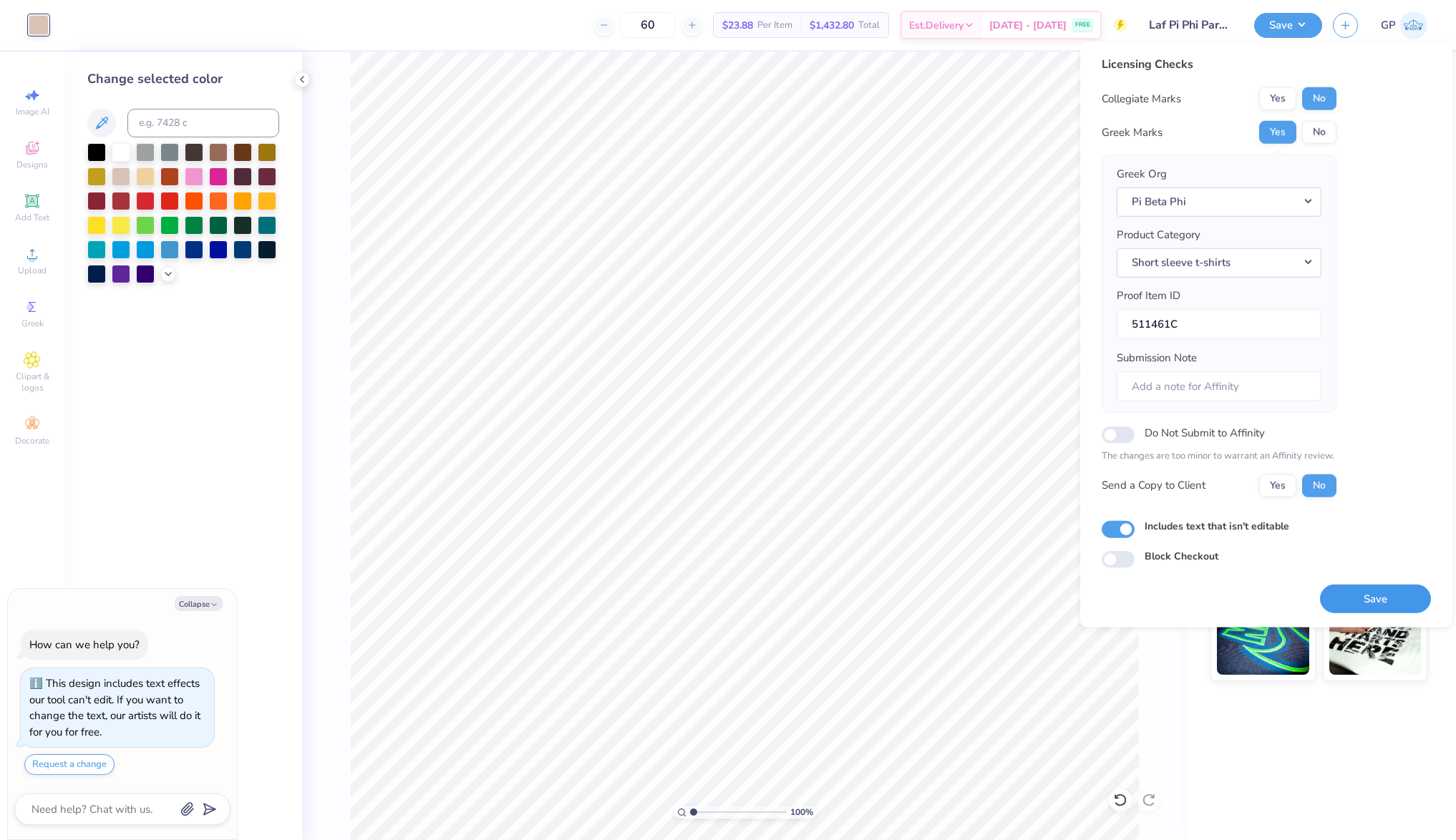
click at [1361, 599] on button "Save" at bounding box center [1375, 598] width 111 height 29
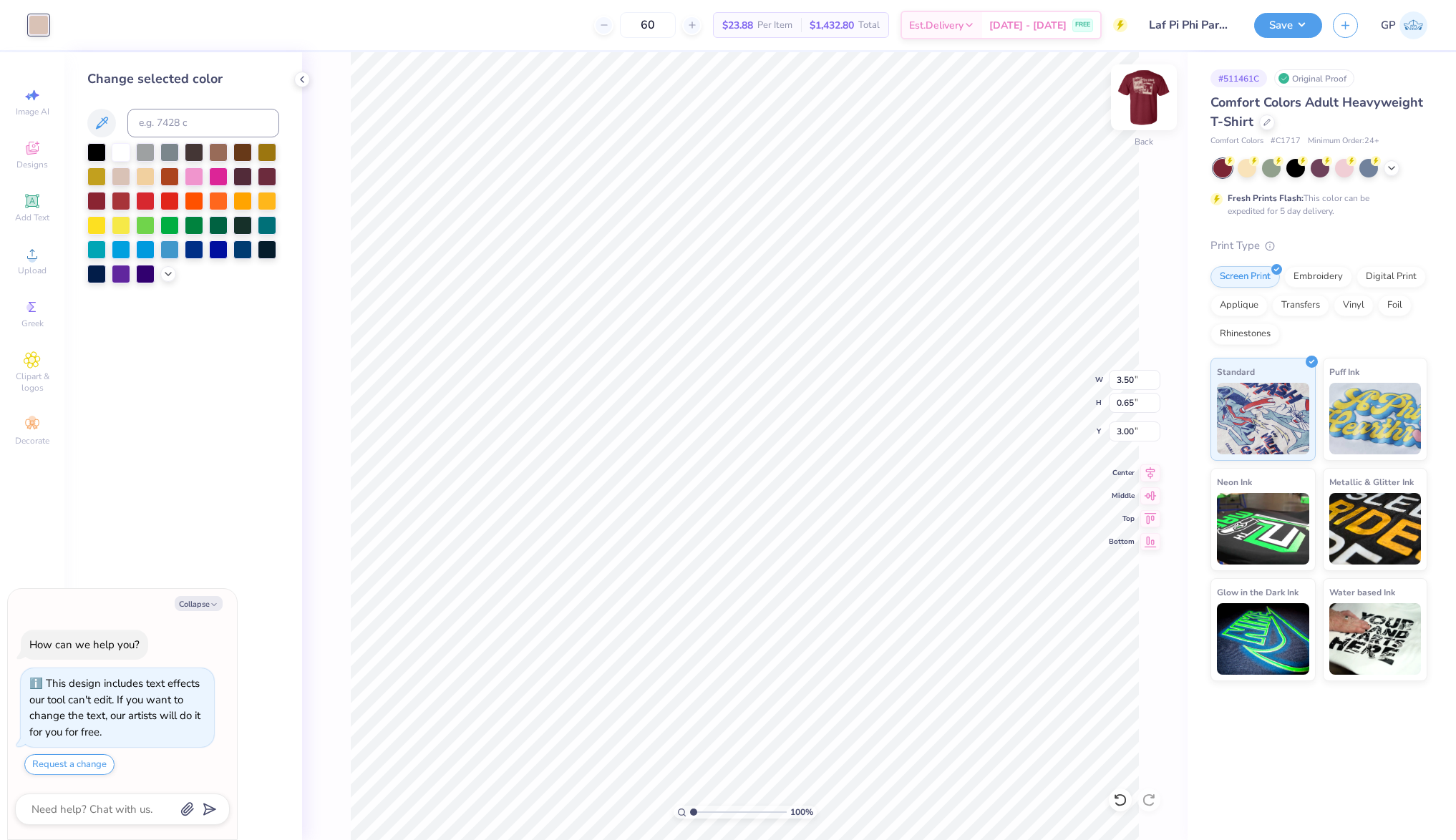
click at [1152, 90] on img at bounding box center [1144, 97] width 57 height 57
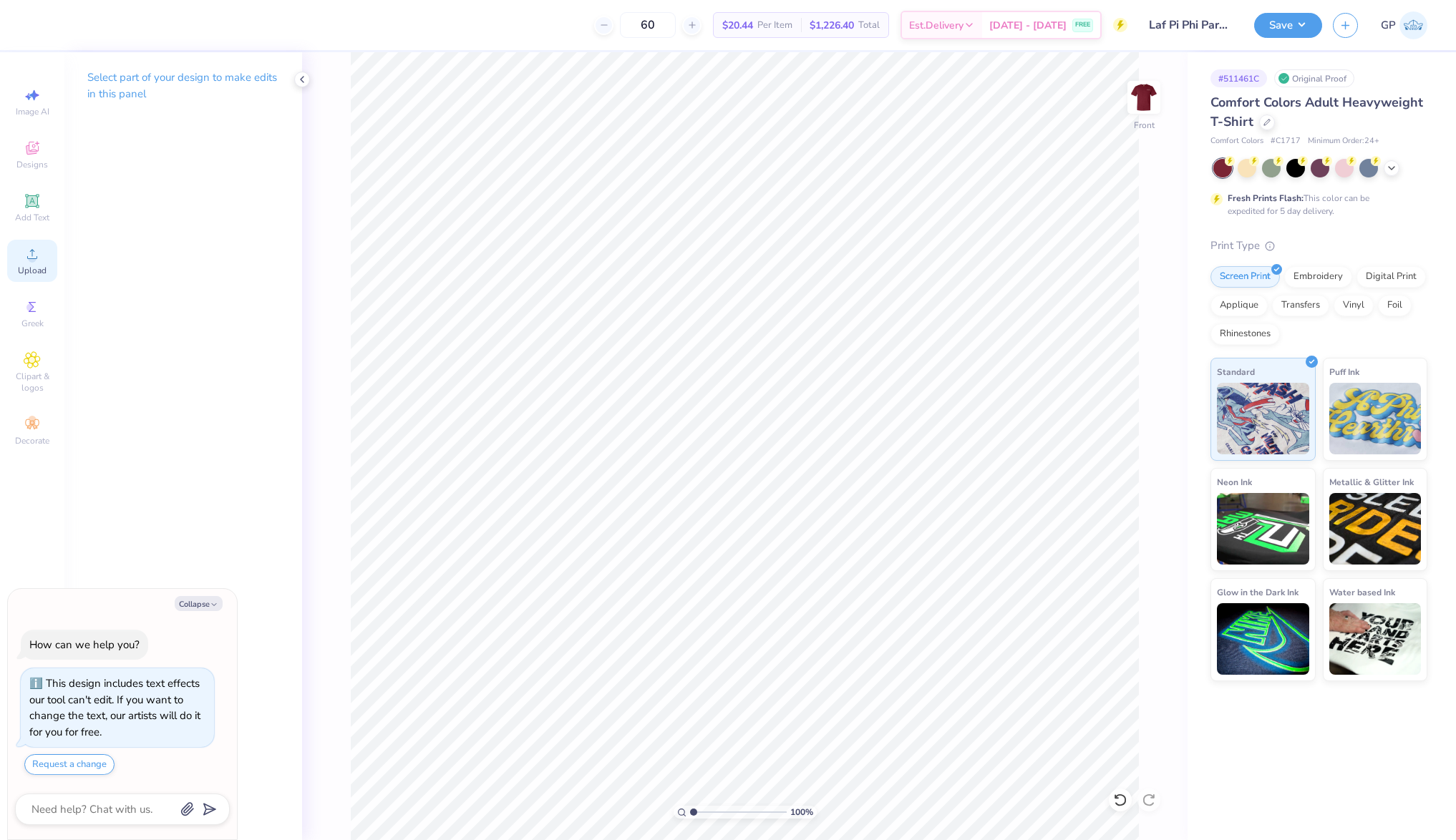
click at [35, 263] on icon at bounding box center [32, 254] width 17 height 17
click at [37, 20] on div at bounding box center [38, 23] width 20 height 20
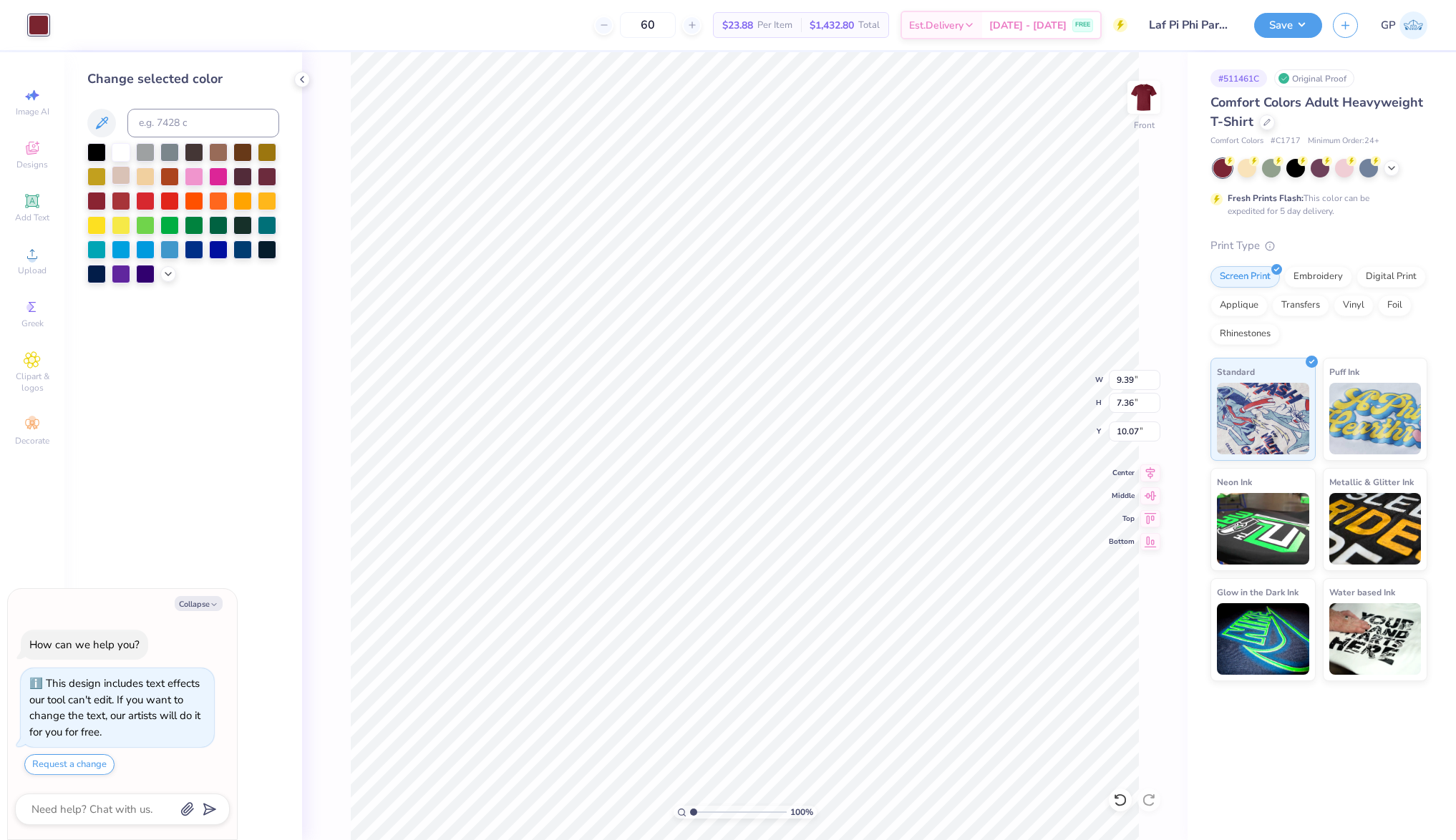
click at [112, 173] on div at bounding box center [121, 175] width 19 height 19
type textarea "x"
click at [1122, 381] on input "9.39" at bounding box center [1135, 380] width 51 height 20
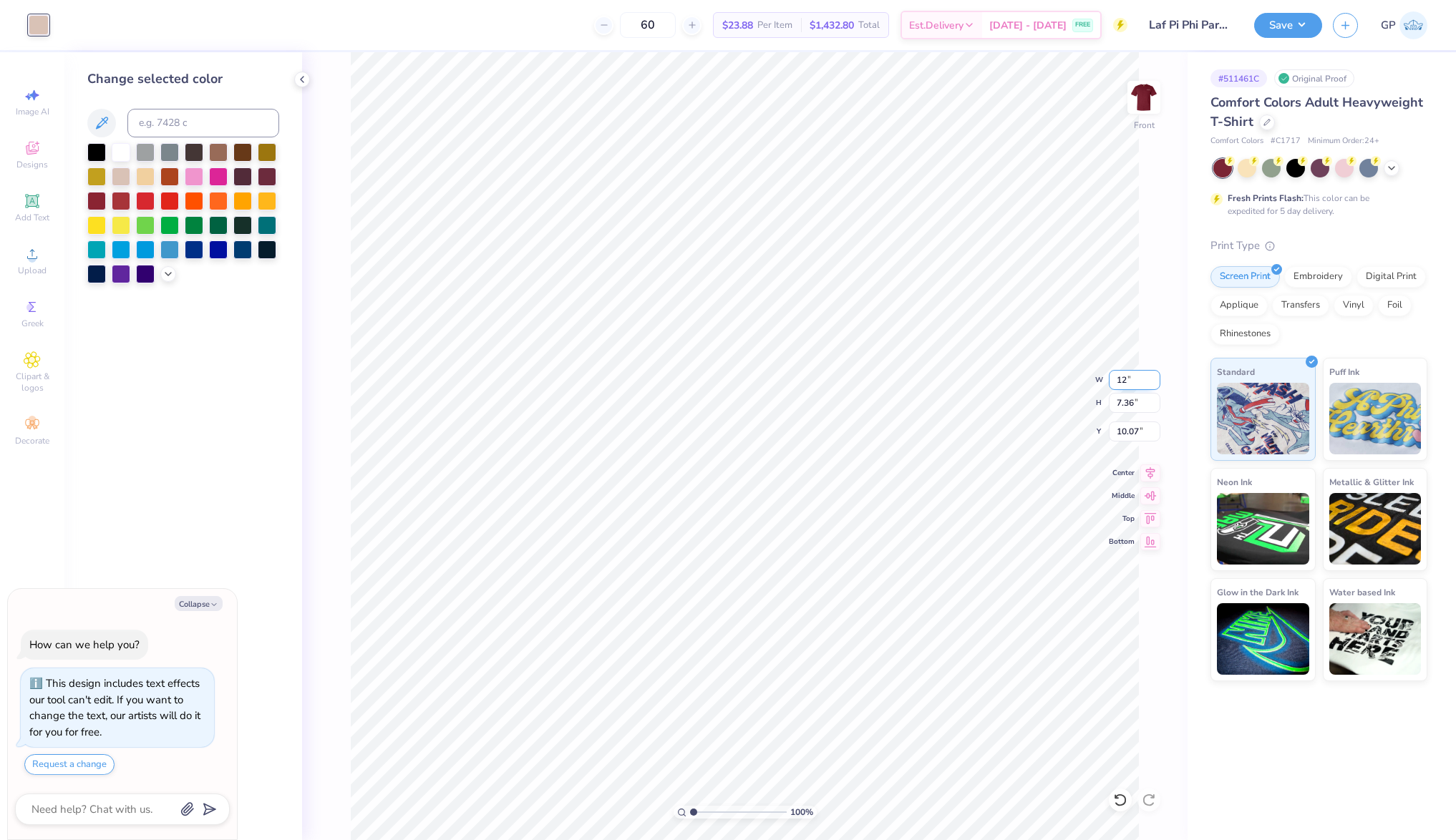
type input "12"
type textarea "x"
type input "12.00"
type input "9.41"
type input "9.04"
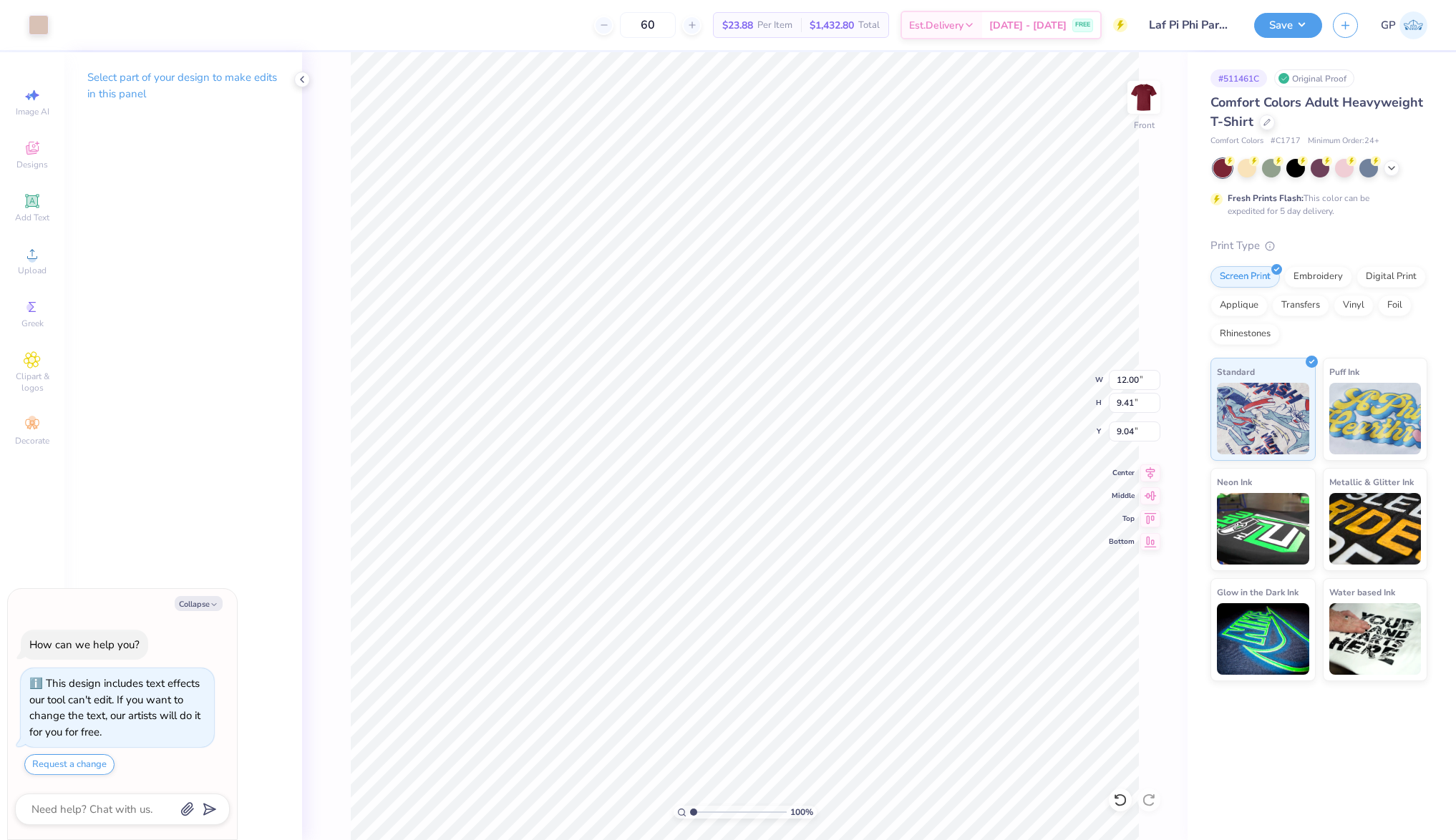
type textarea "x"
click at [1134, 433] on input "3.28" at bounding box center [1135, 432] width 51 height 20
type input "3"
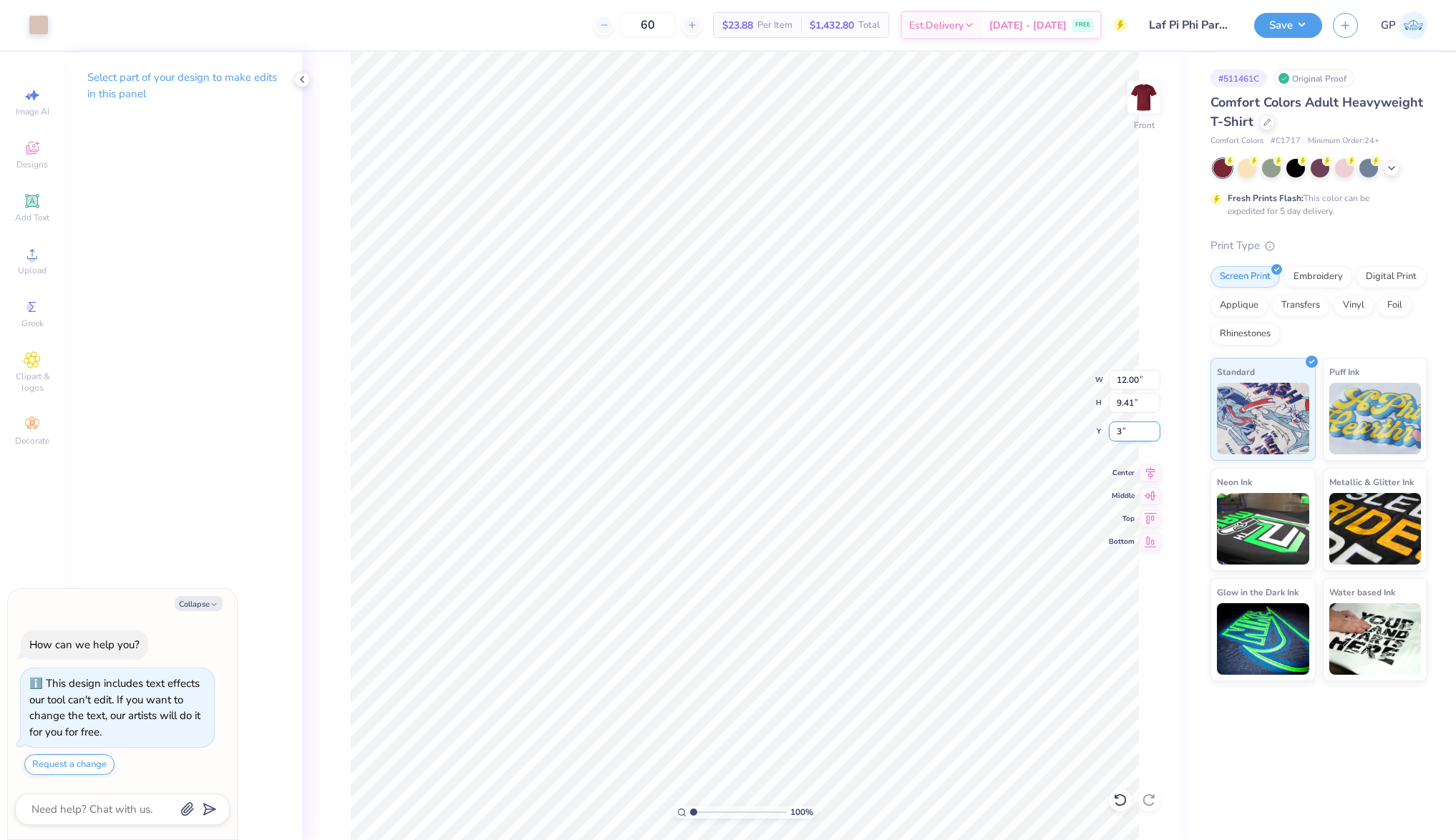
type textarea "x"
type input "3.00"
click at [1283, 20] on button "Save" at bounding box center [1288, 23] width 68 height 25
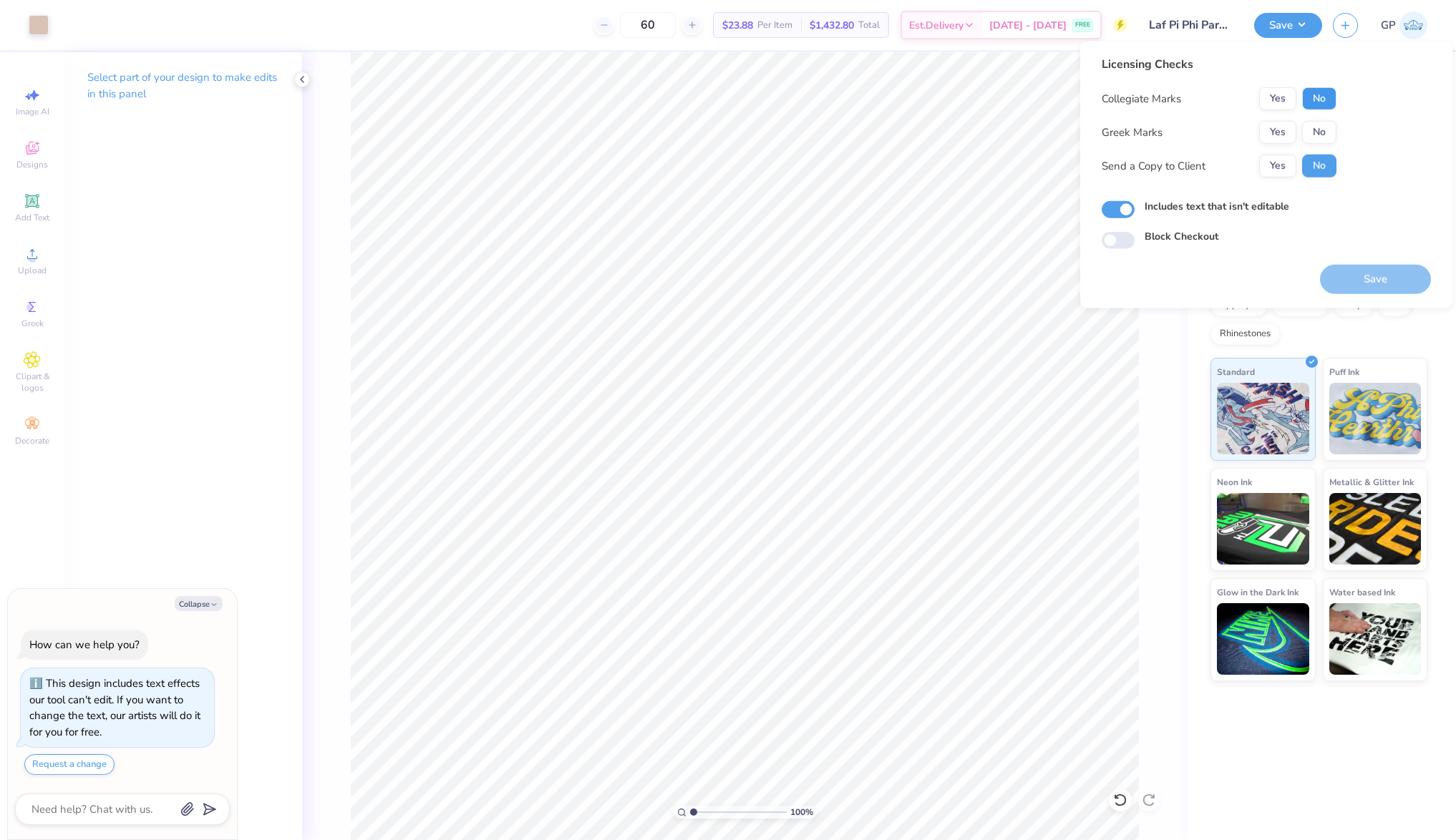
click at [1324, 98] on button "No" at bounding box center [1320, 99] width 35 height 23
click at [1290, 126] on button "Yes" at bounding box center [1277, 133] width 37 height 23
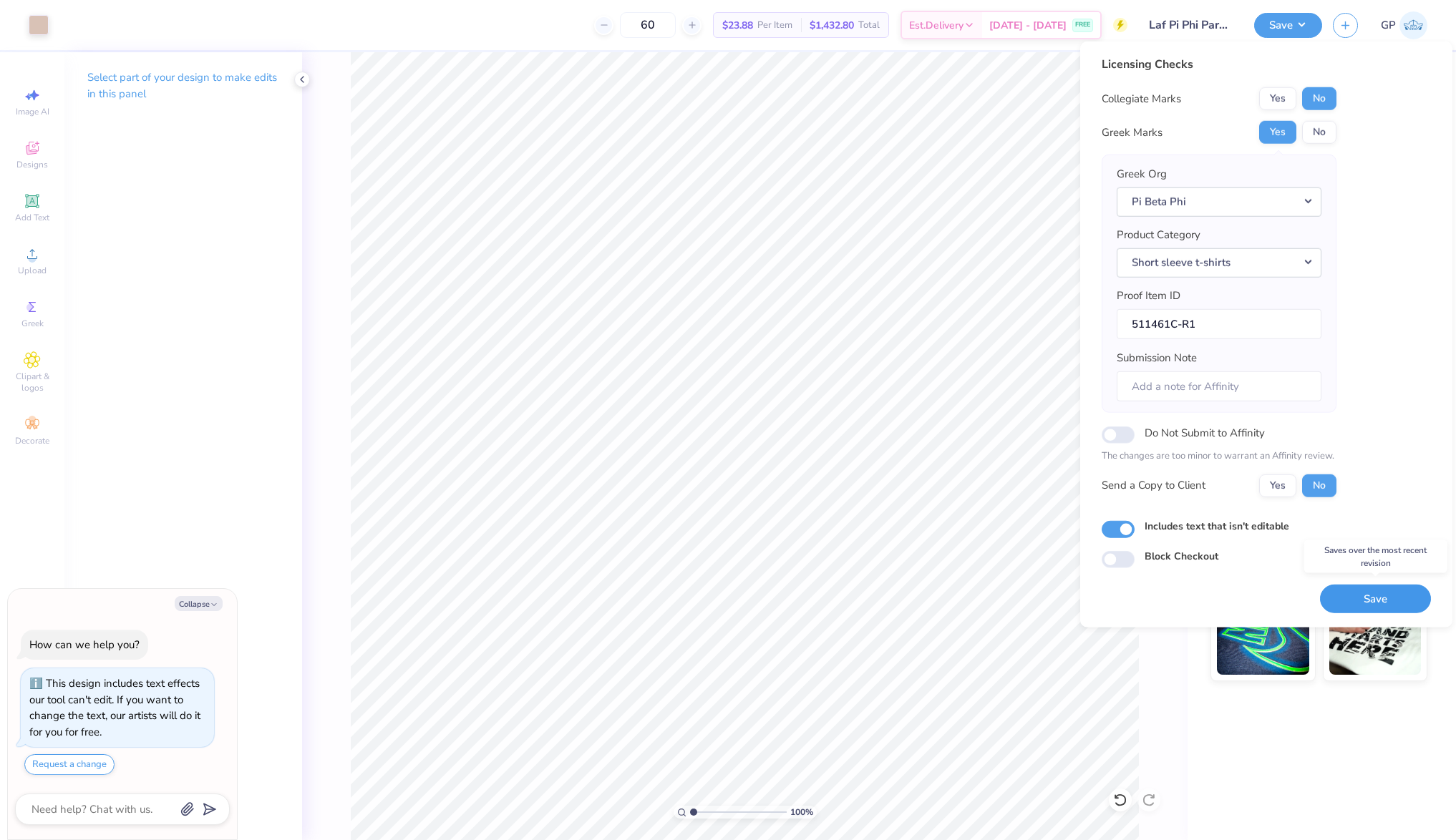
click at [1381, 603] on button "Save" at bounding box center [1375, 598] width 111 height 29
type textarea "x"
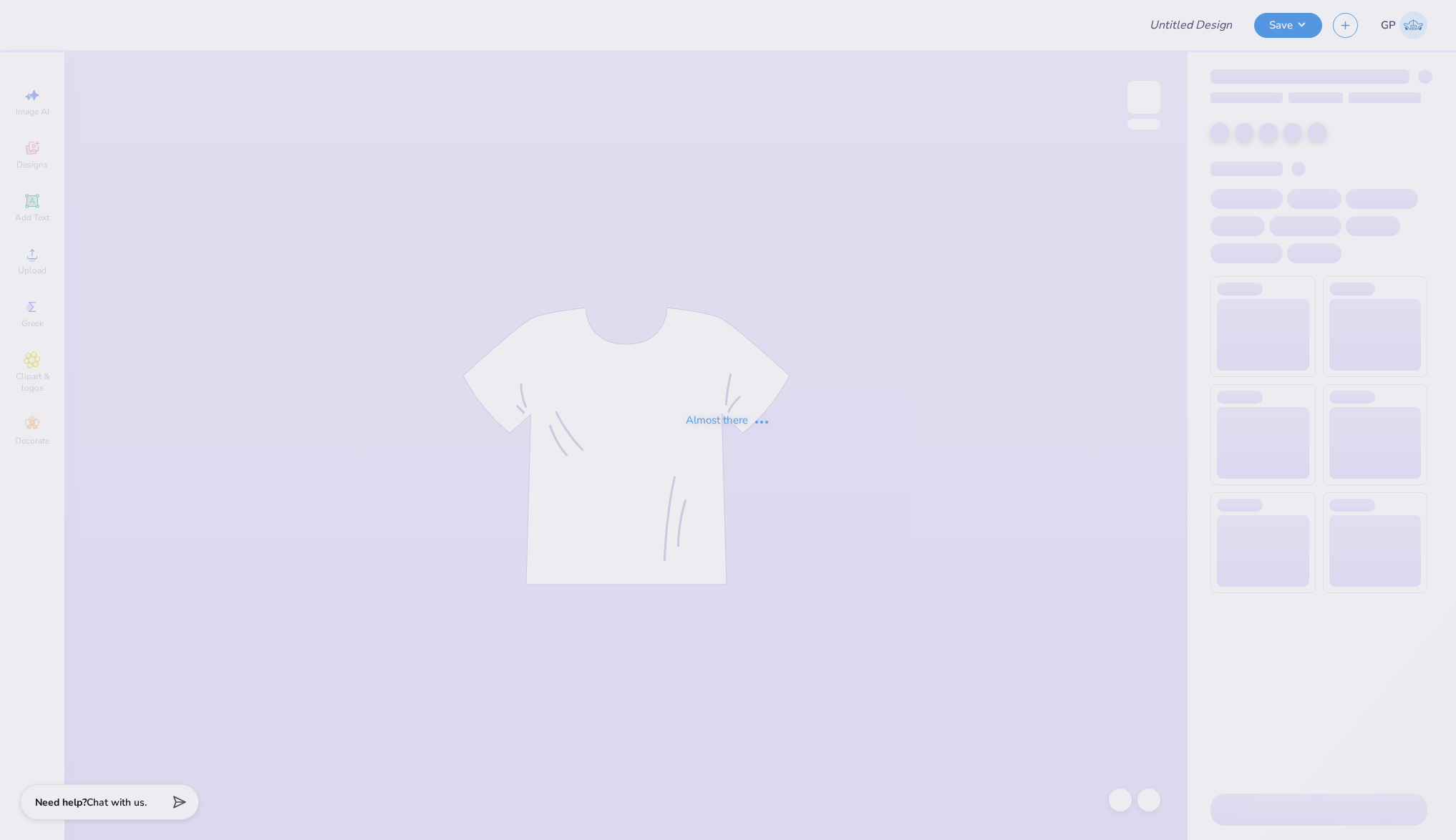
type input "Laf Pi Phi Parents Weekend"
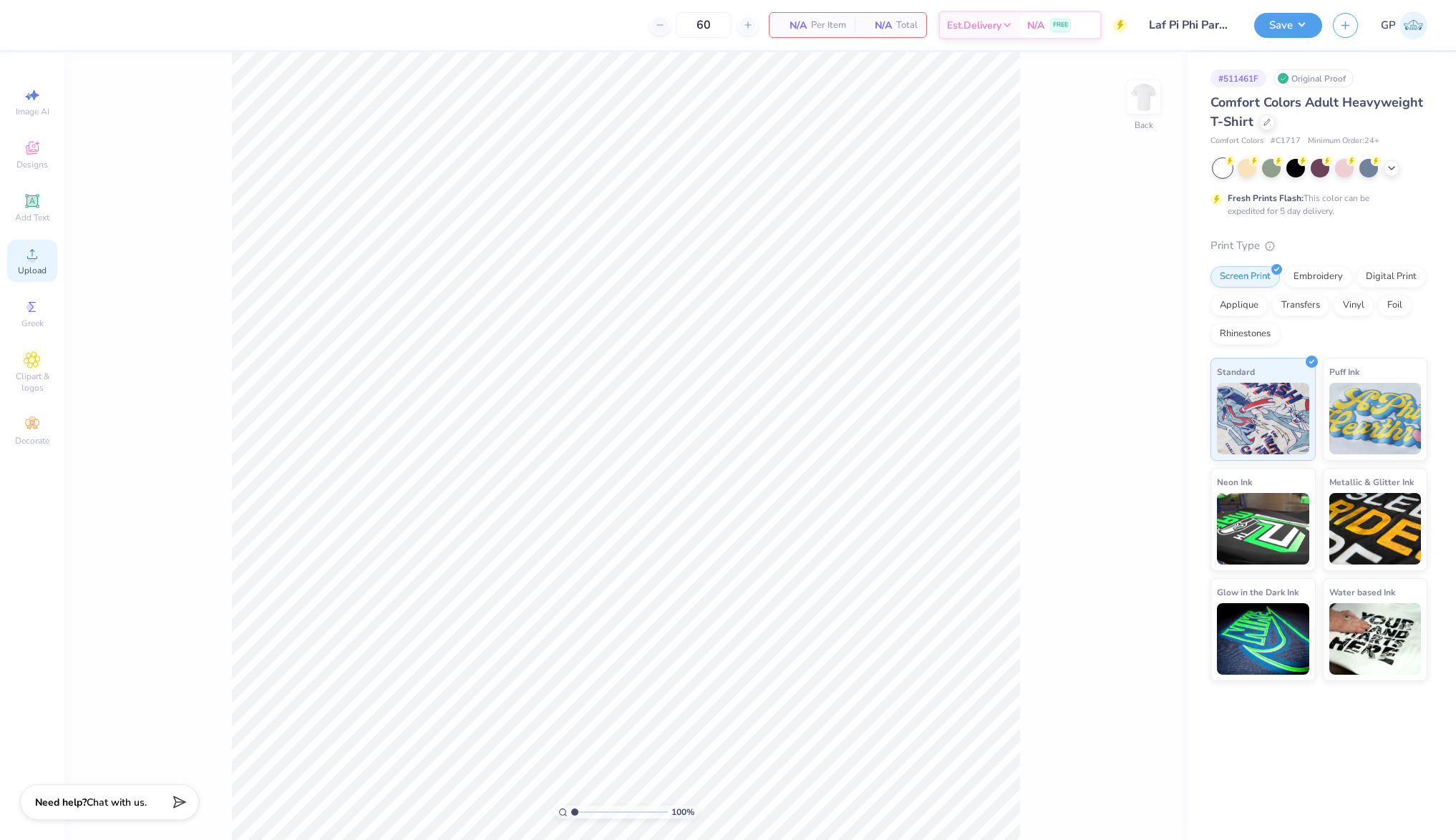
click at [38, 258] on icon at bounding box center [32, 254] width 17 height 17
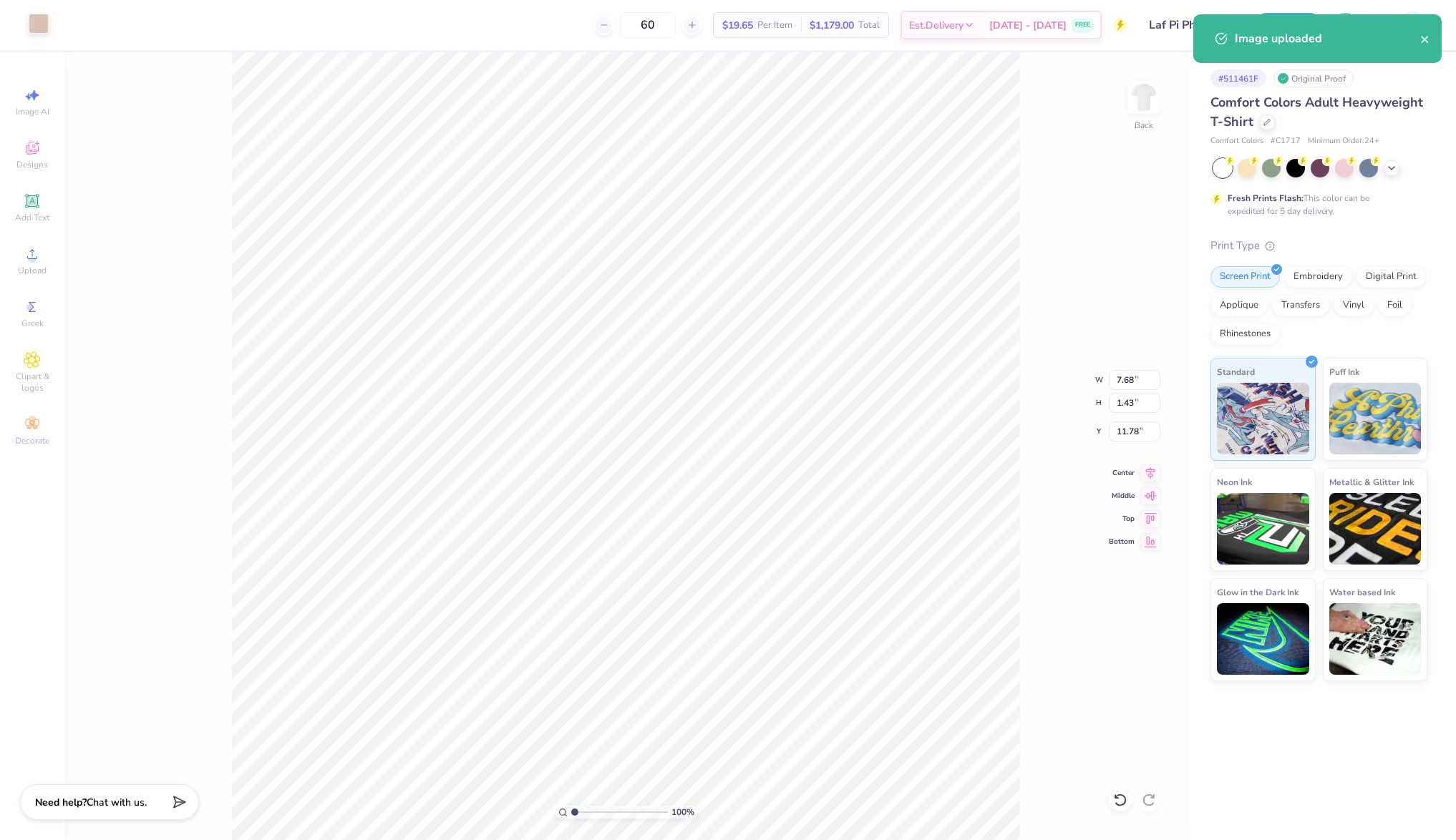
click at [38, 21] on div at bounding box center [38, 23] width 20 height 20
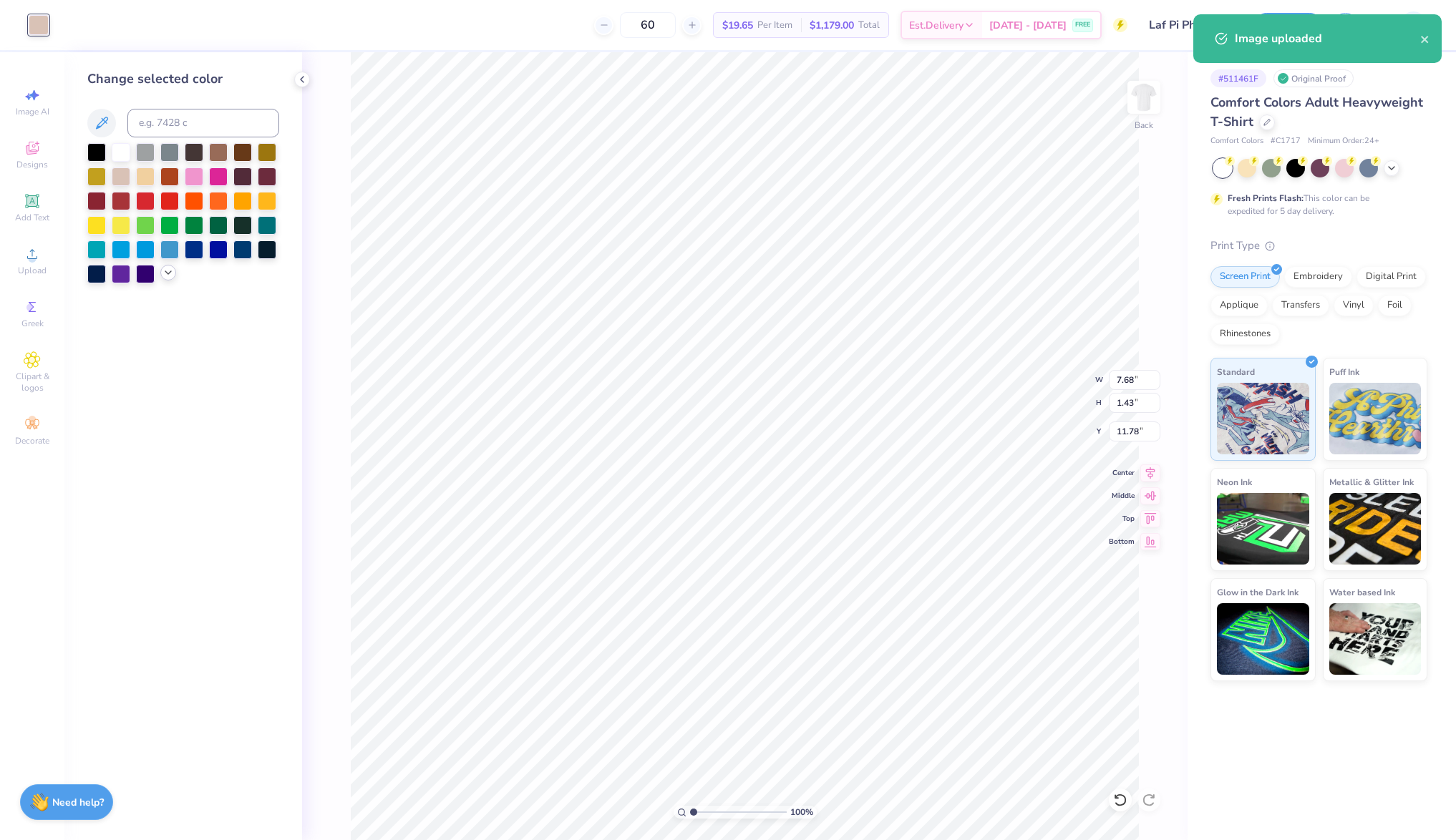
click at [165, 278] on icon at bounding box center [168, 272] width 11 height 11
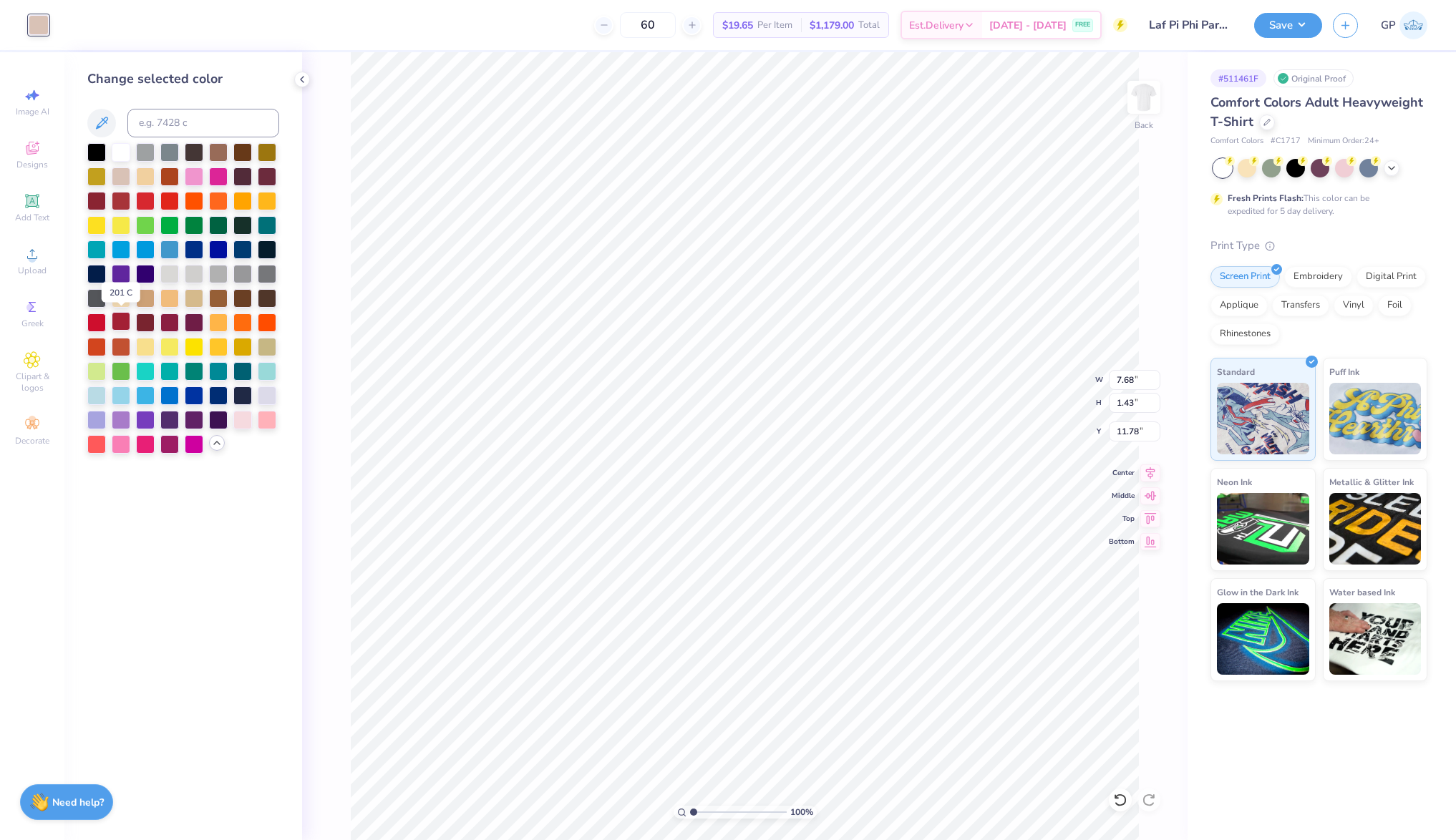
click at [121, 322] on div at bounding box center [121, 321] width 19 height 19
click at [145, 322] on div at bounding box center [145, 321] width 19 height 19
click at [1136, 387] on input "7.68" at bounding box center [1135, 380] width 51 height 20
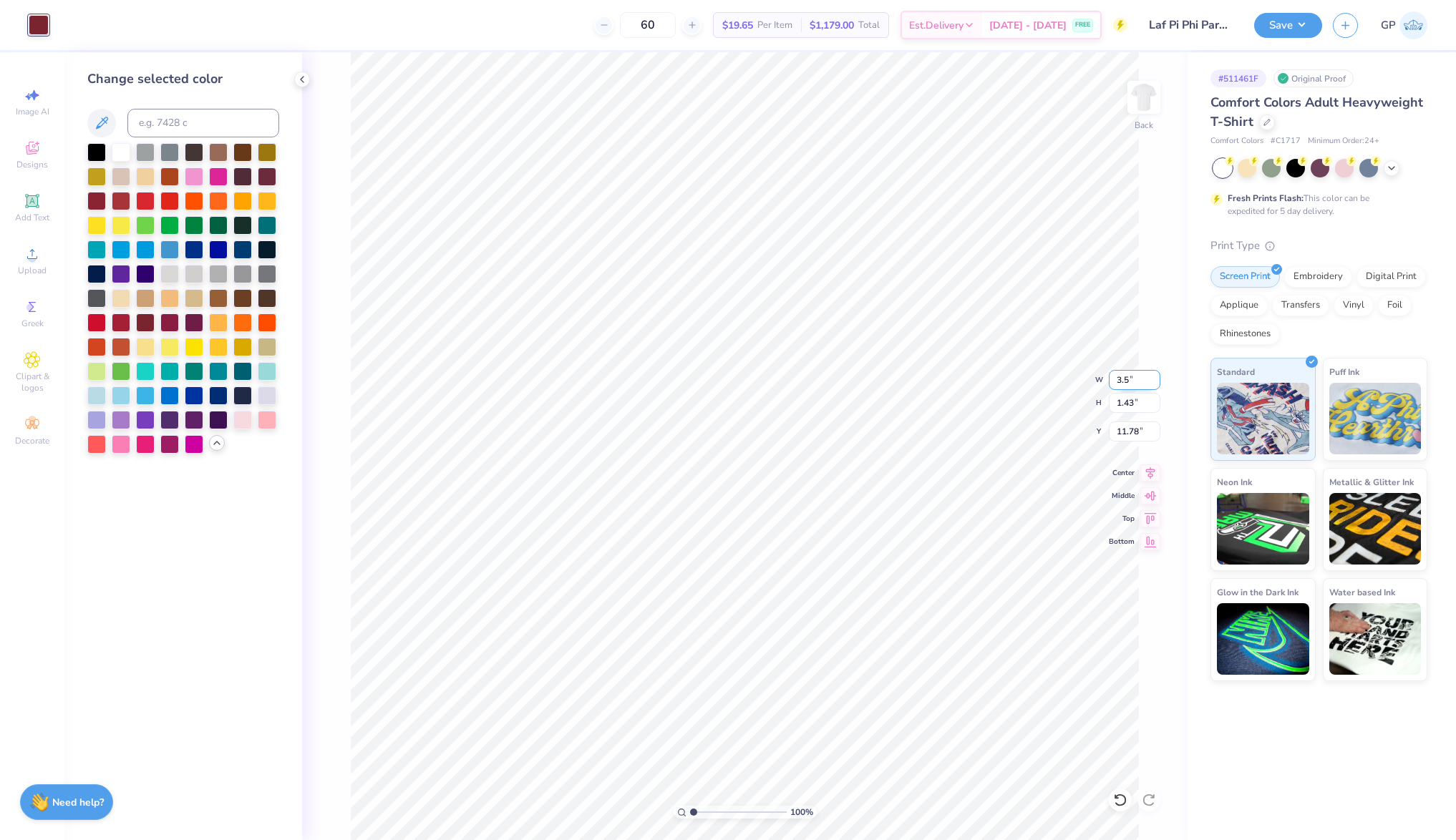
type input "3.50"
type input "0.65"
click at [1130, 438] on input "12.17" at bounding box center [1135, 432] width 51 height 20
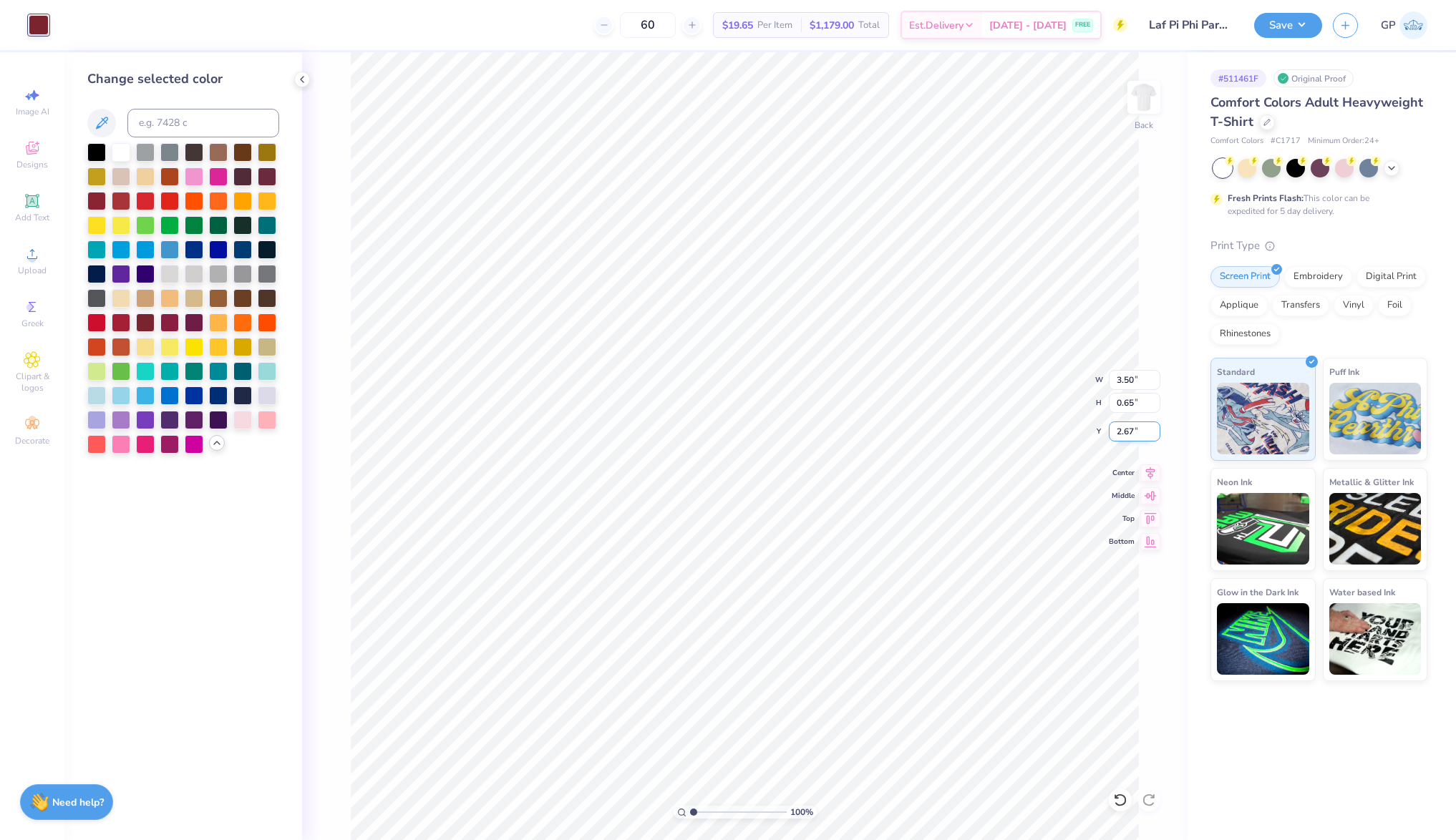
click at [1127, 435] on input "2.67" at bounding box center [1135, 432] width 51 height 20
type input "3.00"
click at [1153, 97] on img at bounding box center [1144, 97] width 57 height 57
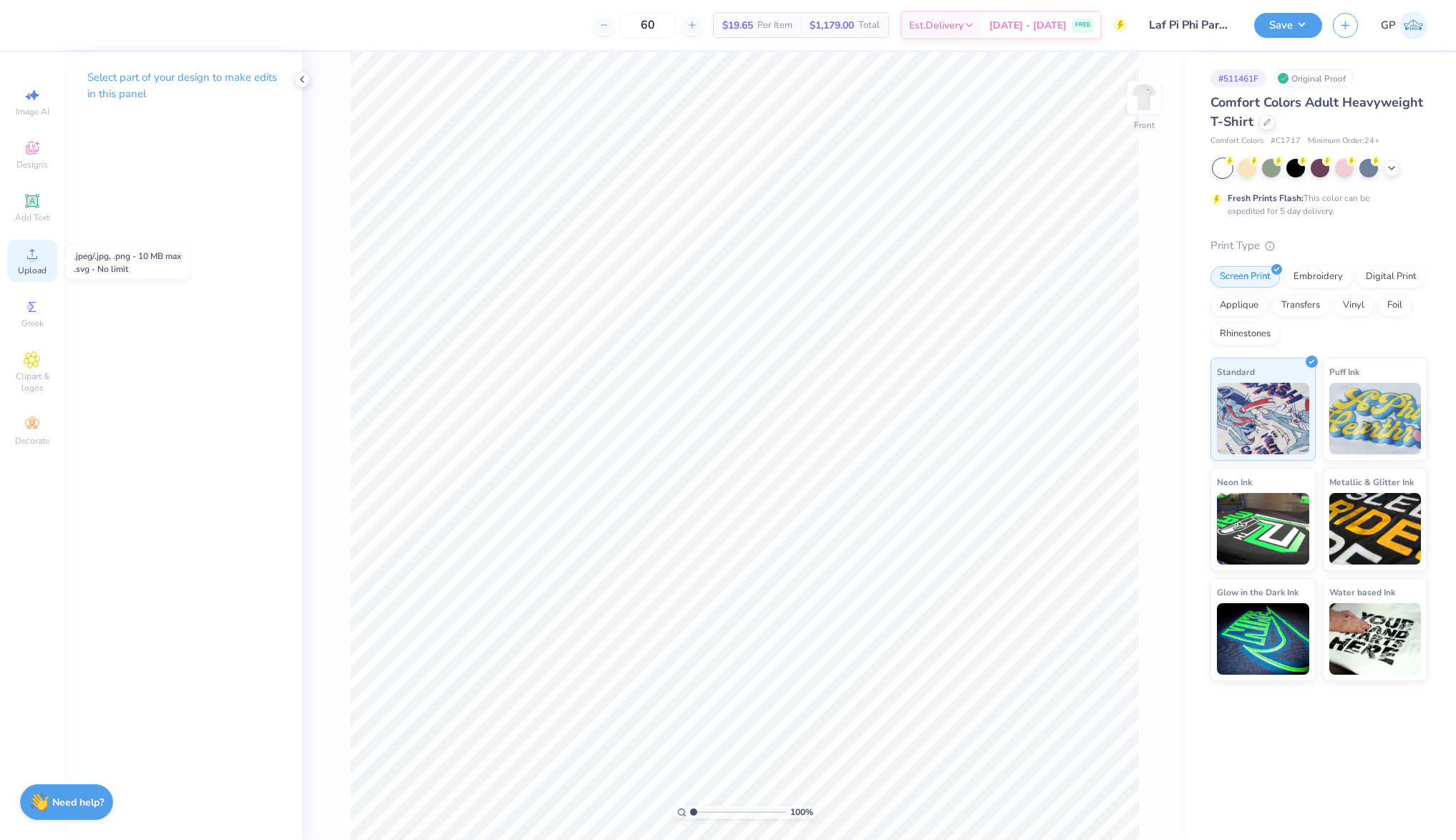
click at [30, 259] on icon at bounding box center [32, 254] width 10 height 10
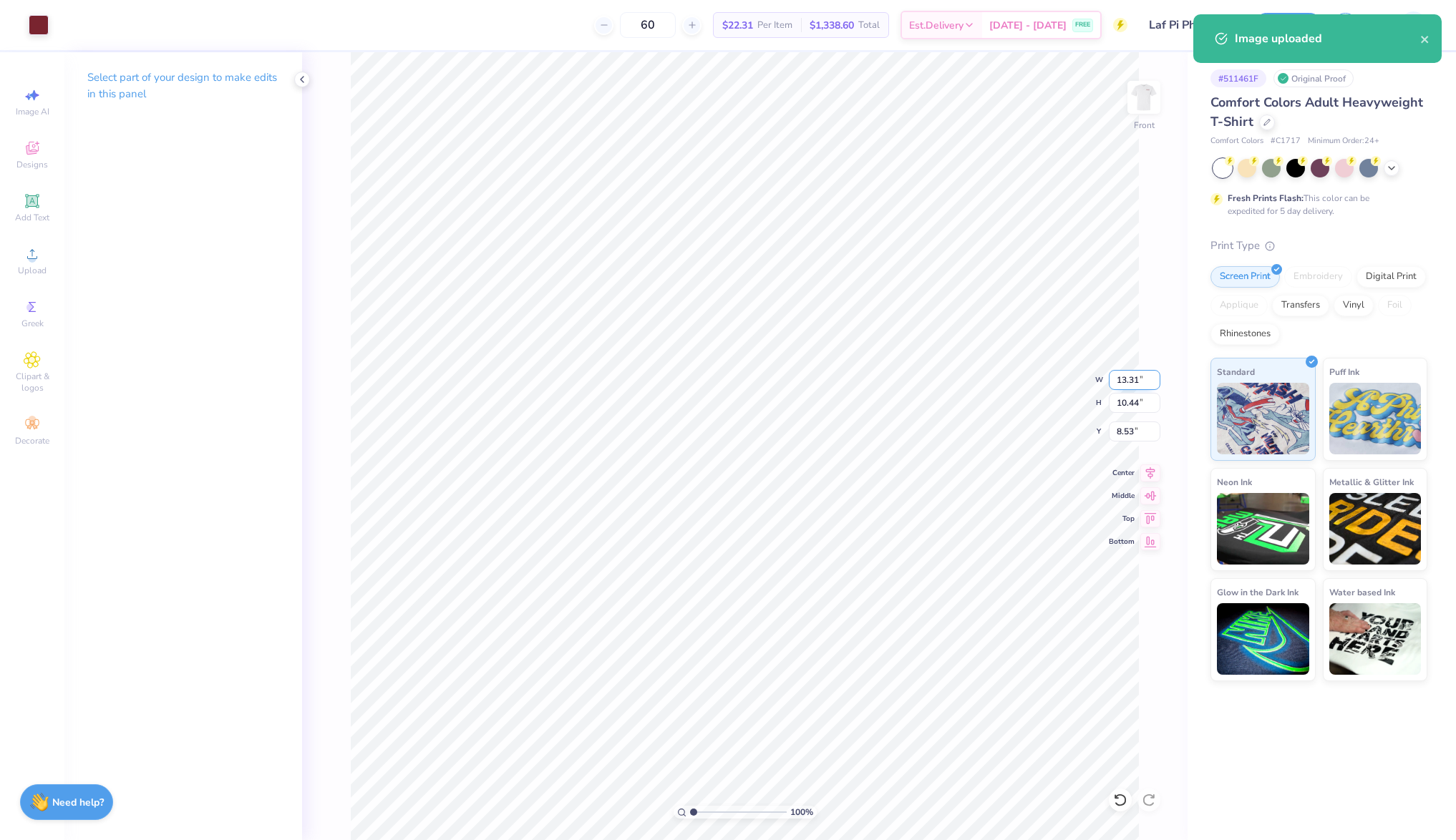
click at [1127, 374] on input "13.31" at bounding box center [1135, 380] width 51 height 20
type input "12.00"
type input "9.41"
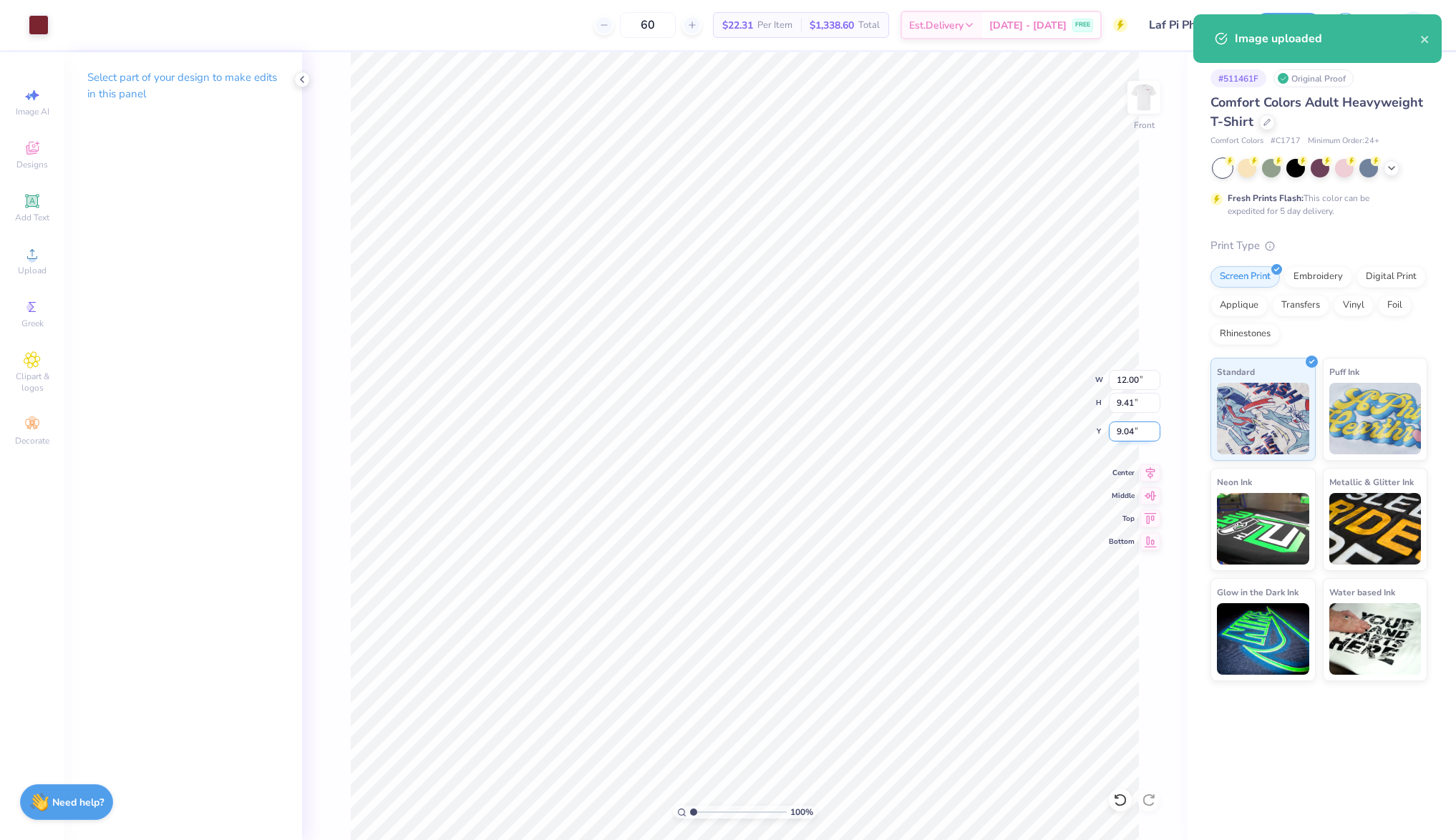
click at [1130, 423] on input "9.04" at bounding box center [1135, 432] width 51 height 20
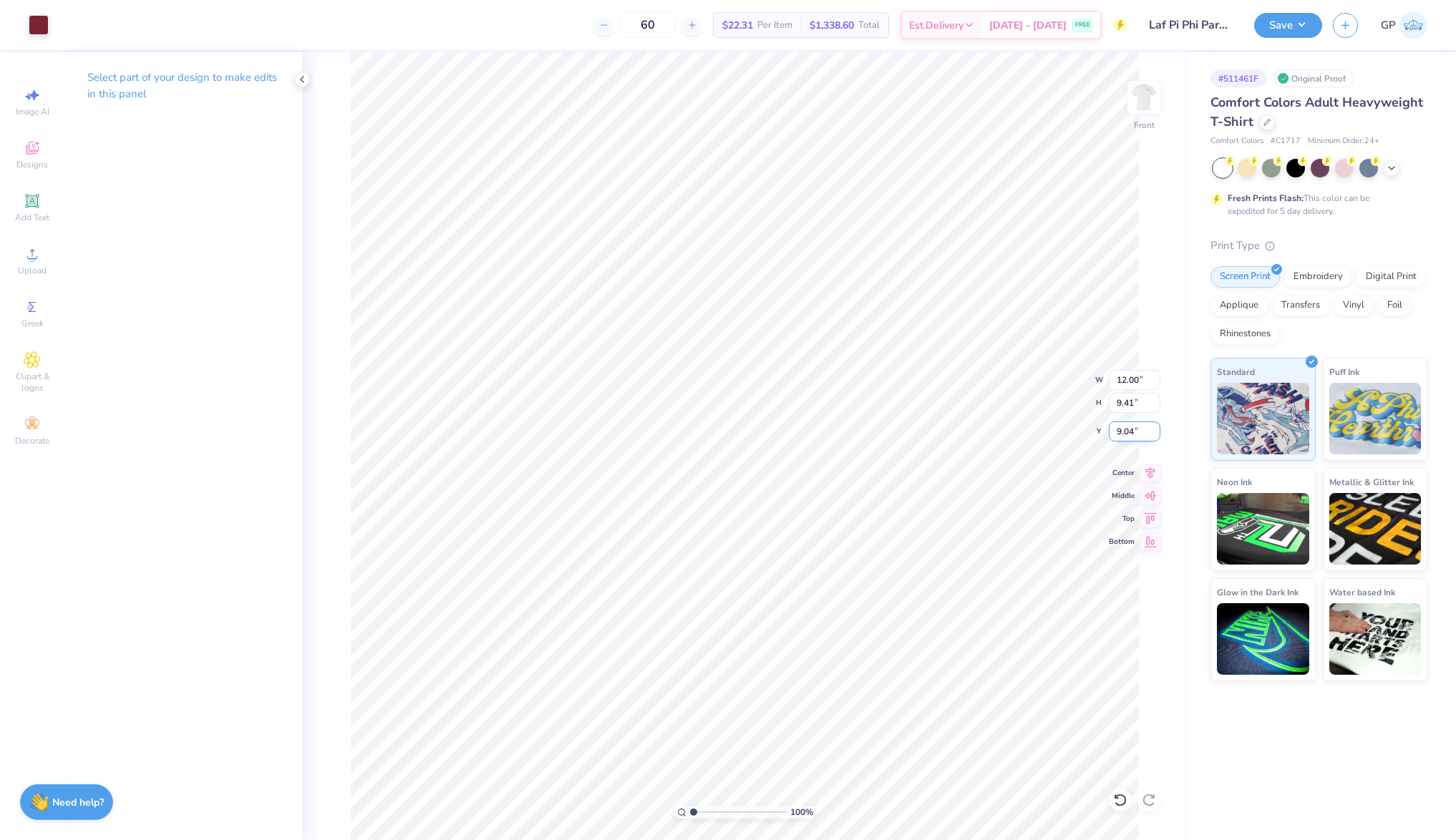
click at [1130, 423] on input "9.04" at bounding box center [1135, 432] width 51 height 20
type input "3.00"
click at [1041, 374] on div "100 % Front W 12.00 12.00 " H 9.41 9.41 " Y 3.00 3.00 " Center Middle Top Bottom" at bounding box center [745, 446] width 886 height 788
click at [1146, 121] on img at bounding box center [1144, 97] width 57 height 57
click at [1293, 25] on button "Save" at bounding box center [1288, 23] width 68 height 25
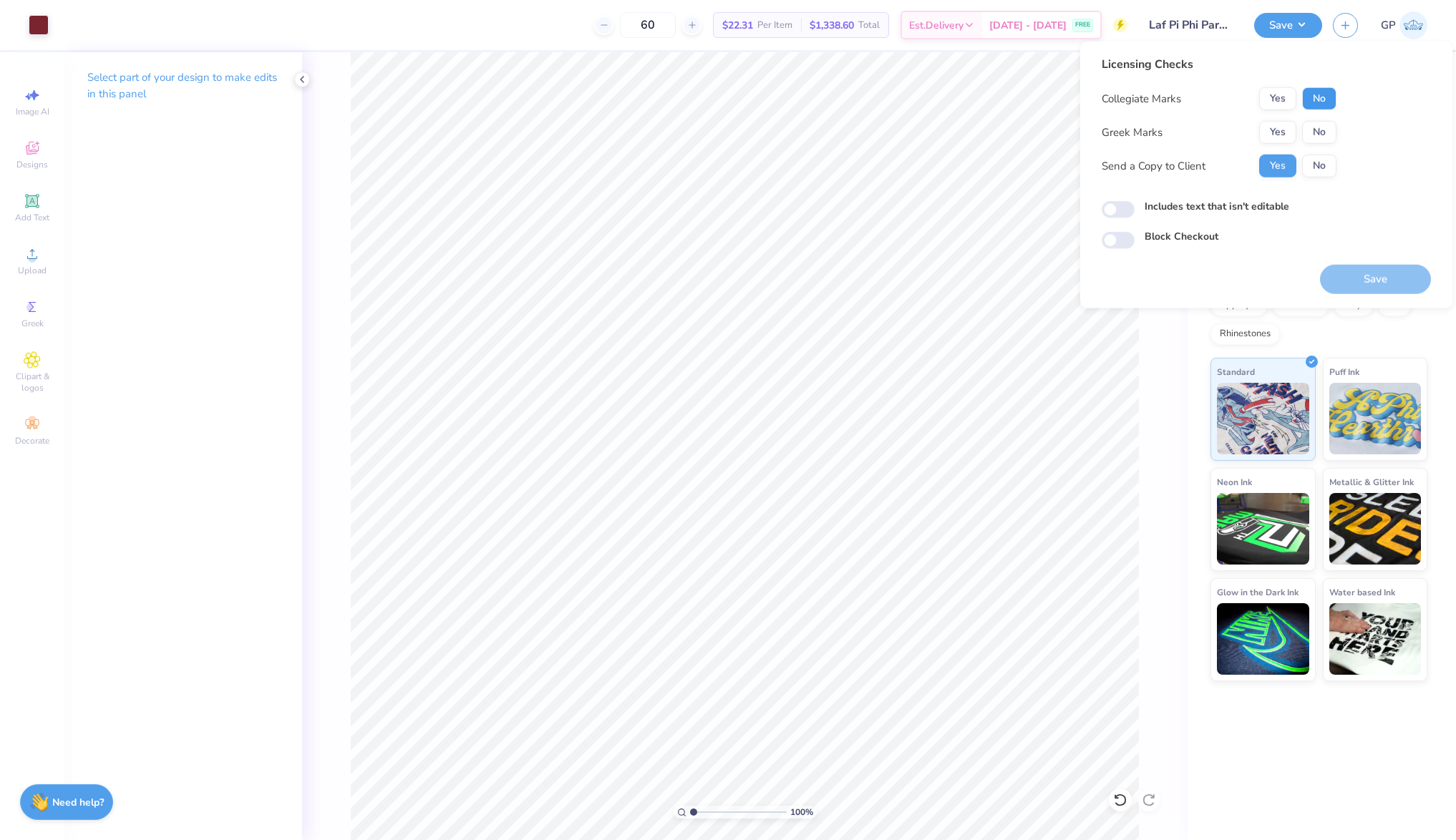
click at [1333, 105] on button "No" at bounding box center [1320, 99] width 35 height 23
click at [1295, 122] on button "Yes" at bounding box center [1277, 133] width 37 height 23
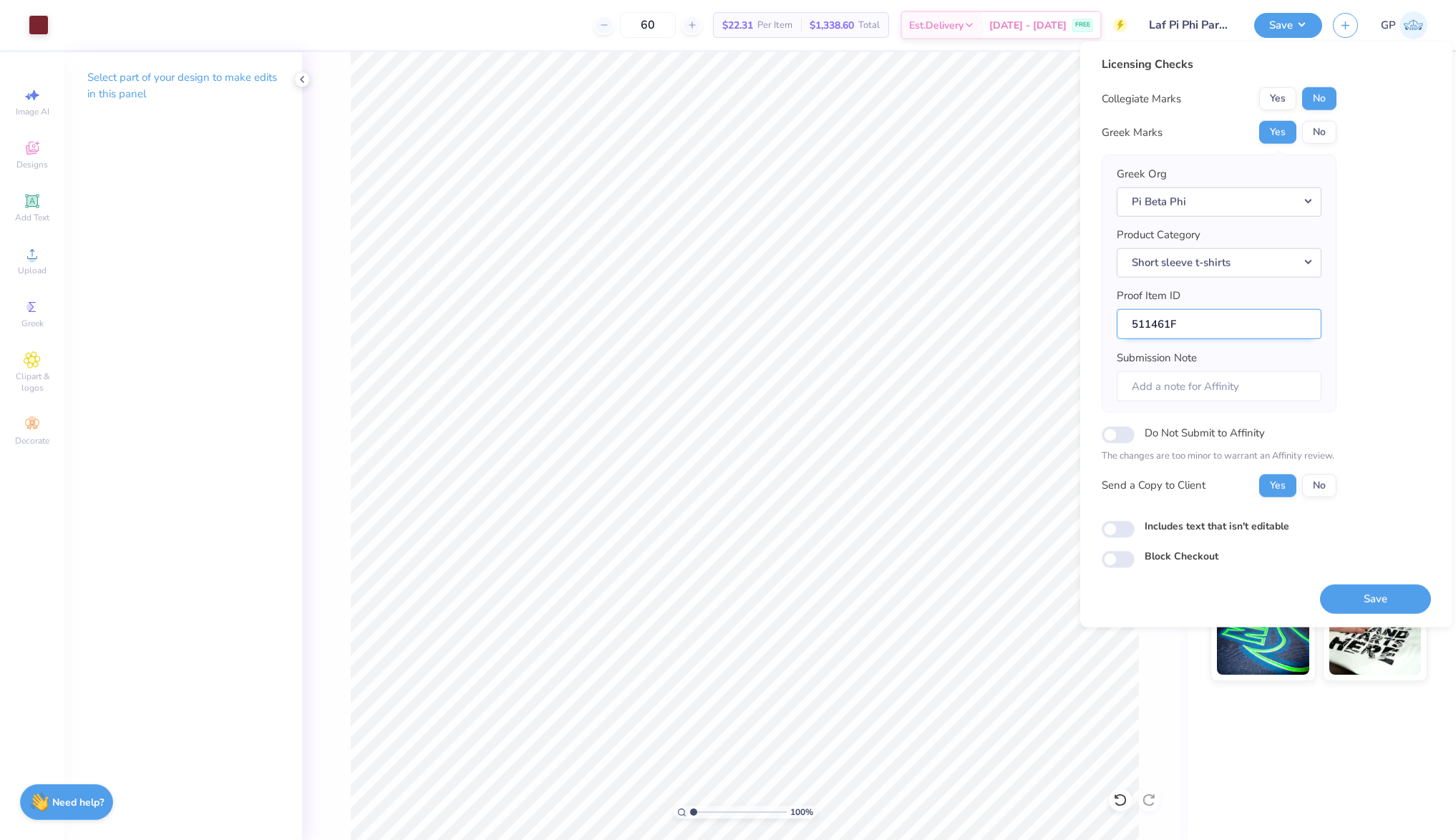
drag, startPoint x: 1170, startPoint y: 321, endPoint x: 1119, endPoint y: 311, distance: 52.0
click at [1119, 311] on input "511461F" at bounding box center [1219, 323] width 205 height 31
click at [1123, 432] on input "Do Not Submit to Affinity" at bounding box center [1118, 435] width 33 height 17
checkbox input "true"
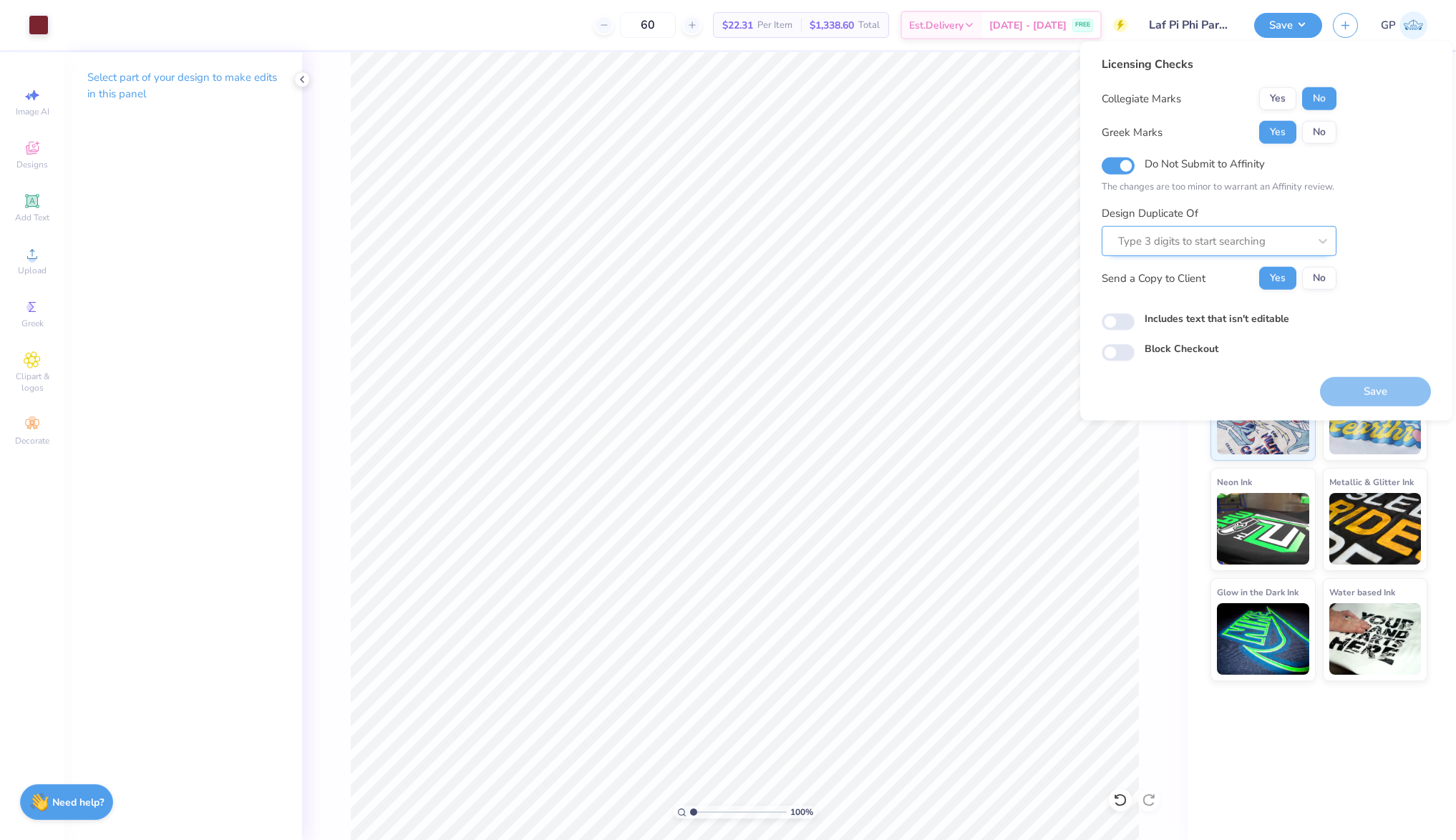
click at [1151, 237] on div at bounding box center [1213, 242] width 191 height 20
paste input "511461"
click at [1184, 302] on div "511461E" at bounding box center [1219, 305] width 223 height 23
type input "511461"
click at [1132, 322] on input "Includes text that isn't editable" at bounding box center [1118, 322] width 33 height 17
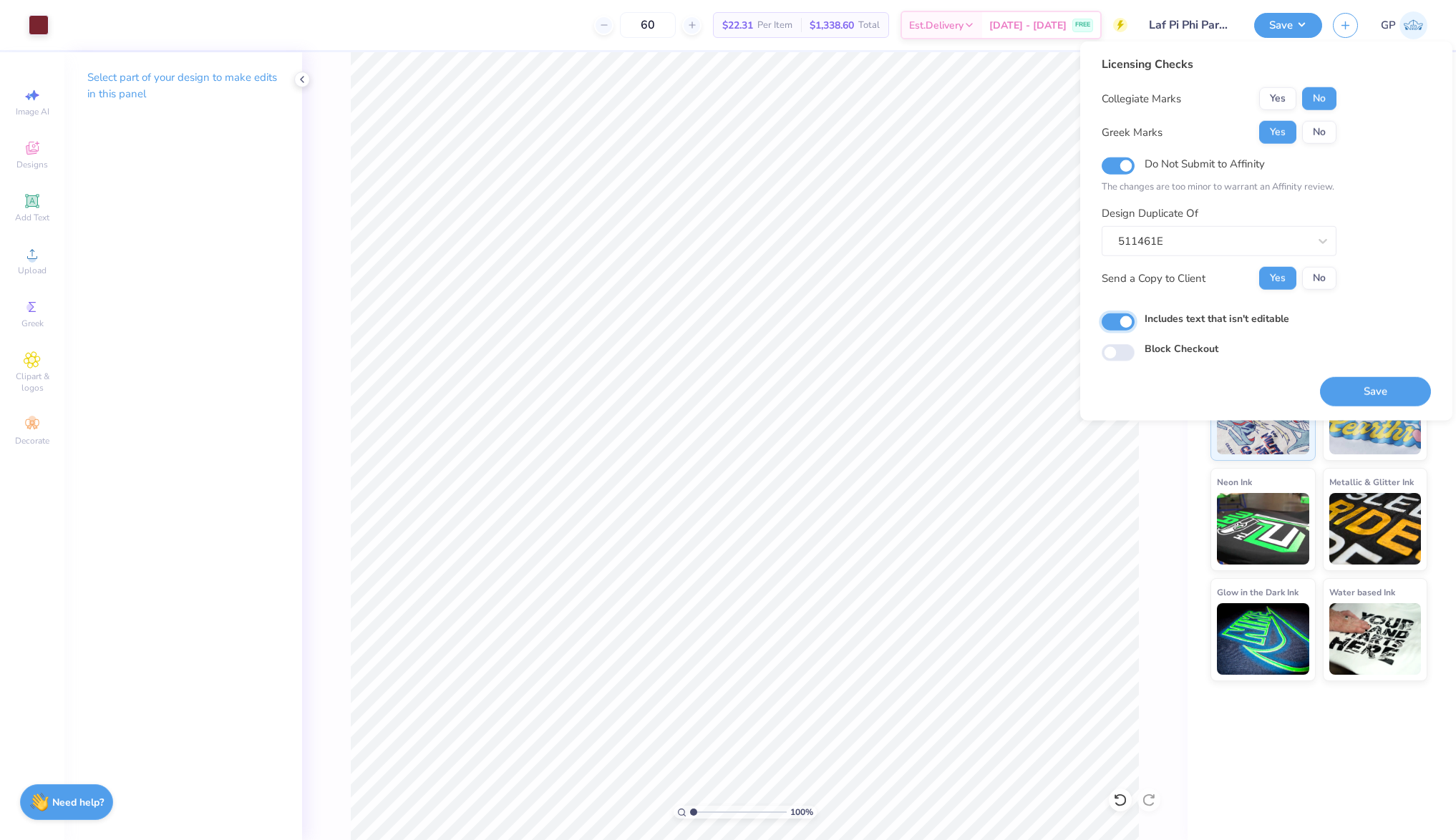
checkbox input "true"
click at [1379, 398] on button "Save" at bounding box center [1375, 392] width 111 height 29
